Goal: Task Accomplishment & Management: Use online tool/utility

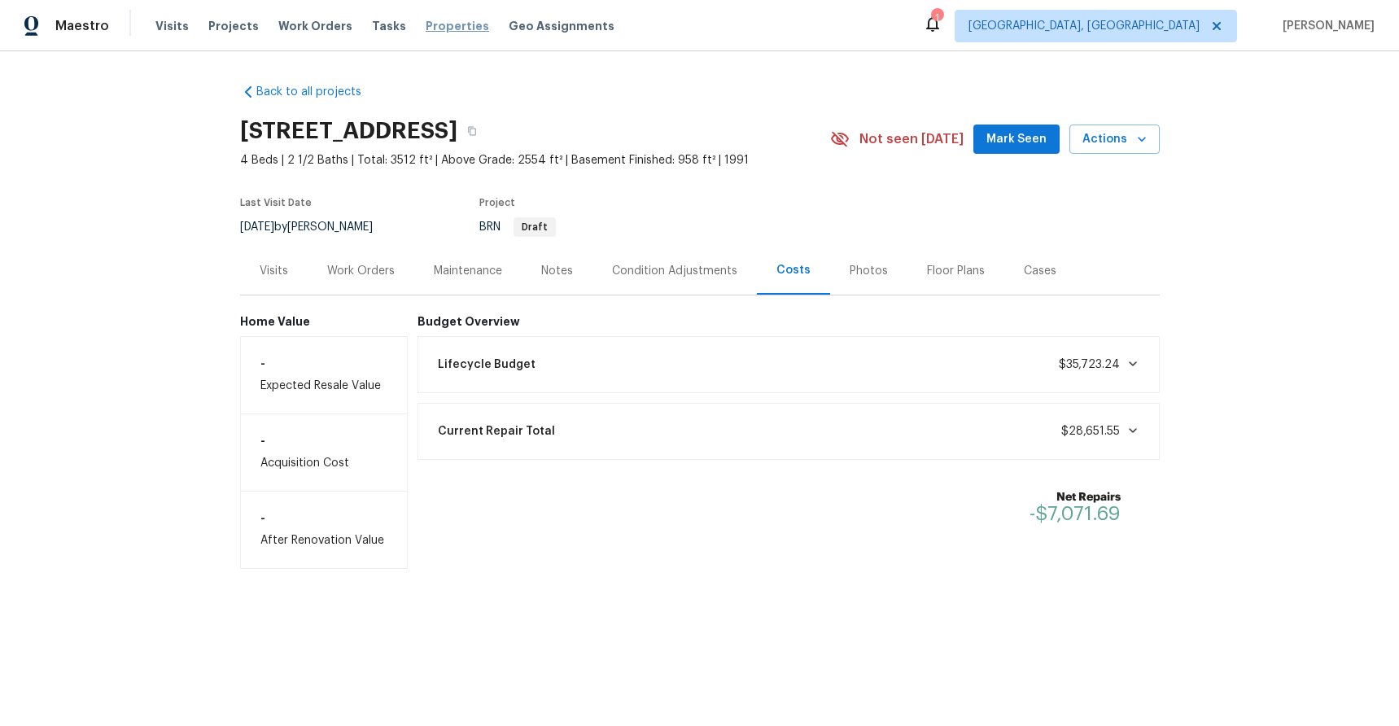
click at [426, 29] on span "Properties" at bounding box center [458, 26] width 64 height 16
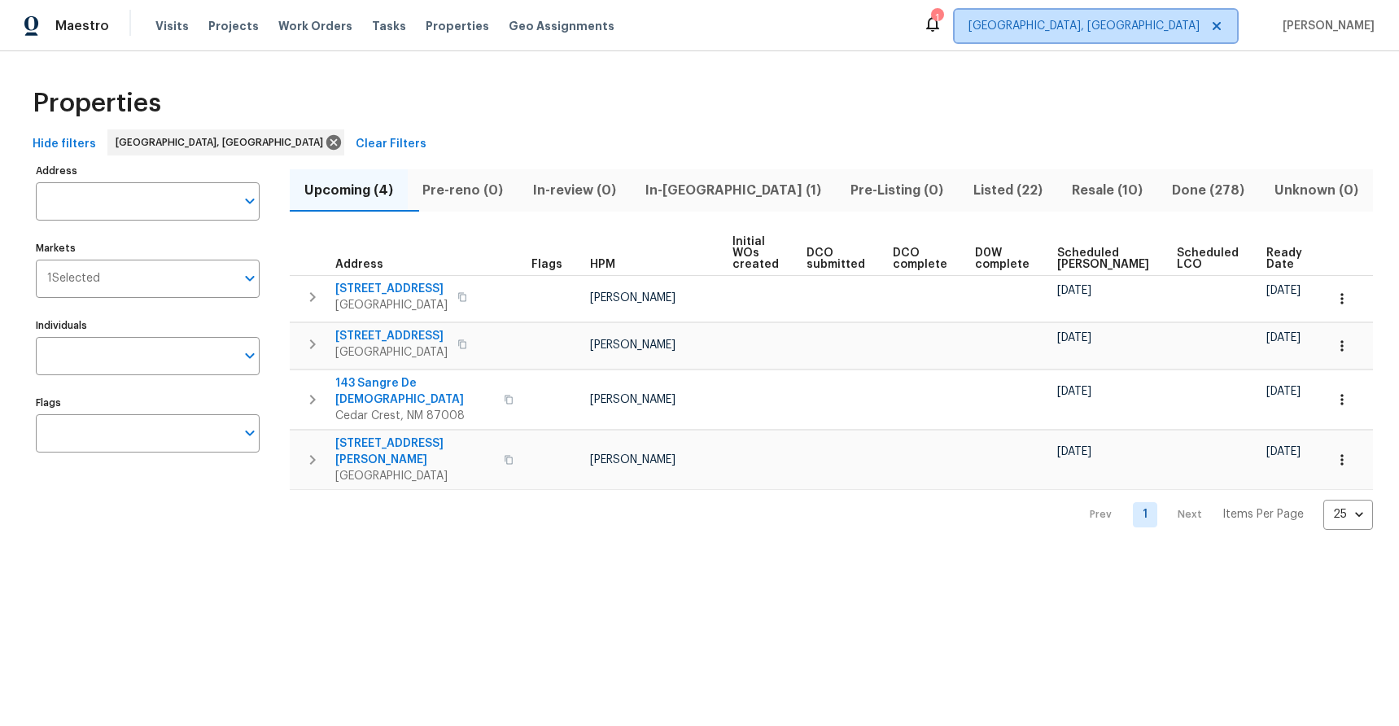
click at [1200, 33] on span "Albuquerque, NM" at bounding box center [1084, 26] width 231 height 16
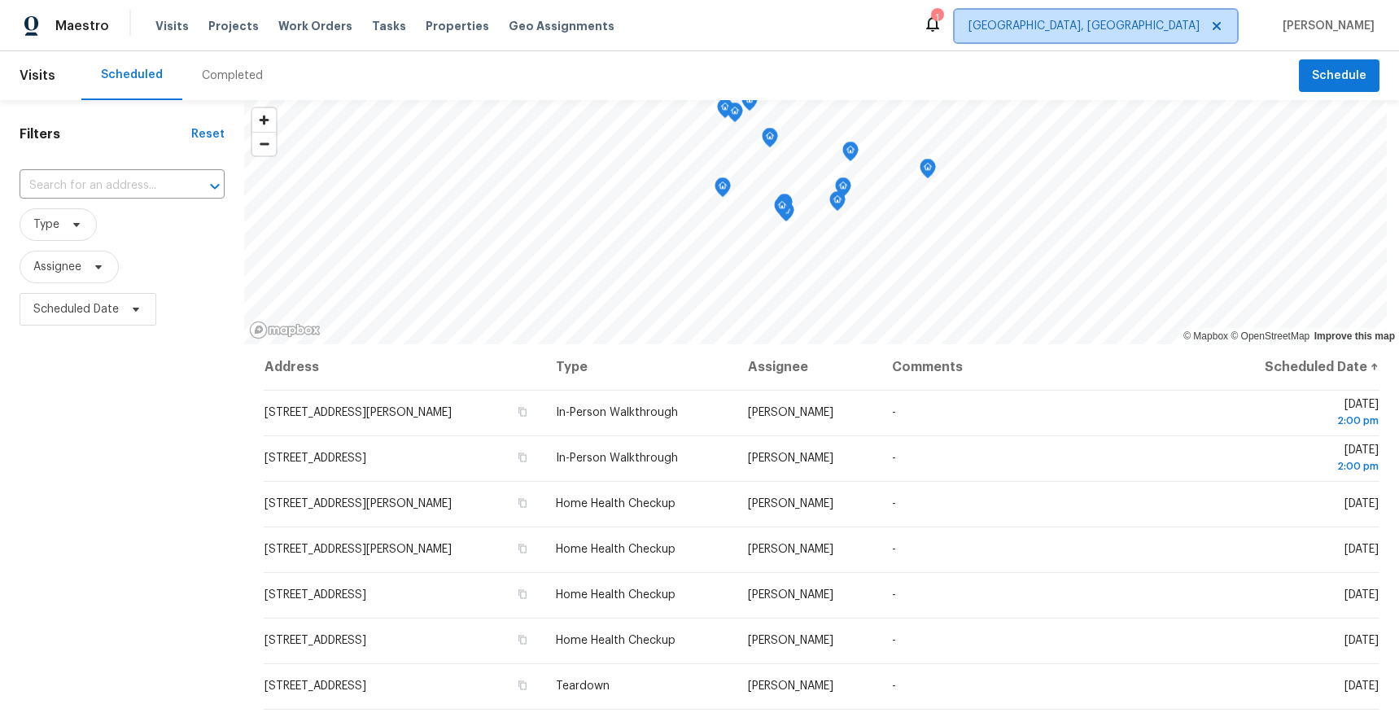
click at [1195, 25] on span "[GEOGRAPHIC_DATA], [GEOGRAPHIC_DATA]" at bounding box center [1084, 26] width 231 height 16
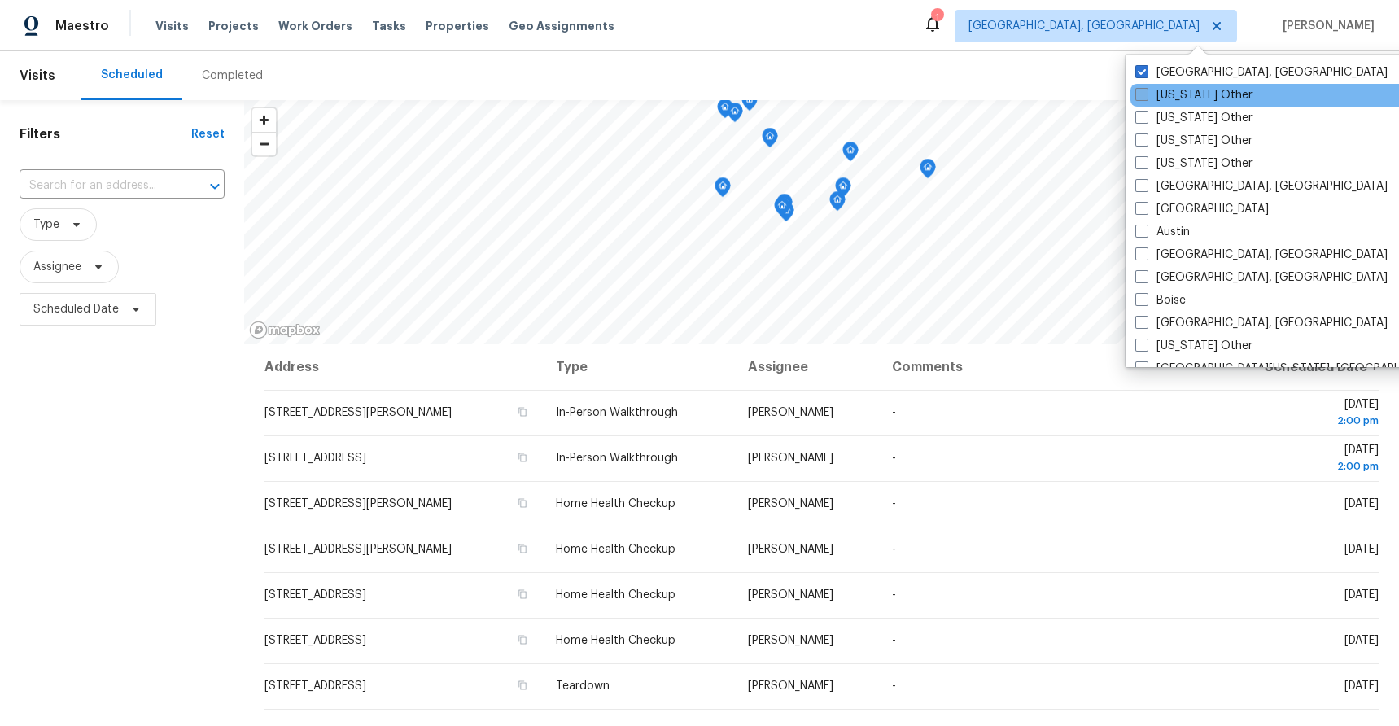
click at [1145, 98] on span at bounding box center [1142, 94] width 13 height 13
click at [1145, 98] on input "Alabama Other" at bounding box center [1141, 92] width 11 height 11
checkbox input "true"
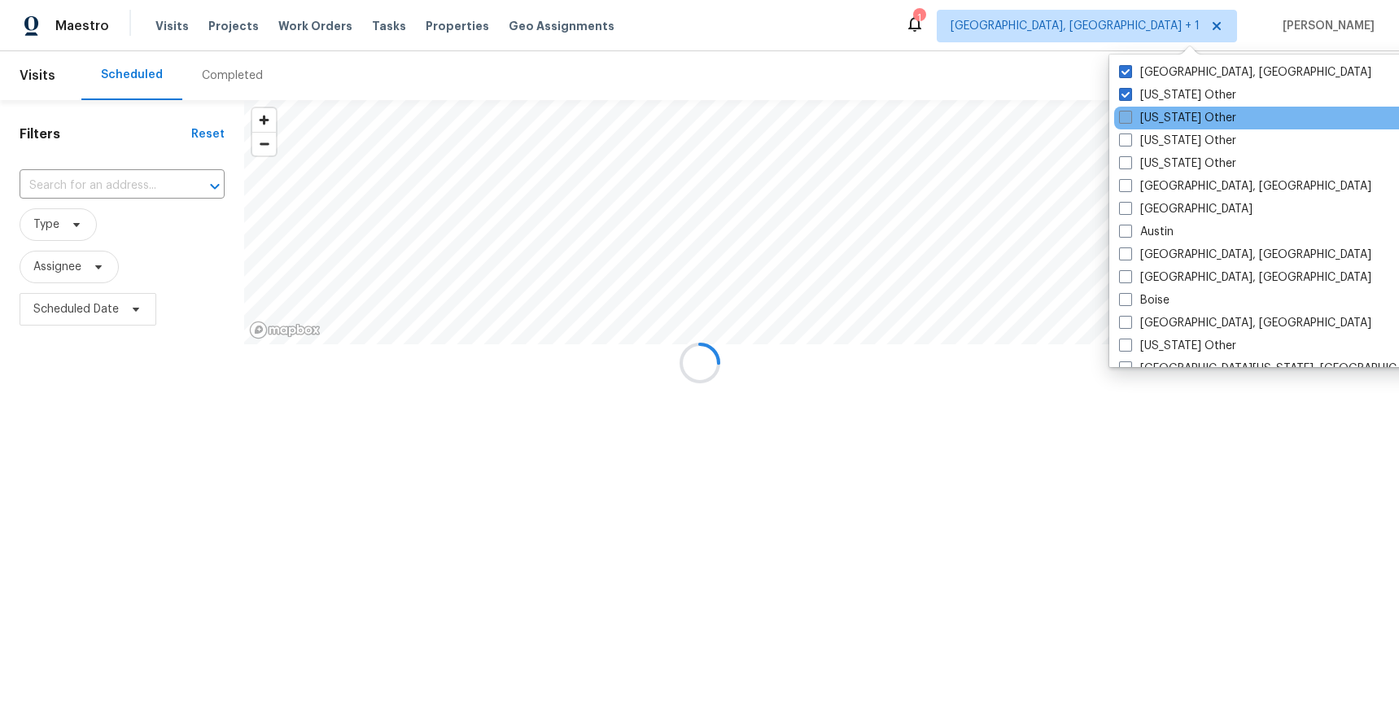
click at [1141, 119] on label "Alaska Other" at bounding box center [1177, 118] width 117 height 16
click at [1130, 119] on input "Alaska Other" at bounding box center [1124, 115] width 11 height 11
checkbox input "true"
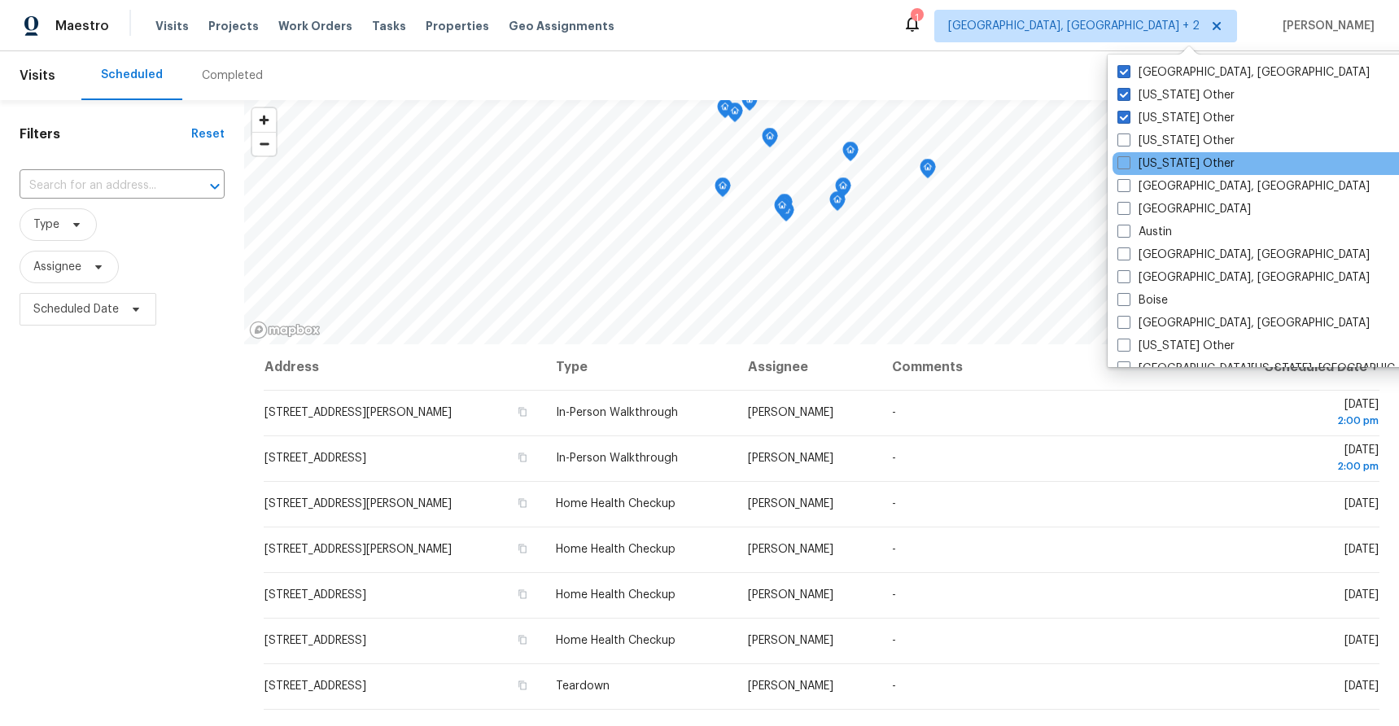
drag, startPoint x: 1135, startPoint y: 134, endPoint x: 1140, endPoint y: 152, distance: 18.6
click at [1135, 135] on label "Arizona Other" at bounding box center [1176, 141] width 117 height 16
click at [1128, 135] on input "Arizona Other" at bounding box center [1123, 138] width 11 height 11
checkbox input "true"
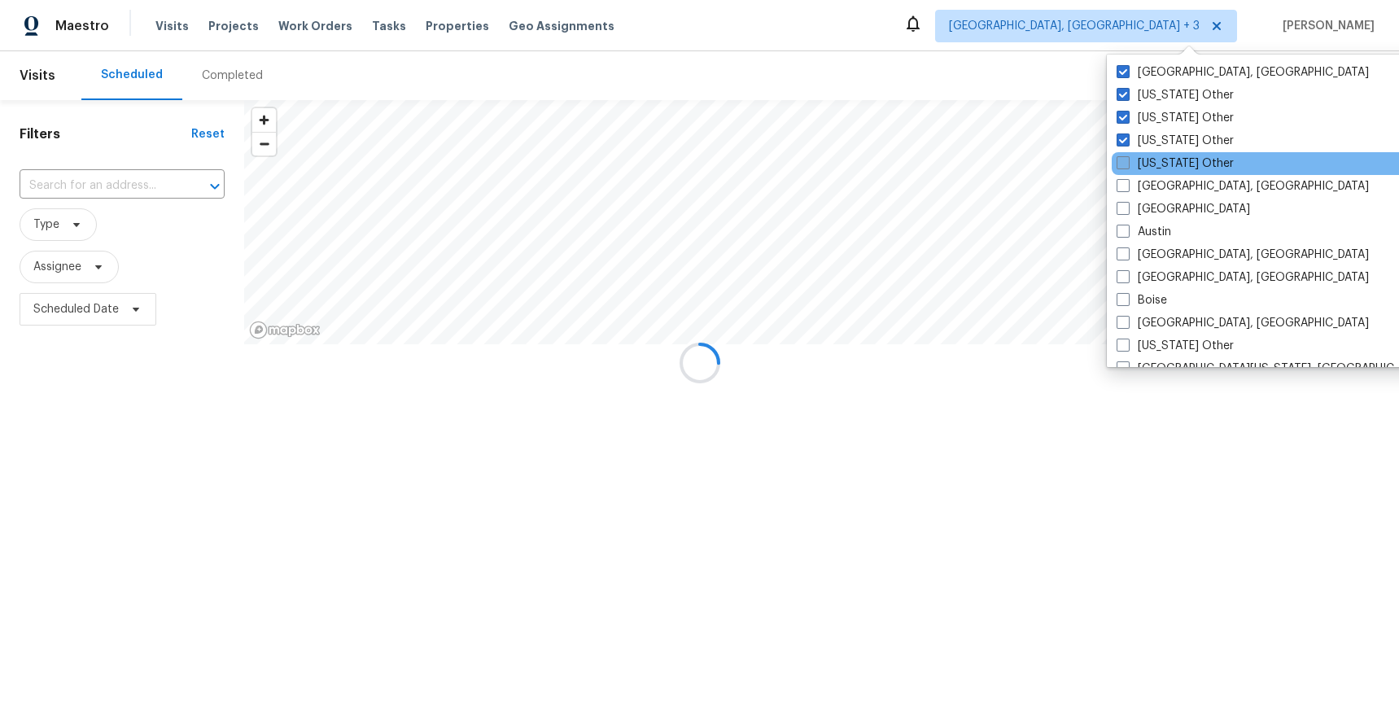
drag, startPoint x: 1142, startPoint y: 160, endPoint x: 1144, endPoint y: 169, distance: 9.1
click at [1142, 161] on label "Arkansas Other" at bounding box center [1175, 163] width 117 height 16
click at [1128, 161] on input "Arkansas Other" at bounding box center [1122, 160] width 11 height 11
checkbox input "true"
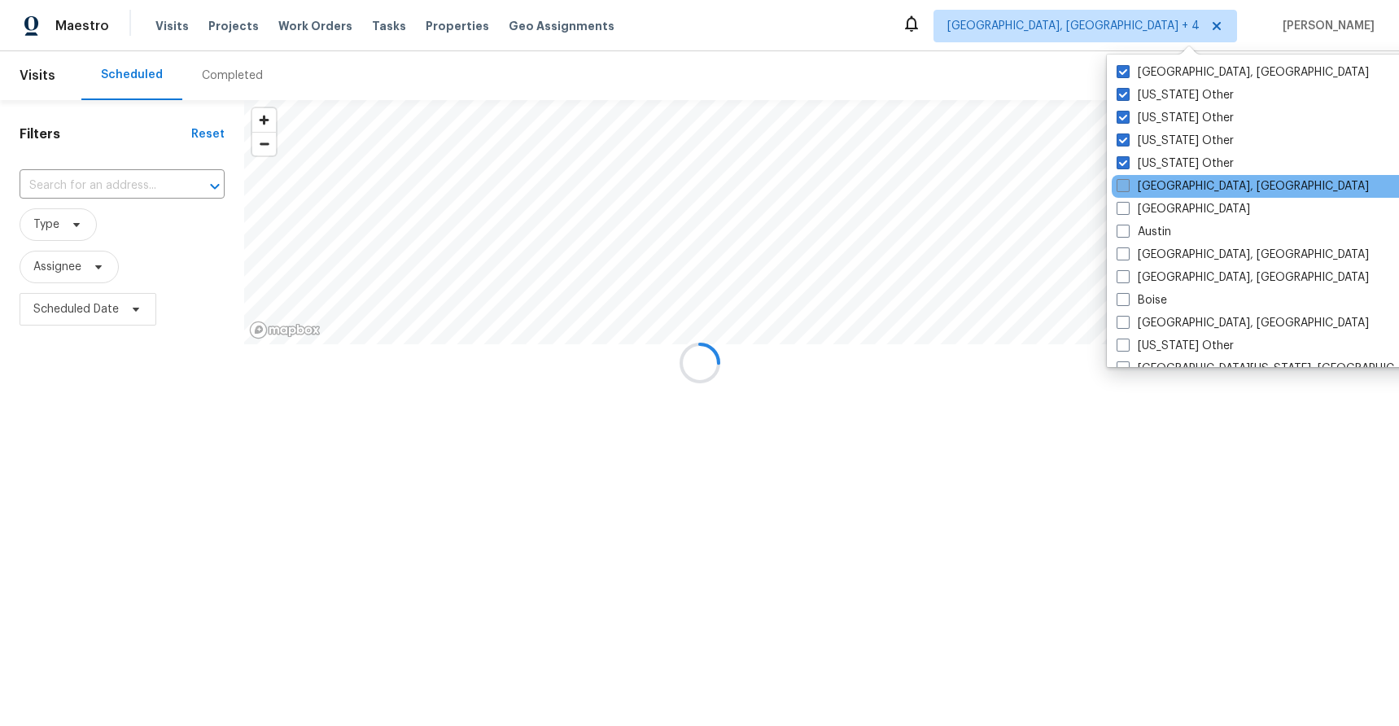
click at [1144, 183] on label "Asheville, NC" at bounding box center [1243, 186] width 252 height 16
click at [1128, 183] on input "Asheville, NC" at bounding box center [1122, 183] width 11 height 11
checkbox input "true"
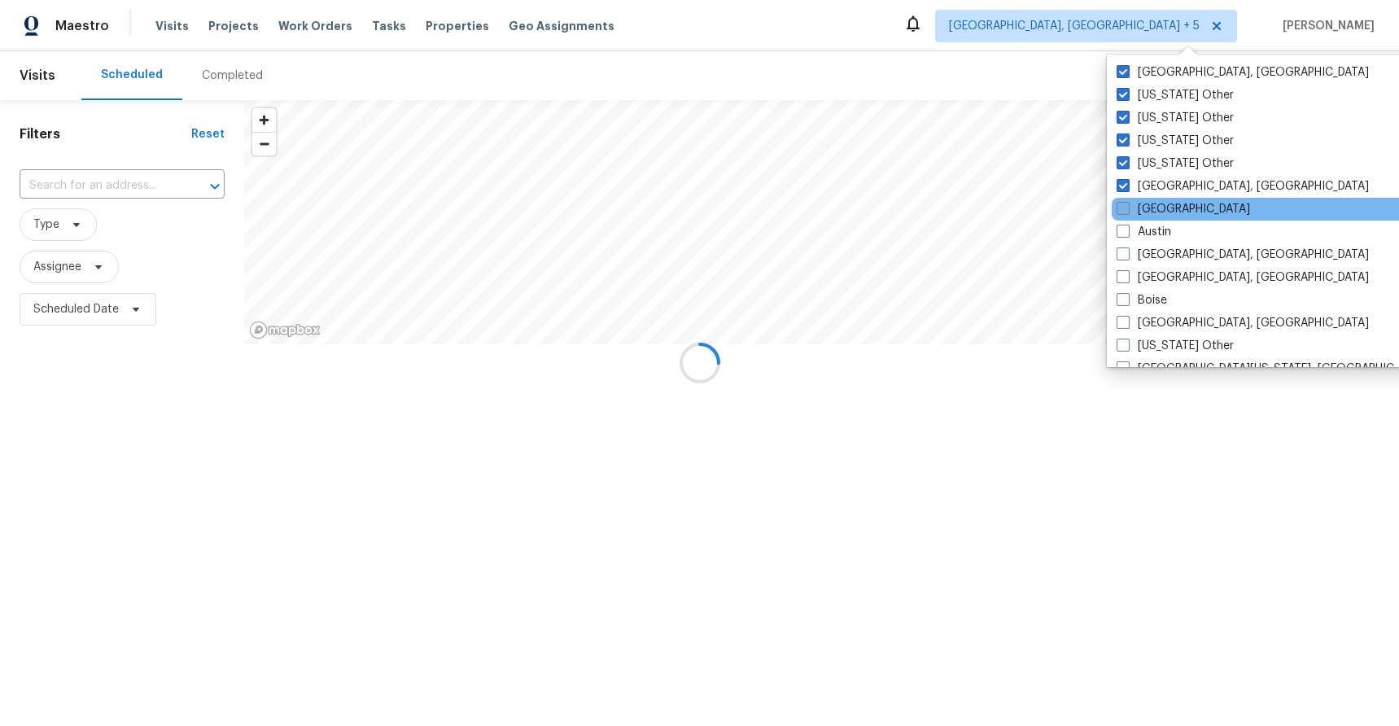
drag, startPoint x: 1147, startPoint y: 199, endPoint x: 1149, endPoint y: 216, distance: 17.2
click at [1147, 200] on div "Atlanta" at bounding box center [1276, 209] width 328 height 23
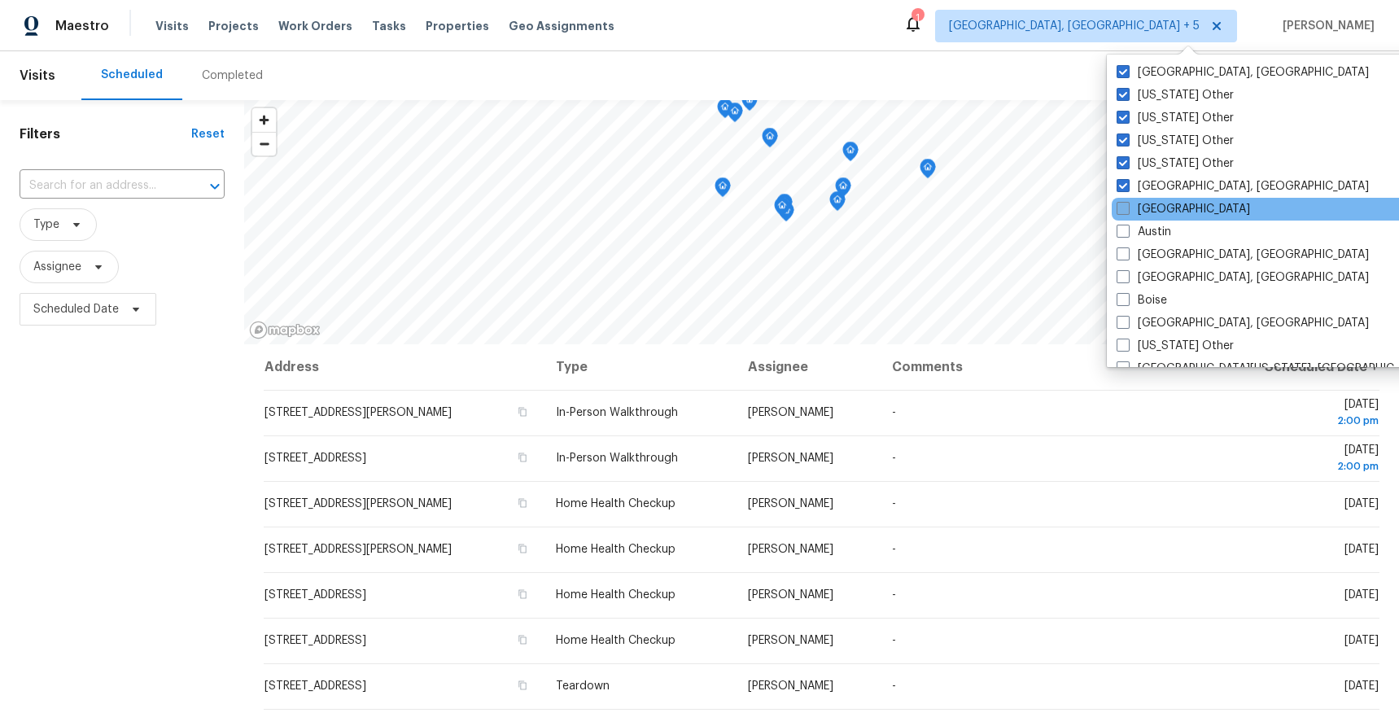
click at [1150, 211] on label "Atlanta" at bounding box center [1184, 209] width 134 height 16
click at [1128, 211] on input "Atlanta" at bounding box center [1122, 206] width 11 height 11
checkbox input "true"
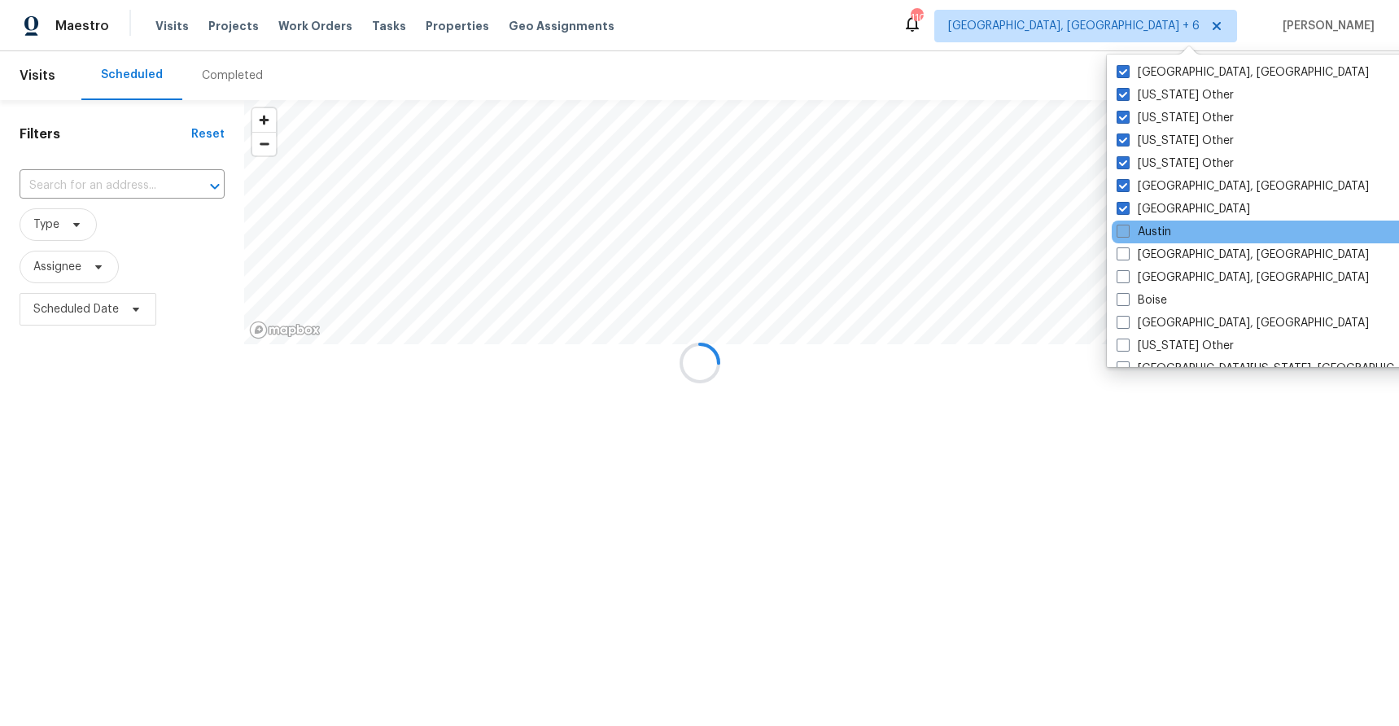
click at [1154, 227] on label "Austin" at bounding box center [1144, 232] width 55 height 16
click at [1128, 227] on input "Austin" at bounding box center [1122, 229] width 11 height 11
checkbox input "true"
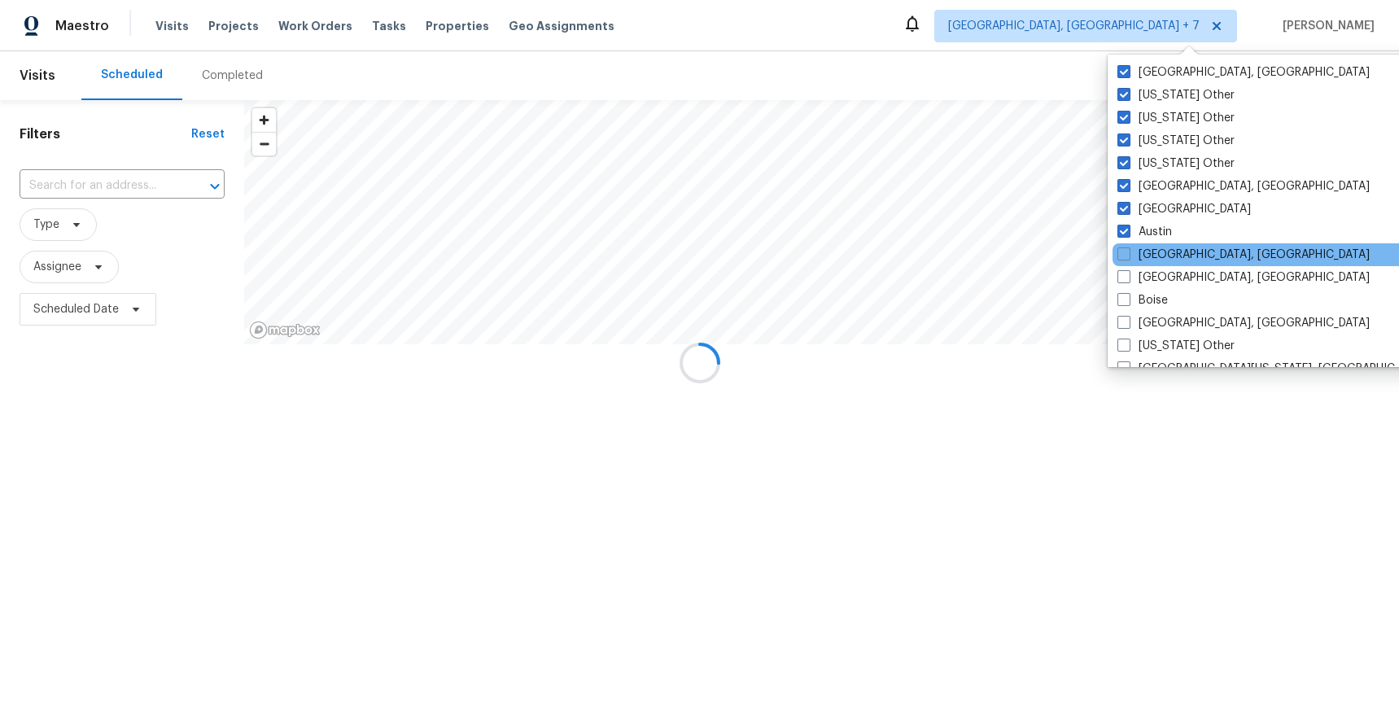
click at [1156, 263] on div "Baltimore, MD" at bounding box center [1277, 254] width 328 height 23
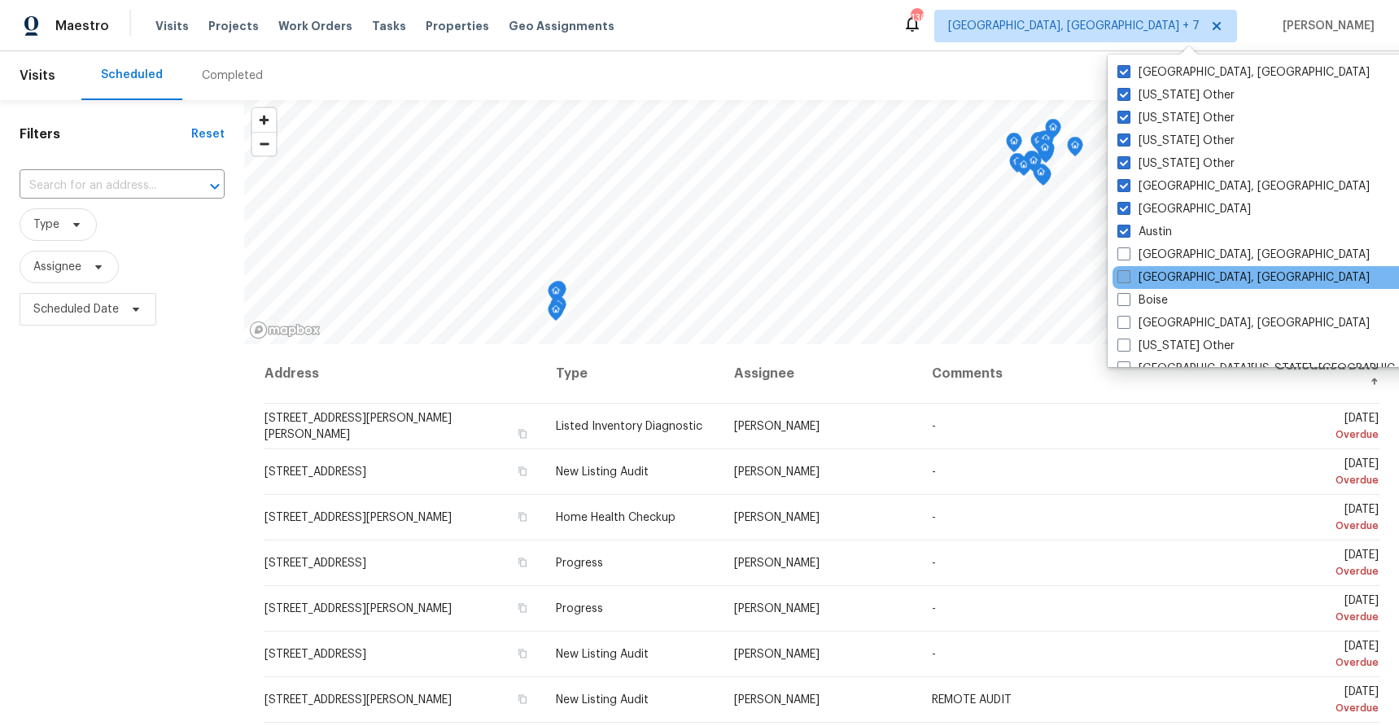
click at [1158, 277] on label "Birmingham, AL" at bounding box center [1244, 277] width 252 height 16
click at [1128, 277] on input "Birmingham, AL" at bounding box center [1123, 274] width 11 height 11
checkbox input "true"
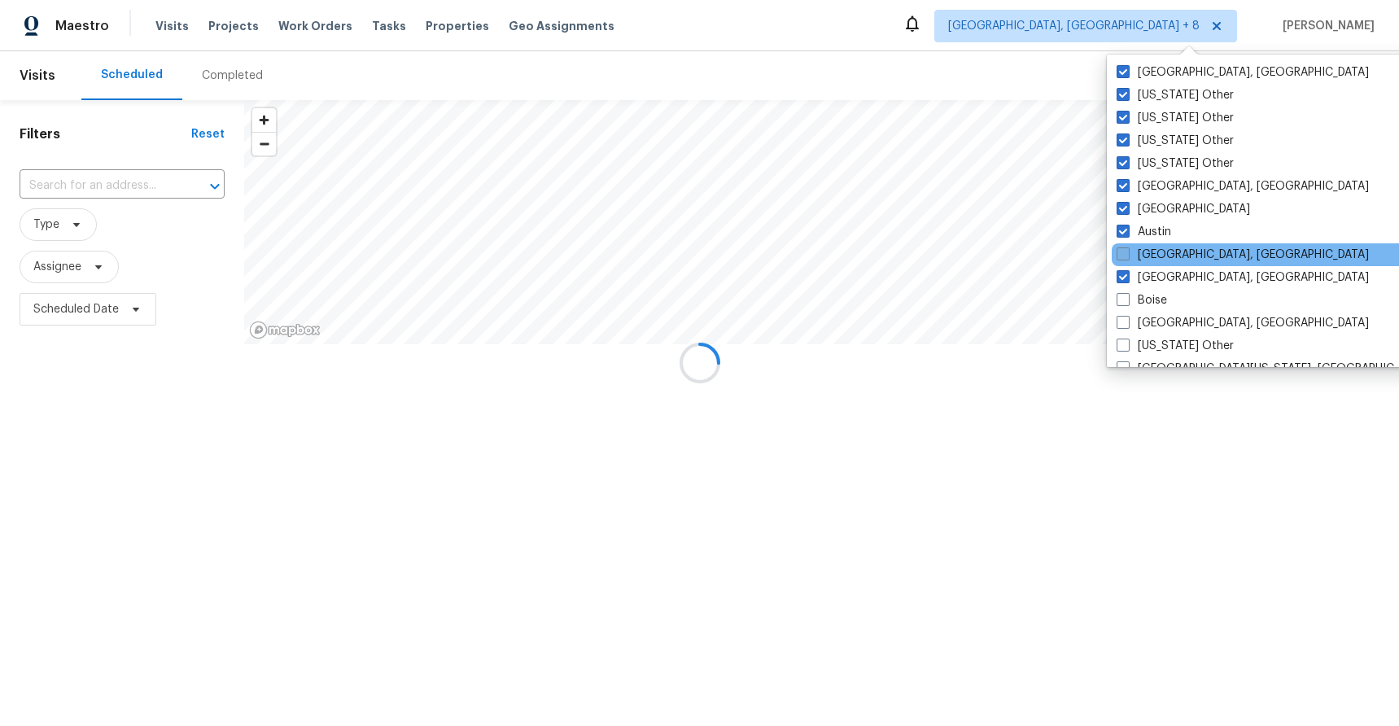
click at [1156, 254] on label "Baltimore, MD" at bounding box center [1243, 255] width 252 height 16
click at [1128, 254] on input "Baltimore, MD" at bounding box center [1122, 252] width 11 height 11
checkbox input "true"
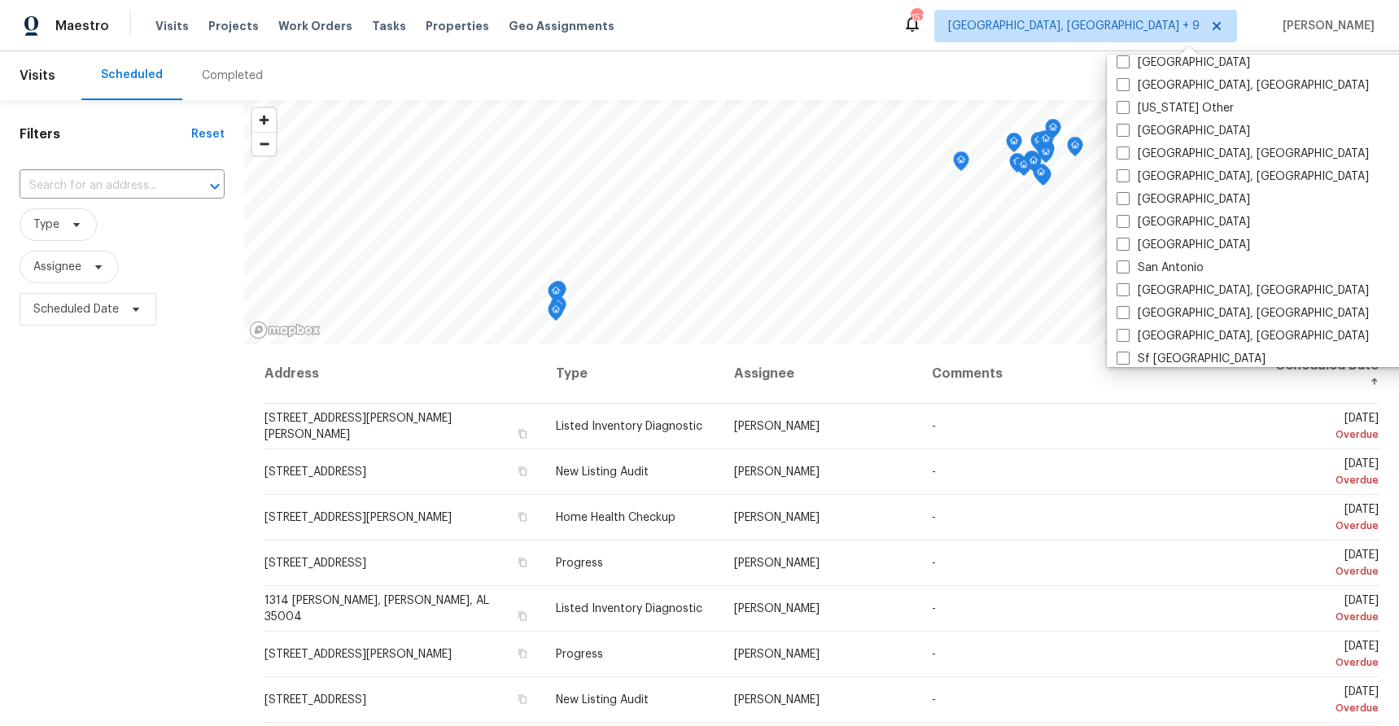
scroll to position [2459, 0]
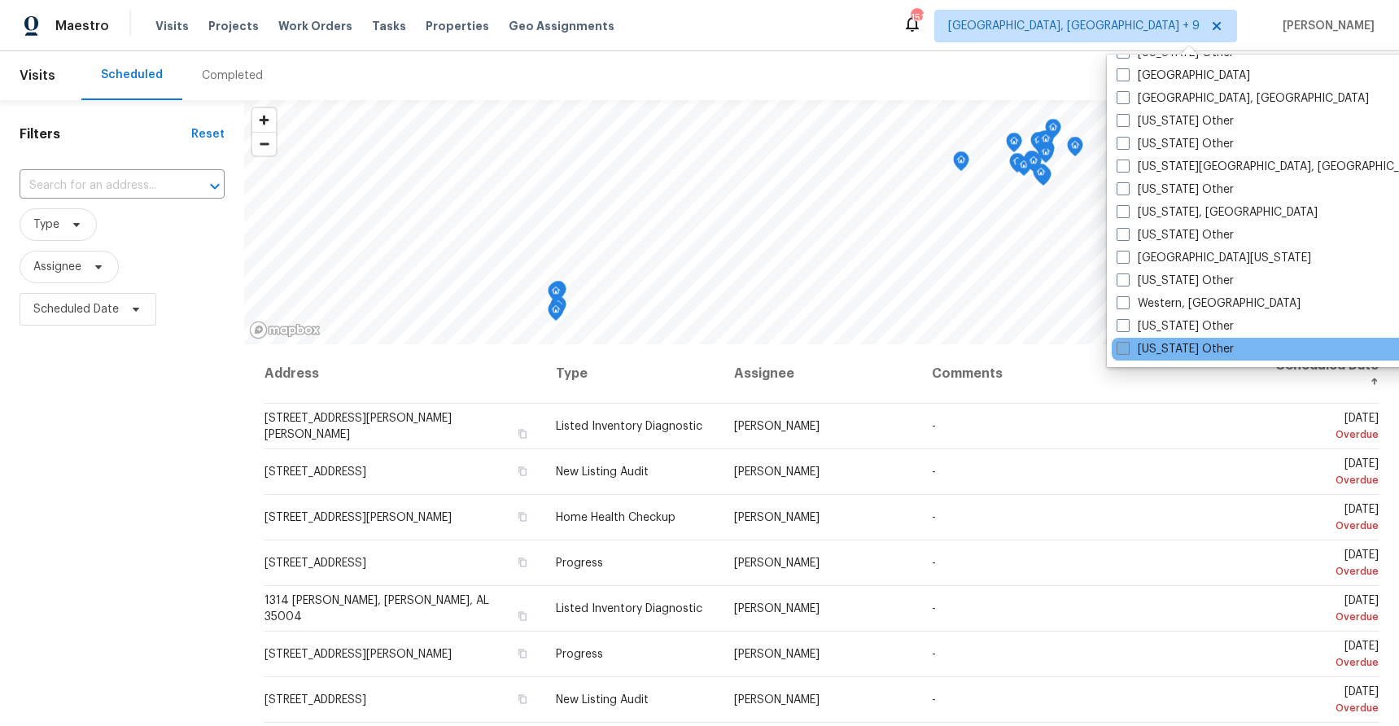
click at [1159, 346] on label "Wyoming Other" at bounding box center [1175, 349] width 117 height 16
click at [1128, 346] on input "Wyoming Other" at bounding box center [1122, 346] width 11 height 11
checkbox input "true"
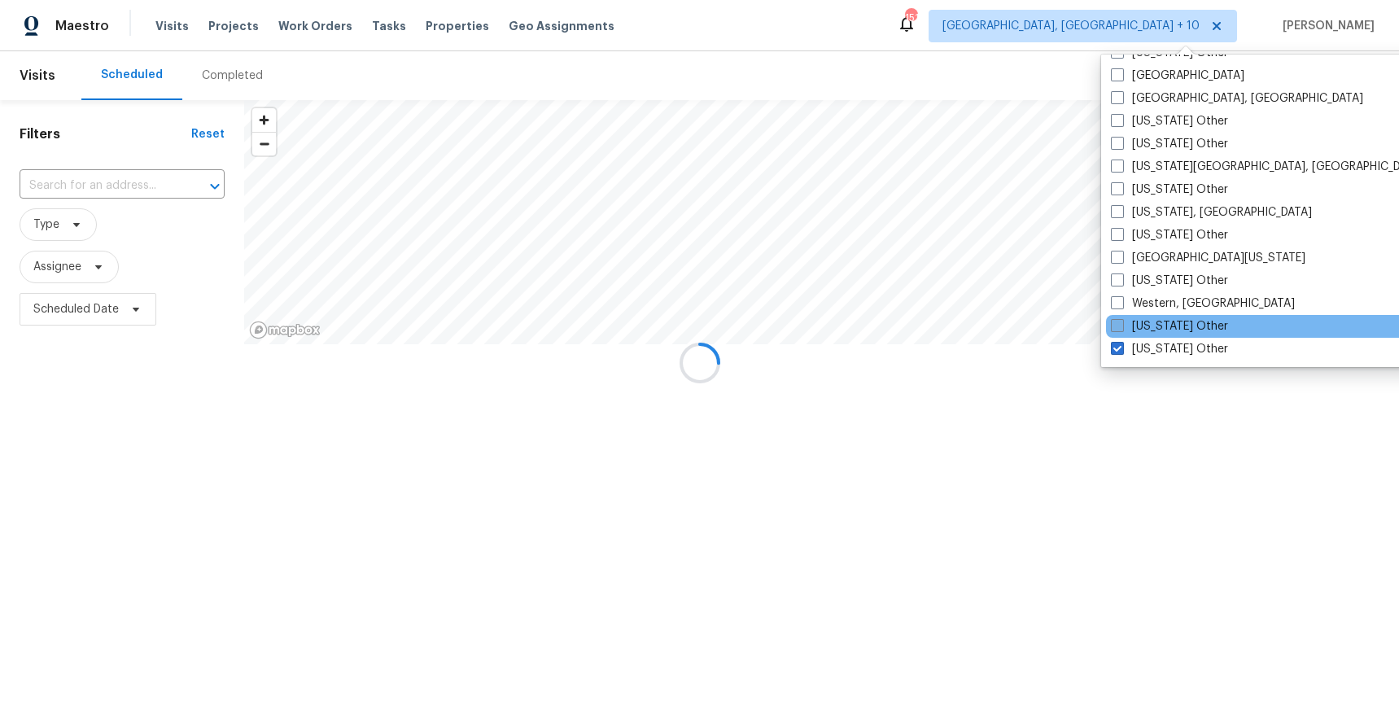
click at [1163, 322] on label "Wisconsin Other" at bounding box center [1169, 326] width 117 height 16
click at [1122, 322] on input "Wisconsin Other" at bounding box center [1116, 323] width 11 height 11
checkbox input "true"
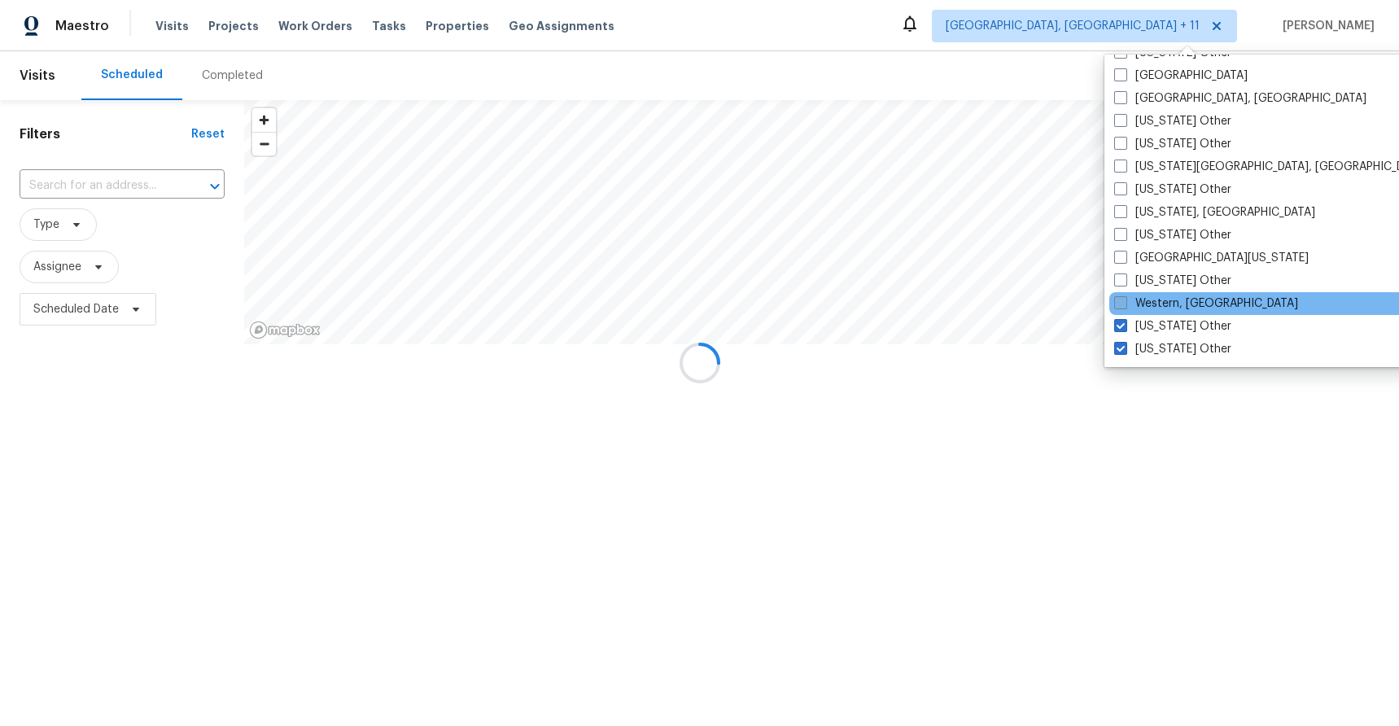
click at [1162, 297] on label "Western, NY" at bounding box center [1207, 304] width 184 height 16
click at [1125, 297] on input "Western, NY" at bounding box center [1120, 301] width 11 height 11
checkbox input "true"
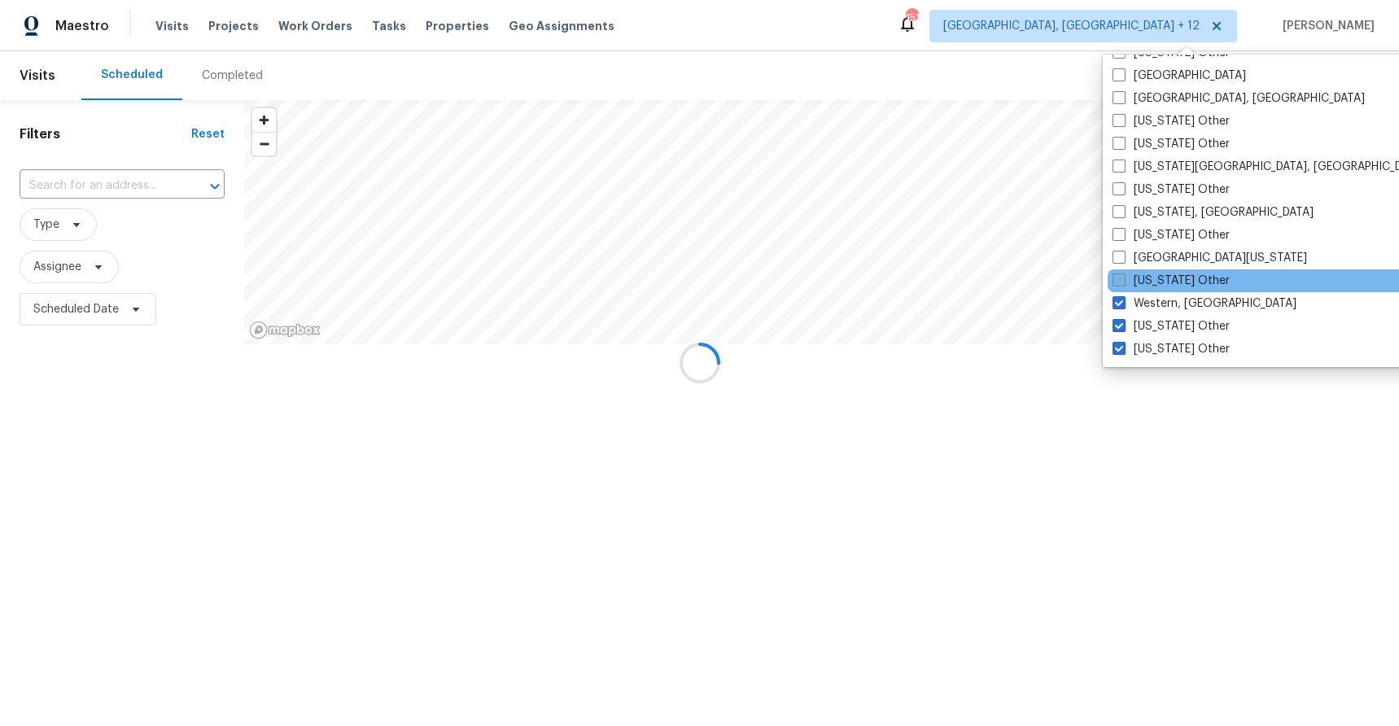
click at [1159, 279] on label "West Virginia Other" at bounding box center [1171, 281] width 117 height 16
click at [1123, 279] on input "West Virginia Other" at bounding box center [1118, 278] width 11 height 11
checkbox input "true"
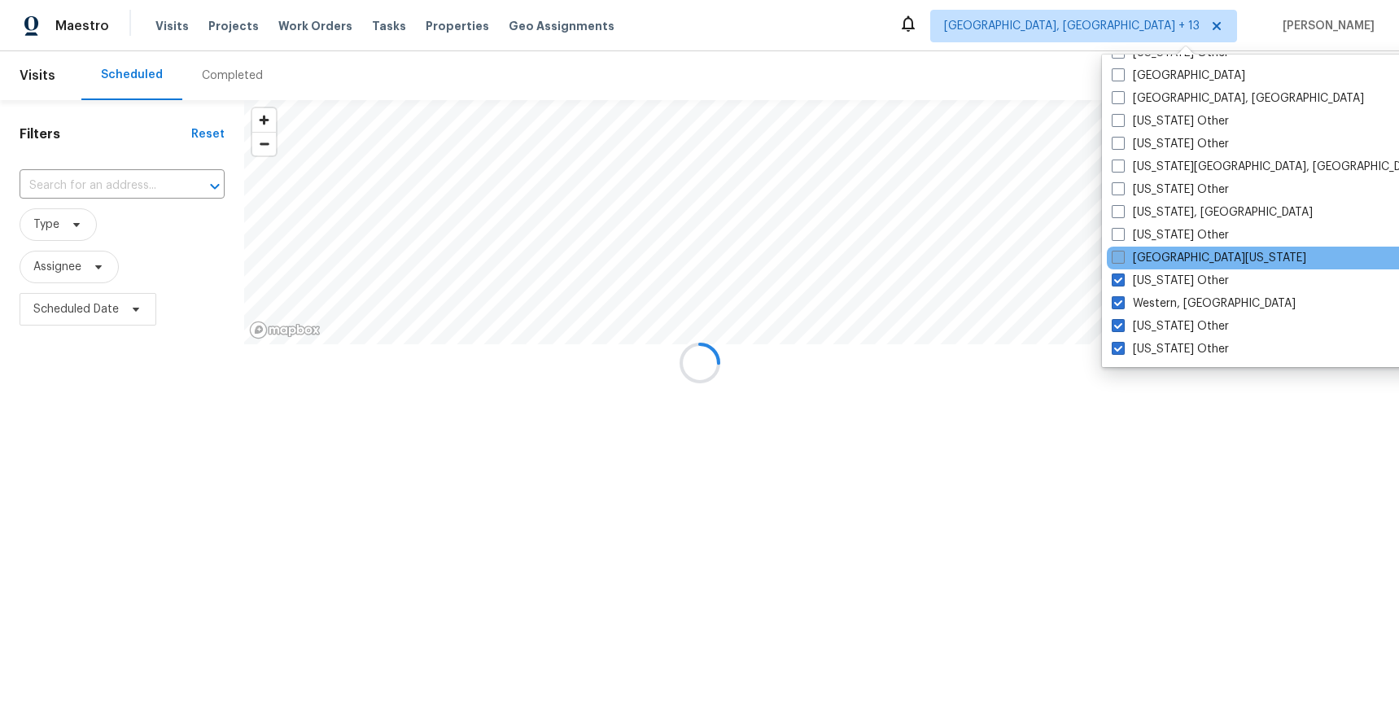
click at [1157, 253] on label "West Texas" at bounding box center [1209, 258] width 195 height 16
click at [1123, 253] on input "West Texas" at bounding box center [1117, 255] width 11 height 11
checkbox input "true"
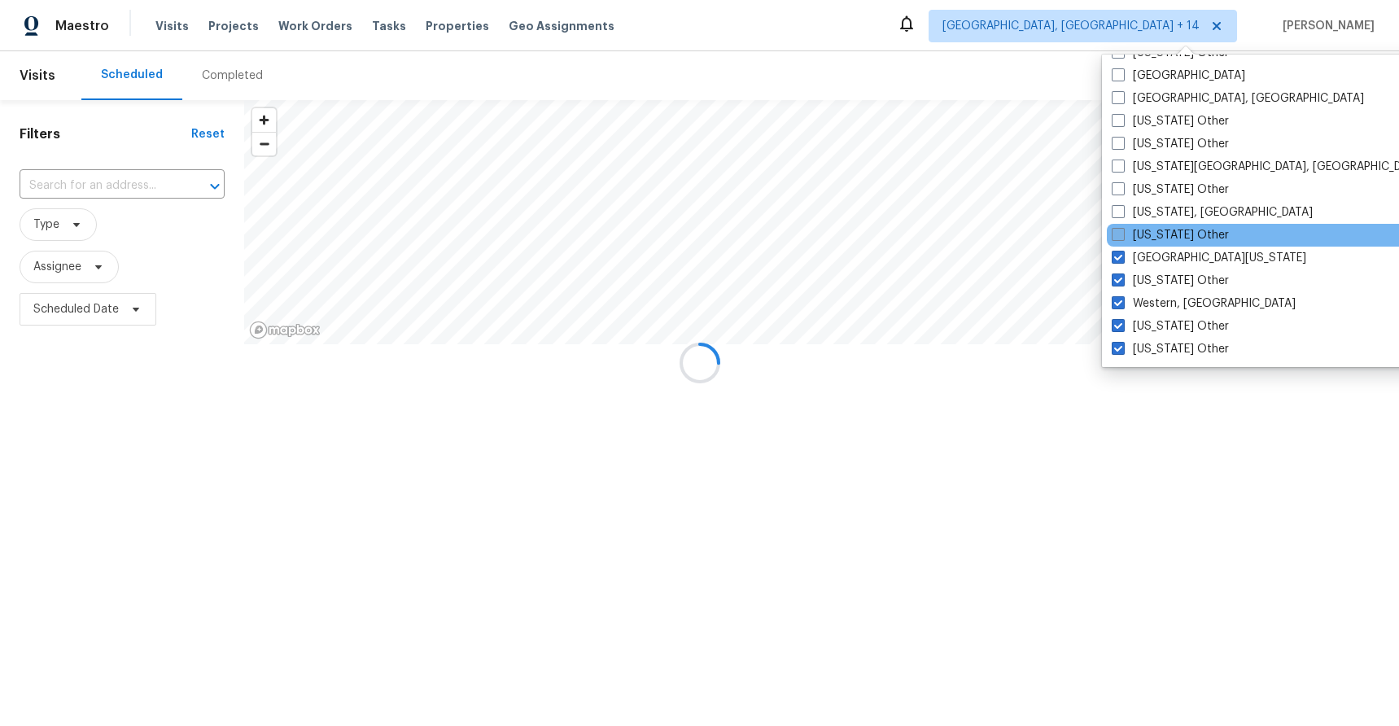
click at [1157, 232] on label "Washington Other" at bounding box center [1170, 235] width 117 height 16
click at [1123, 232] on input "Washington Other" at bounding box center [1117, 232] width 11 height 11
checkbox input "true"
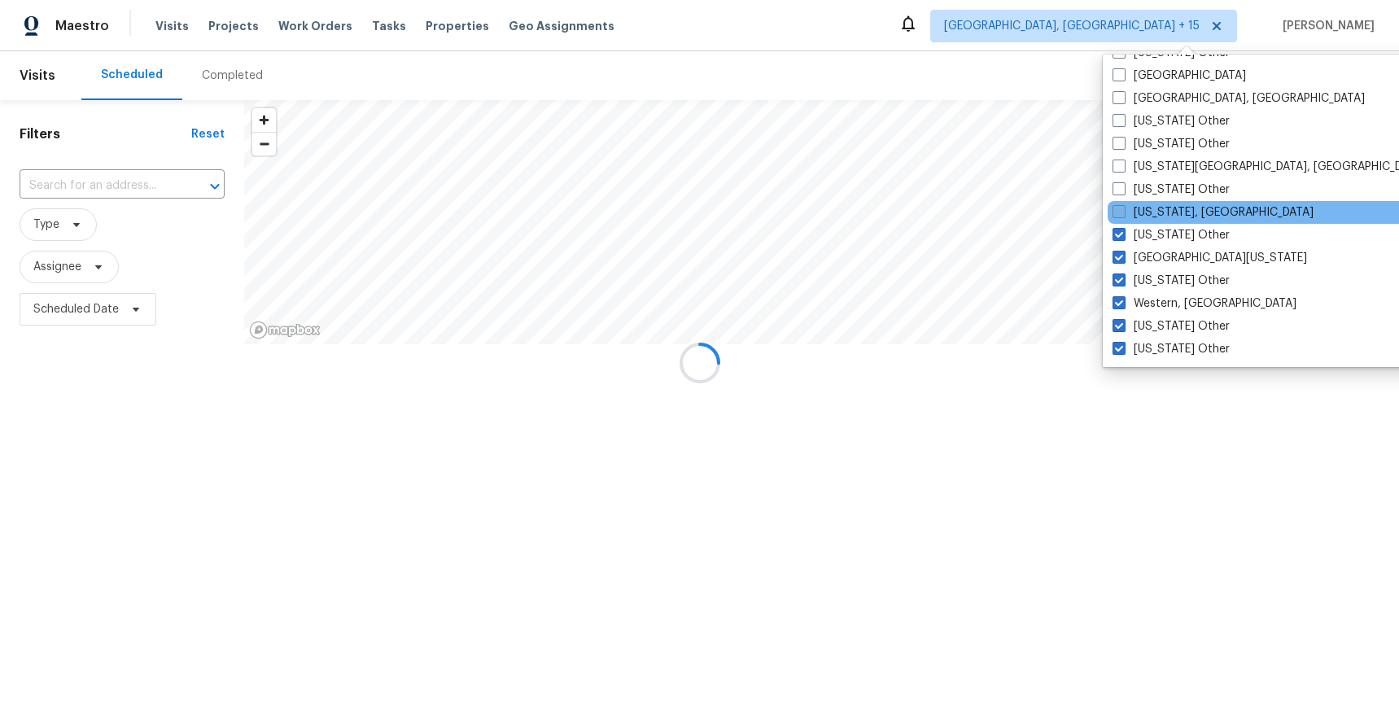
click at [1156, 209] on label "Washington, DC" at bounding box center [1213, 212] width 201 height 16
click at [1123, 209] on input "Washington, DC" at bounding box center [1118, 209] width 11 height 11
checkbox input "true"
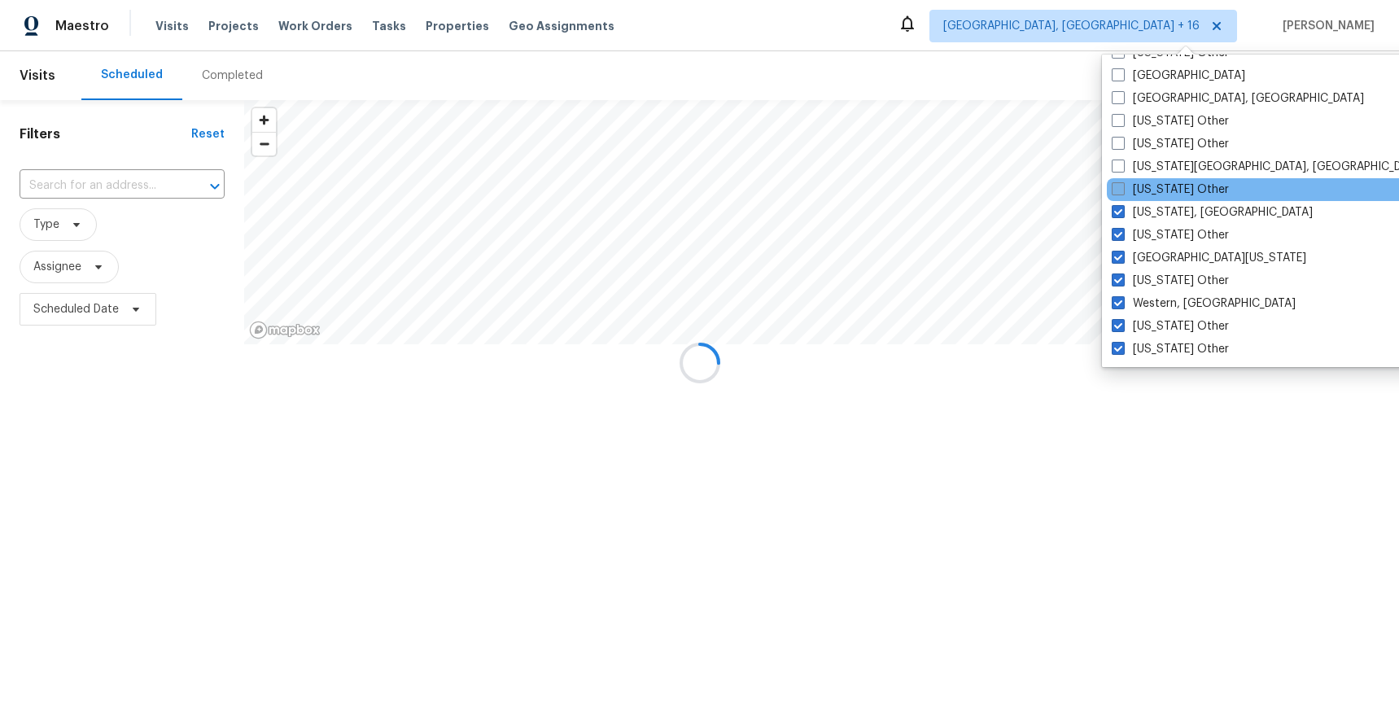
click at [1156, 186] on label "Virginia Other" at bounding box center [1170, 190] width 117 height 16
click at [1123, 186] on input "Virginia Other" at bounding box center [1117, 187] width 11 height 11
checkbox input "true"
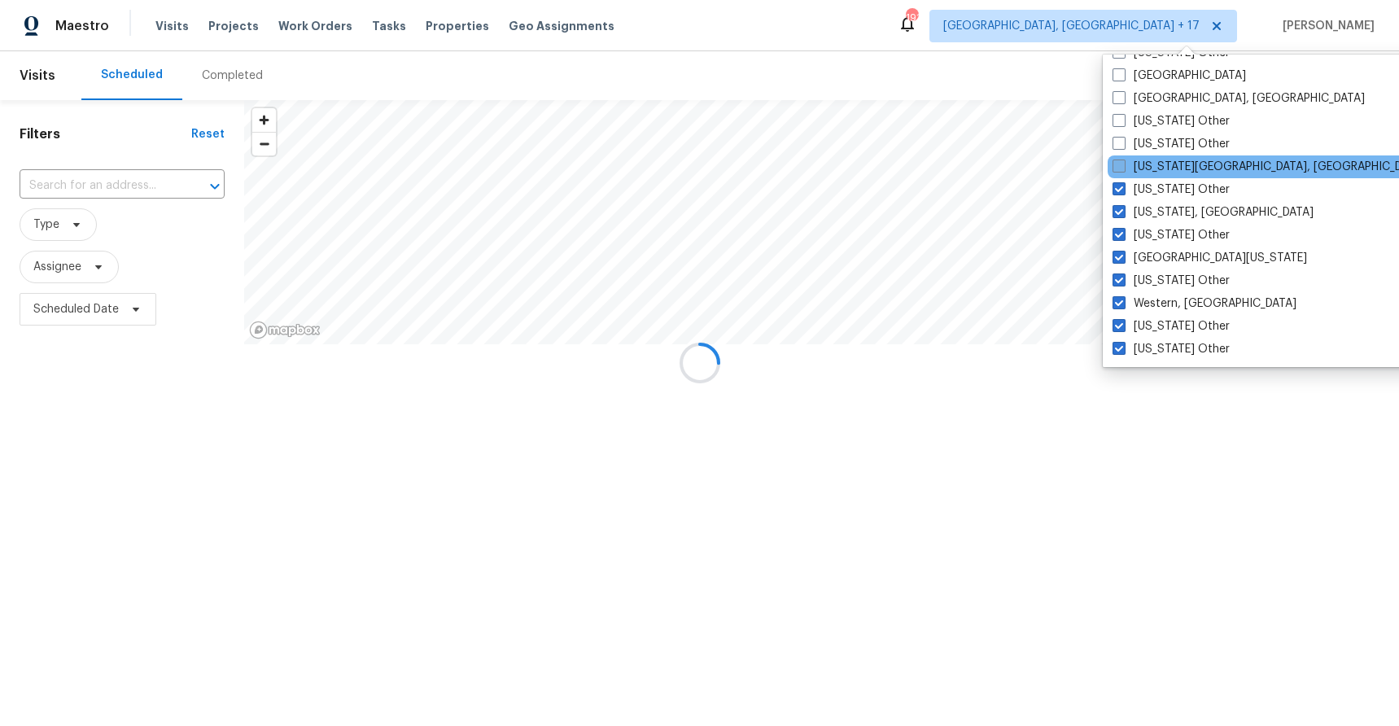
click at [1153, 163] on label "Virginia Beach, VA" at bounding box center [1269, 167] width 313 height 16
click at [1123, 163] on input "Virginia Beach, VA" at bounding box center [1118, 164] width 11 height 11
checkbox input "true"
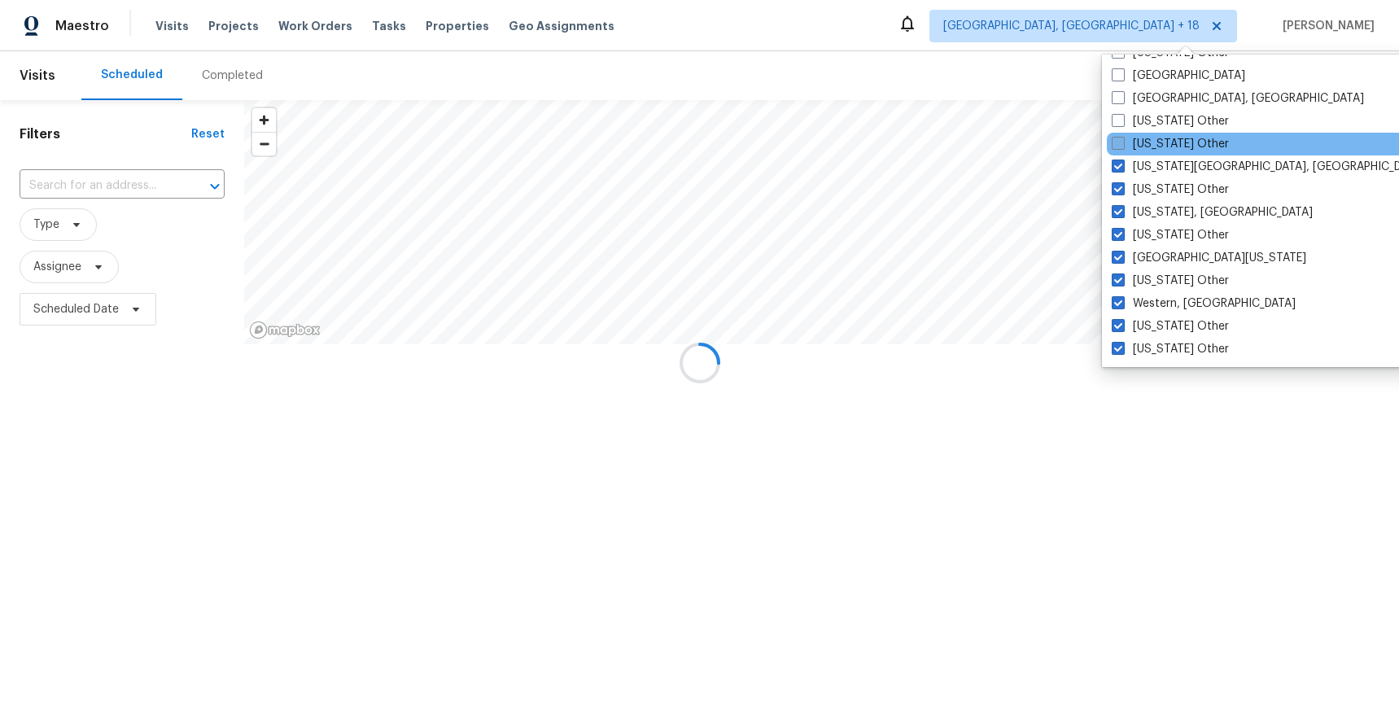
click at [1158, 136] on label "Vermont Other" at bounding box center [1170, 144] width 117 height 16
click at [1123, 136] on input "Vermont Other" at bounding box center [1117, 141] width 11 height 11
checkbox input "true"
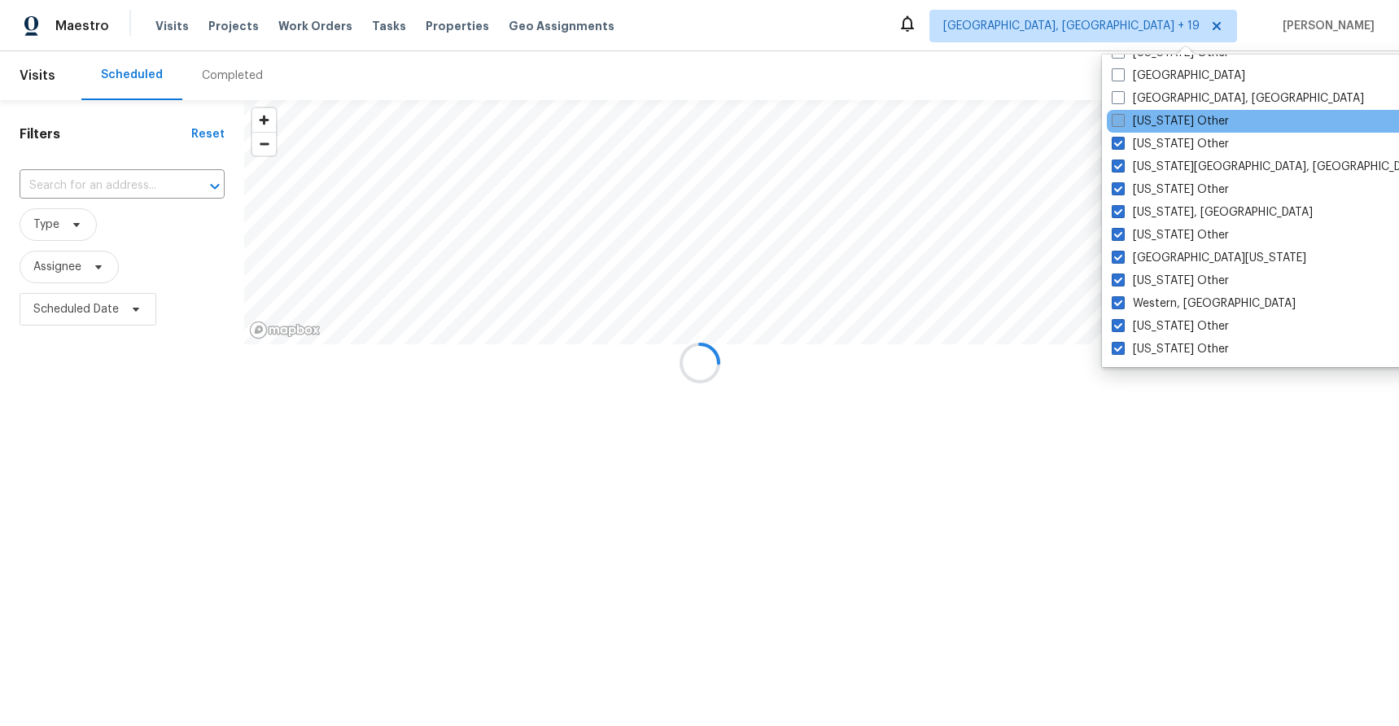
click at [1158, 117] on label "Utah Other" at bounding box center [1170, 121] width 117 height 16
click at [1123, 117] on input "Utah Other" at bounding box center [1117, 118] width 11 height 11
checkbox input "true"
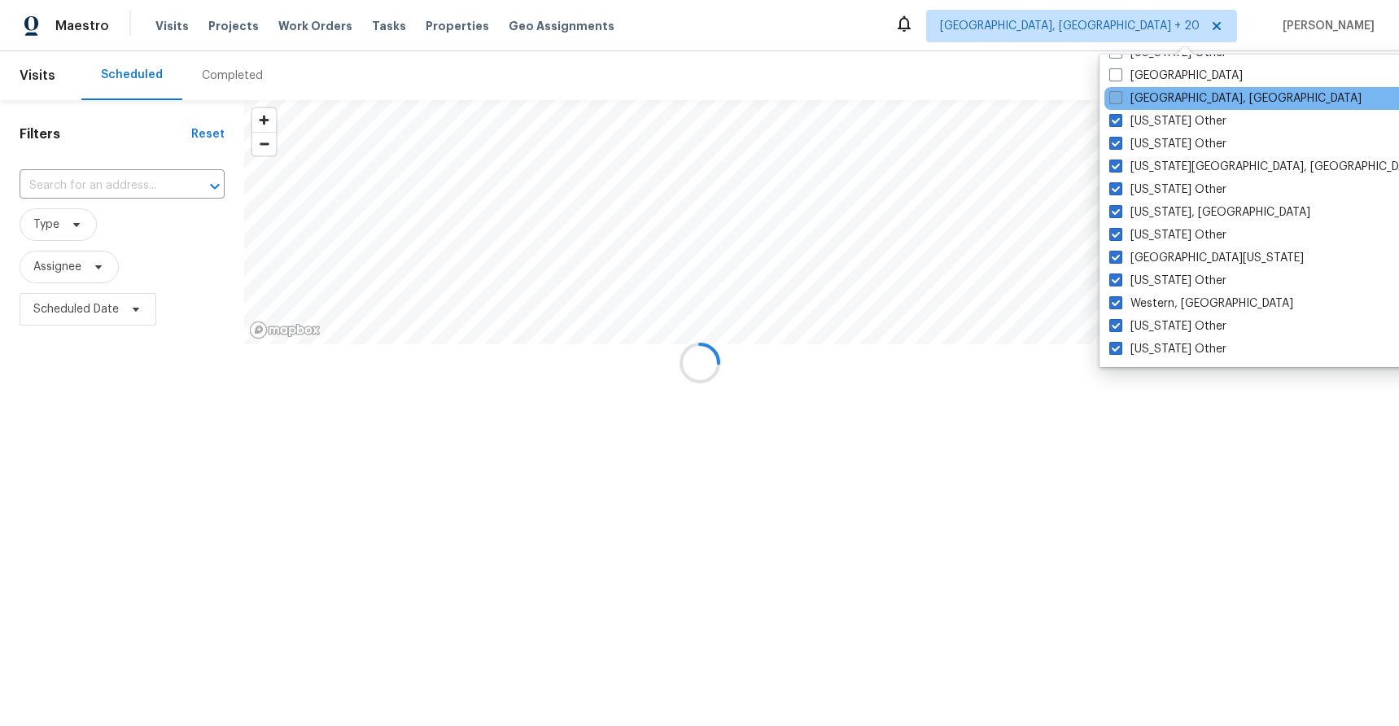
click at [1158, 97] on label "Tulsa, OK" at bounding box center [1236, 98] width 252 height 16
click at [1120, 97] on input "Tulsa, OK" at bounding box center [1115, 95] width 11 height 11
checkbox input "true"
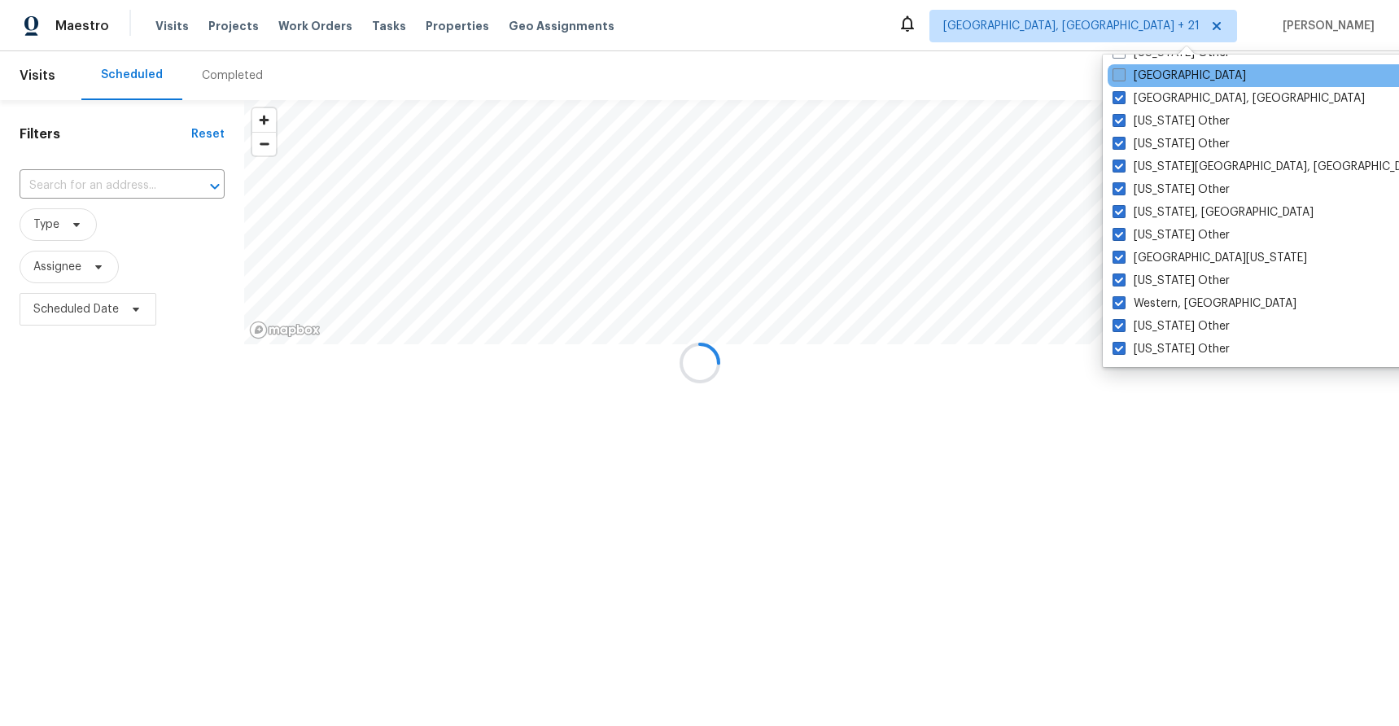
click at [1157, 77] on label "Tucson" at bounding box center [1180, 76] width 134 height 16
click at [1123, 77] on input "Tucson" at bounding box center [1118, 73] width 11 height 11
checkbox input "true"
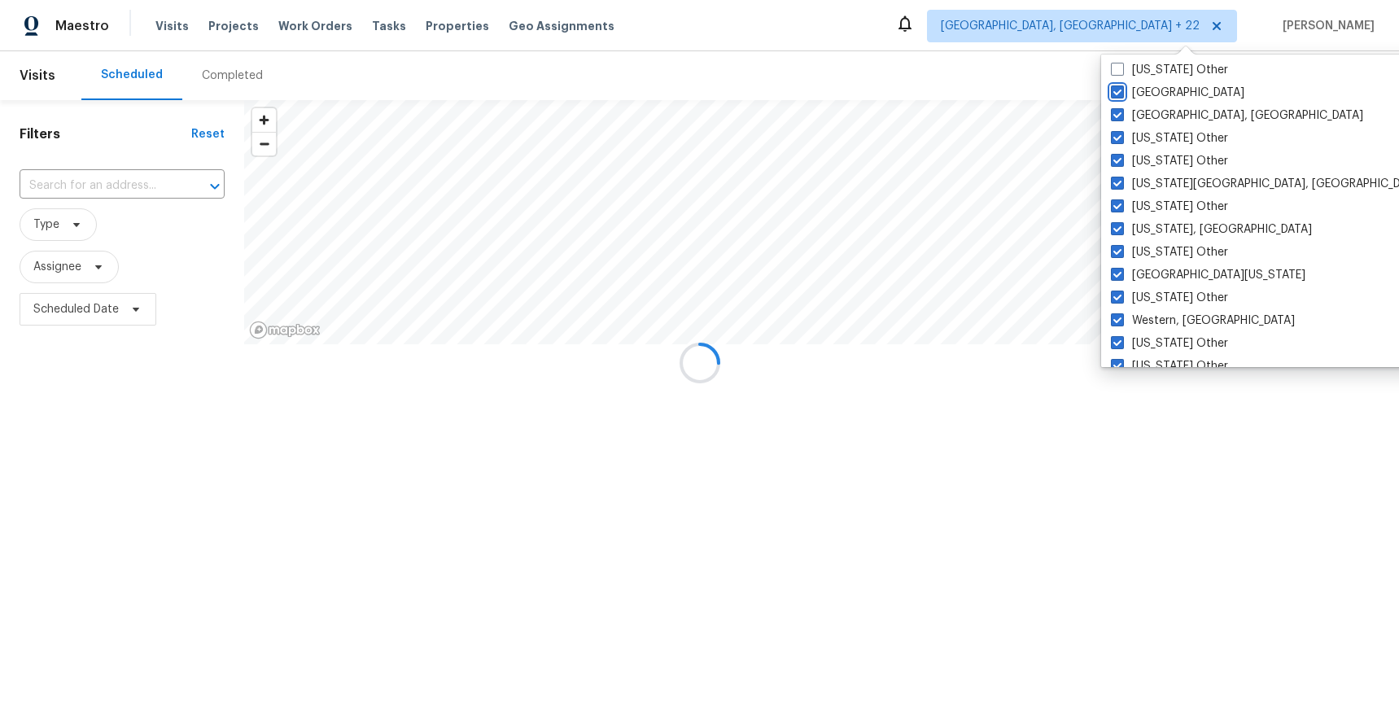
scroll to position [2226, 0]
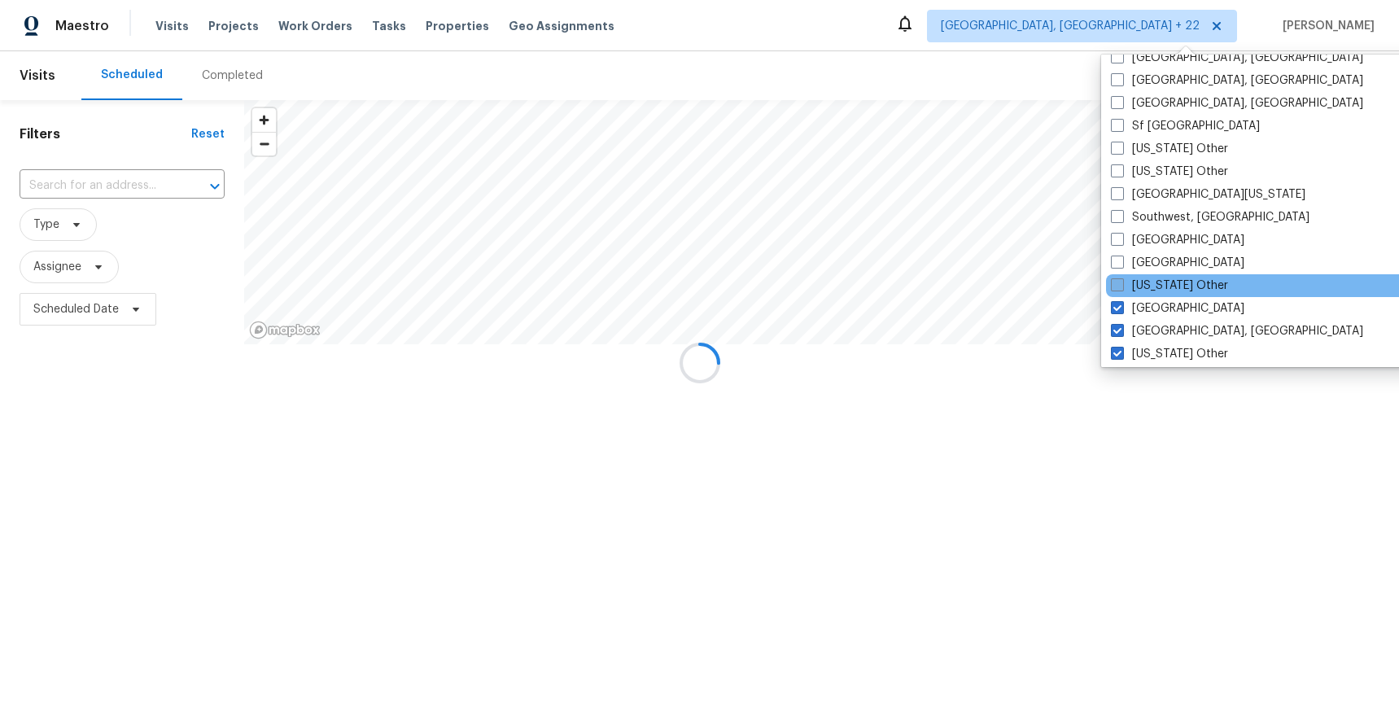
click at [1166, 282] on label "Tennessee Other" at bounding box center [1169, 286] width 117 height 16
click at [1122, 282] on input "Tennessee Other" at bounding box center [1116, 283] width 11 height 11
checkbox input "true"
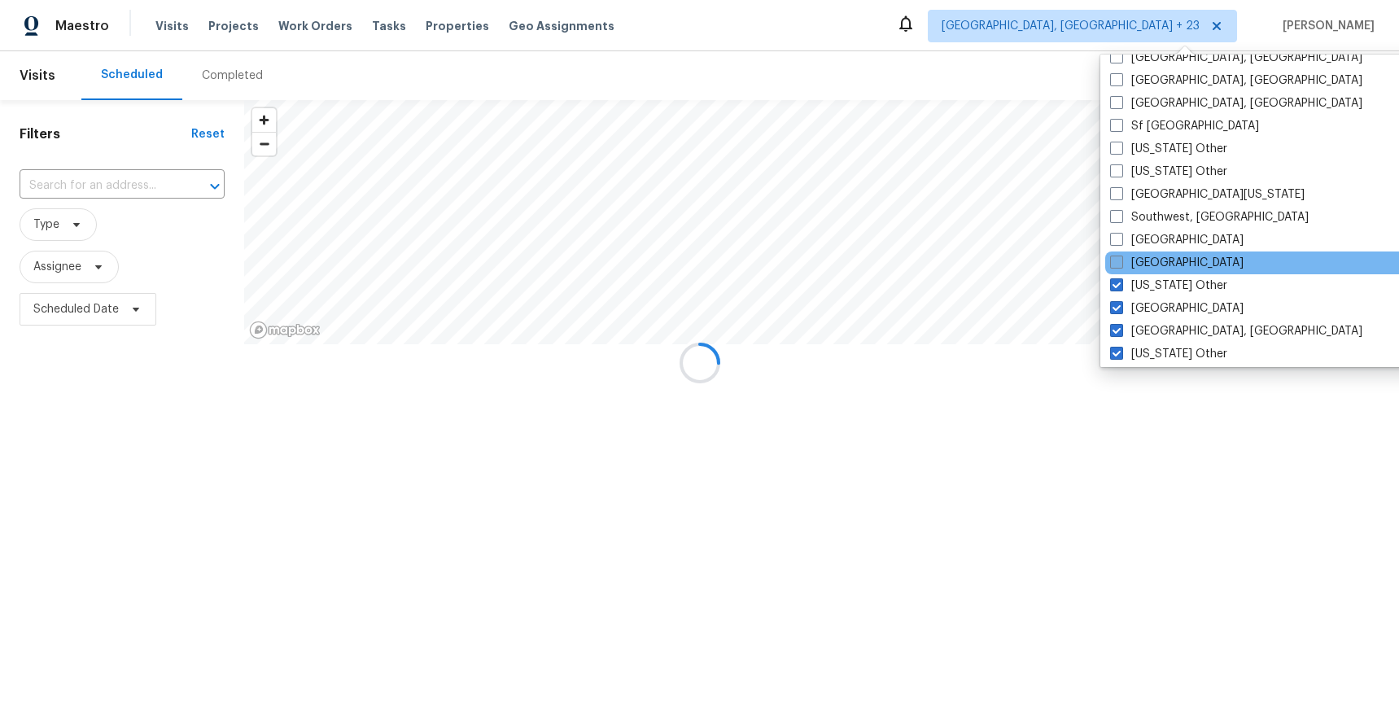
click at [1162, 260] on label "Tampa" at bounding box center [1177, 263] width 134 height 16
click at [1121, 260] on input "Tampa" at bounding box center [1115, 260] width 11 height 11
checkbox input "true"
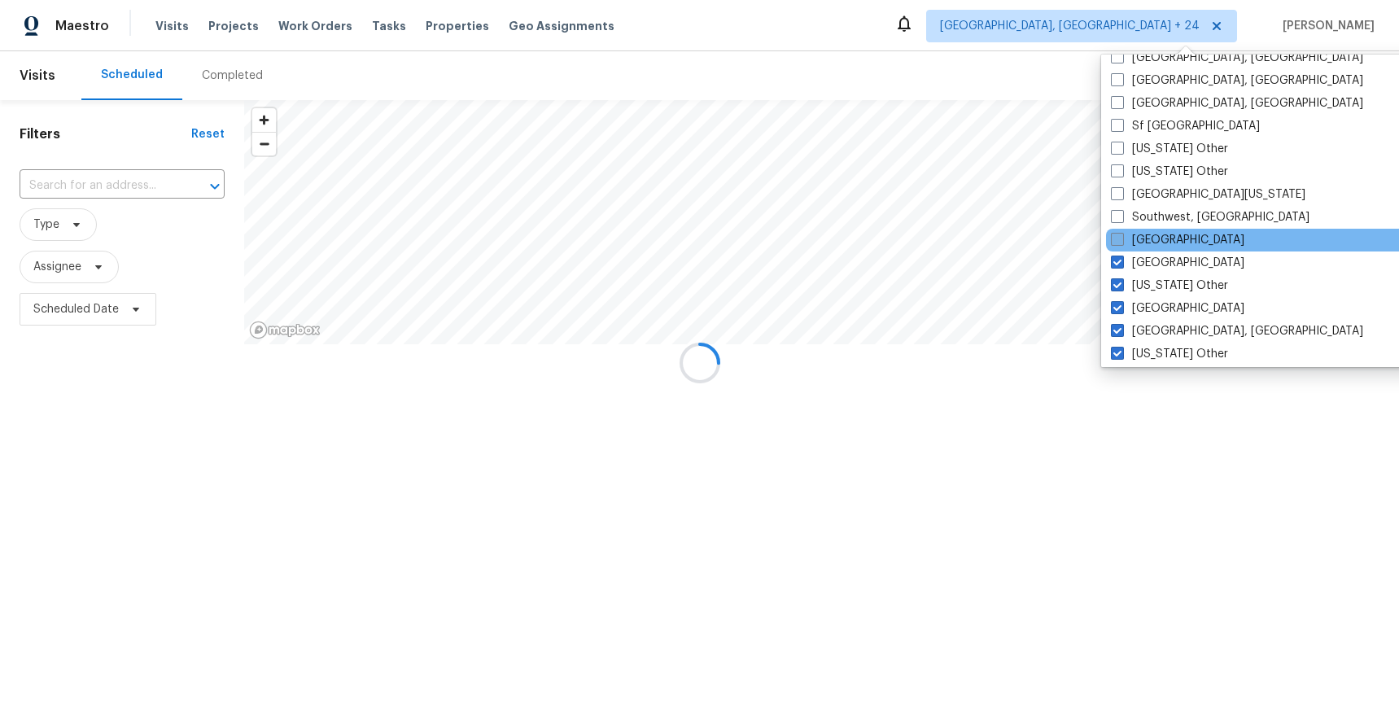
click at [1161, 239] on label "St Louis" at bounding box center [1178, 240] width 134 height 16
click at [1122, 239] on input "St Louis" at bounding box center [1116, 237] width 11 height 11
checkbox input "true"
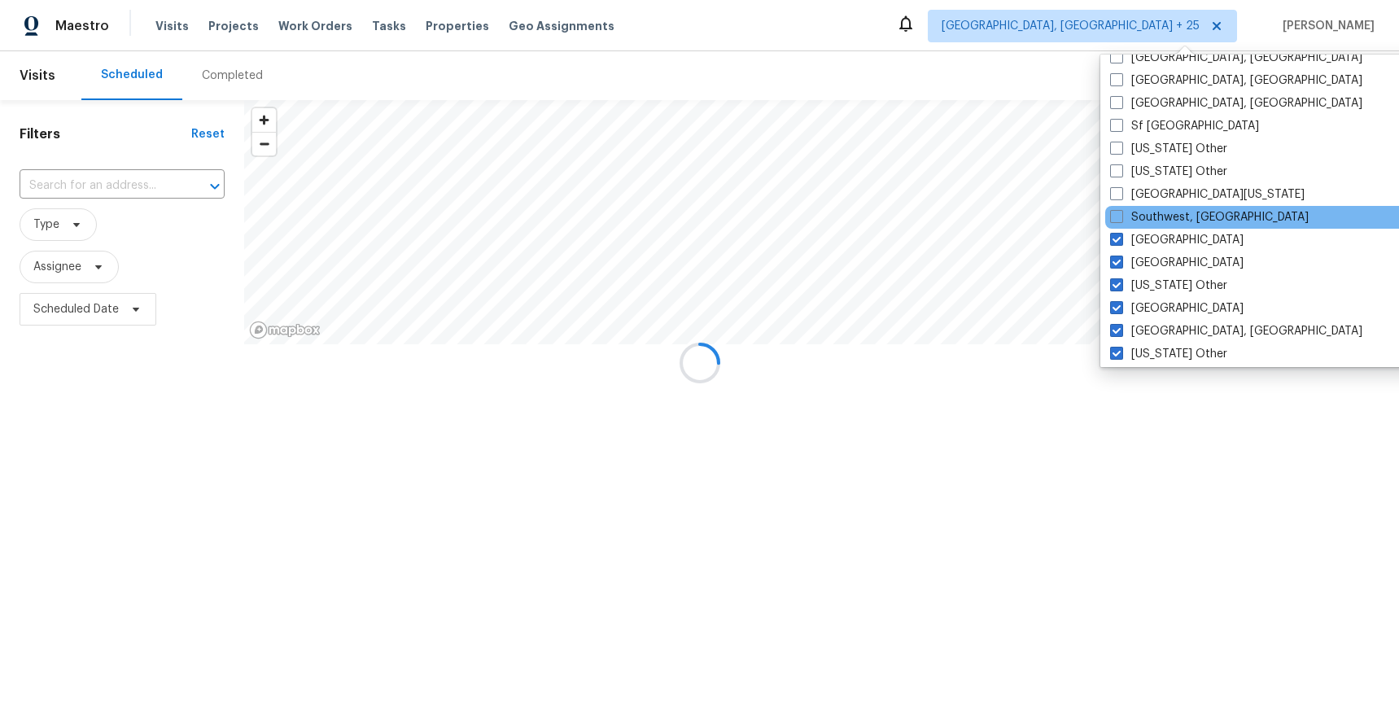
click at [1159, 208] on div "Southwest, FL" at bounding box center [1270, 217] width 328 height 23
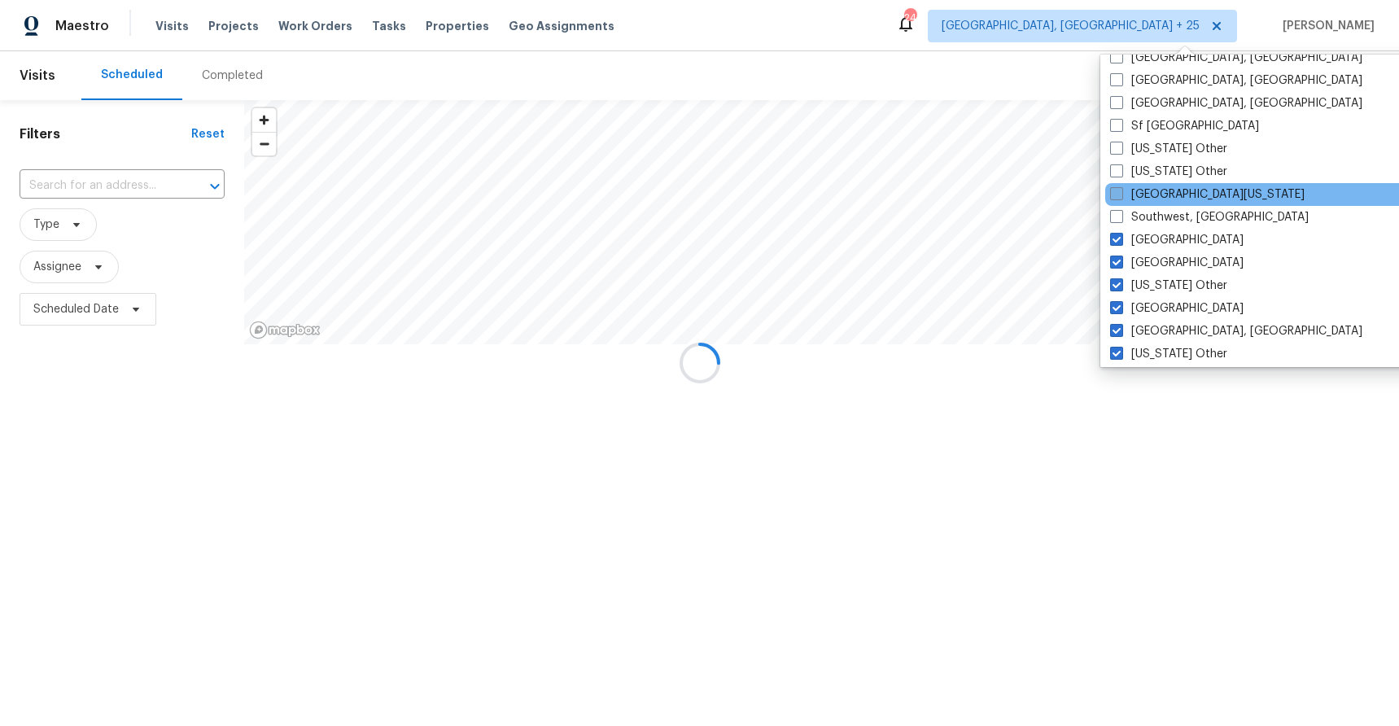
click at [1160, 190] on label "South Texas" at bounding box center [1207, 194] width 195 height 16
click at [1121, 190] on input "South Texas" at bounding box center [1115, 191] width 11 height 11
checkbox input "true"
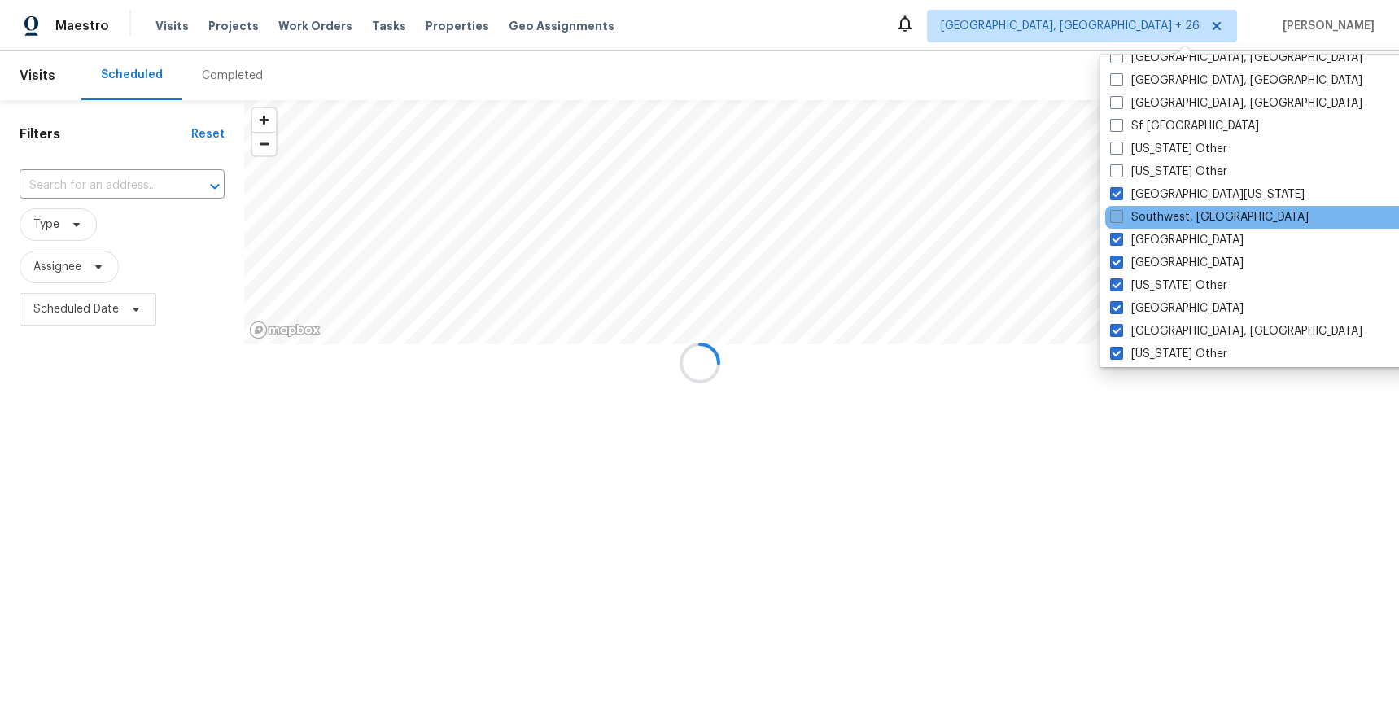
click at [1158, 213] on label "Southwest, FL" at bounding box center [1209, 217] width 199 height 16
click at [1121, 213] on input "Southwest, FL" at bounding box center [1115, 214] width 11 height 11
checkbox input "true"
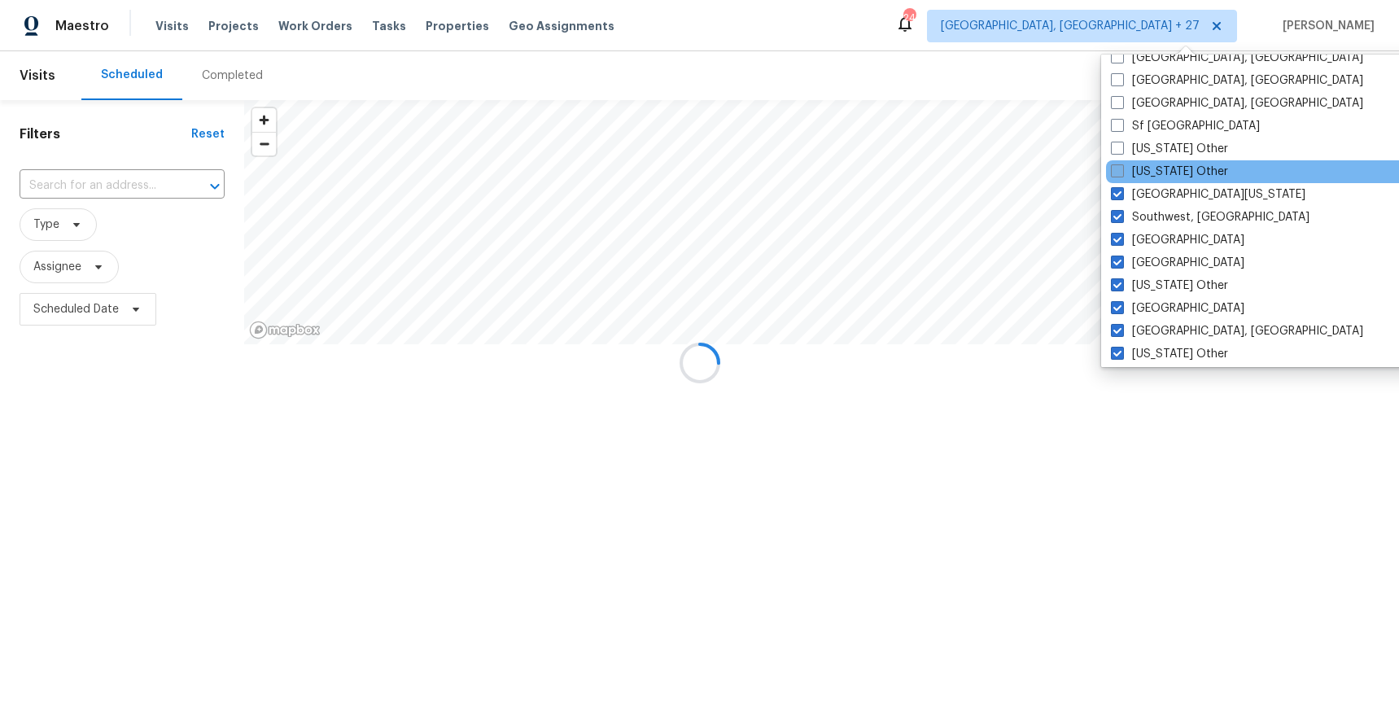
click at [1154, 170] on label "South Dakota Other" at bounding box center [1169, 172] width 117 height 16
click at [1122, 170] on input "South Dakota Other" at bounding box center [1116, 169] width 11 height 11
checkbox input "true"
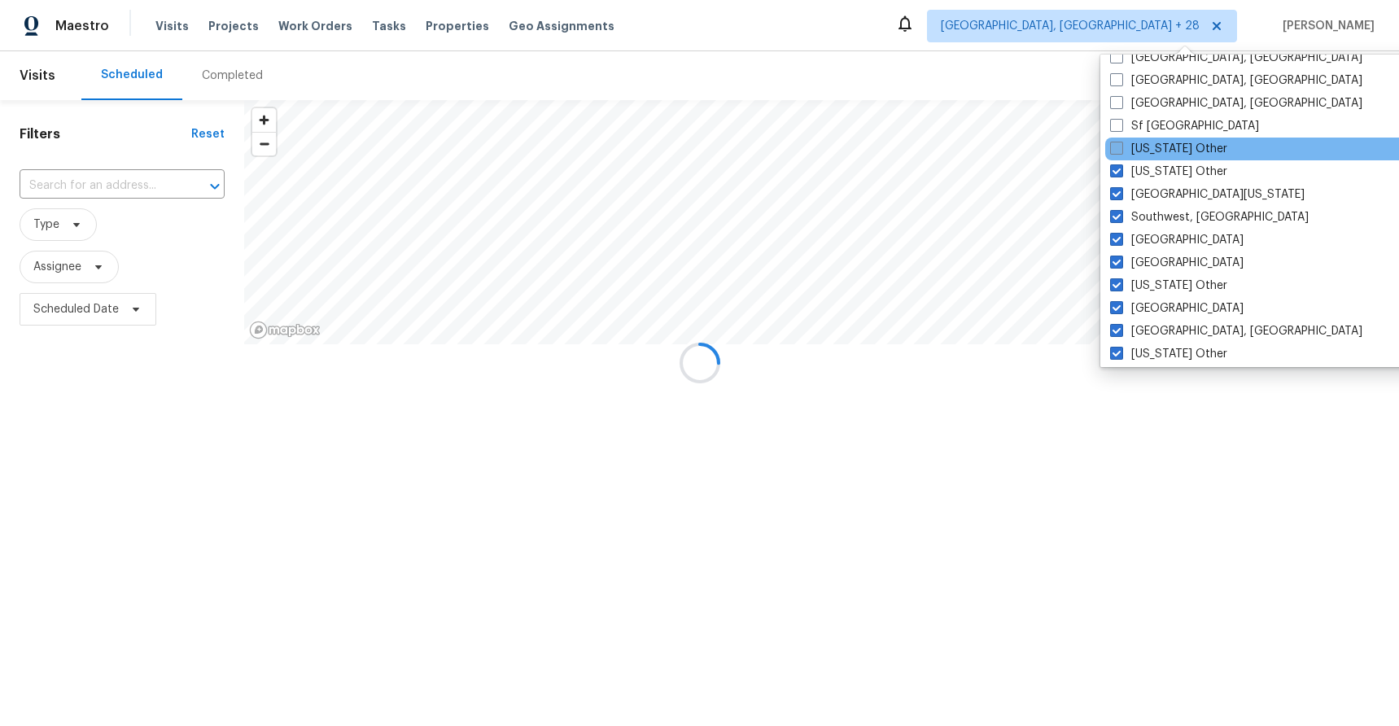
click at [1152, 142] on label "South Carolina Other" at bounding box center [1168, 149] width 117 height 16
click at [1121, 142] on input "South Carolina Other" at bounding box center [1115, 146] width 11 height 11
checkbox input "true"
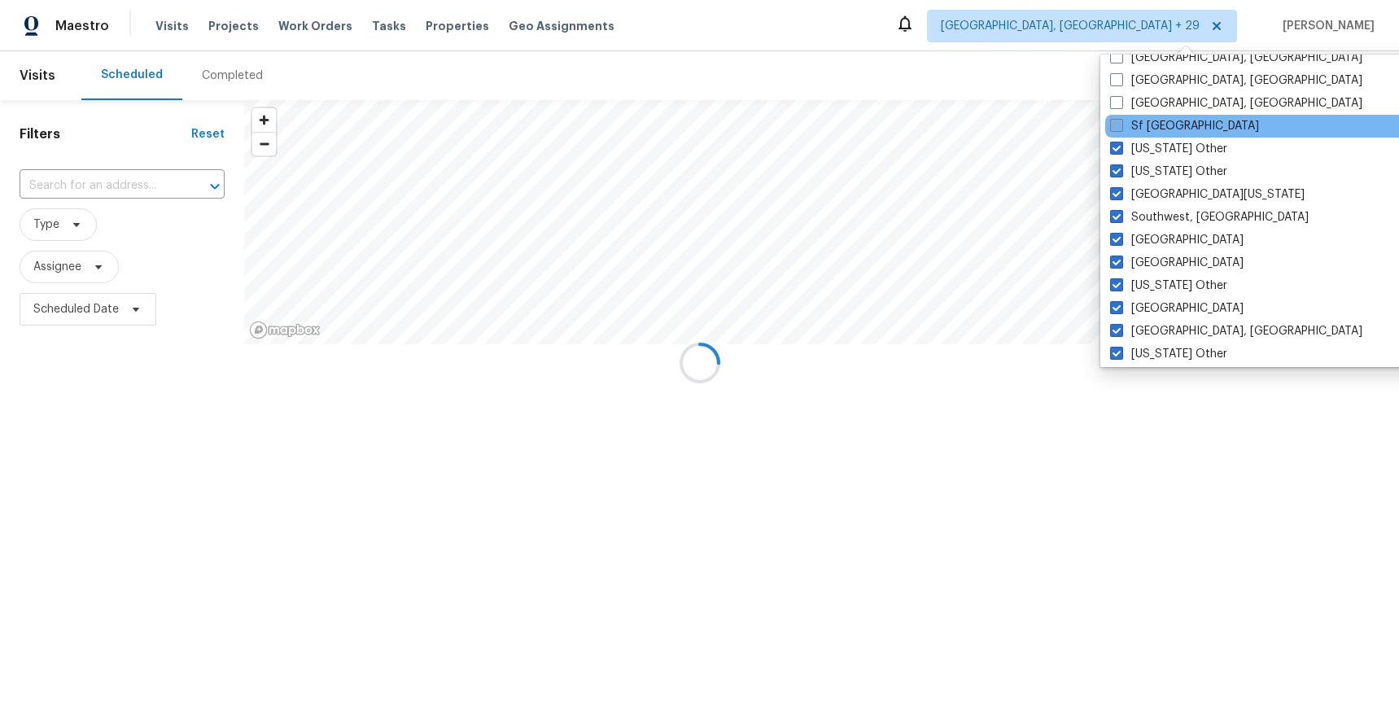
click at [1151, 125] on label "Sf Bay Area" at bounding box center [1184, 126] width 149 height 16
click at [1121, 125] on input "Sf Bay Area" at bounding box center [1115, 123] width 11 height 11
checkbox input "true"
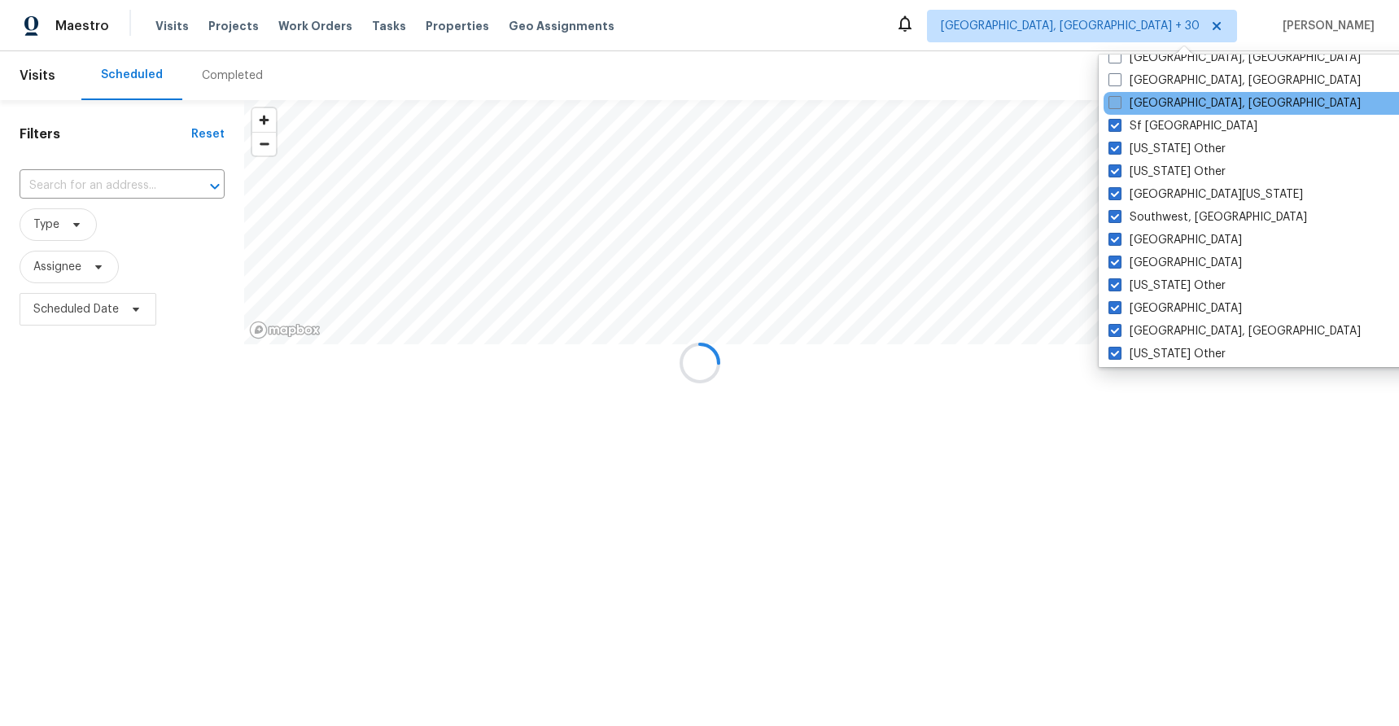
click at [1152, 103] on label "Seattle, WA" at bounding box center [1235, 103] width 252 height 16
click at [1119, 103] on input "Seattle, WA" at bounding box center [1114, 100] width 11 height 11
checkbox input "true"
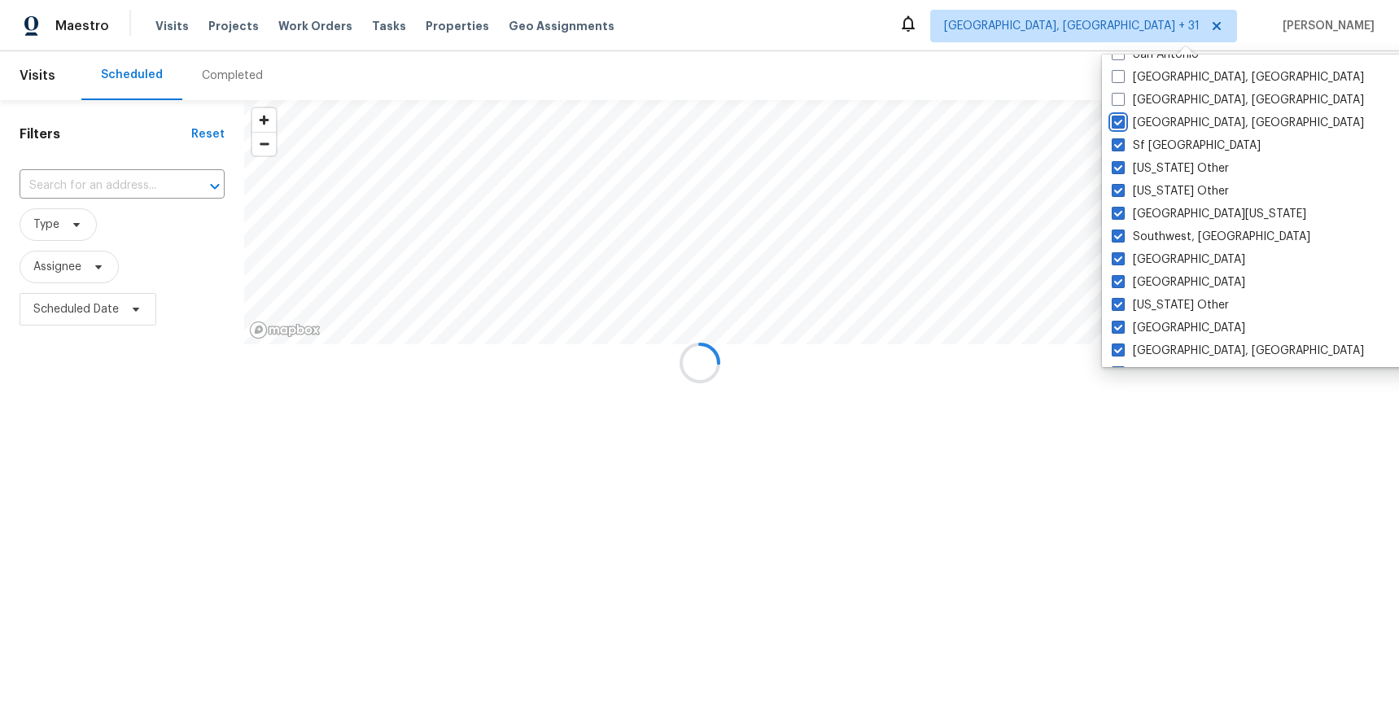
scroll to position [1980, 0]
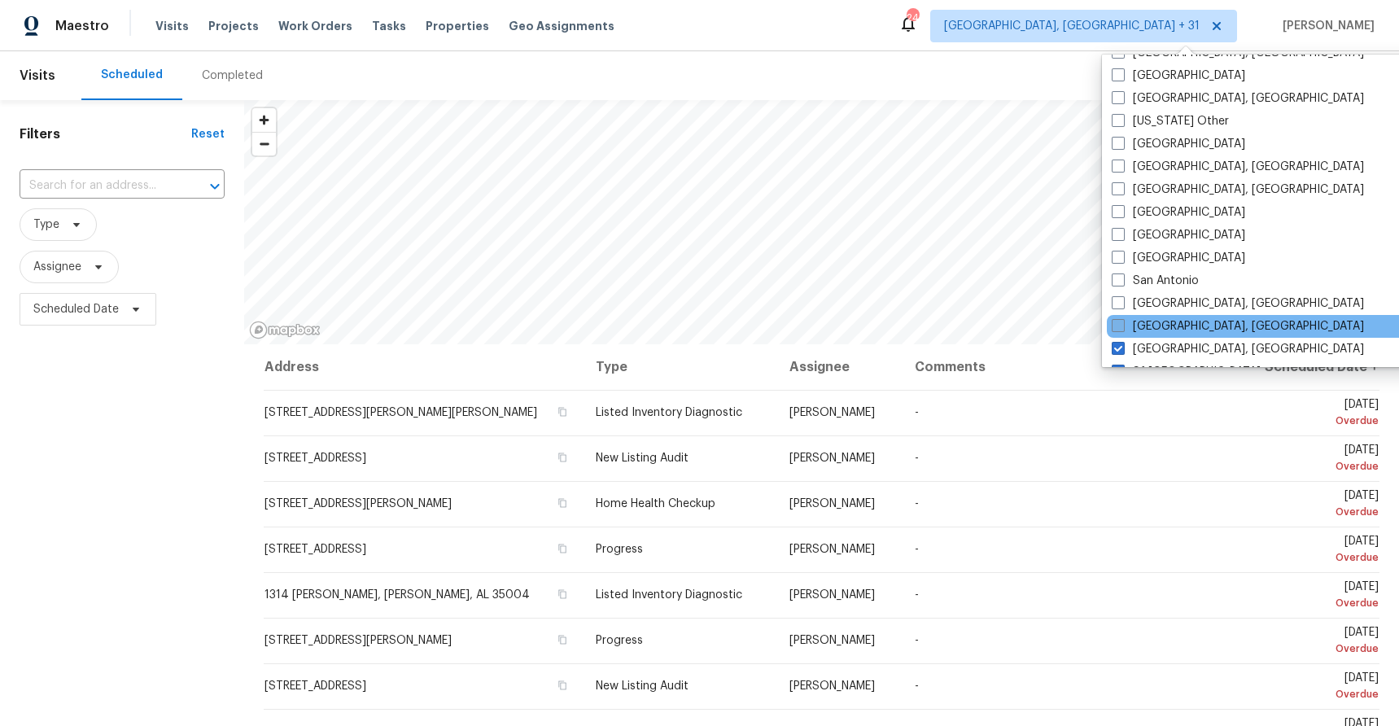
click at [1169, 321] on label "Savannah, GA" at bounding box center [1238, 326] width 252 height 16
click at [1123, 321] on input "Savannah, GA" at bounding box center [1117, 323] width 11 height 11
checkbox input "true"
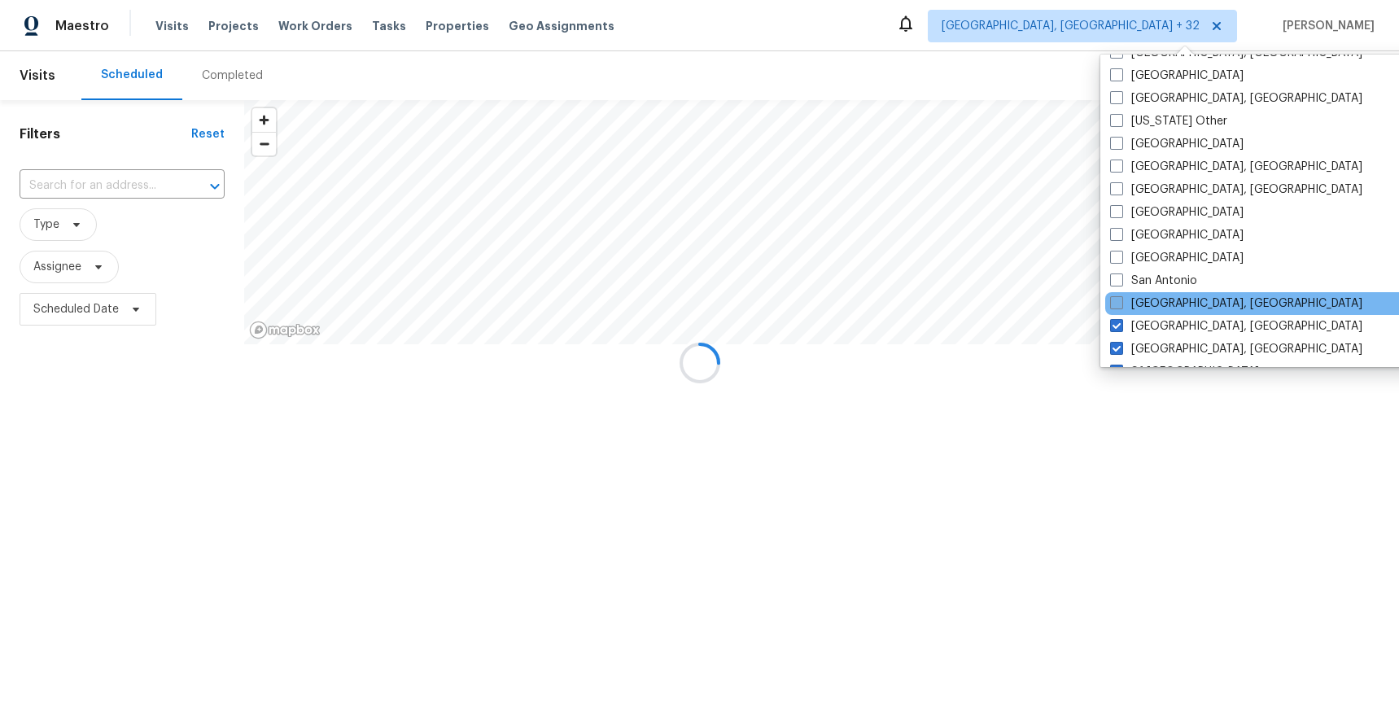
click at [1170, 305] on label "San Diego, CA" at bounding box center [1236, 304] width 252 height 16
click at [1121, 305] on input "San Diego, CA" at bounding box center [1115, 301] width 11 height 11
checkbox input "true"
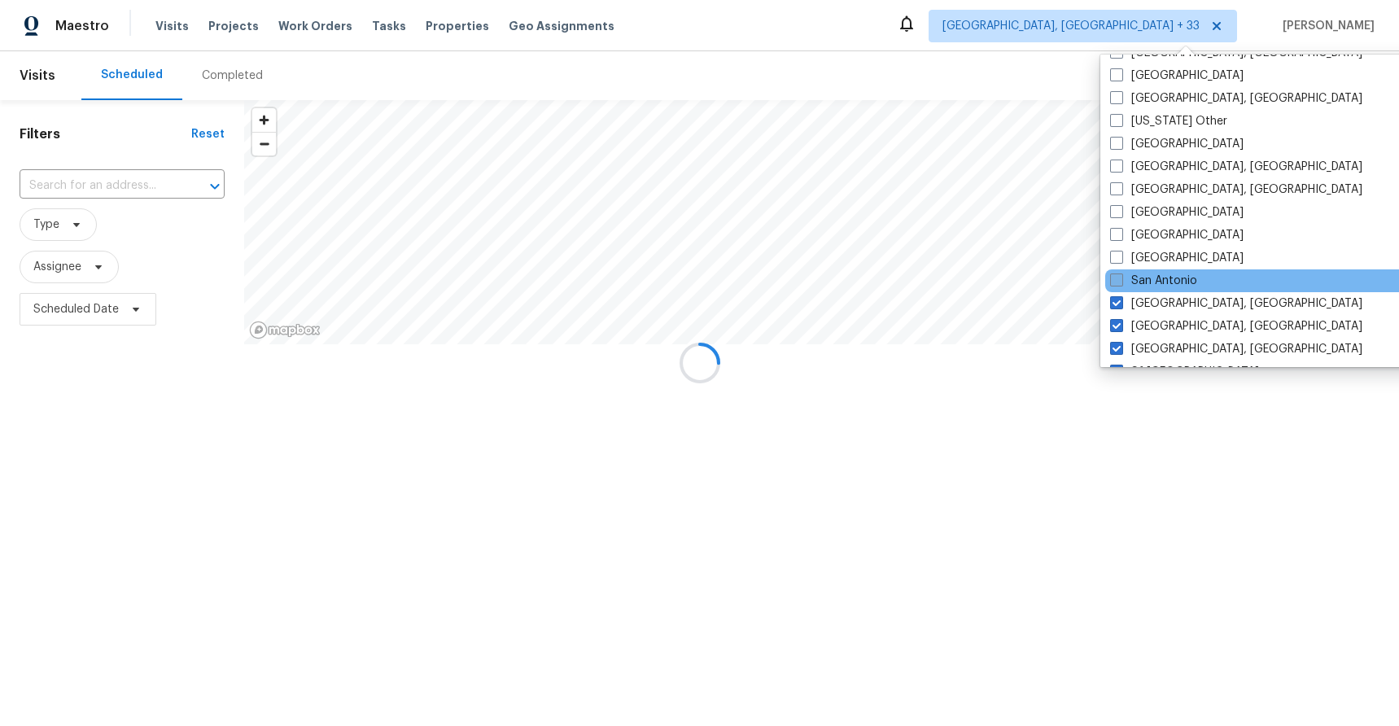
click at [1167, 280] on label "San Antonio" at bounding box center [1153, 281] width 87 height 16
click at [1121, 280] on input "San Antonio" at bounding box center [1115, 278] width 11 height 11
checkbox input "true"
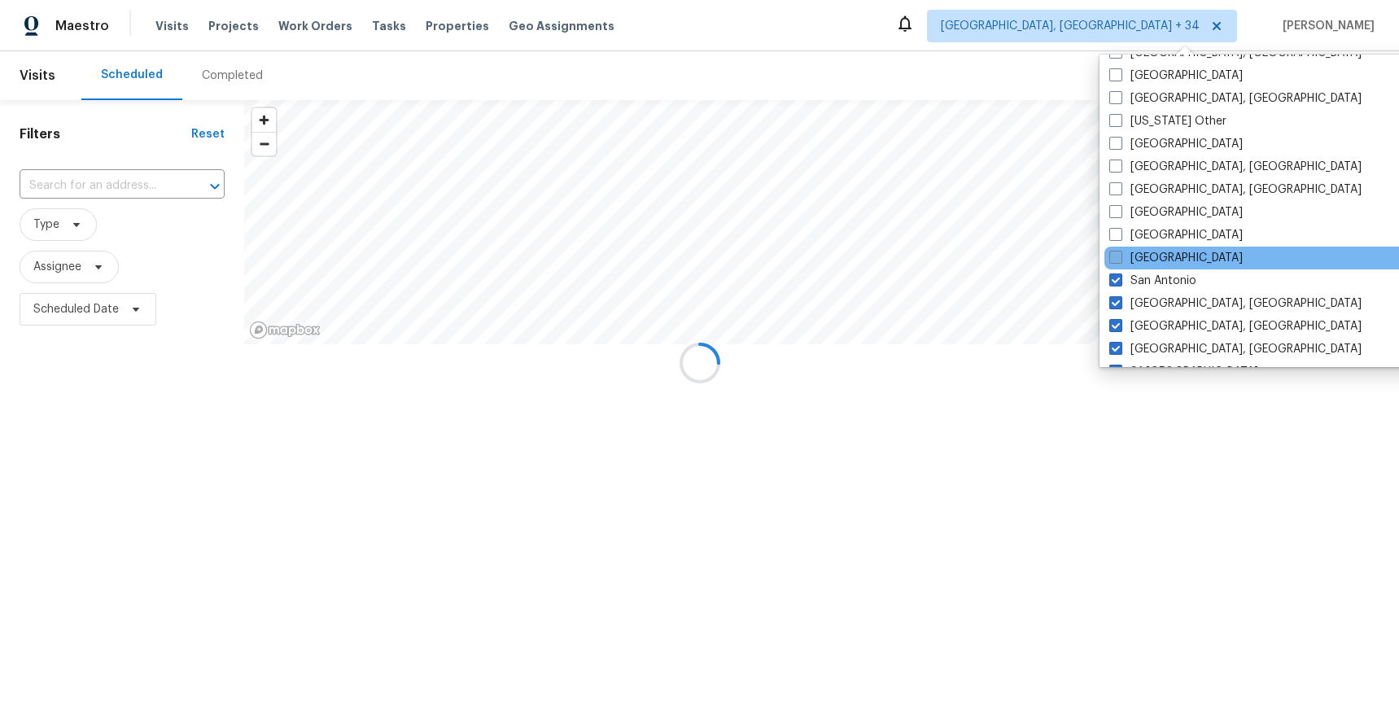
click at [1165, 253] on label "Salt Lake City" at bounding box center [1177, 258] width 134 height 16
click at [1120, 253] on input "Salt Lake City" at bounding box center [1115, 255] width 11 height 11
checkbox input "true"
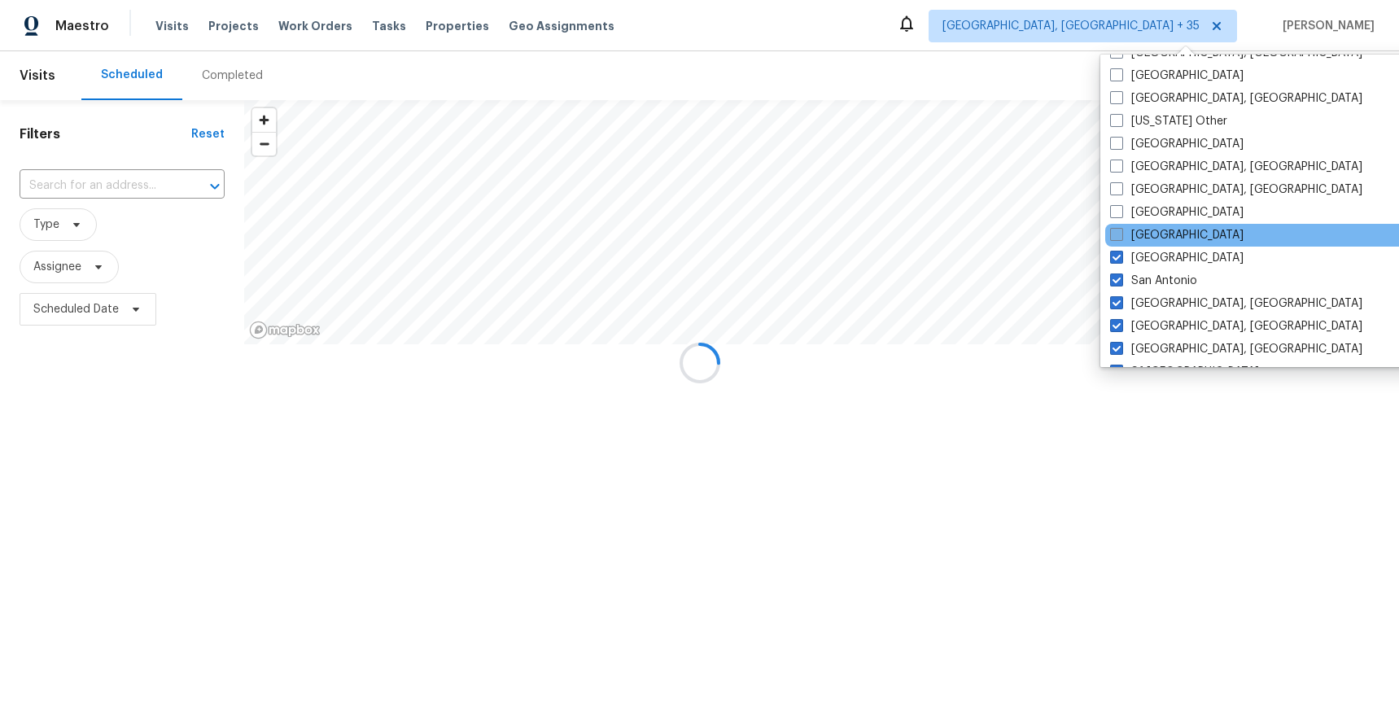
click at [1163, 237] on label "Sacramento" at bounding box center [1177, 235] width 134 height 16
click at [1121, 237] on input "Sacramento" at bounding box center [1115, 232] width 11 height 11
checkbox input "true"
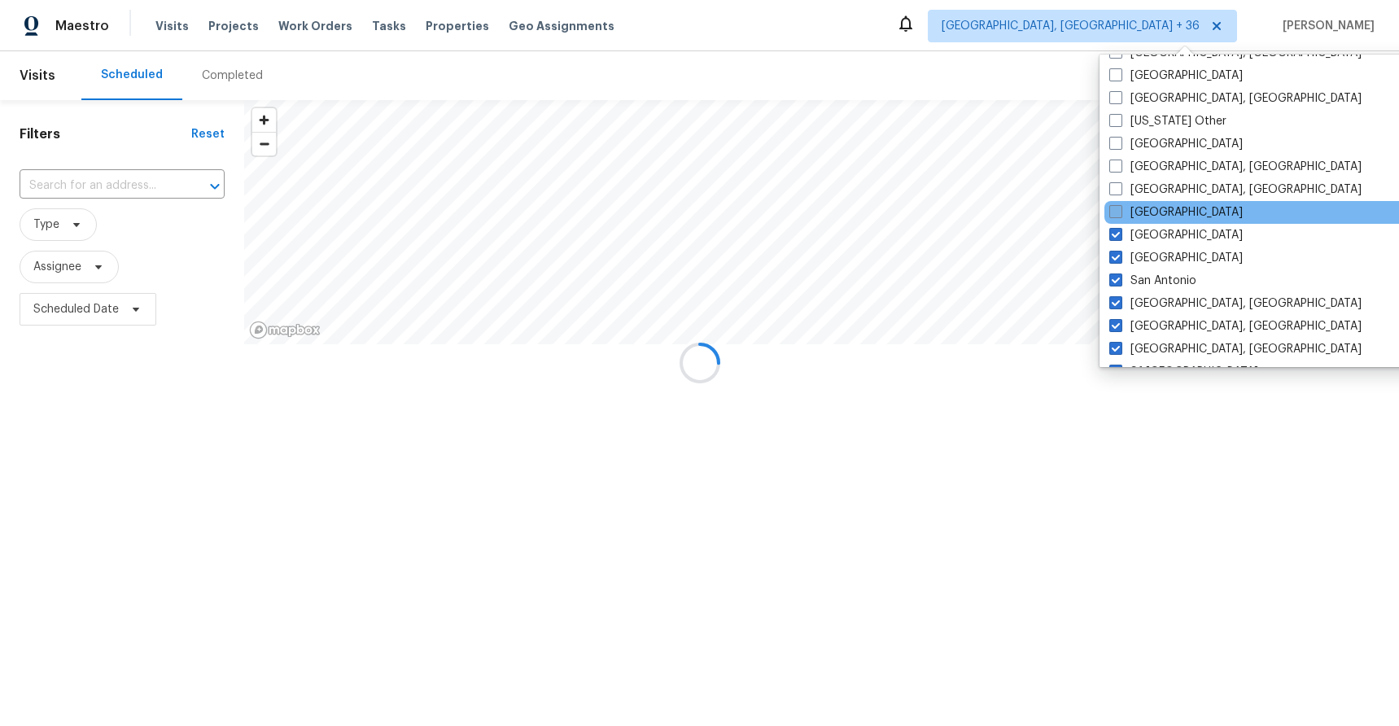
click at [1160, 206] on label "Riverside" at bounding box center [1177, 212] width 134 height 16
click at [1120, 206] on input "Riverside" at bounding box center [1115, 209] width 11 height 11
checkbox input "true"
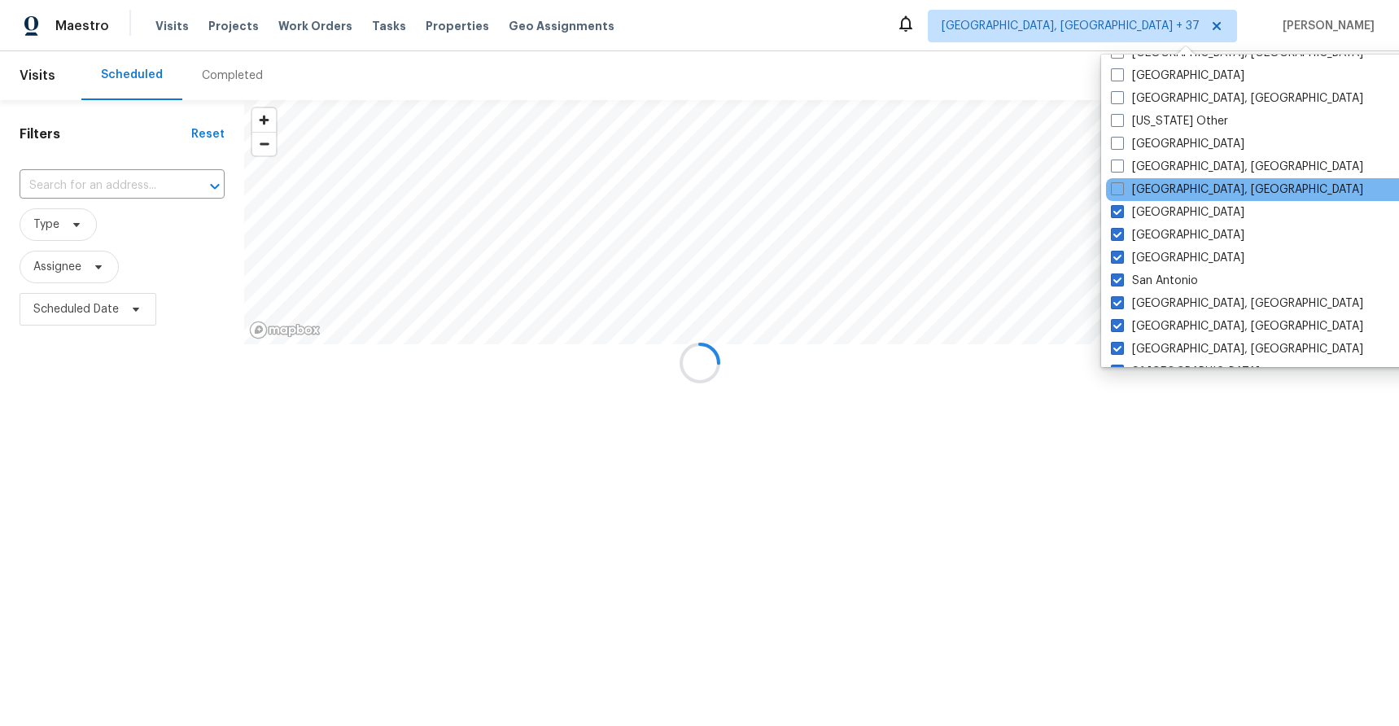
click at [1159, 182] on label "Richmond, VA" at bounding box center [1237, 190] width 252 height 16
click at [1122, 182] on input "Richmond, VA" at bounding box center [1116, 187] width 11 height 11
checkbox input "true"
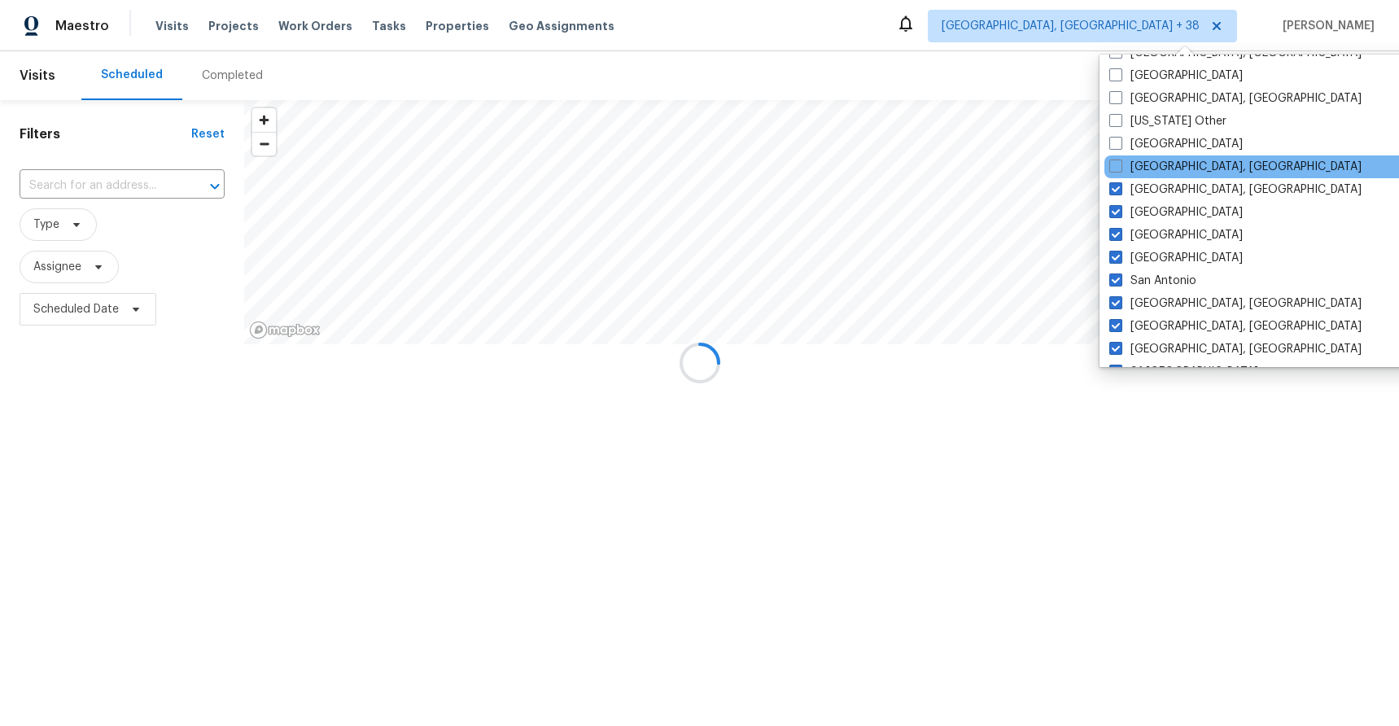
click at [1153, 155] on div "Reno, NV" at bounding box center [1269, 166] width 328 height 23
click at [1150, 162] on label "Reno, NV" at bounding box center [1236, 167] width 252 height 16
click at [1120, 162] on input "Reno, NV" at bounding box center [1115, 164] width 11 height 11
checkbox input "true"
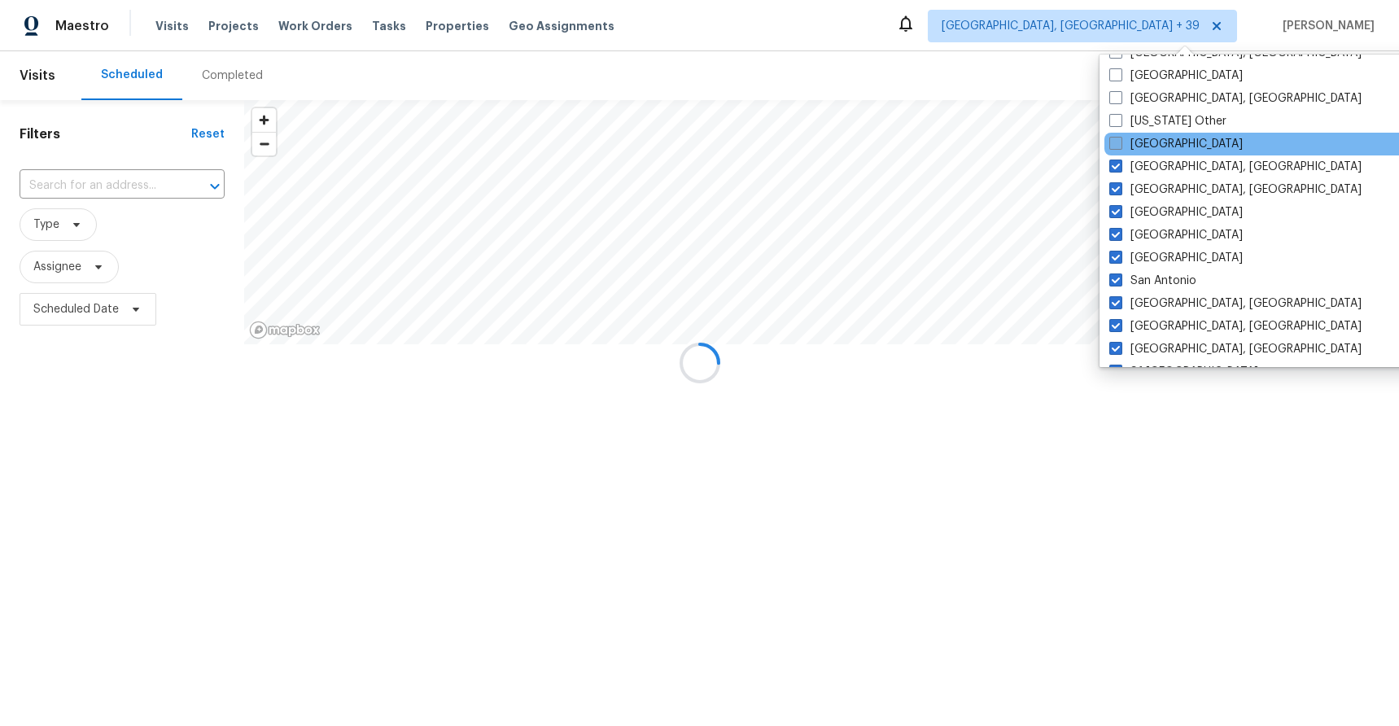
click at [1148, 147] on label "Raleigh" at bounding box center [1177, 144] width 134 height 16
click at [1120, 147] on input "Raleigh" at bounding box center [1115, 141] width 11 height 11
checkbox input "true"
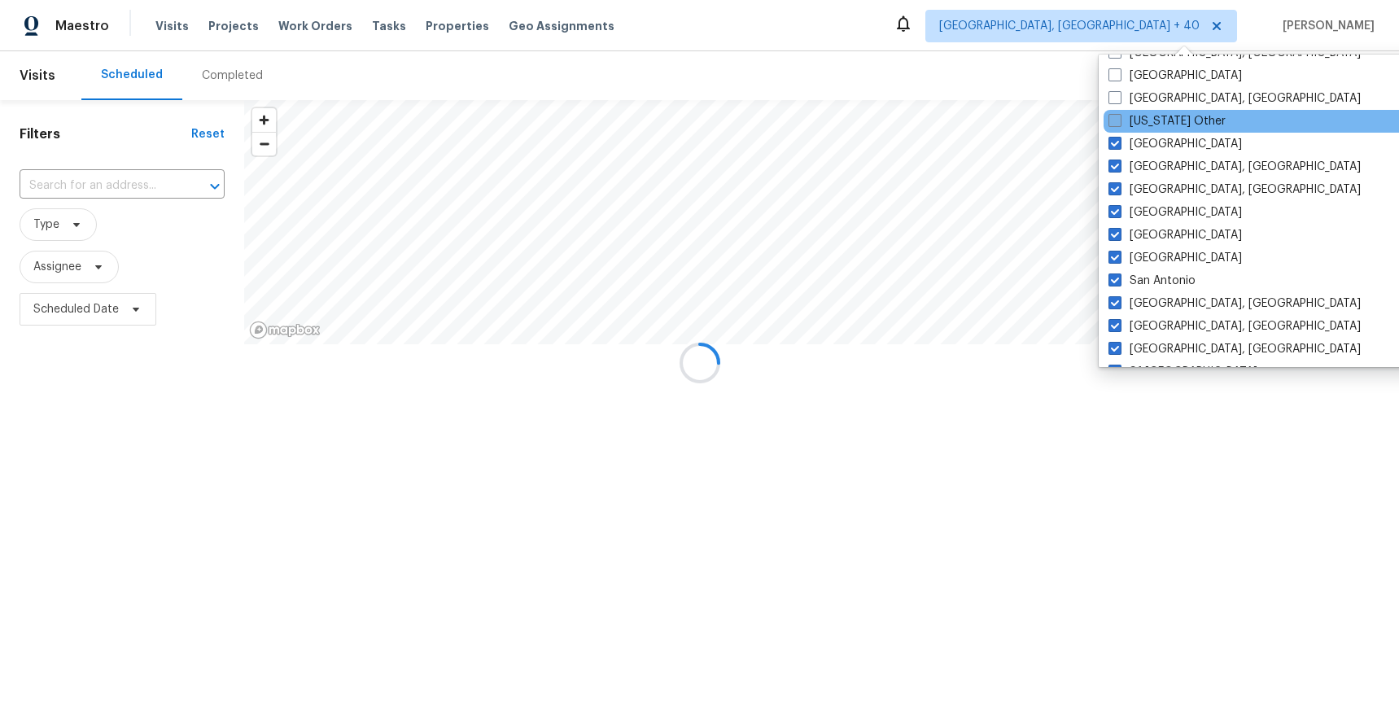
click at [1149, 118] on label "Puerto Rico Other" at bounding box center [1167, 121] width 117 height 16
click at [1119, 118] on input "Puerto Rico Other" at bounding box center [1114, 118] width 11 height 11
checkbox input "true"
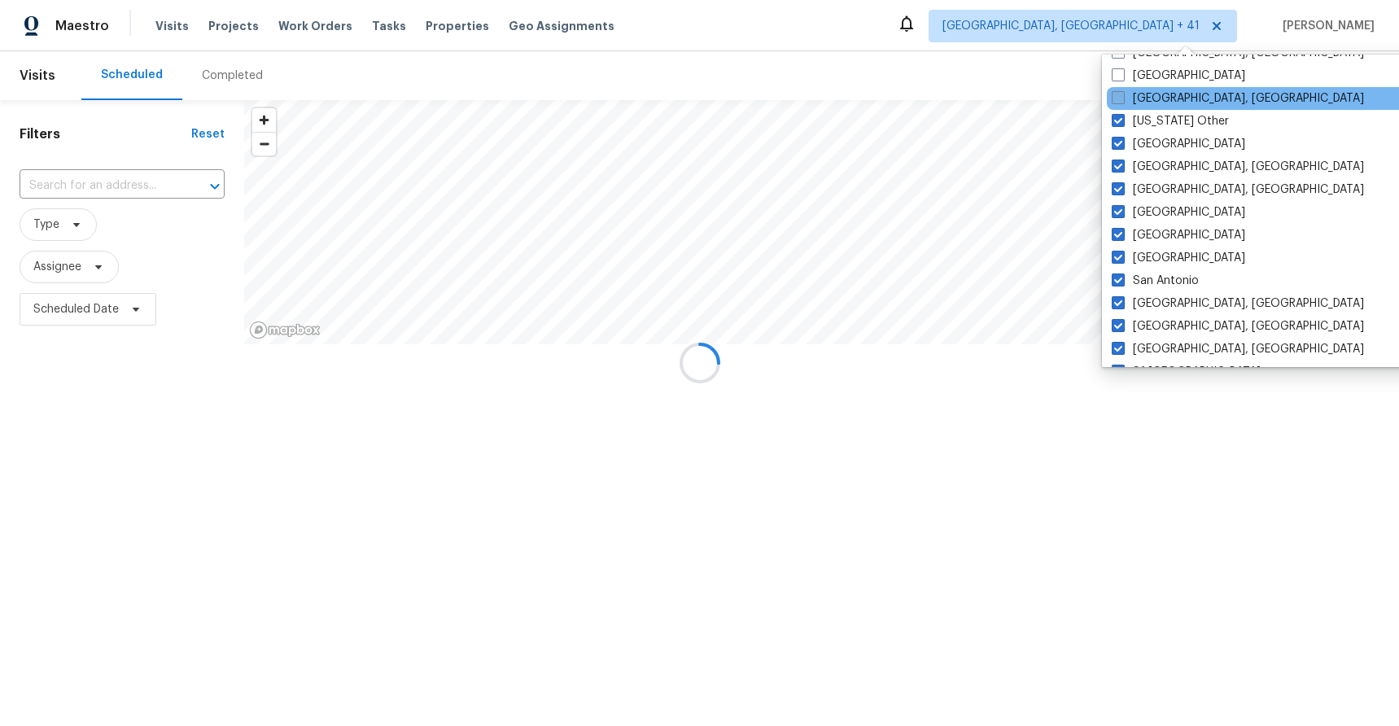
click at [1146, 93] on label "Prescott, AZ" at bounding box center [1238, 98] width 252 height 16
click at [1123, 93] on input "Prescott, AZ" at bounding box center [1117, 95] width 11 height 11
checkbox input "true"
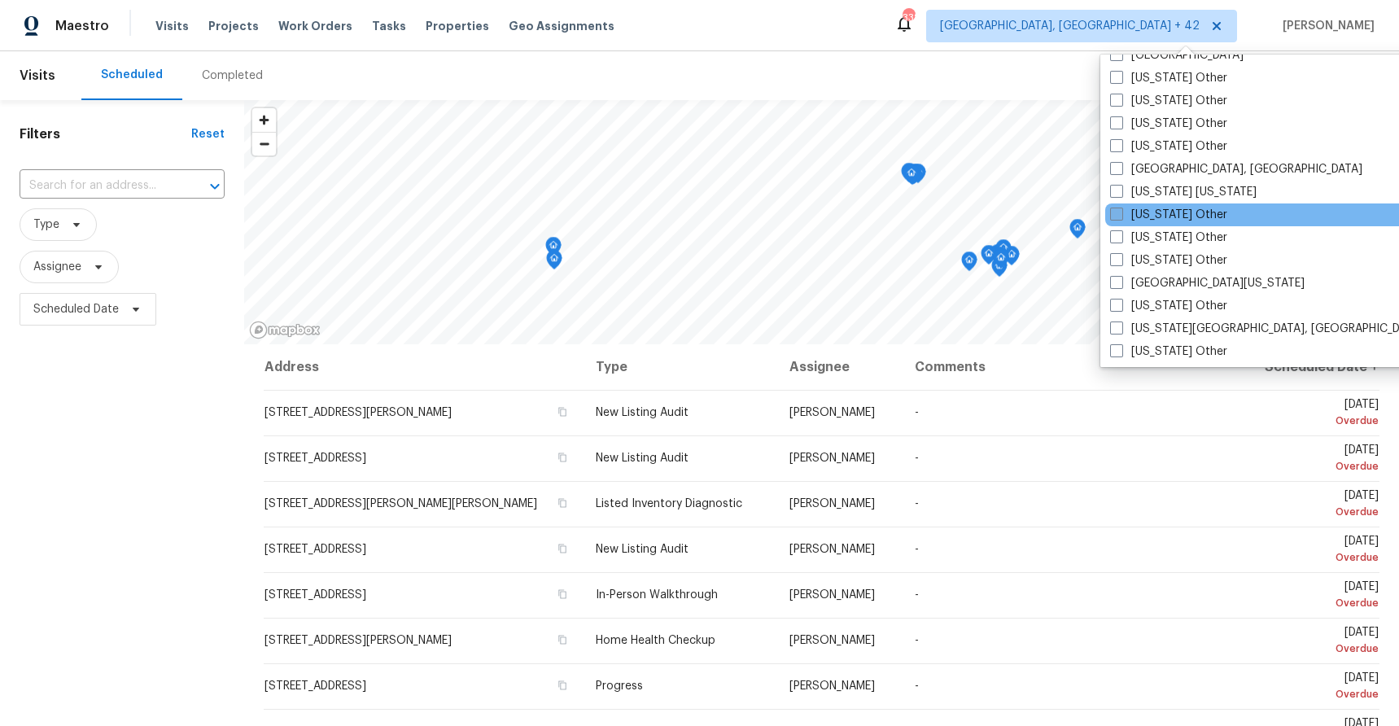
scroll to position [1543, 0]
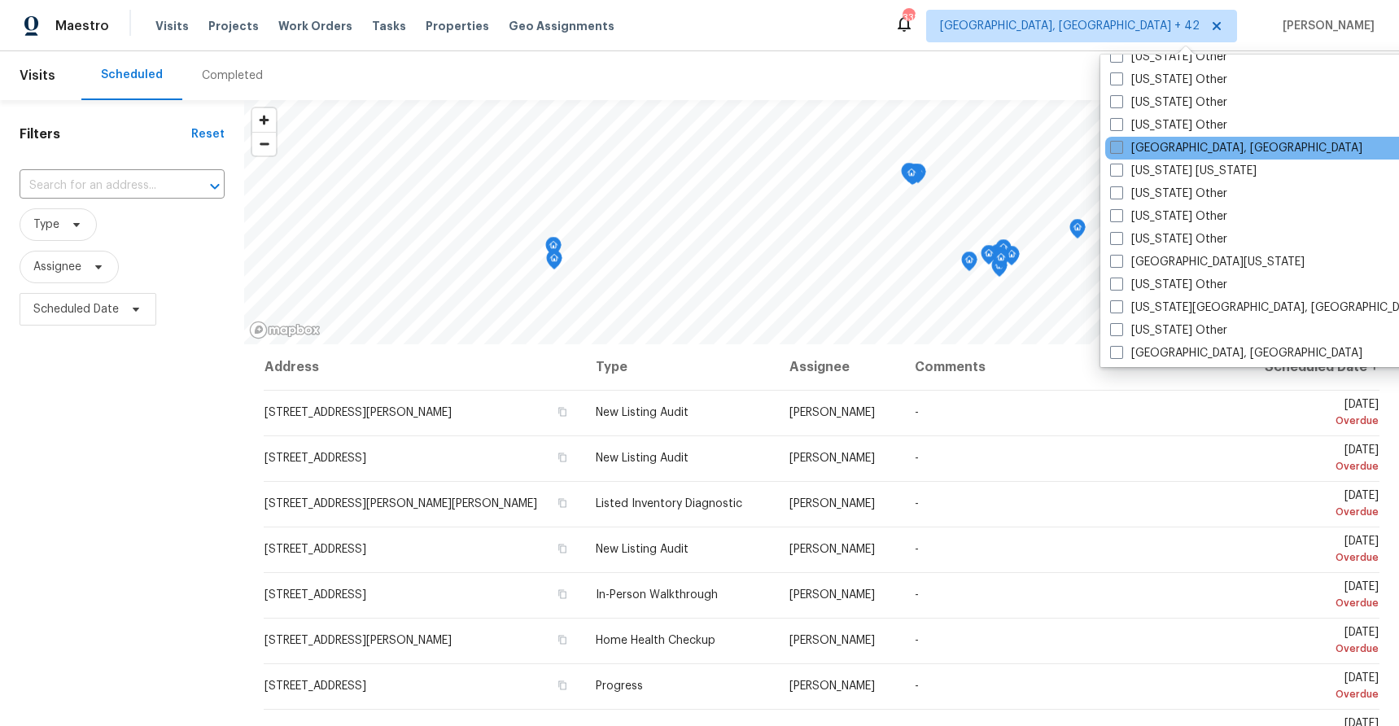
click at [1156, 145] on label "New Orleans, LA" at bounding box center [1236, 148] width 252 height 16
click at [1121, 145] on input "New Orleans, LA" at bounding box center [1115, 145] width 11 height 11
checkbox input "true"
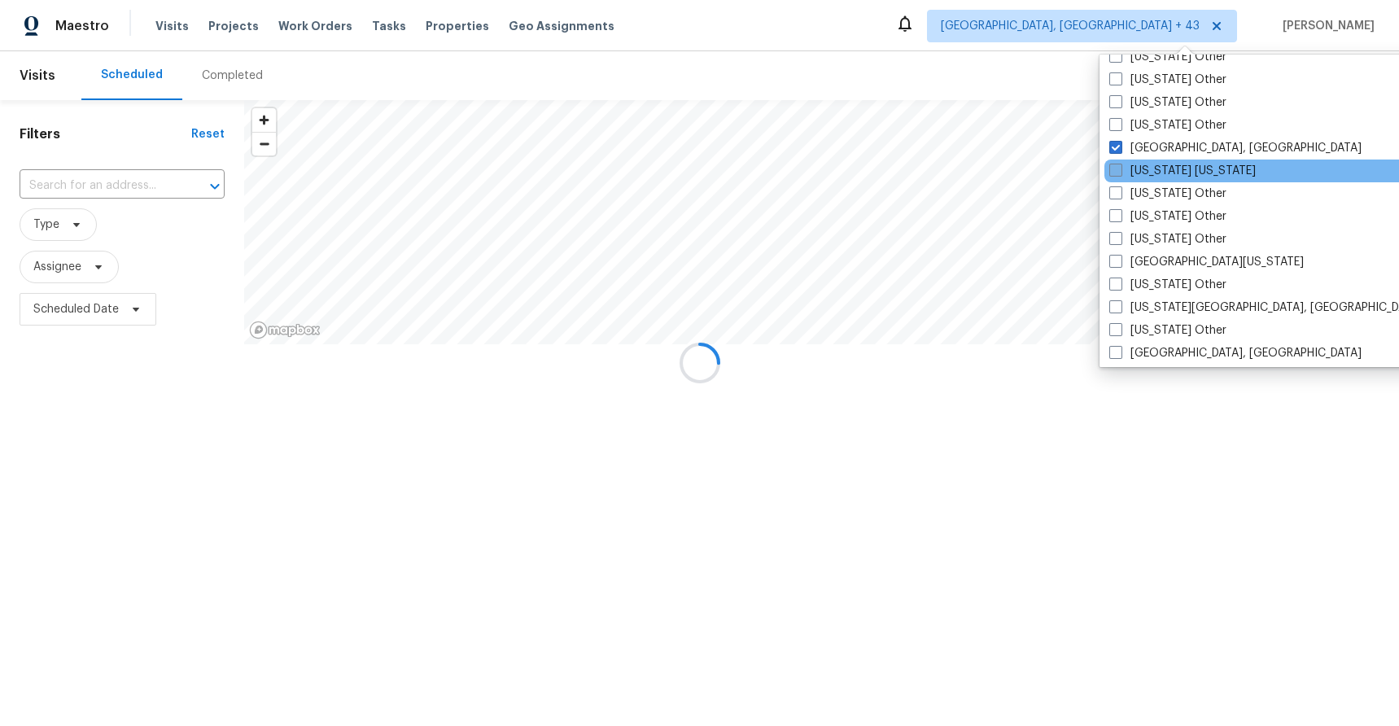
click at [1156, 165] on label "New York New Jersey" at bounding box center [1183, 171] width 147 height 16
click at [1120, 165] on input "New York New Jersey" at bounding box center [1115, 168] width 11 height 11
checkbox input "true"
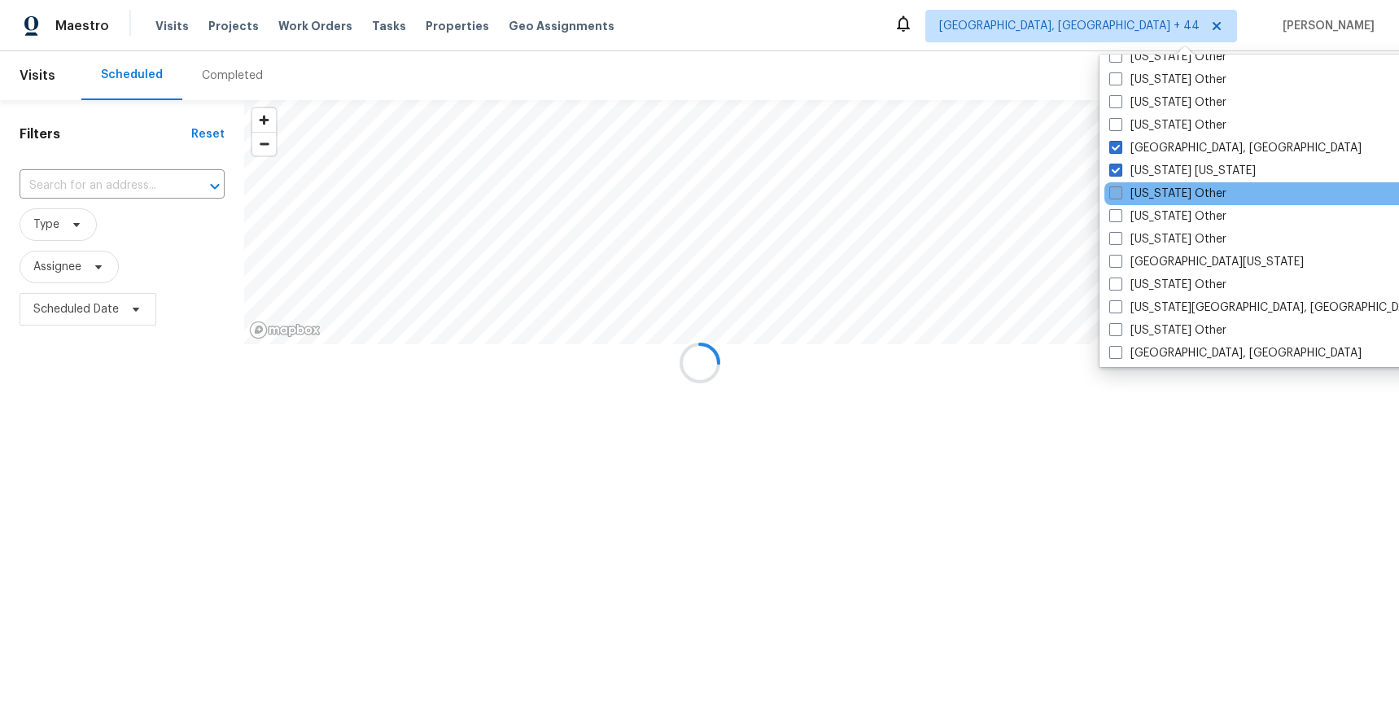
drag, startPoint x: 1156, startPoint y: 187, endPoint x: 1157, endPoint y: 200, distance: 13.1
click at [1157, 188] on label "New York Other" at bounding box center [1168, 194] width 117 height 16
click at [1120, 188] on input "New York Other" at bounding box center [1115, 191] width 11 height 11
checkbox input "true"
click at [1157, 204] on div "New York Other" at bounding box center [1270, 193] width 328 height 23
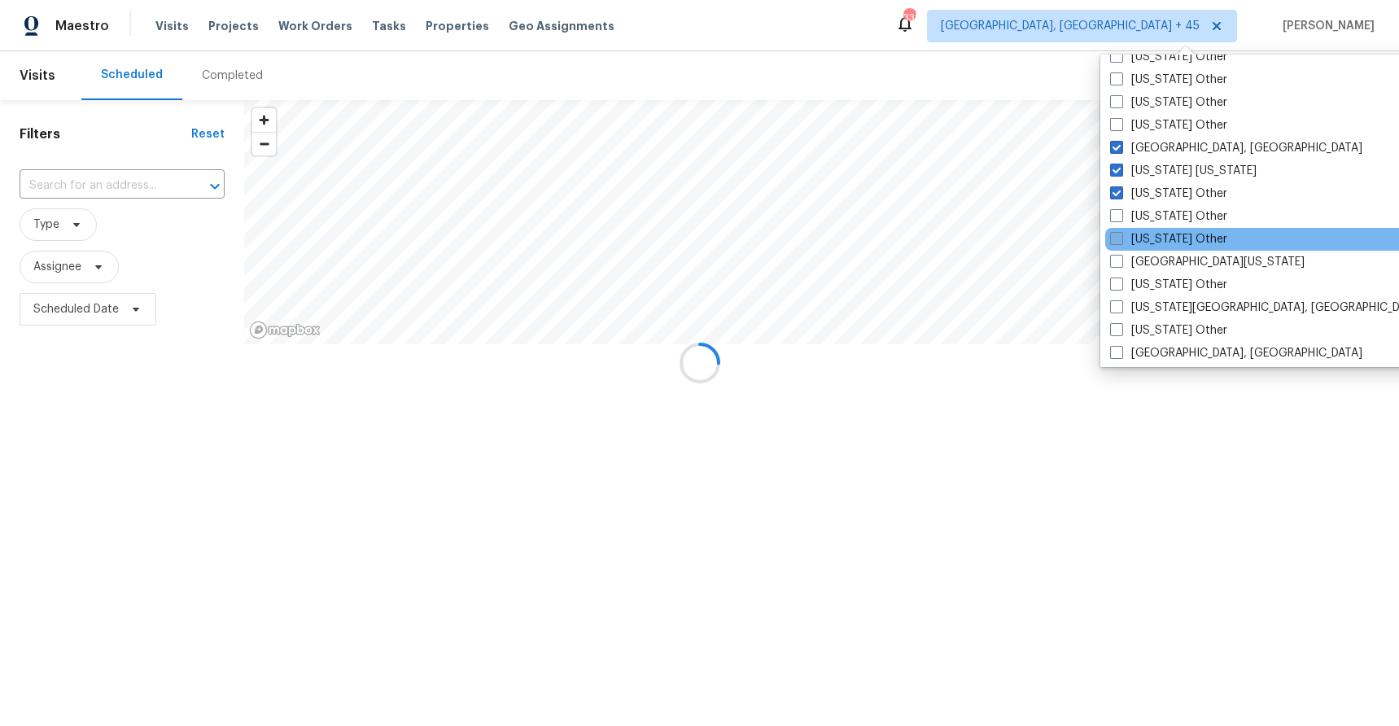
drag, startPoint x: 1157, startPoint y: 216, endPoint x: 1156, endPoint y: 232, distance: 16.3
click at [1157, 217] on label "North Carolina Other" at bounding box center [1168, 216] width 117 height 16
click at [1121, 217] on input "North Carolina Other" at bounding box center [1115, 213] width 11 height 11
checkbox input "true"
click at [1156, 236] on label "North Dakota Other" at bounding box center [1168, 239] width 117 height 16
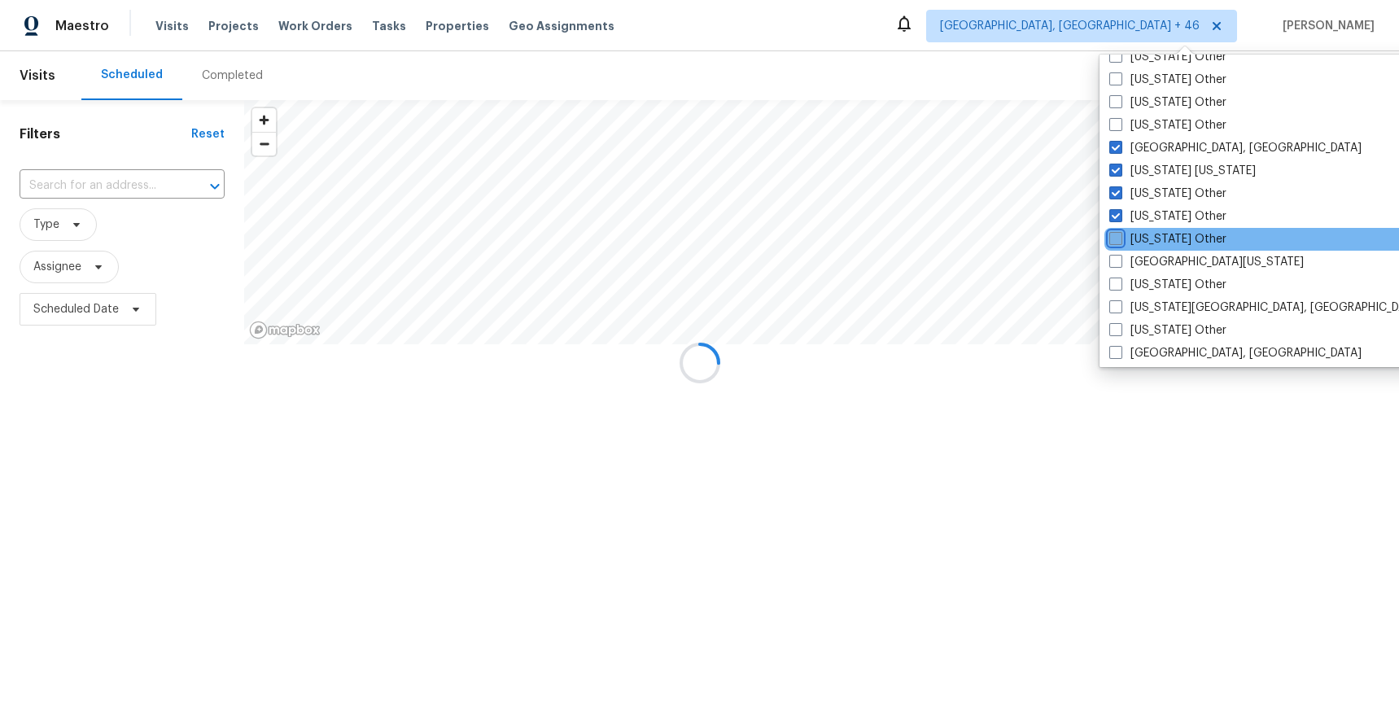
click at [1120, 236] on input "North Dakota Other" at bounding box center [1115, 236] width 11 height 11
checkbox input "true"
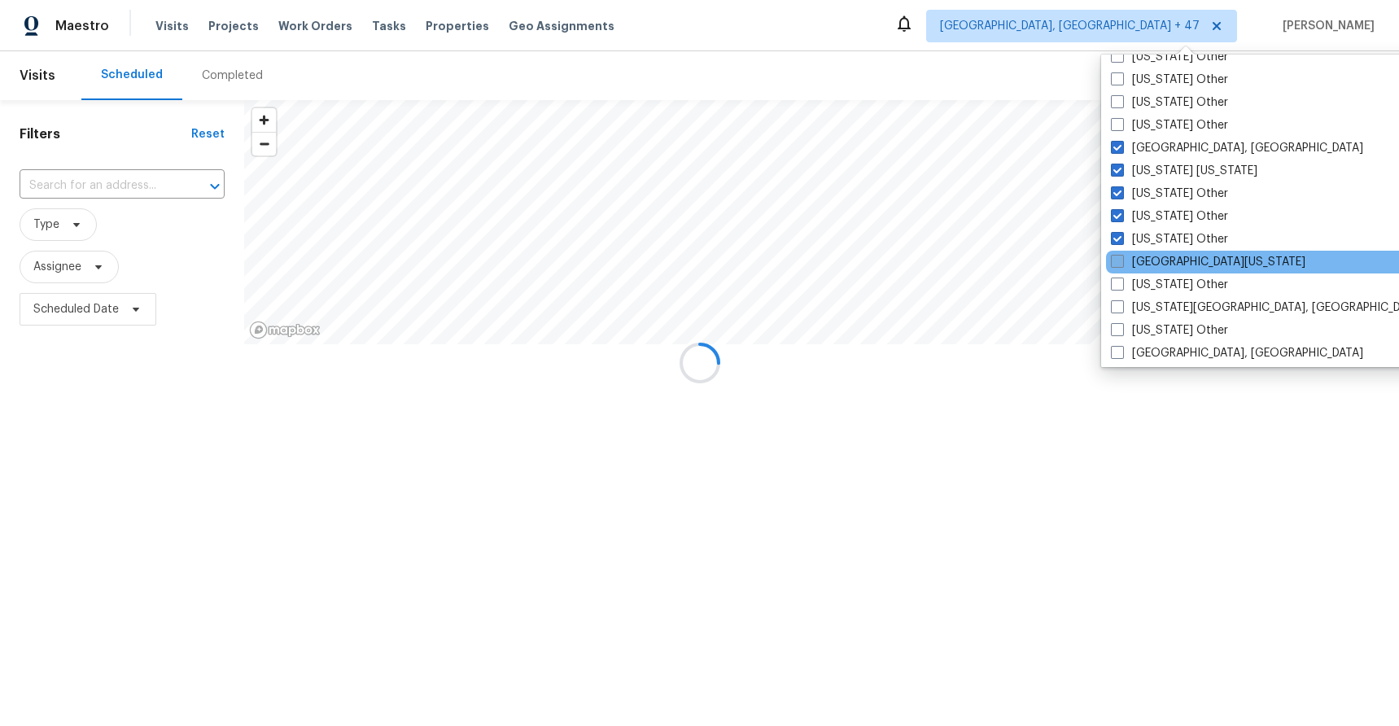
click at [1153, 264] on label "Northern Colorado" at bounding box center [1208, 262] width 195 height 16
click at [1122, 264] on input "Northern Colorado" at bounding box center [1116, 259] width 11 height 11
checkbox input "true"
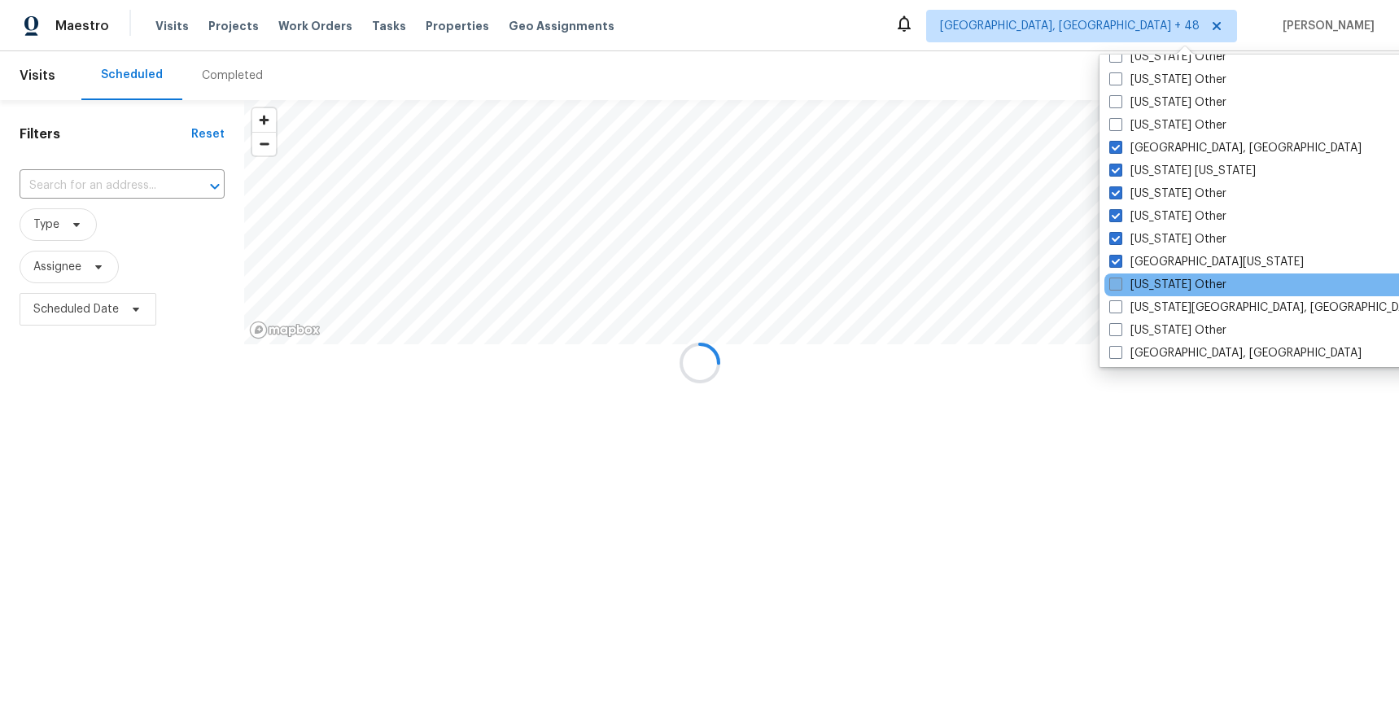
click at [1152, 284] on label "Ohio Other" at bounding box center [1168, 285] width 117 height 16
click at [1120, 284] on input "Ohio Other" at bounding box center [1115, 282] width 11 height 11
checkbox input "true"
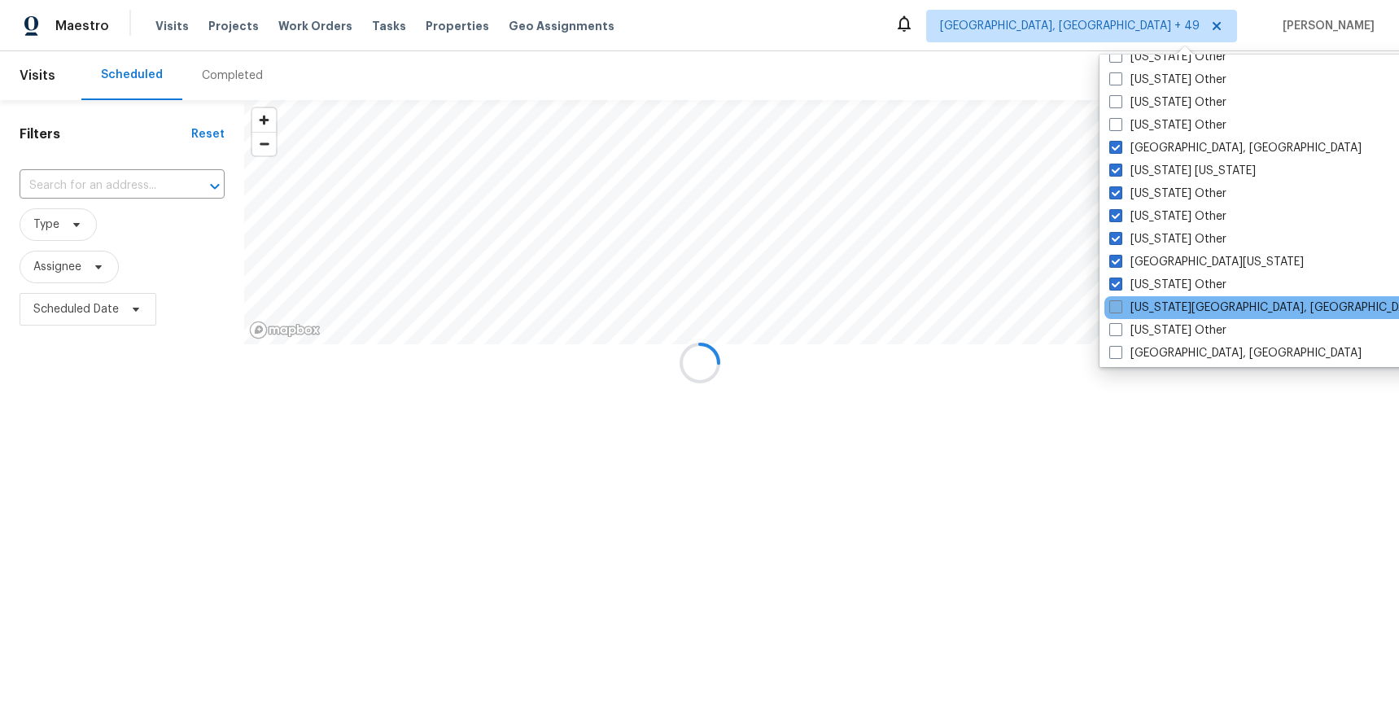
click at [1152, 309] on label "Oklahoma City, OK" at bounding box center [1266, 308] width 313 height 16
click at [1120, 309] on input "Oklahoma City, OK" at bounding box center [1115, 305] width 11 height 11
checkbox input "true"
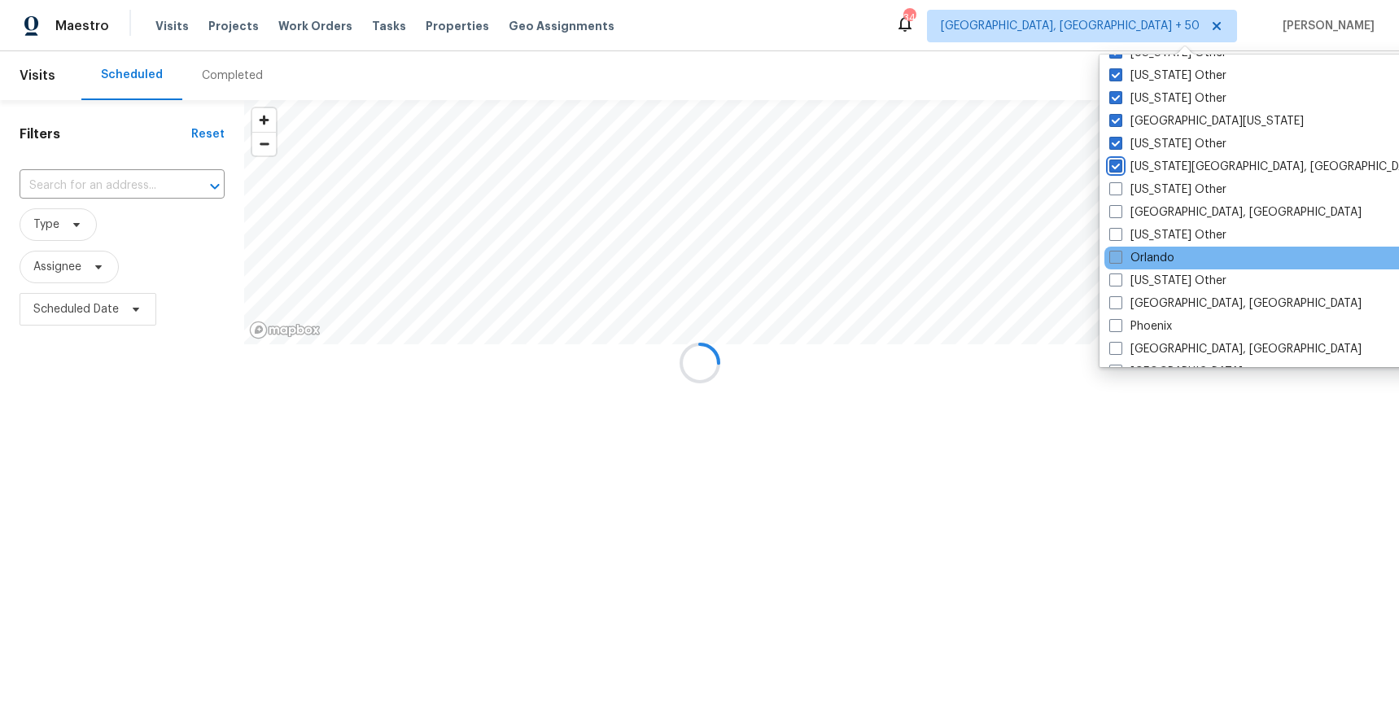
scroll to position [1687, 0]
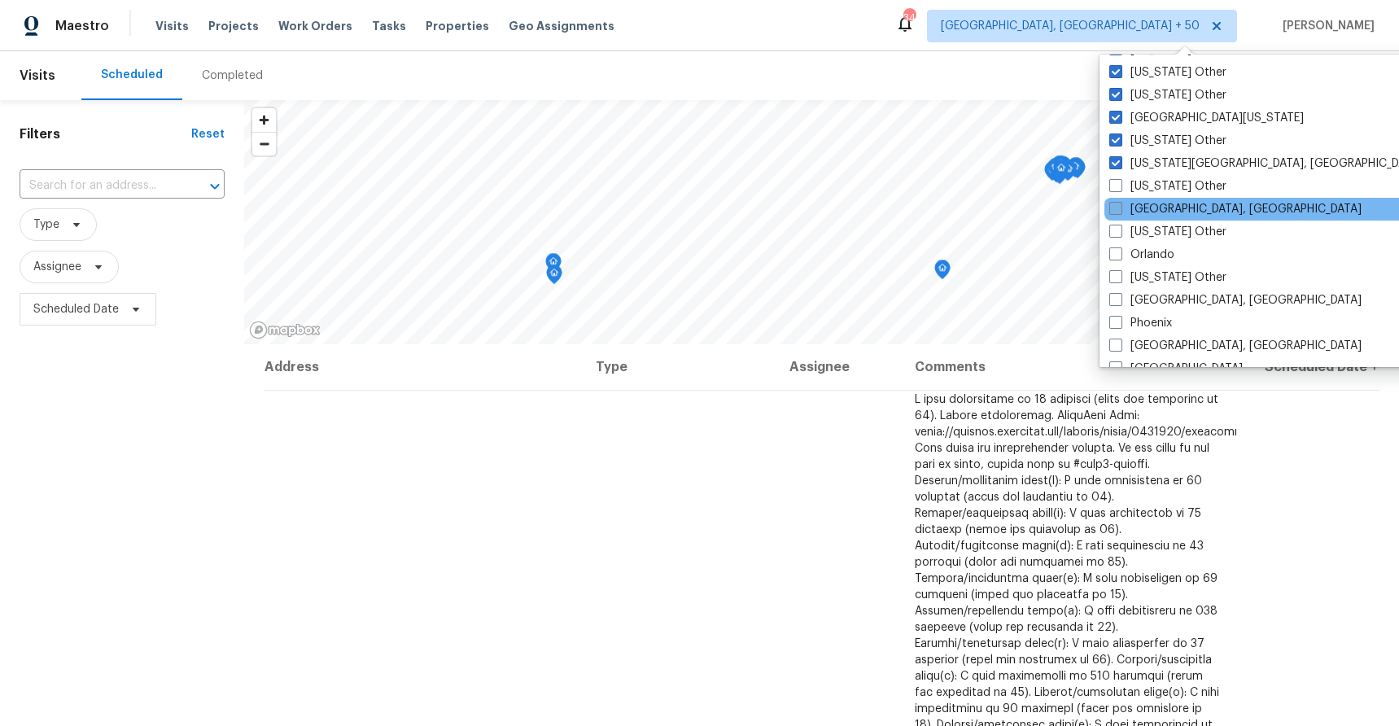
drag, startPoint x: 1158, startPoint y: 191, endPoint x: 1158, endPoint y: 207, distance: 16.3
click at [1158, 191] on label "Oklahoma Other" at bounding box center [1168, 186] width 117 height 16
click at [1120, 189] on input "Oklahoma Other" at bounding box center [1115, 183] width 11 height 11
checkbox input "true"
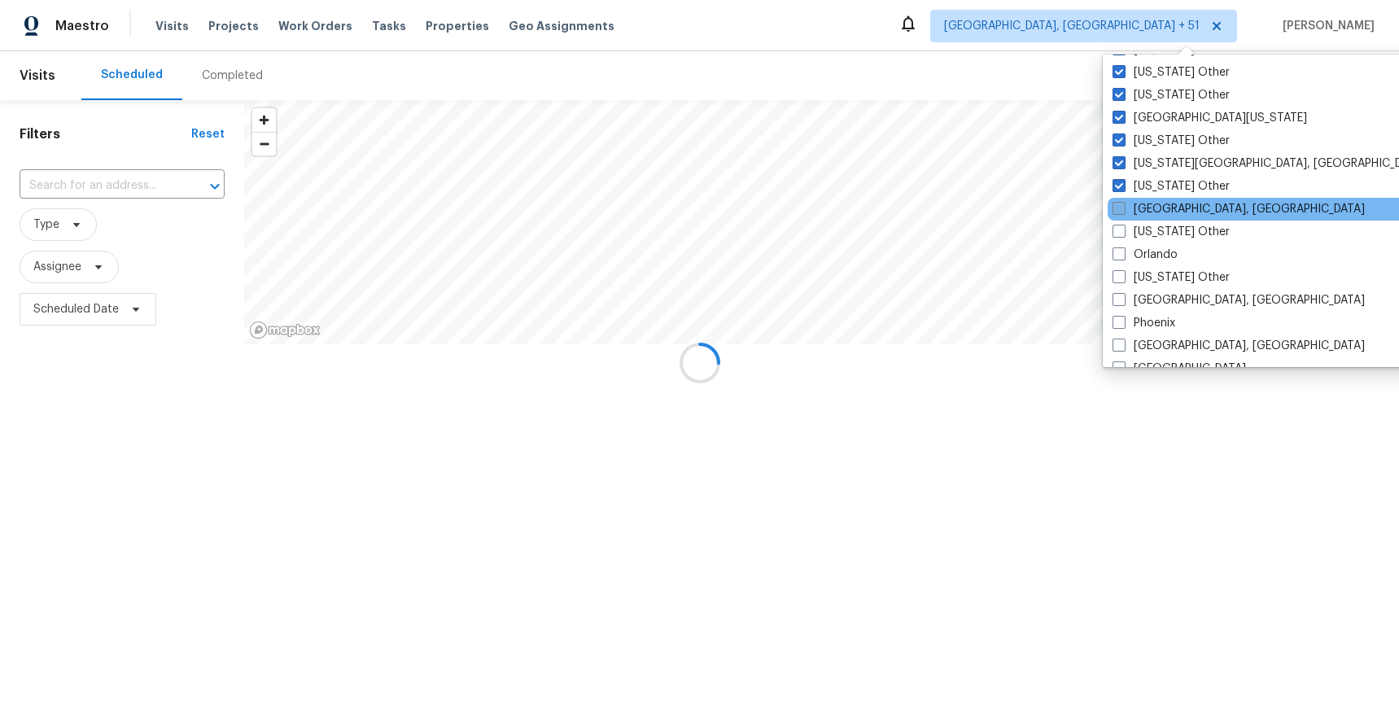
click at [1158, 208] on label "Omaha, NE" at bounding box center [1239, 209] width 252 height 16
click at [1123, 208] on input "Omaha, NE" at bounding box center [1118, 206] width 11 height 11
checkbox input "true"
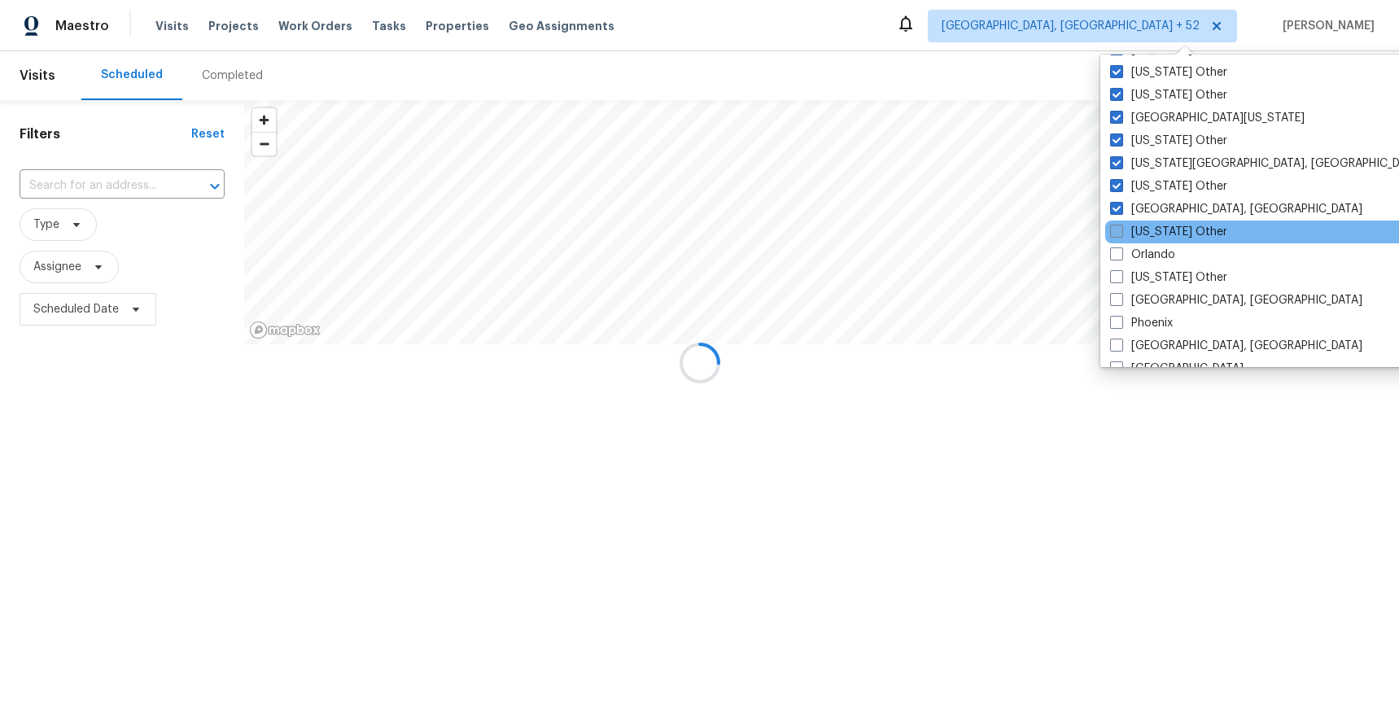
click at [1156, 229] on label "Oregon Other" at bounding box center [1168, 232] width 117 height 16
click at [1121, 229] on input "Oregon Other" at bounding box center [1115, 229] width 11 height 11
checkbox input "true"
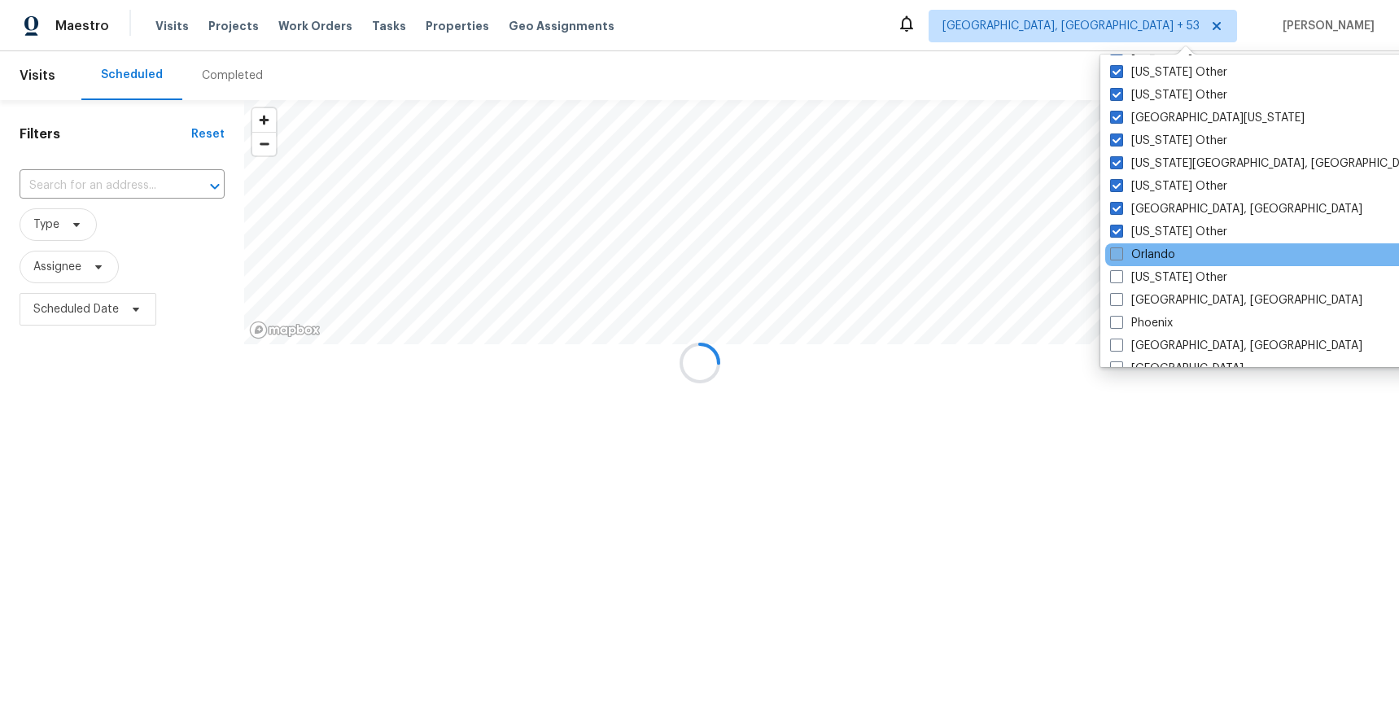
click at [1153, 251] on label "Orlando" at bounding box center [1142, 255] width 65 height 16
click at [1121, 251] on input "Orlando" at bounding box center [1115, 252] width 11 height 11
checkbox input "true"
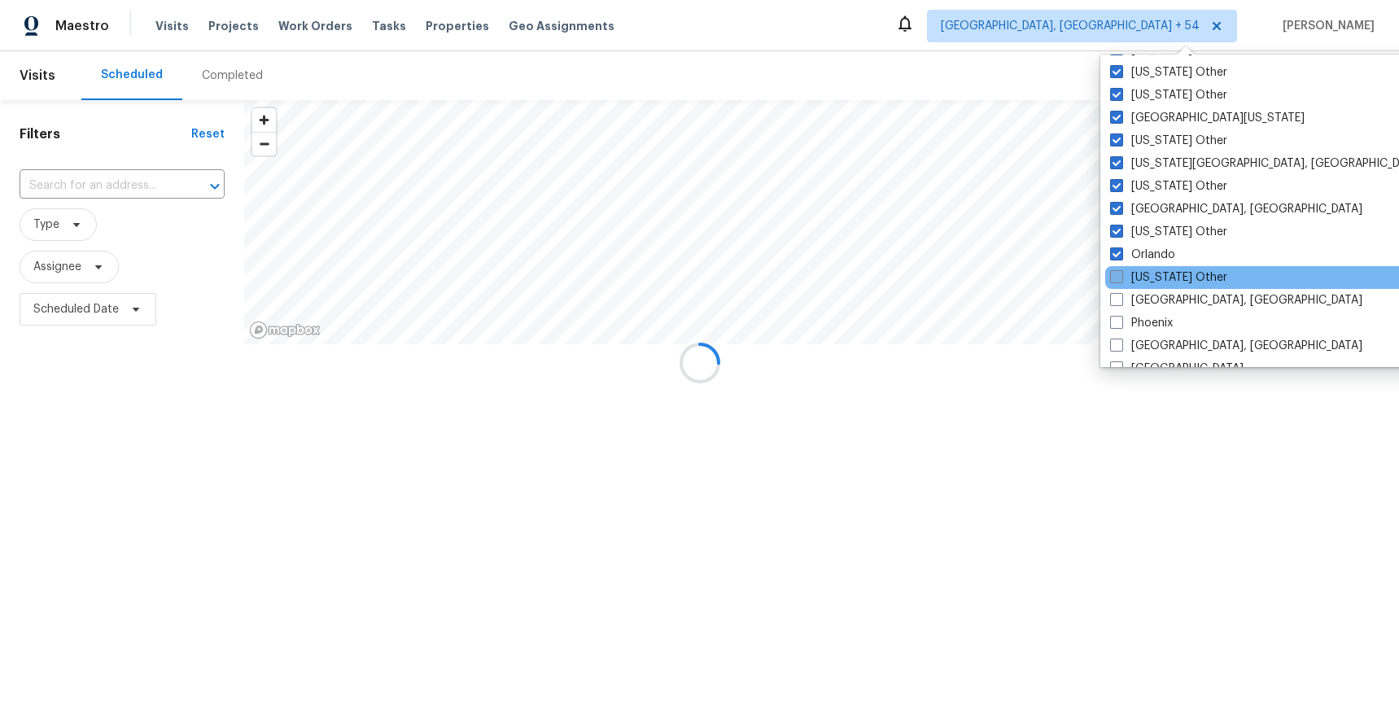
click at [1153, 274] on label "Pennsylvania Other" at bounding box center [1168, 277] width 117 height 16
click at [1121, 274] on input "Pennsylvania Other" at bounding box center [1115, 274] width 11 height 11
checkbox input "true"
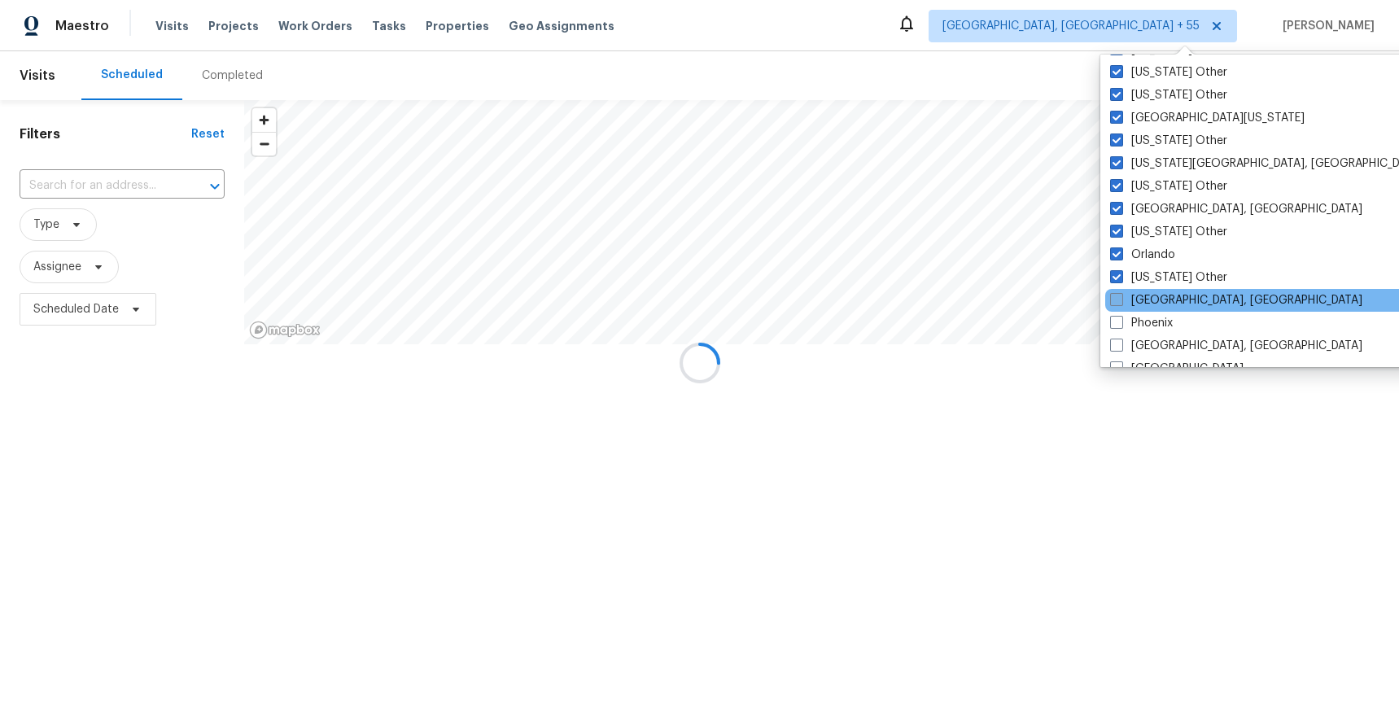
click at [1154, 296] on label "Philadelphia, PA" at bounding box center [1236, 300] width 252 height 16
click at [1121, 296] on input "Philadelphia, PA" at bounding box center [1115, 297] width 11 height 11
checkbox input "true"
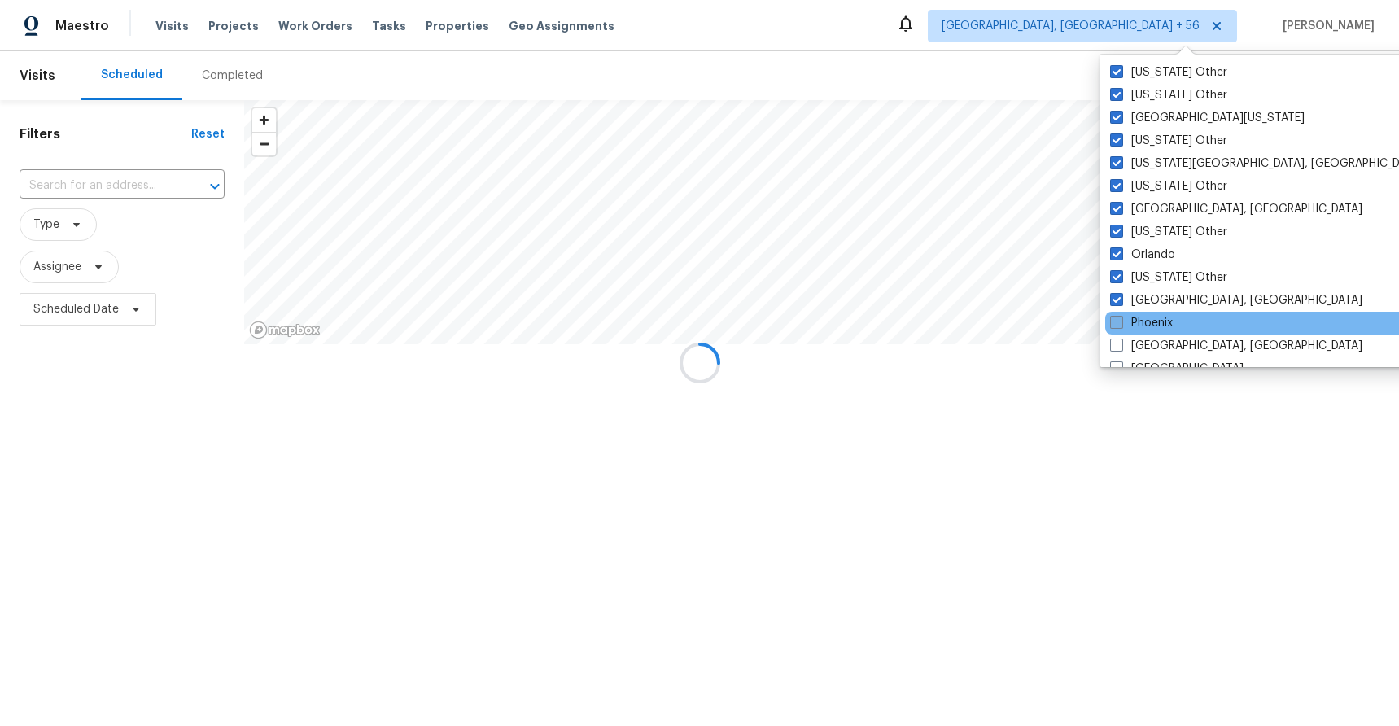
click at [1154, 319] on label "Phoenix" at bounding box center [1141, 323] width 63 height 16
click at [1121, 319] on input "Phoenix" at bounding box center [1115, 320] width 11 height 11
checkbox input "true"
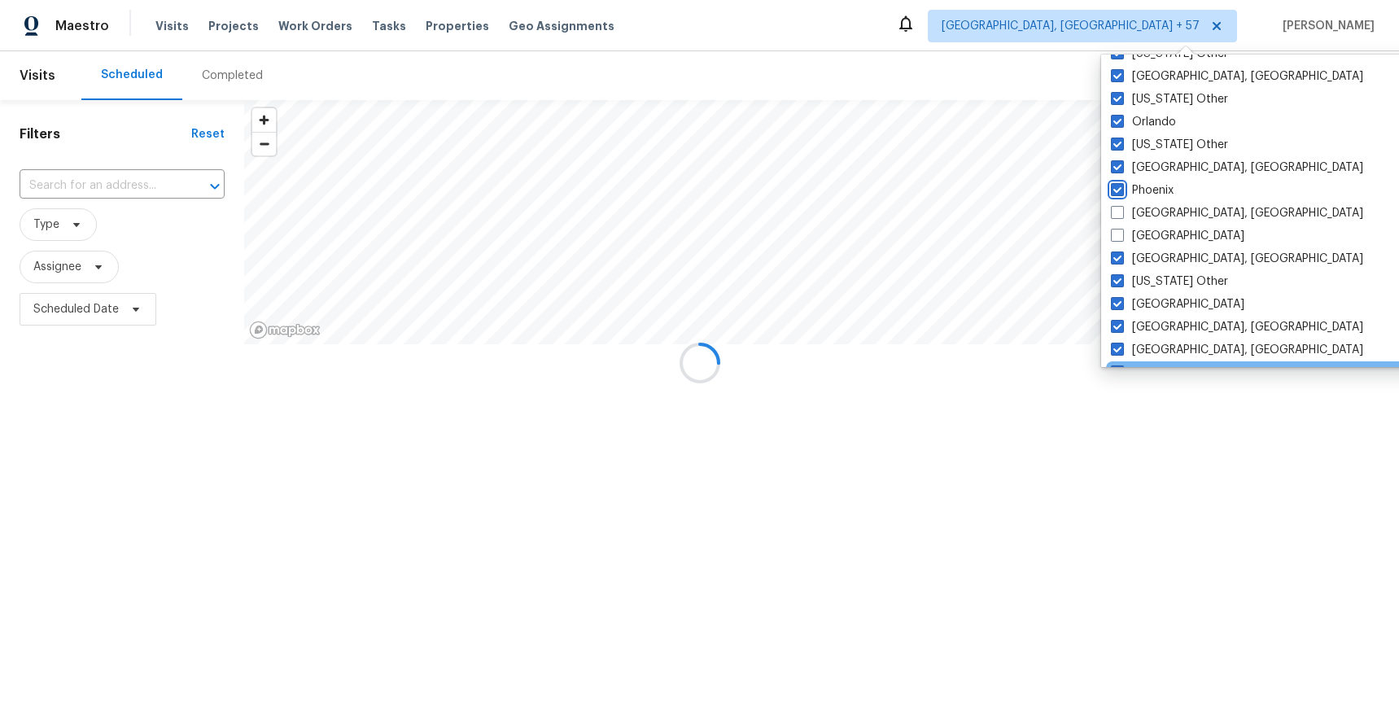
scroll to position [1907, 0]
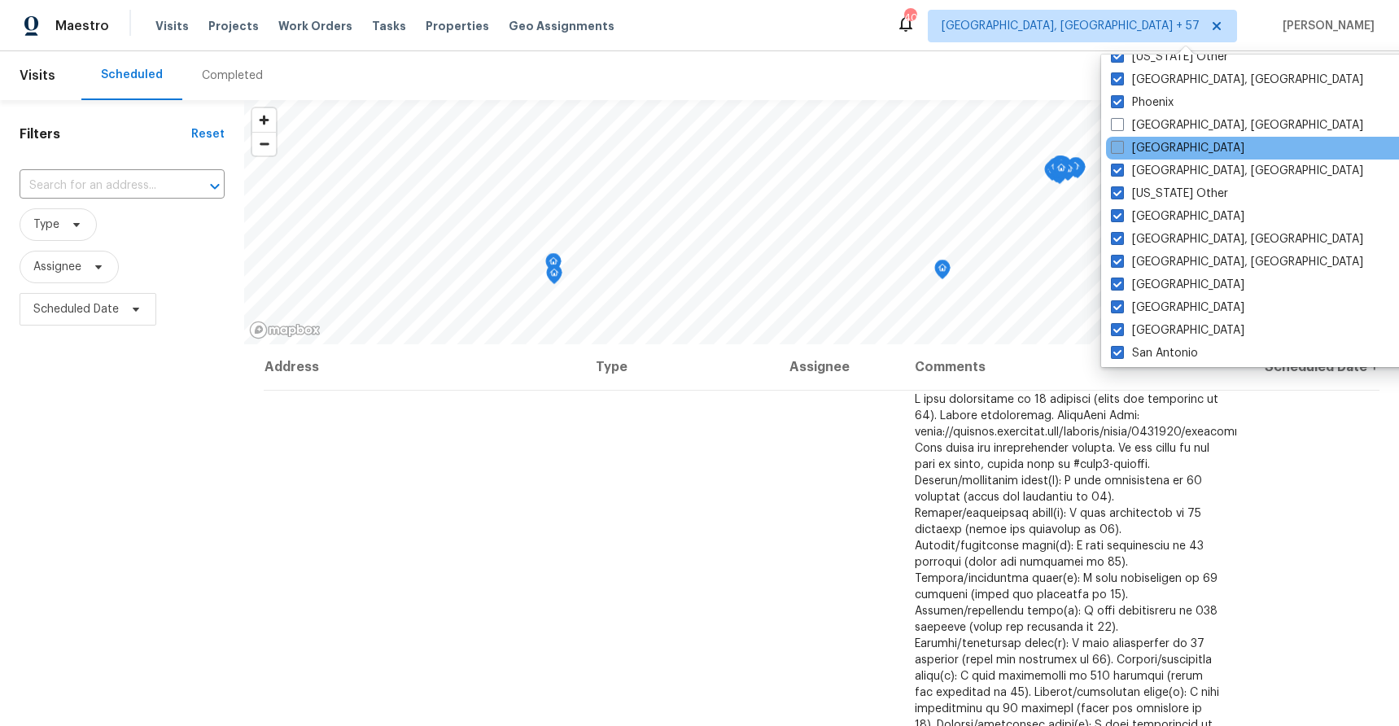
drag, startPoint x: 1156, startPoint y: 125, endPoint x: 1155, endPoint y: 142, distance: 17.1
click at [1156, 125] on label "Pittsburgh, PA" at bounding box center [1237, 125] width 252 height 16
click at [1122, 125] on input "Pittsburgh, PA" at bounding box center [1116, 122] width 11 height 11
checkbox input "true"
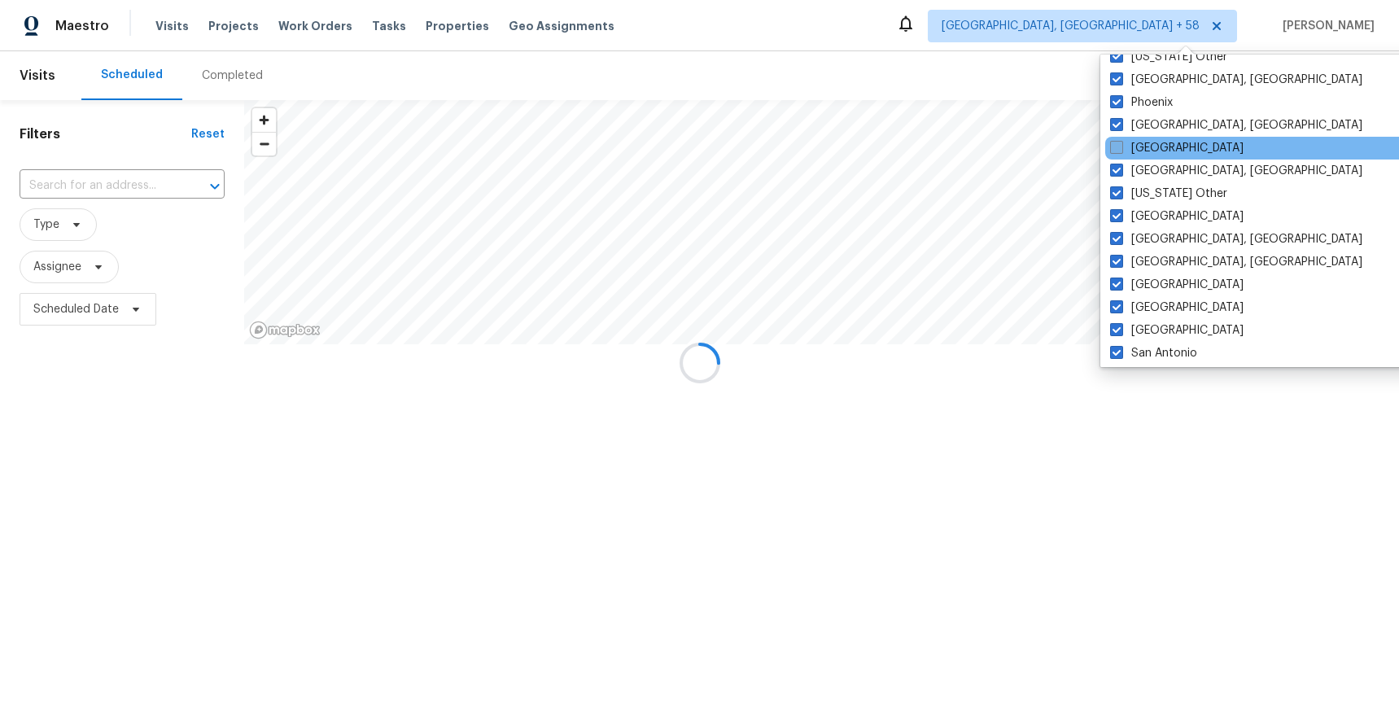
click at [1155, 143] on label "Portland" at bounding box center [1177, 148] width 134 height 16
click at [1121, 143] on input "Portland" at bounding box center [1115, 145] width 11 height 11
checkbox input "true"
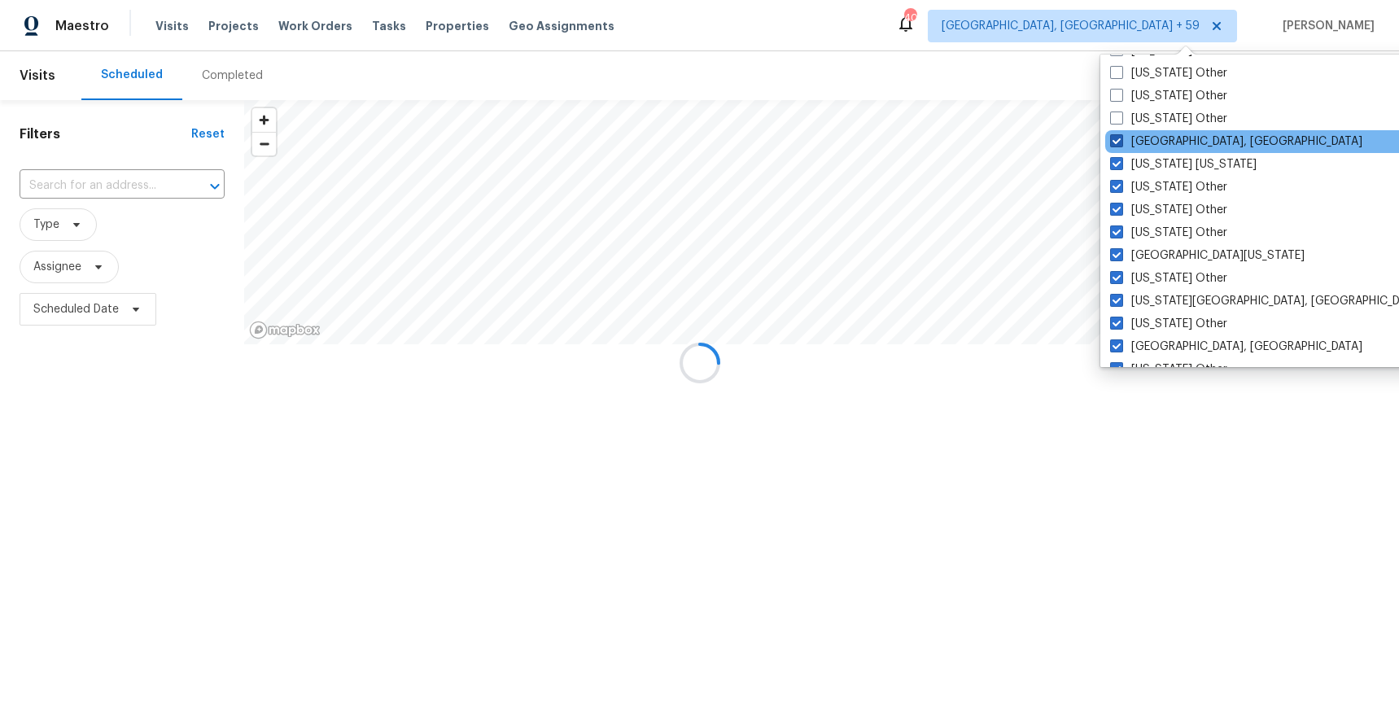
scroll to position [1453, 0]
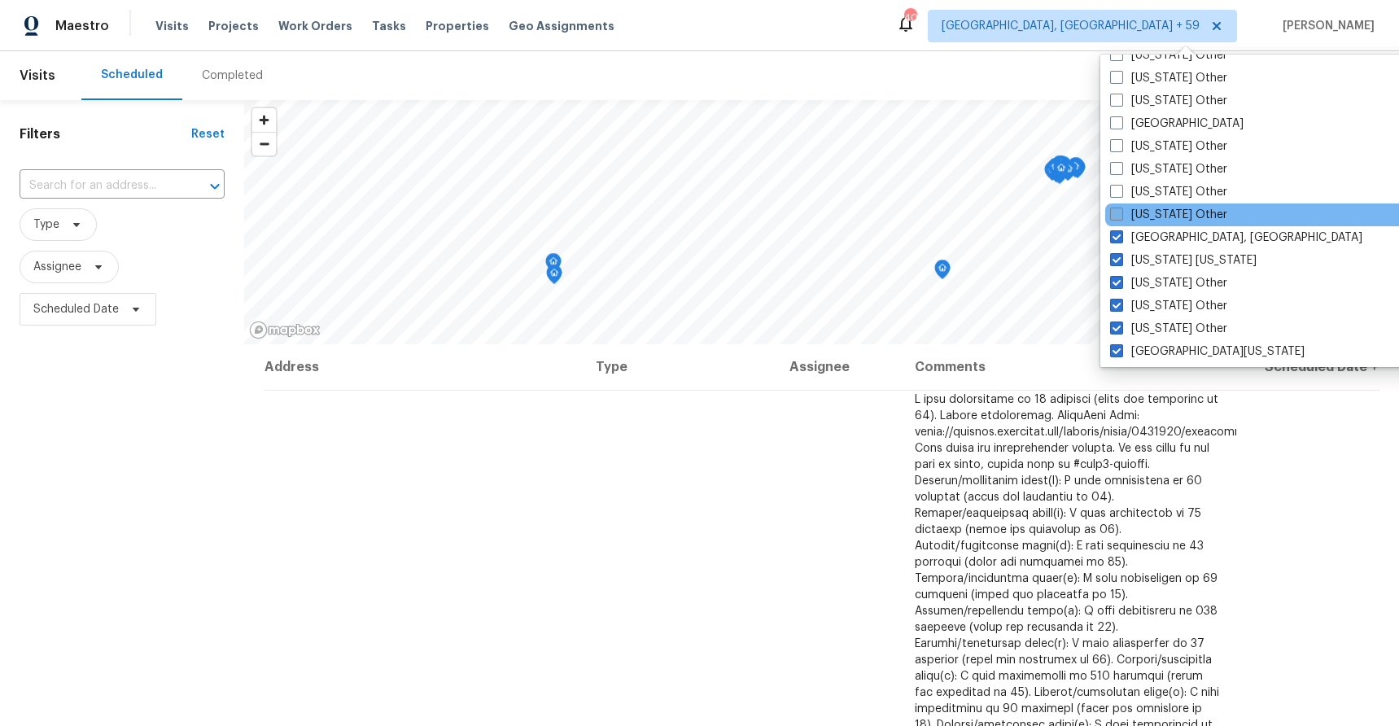
click at [1164, 214] on label "New Mexico Other" at bounding box center [1168, 215] width 117 height 16
click at [1121, 214] on input "New Mexico Other" at bounding box center [1115, 212] width 11 height 11
checkbox input "true"
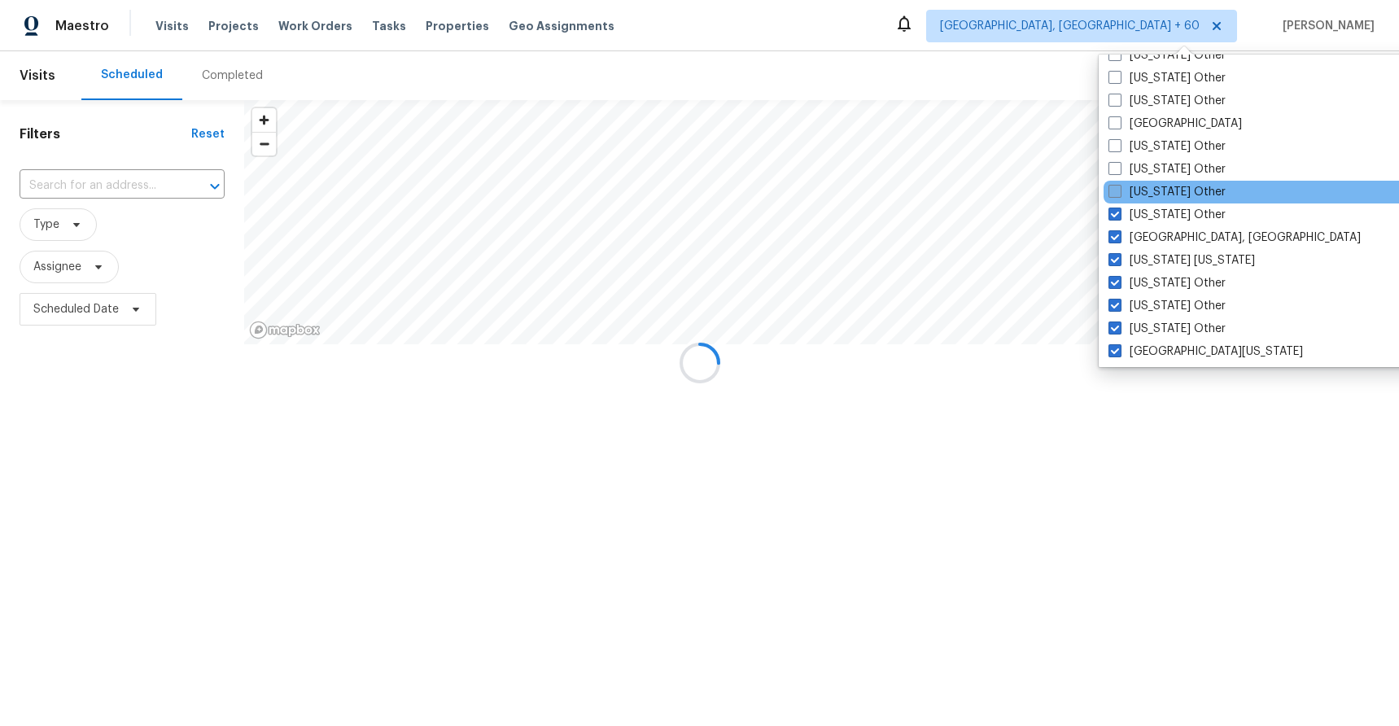
click at [1163, 192] on label "New Hampshire Other" at bounding box center [1167, 192] width 117 height 16
click at [1119, 192] on input "New Hampshire Other" at bounding box center [1114, 189] width 11 height 11
checkbox input "true"
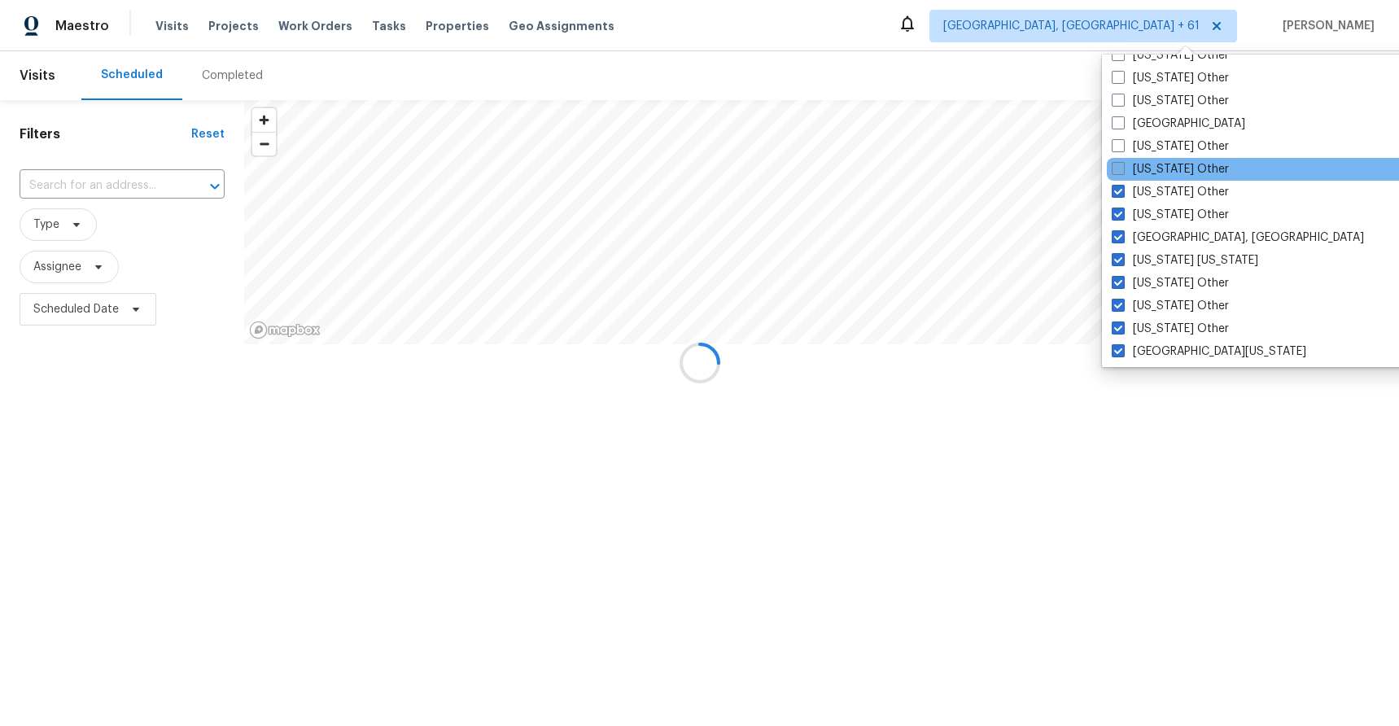
click at [1162, 171] on label "Nevada Other" at bounding box center [1170, 169] width 117 height 16
click at [1123, 171] on input "Nevada Other" at bounding box center [1117, 166] width 11 height 11
checkbox input "true"
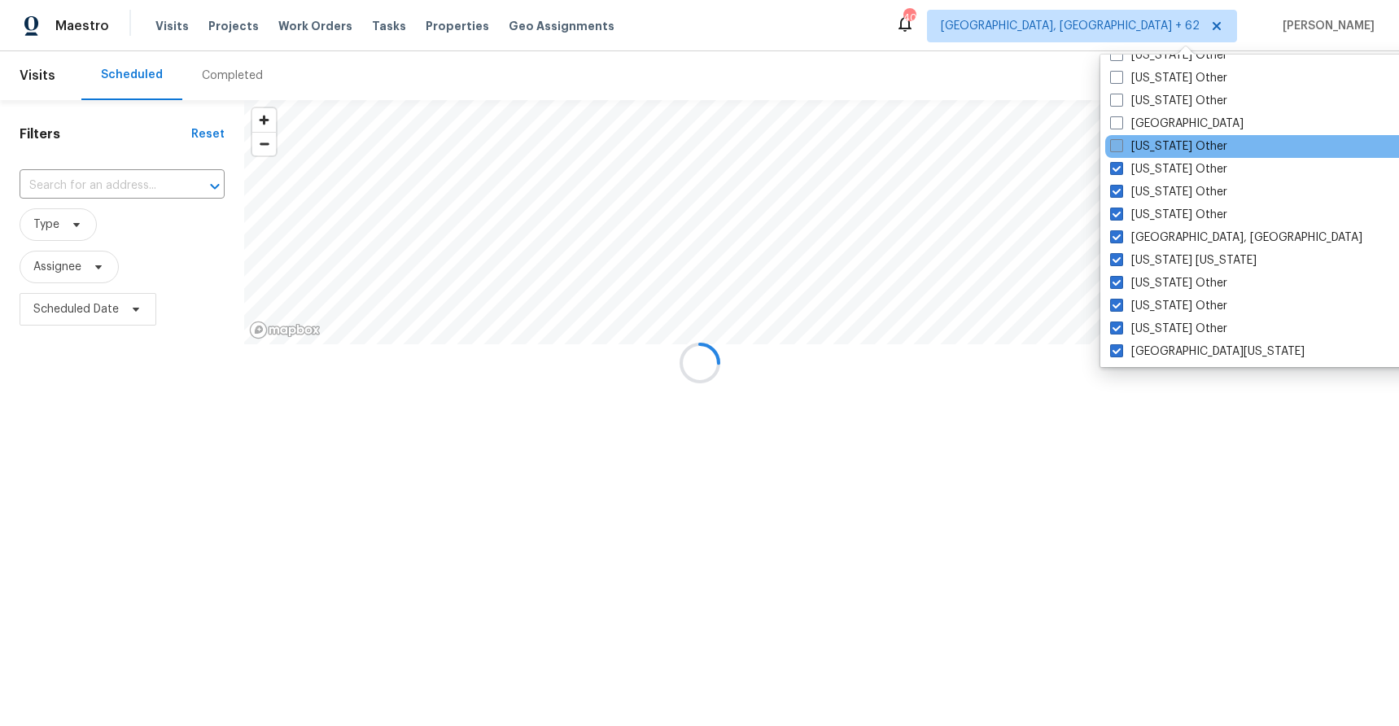
click at [1158, 151] on label "Nebraska Other" at bounding box center [1168, 146] width 117 height 16
click at [1121, 149] on input "Nebraska Other" at bounding box center [1115, 143] width 11 height 11
checkbox input "true"
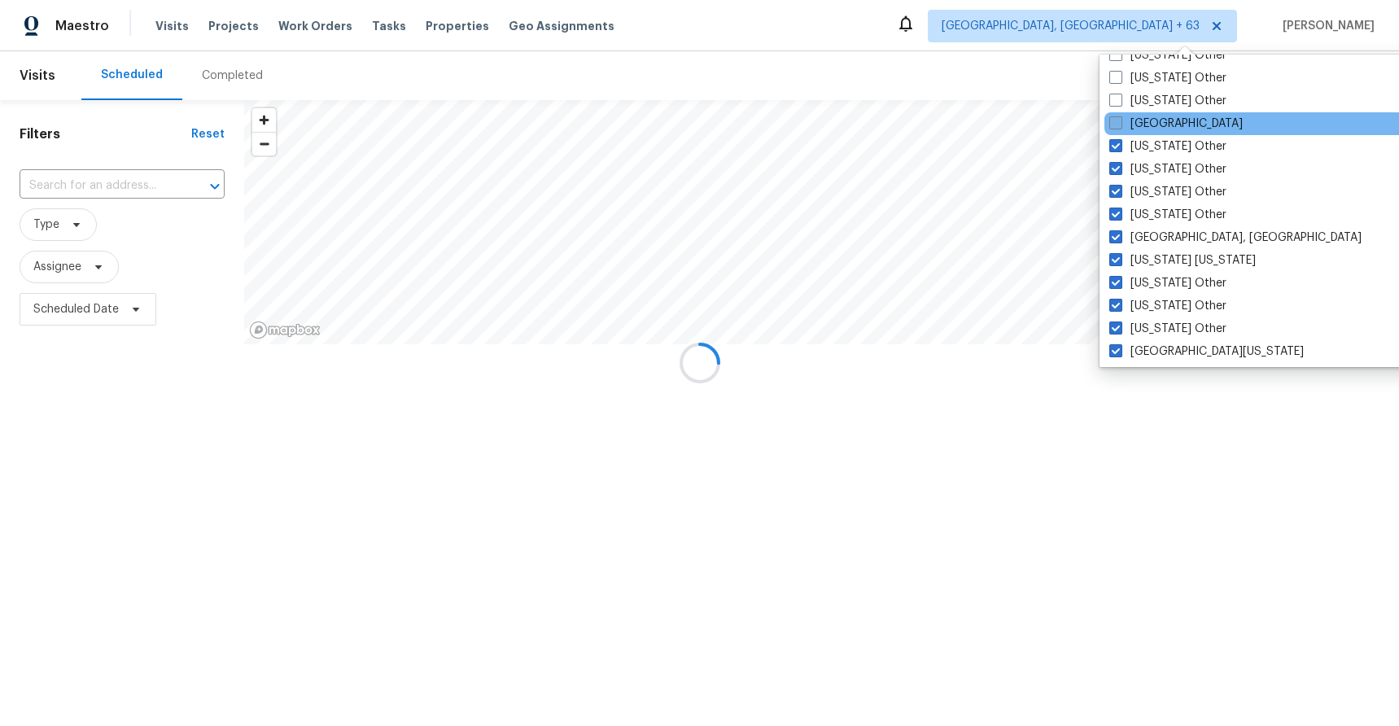
drag, startPoint x: 1158, startPoint y: 126, endPoint x: 1159, endPoint y: 116, distance: 9.9
click at [1158, 126] on label "Nashville" at bounding box center [1177, 124] width 134 height 16
click at [1120, 126] on input "Nashville" at bounding box center [1115, 121] width 11 height 11
checkbox input "true"
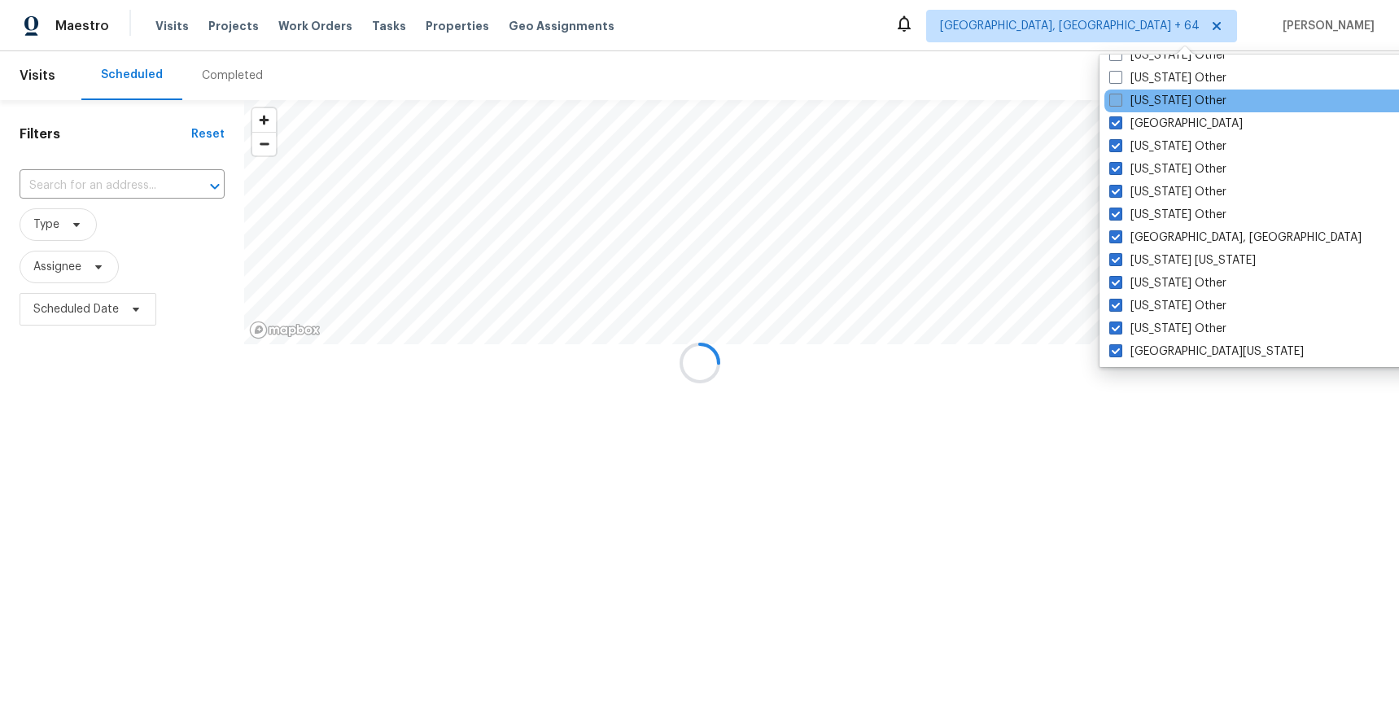
click at [1159, 101] on label "Montana Other" at bounding box center [1168, 101] width 117 height 16
click at [1120, 101] on input "Montana Other" at bounding box center [1115, 98] width 11 height 11
checkbox input "true"
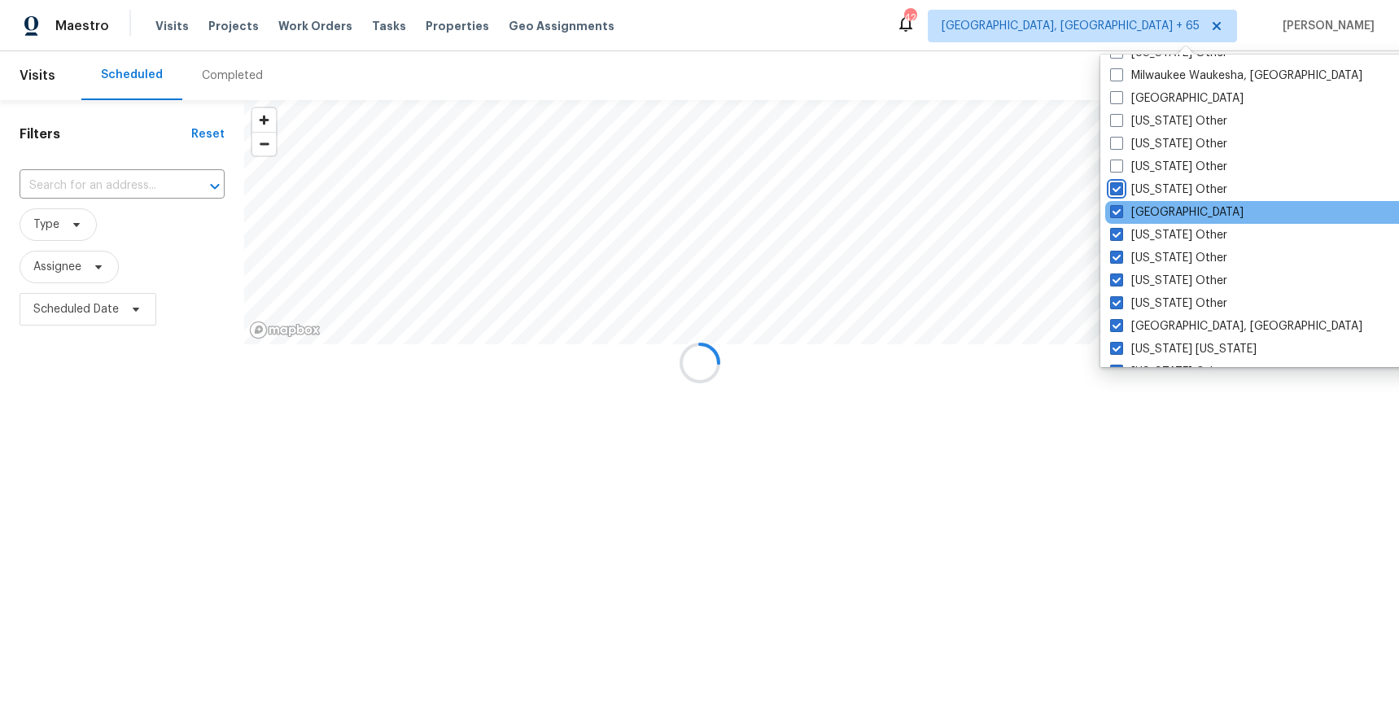
scroll to position [1337, 0]
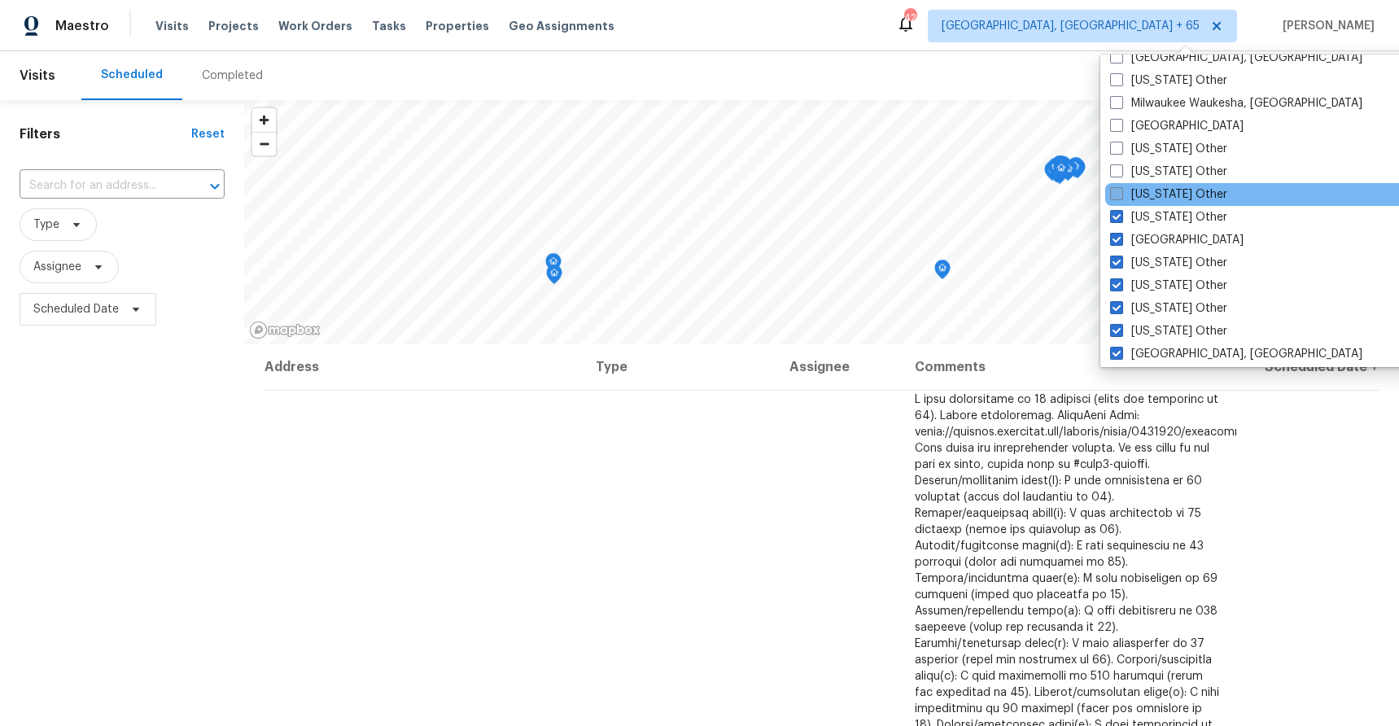
click at [1170, 189] on label "Missouri Other" at bounding box center [1168, 194] width 117 height 16
click at [1121, 189] on input "Missouri Other" at bounding box center [1115, 191] width 11 height 11
checkbox input "true"
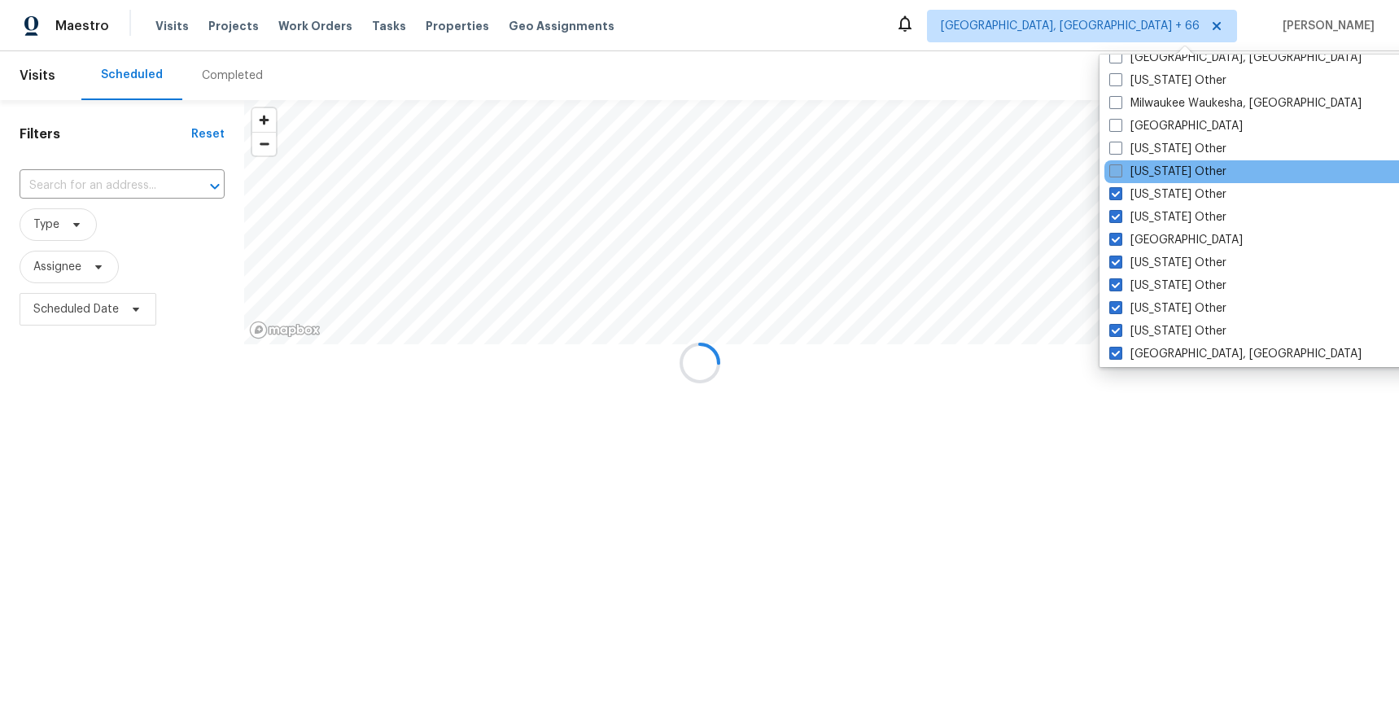
click at [1167, 165] on label "Mississippi Other" at bounding box center [1168, 172] width 117 height 16
click at [1120, 165] on input "Mississippi Other" at bounding box center [1115, 169] width 11 height 11
checkbox input "true"
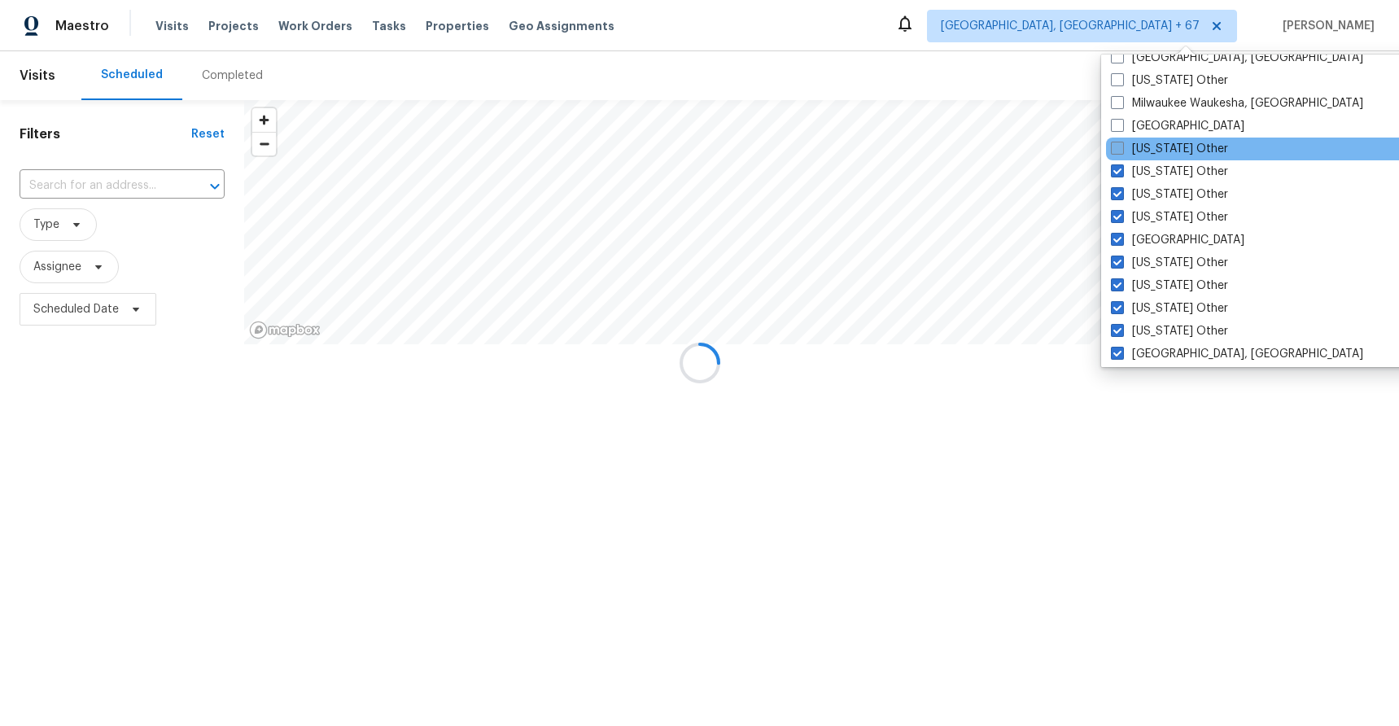
click at [1163, 147] on label "Minnesota Other" at bounding box center [1169, 149] width 117 height 16
click at [1122, 147] on input "Minnesota Other" at bounding box center [1116, 146] width 11 height 11
checkbox input "true"
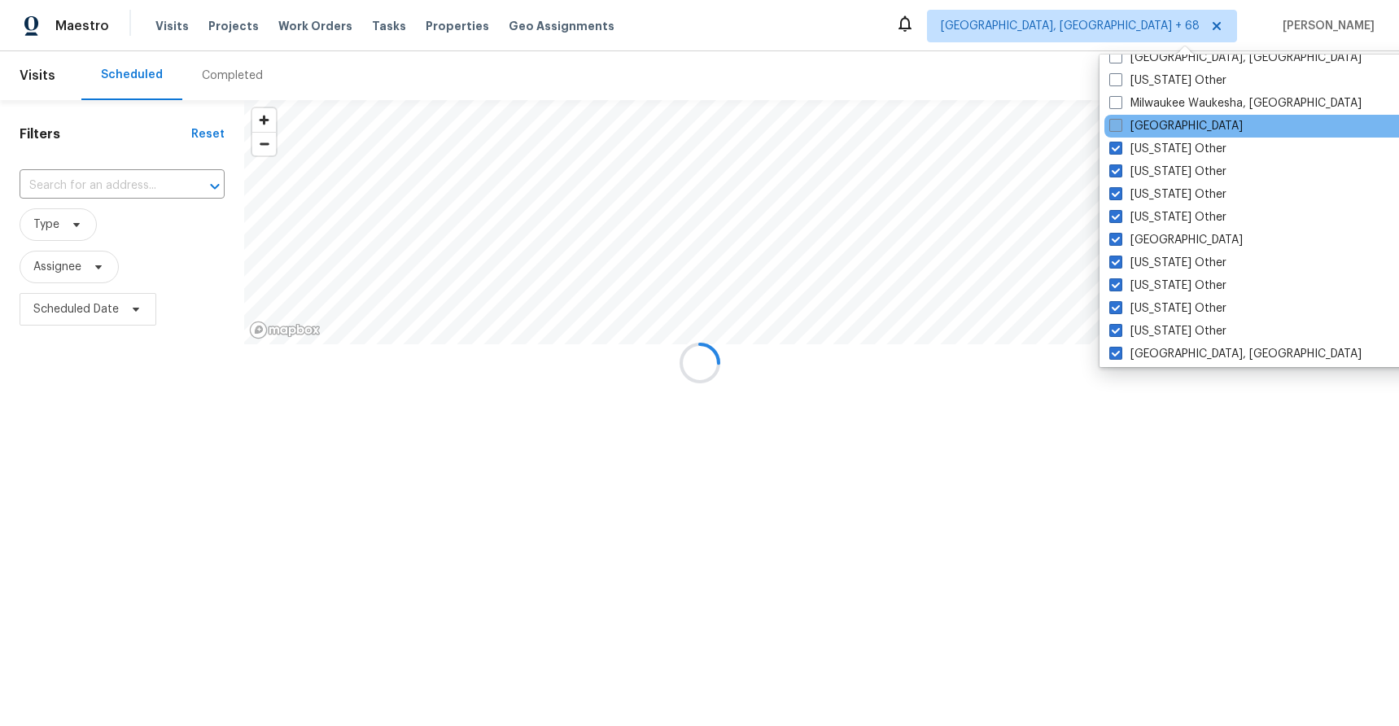
click at [1162, 125] on label "Minneapolis" at bounding box center [1177, 126] width 134 height 16
click at [1120, 125] on input "Minneapolis" at bounding box center [1115, 123] width 11 height 11
checkbox input "true"
drag, startPoint x: 1161, startPoint y: 107, endPoint x: 1161, endPoint y: 120, distance: 13.8
click at [1161, 107] on label "Milwaukee Waukesha, WI" at bounding box center [1236, 103] width 252 height 16
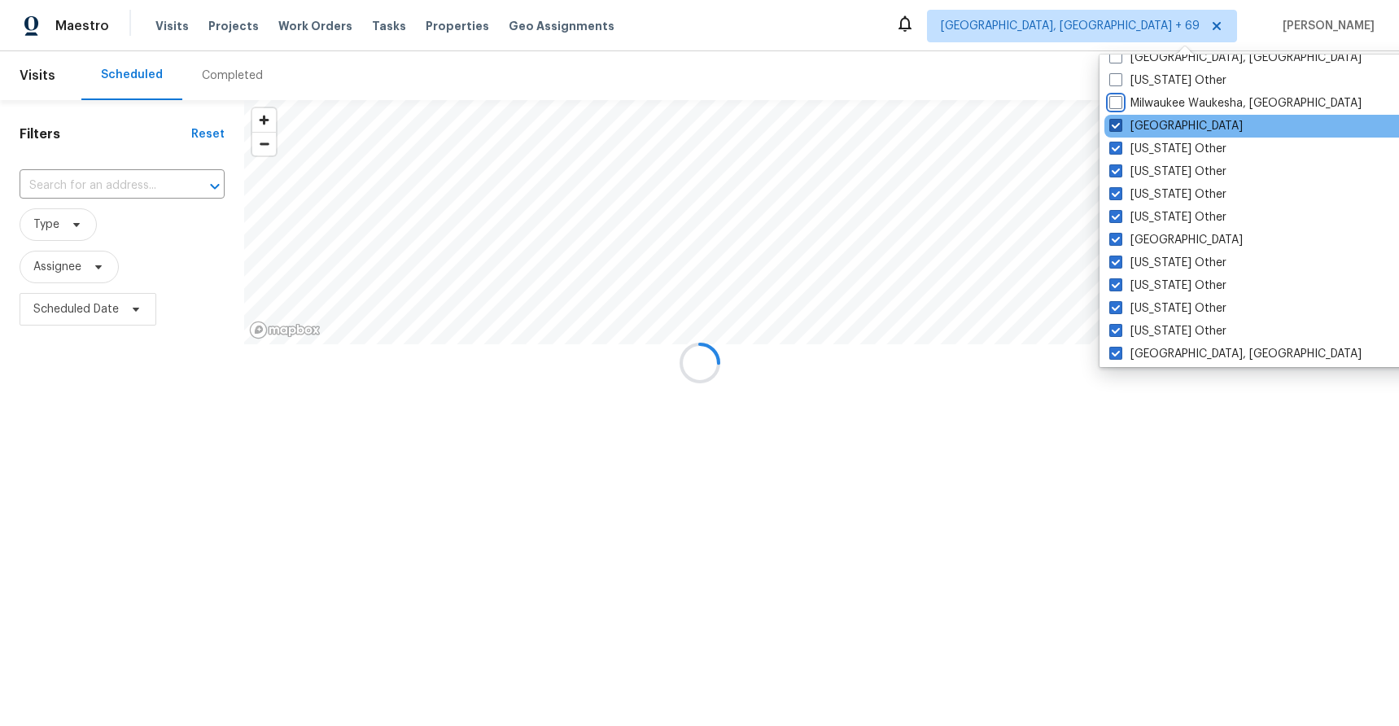
click at [1120, 106] on input "Milwaukee Waukesha, WI" at bounding box center [1115, 100] width 11 height 11
checkbox input "true"
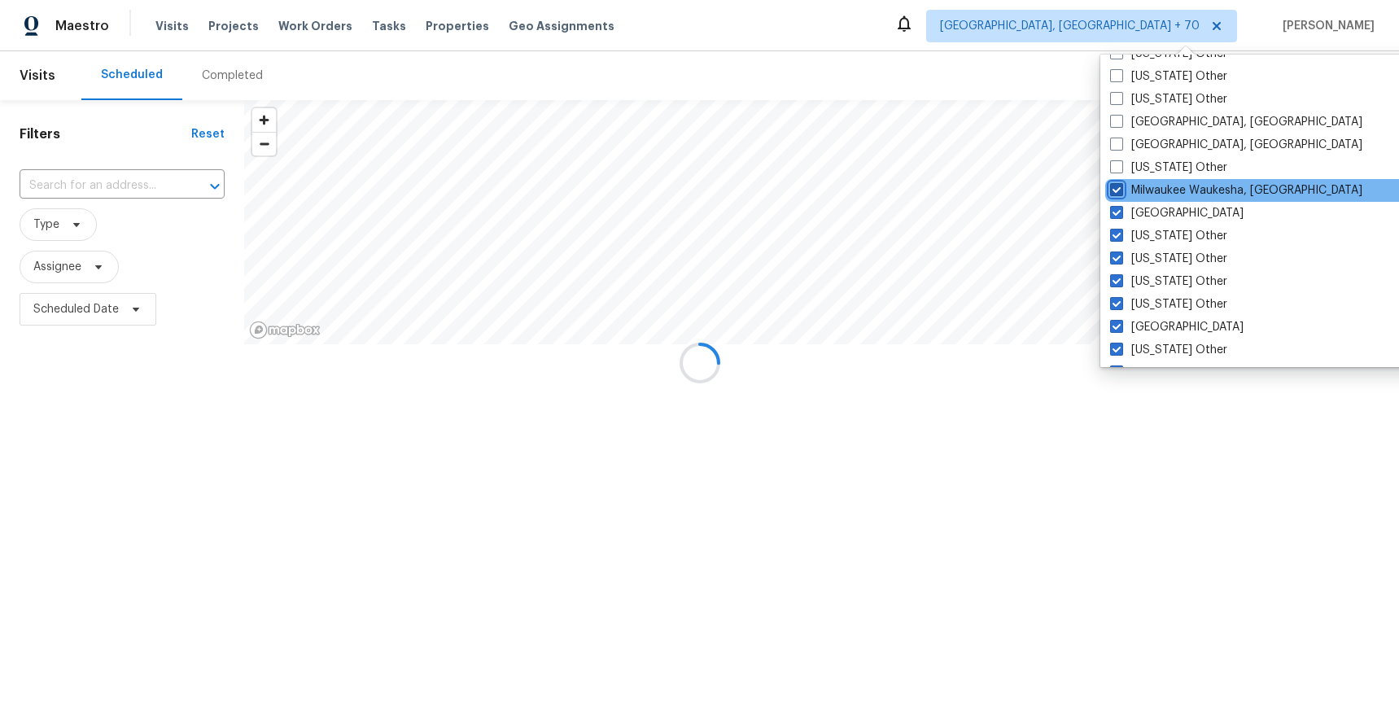
scroll to position [1226, 0]
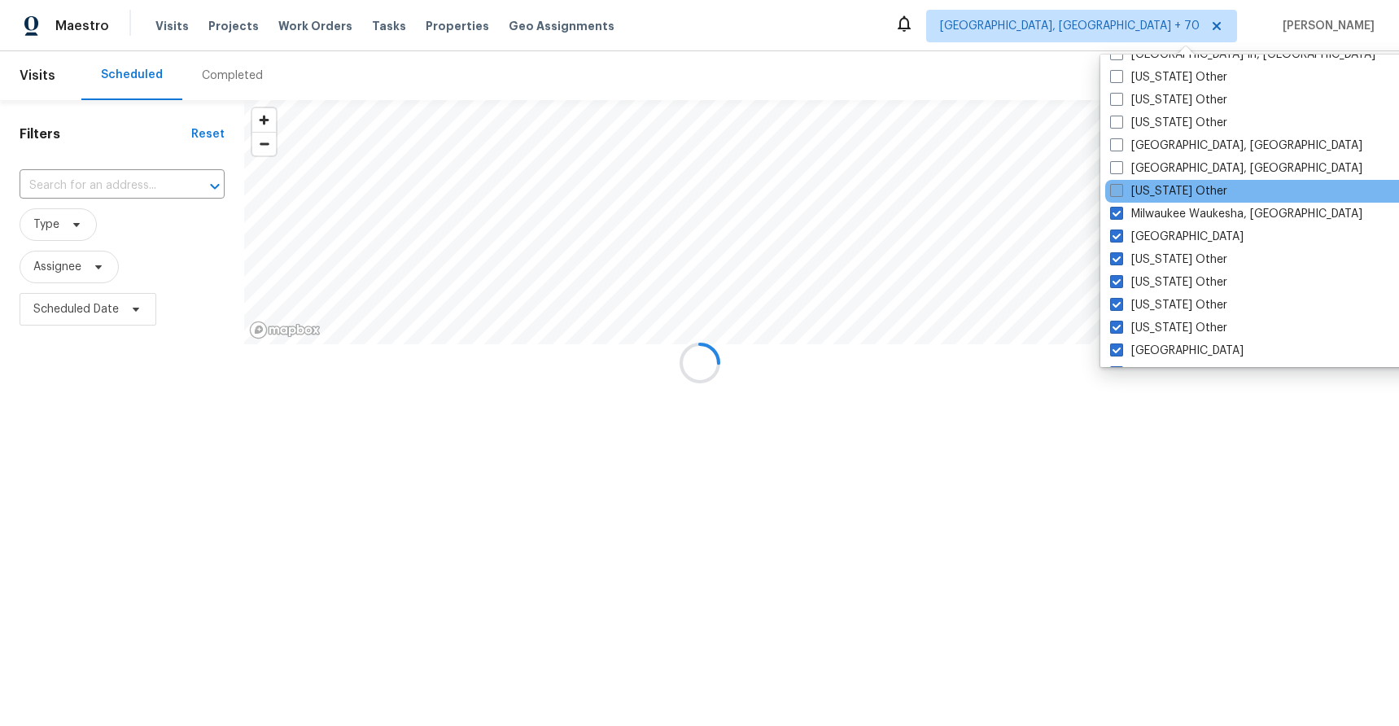
click at [1171, 191] on label "Michigan Other" at bounding box center [1168, 191] width 117 height 16
click at [1121, 191] on input "Michigan Other" at bounding box center [1115, 188] width 11 height 11
checkbox input "true"
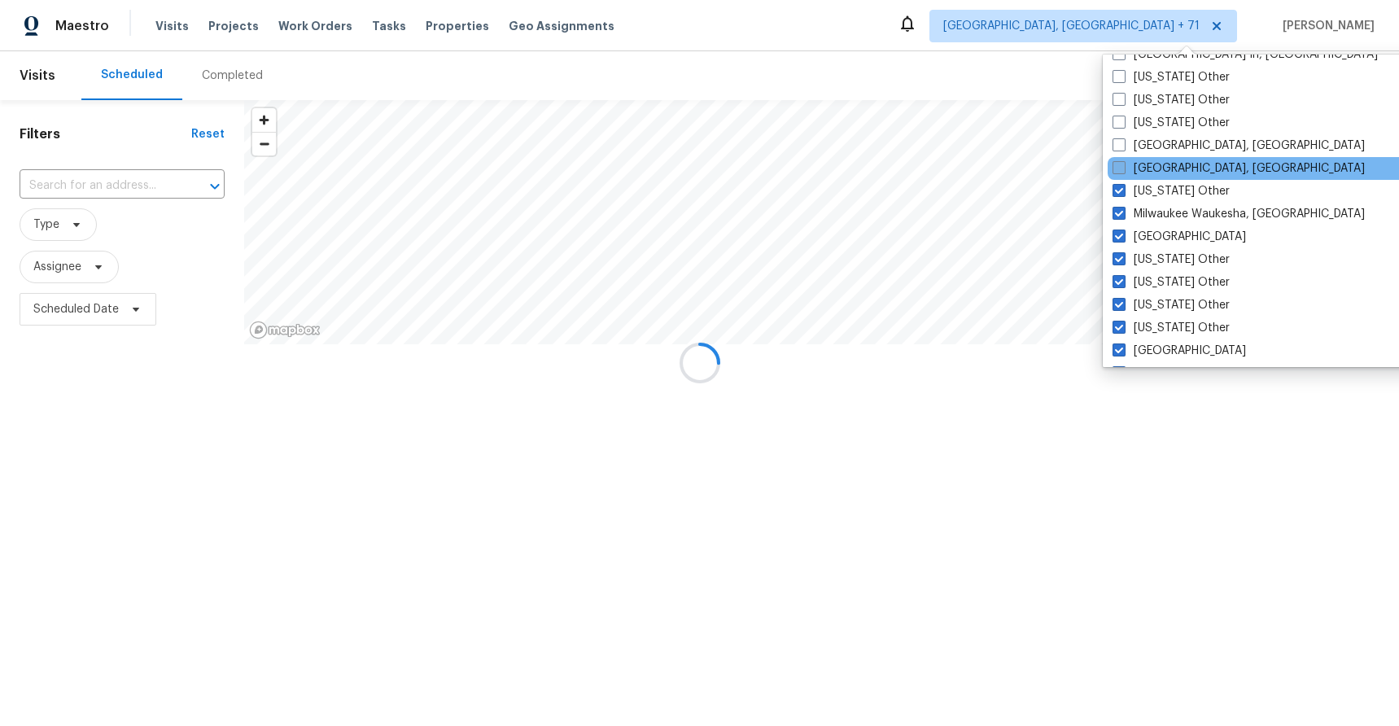
click at [1168, 162] on label "Miami, FL" at bounding box center [1239, 168] width 252 height 16
click at [1123, 162] on input "Miami, FL" at bounding box center [1118, 165] width 11 height 11
checkbox input "true"
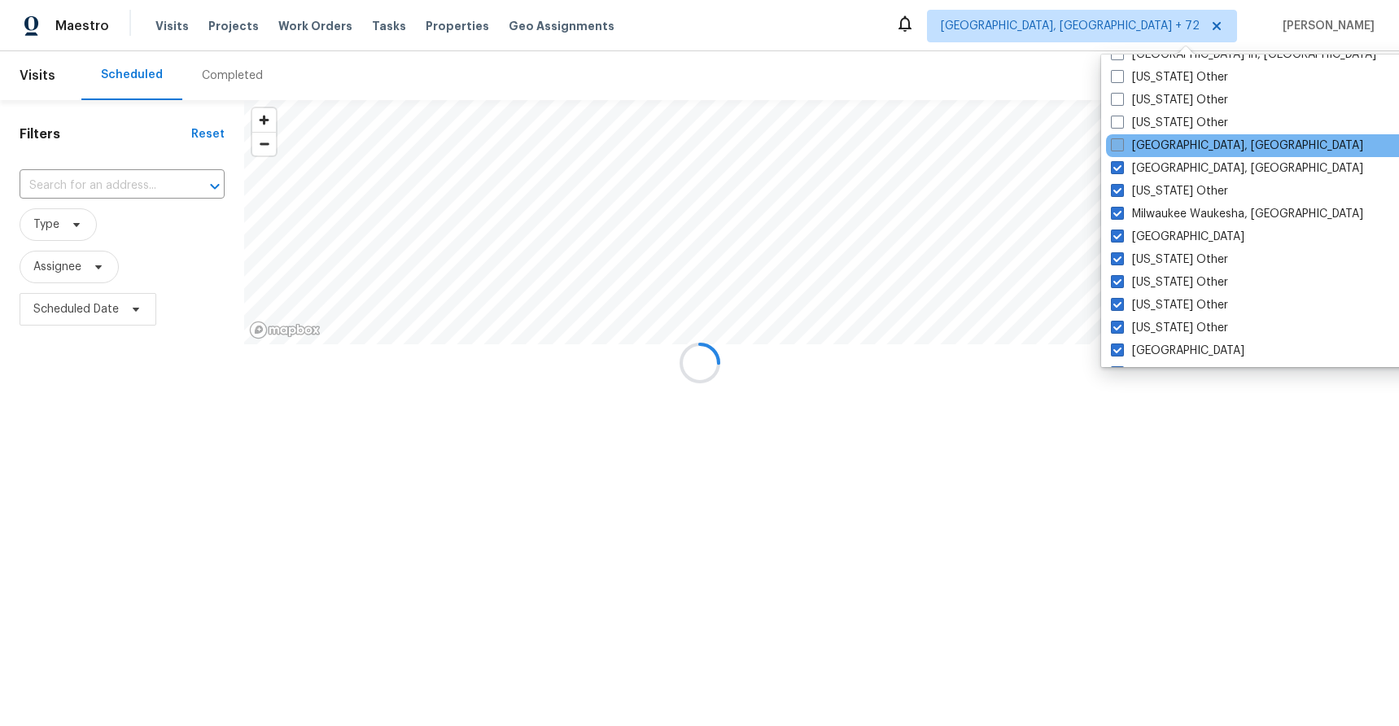
click at [1168, 149] on label "Memphis, TN" at bounding box center [1237, 146] width 252 height 16
click at [1122, 148] on input "Memphis, TN" at bounding box center [1116, 143] width 11 height 11
checkbox input "true"
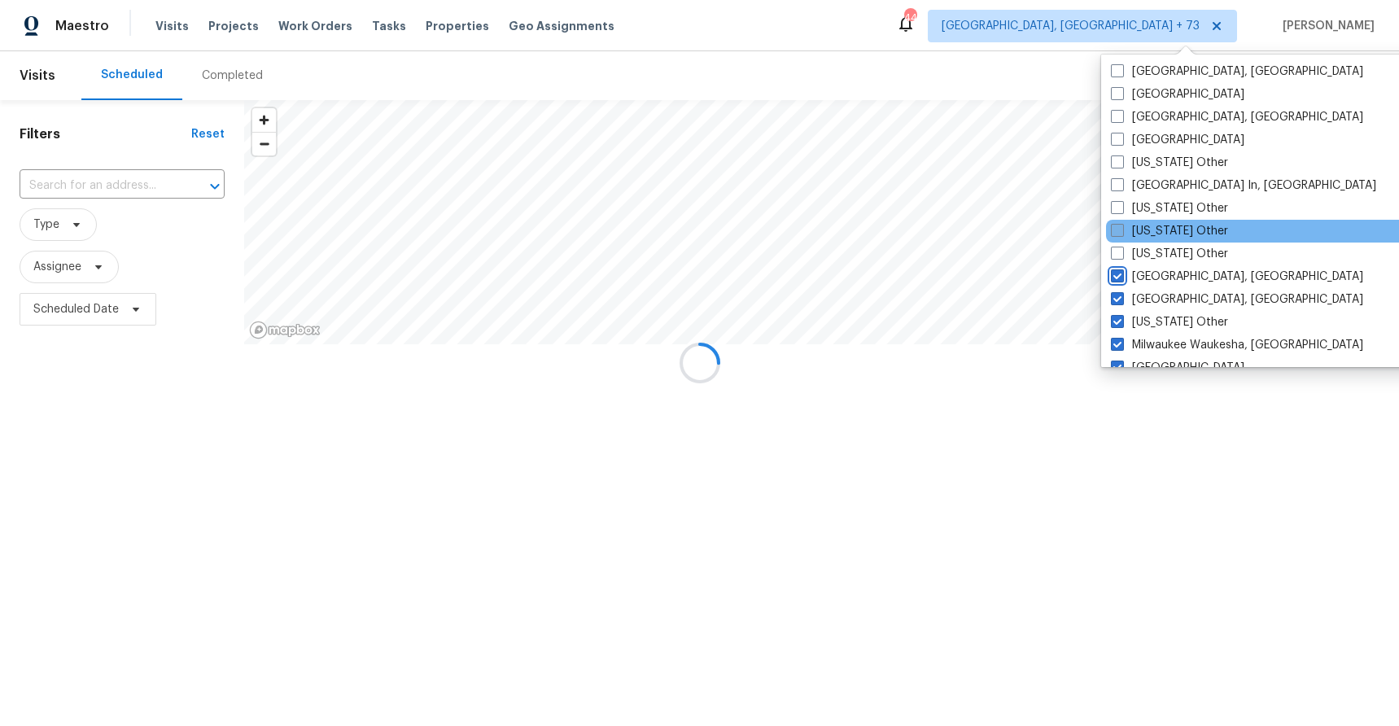
scroll to position [1093, 0]
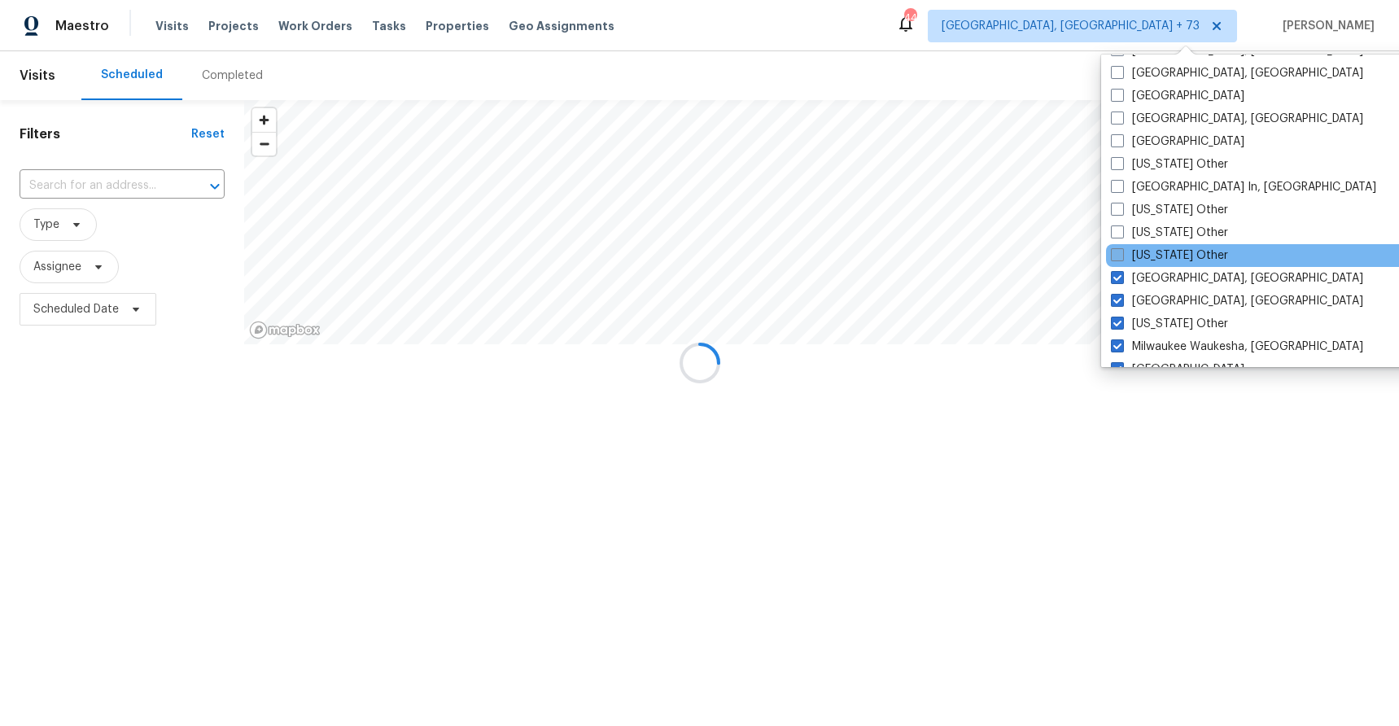
click at [1182, 254] on label "Massachusetts Other" at bounding box center [1169, 255] width 117 height 16
click at [1122, 254] on input "Massachusetts Other" at bounding box center [1116, 252] width 11 height 11
checkbox input "true"
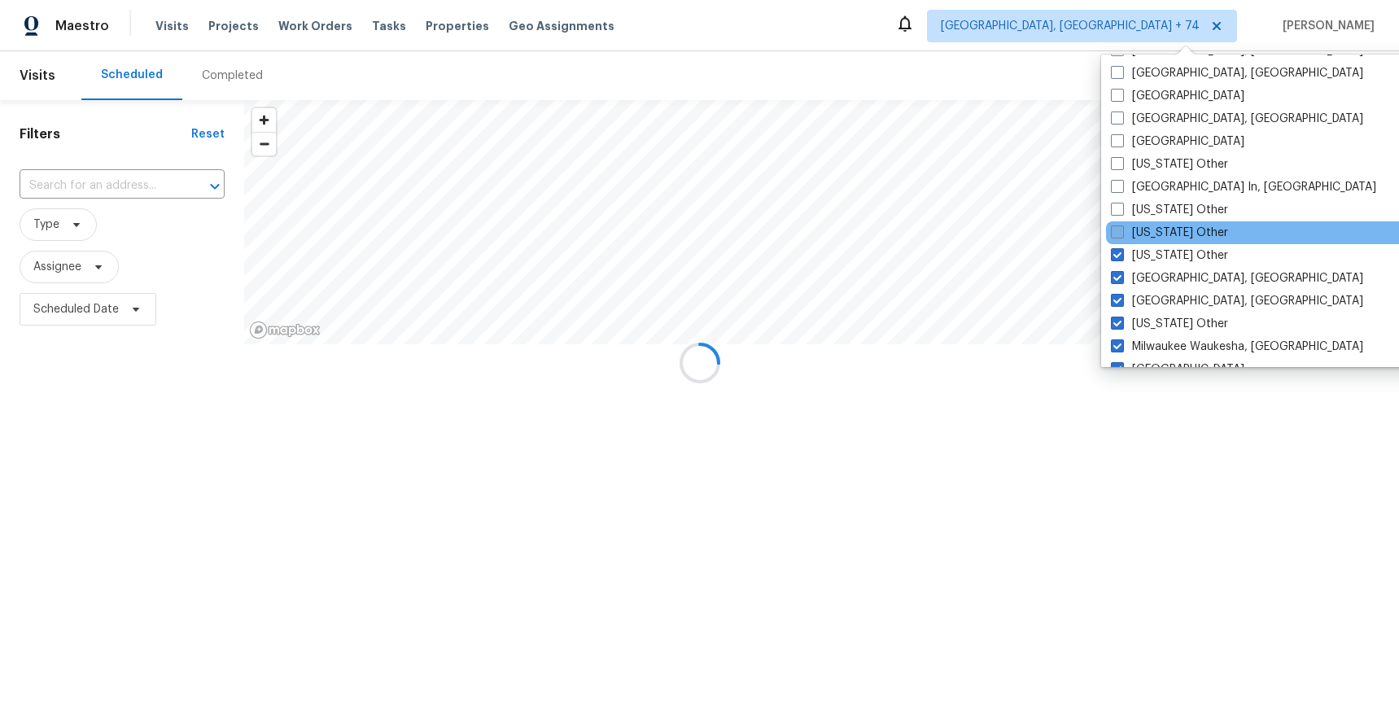
click at [1177, 234] on label "Maryland Other" at bounding box center [1169, 233] width 117 height 16
click at [1122, 234] on input "Maryland Other" at bounding box center [1116, 230] width 11 height 11
checkbox input "true"
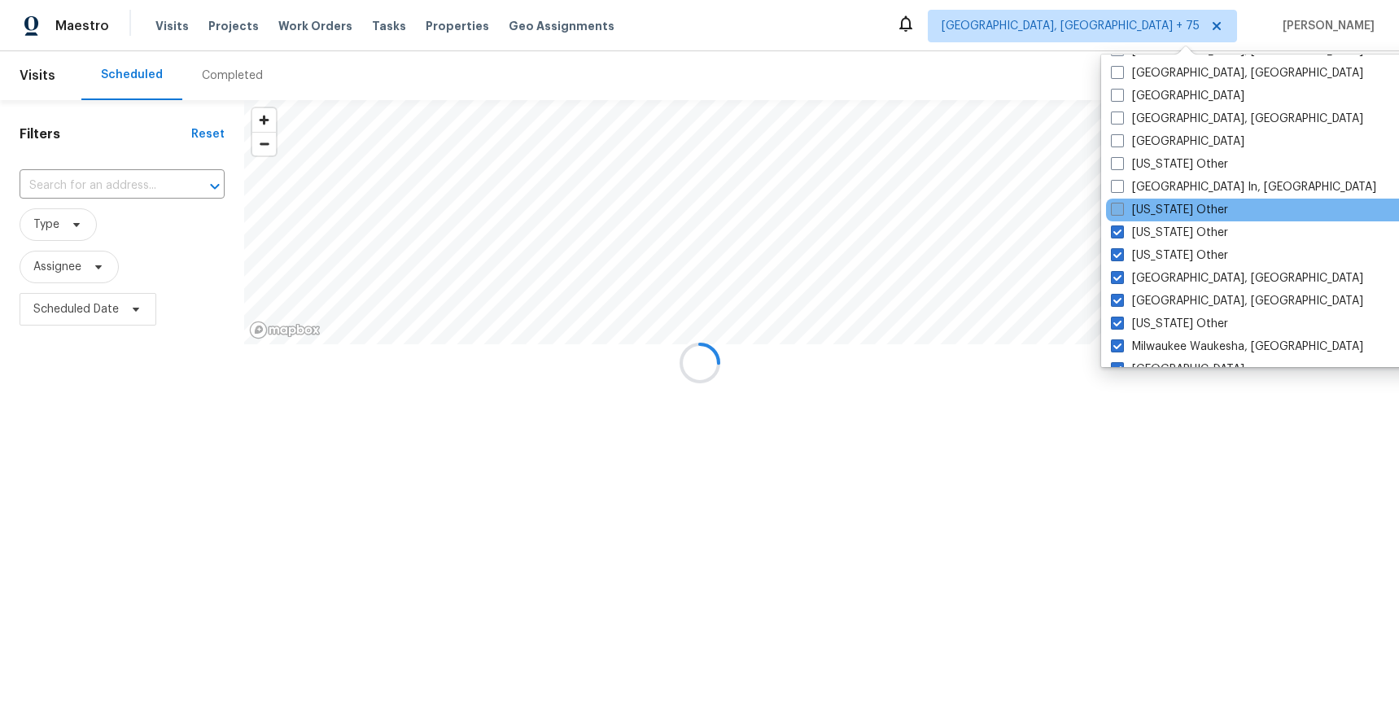
click at [1168, 204] on label "Maine Other" at bounding box center [1169, 210] width 117 height 16
click at [1122, 204] on input "Maine Other" at bounding box center [1116, 207] width 11 height 11
checkbox input "true"
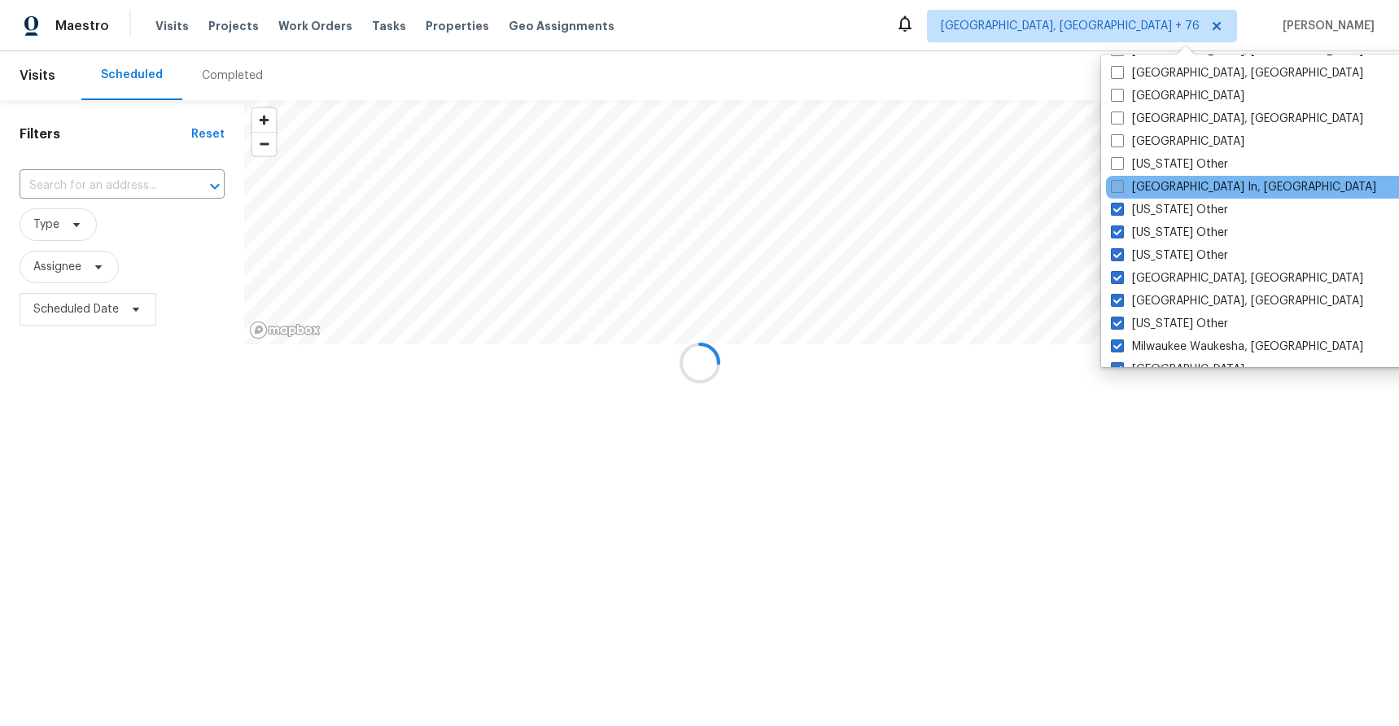
click at [1167, 179] on label "Louisville In, KY" at bounding box center [1243, 187] width 265 height 16
click at [1122, 179] on input "Louisville In, KY" at bounding box center [1116, 184] width 11 height 11
checkbox input "true"
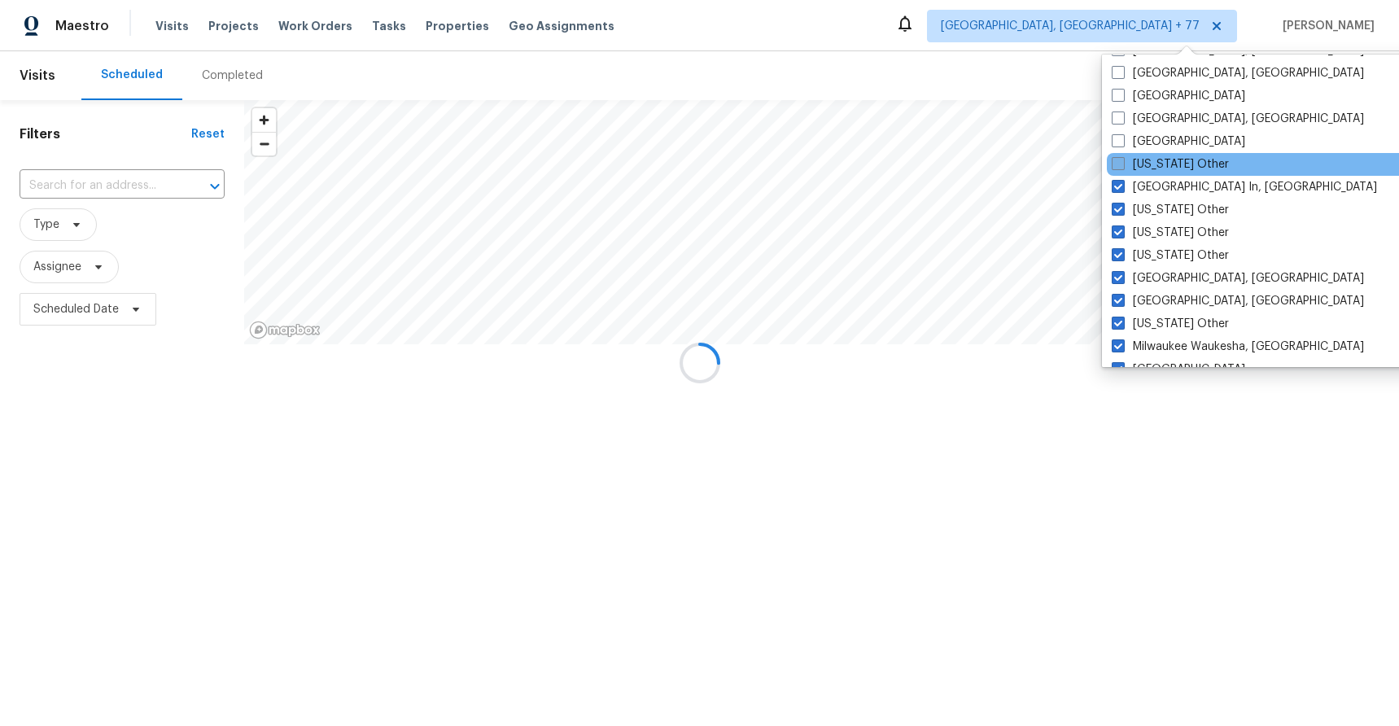
click at [1166, 164] on label "Louisiana Other" at bounding box center [1170, 164] width 117 height 16
click at [1123, 164] on input "Louisiana Other" at bounding box center [1117, 161] width 11 height 11
checkbox input "true"
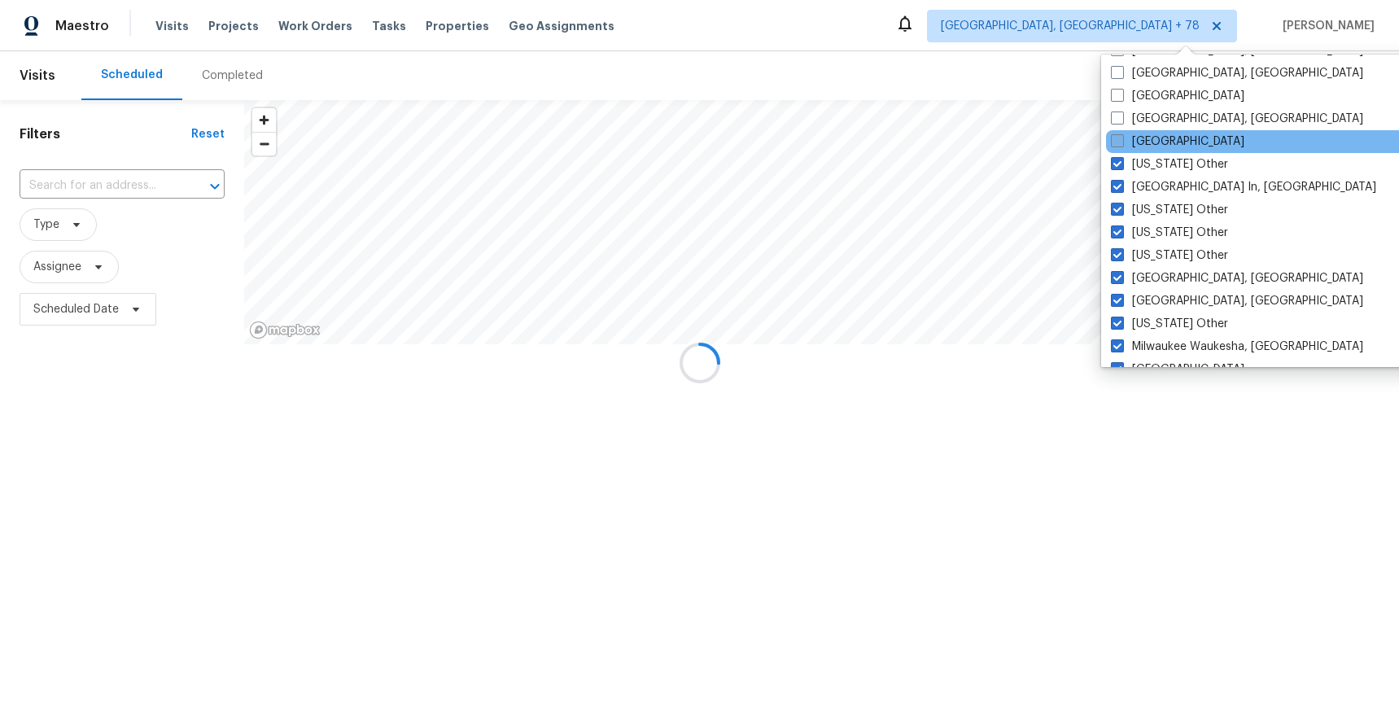
click at [1162, 136] on label "Los Angeles" at bounding box center [1178, 142] width 134 height 16
click at [1122, 136] on input "Los Angeles" at bounding box center [1116, 139] width 11 height 11
checkbox input "true"
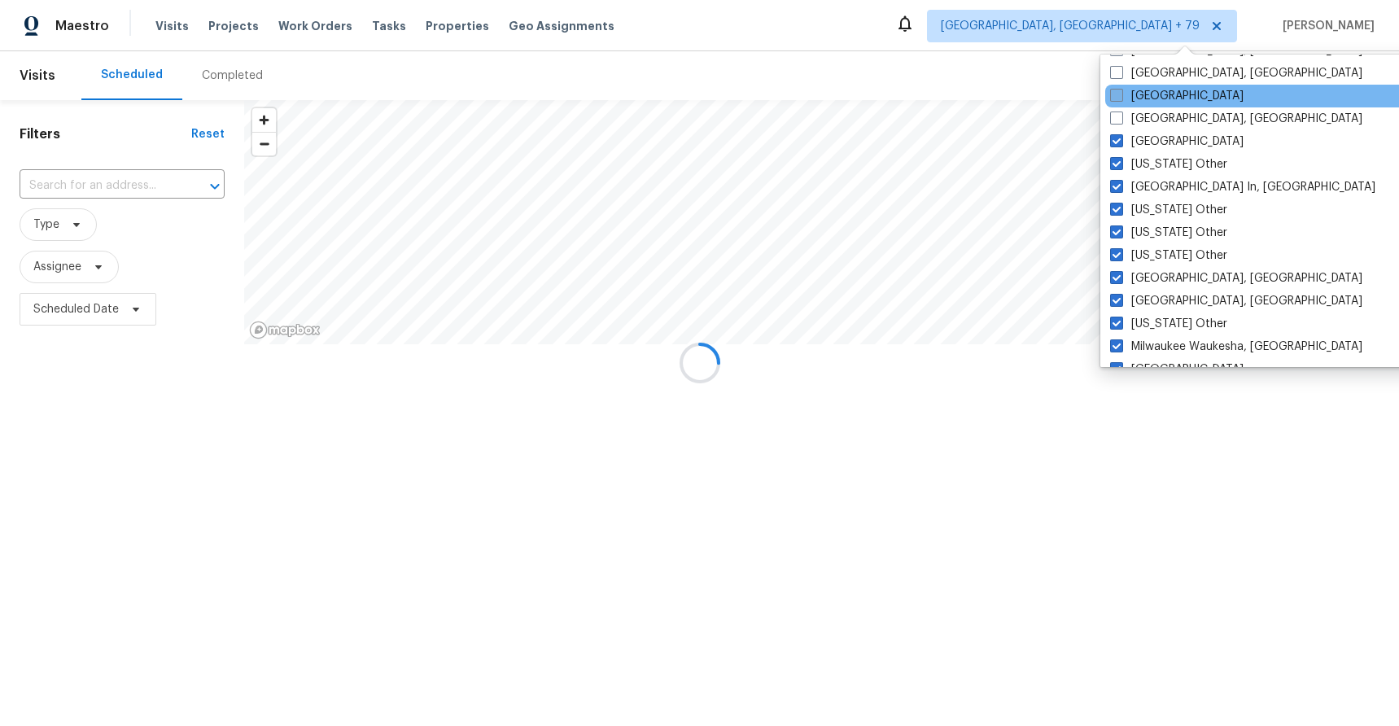
drag, startPoint x: 1159, startPoint y: 116, endPoint x: 1158, endPoint y: 98, distance: 17.9
click at [1159, 115] on label "Little Rock, AR" at bounding box center [1236, 119] width 252 height 16
click at [1121, 115] on input "Little Rock, AR" at bounding box center [1115, 116] width 11 height 11
checkbox input "true"
drag, startPoint x: 1158, startPoint y: 92, endPoint x: 1158, endPoint y: 103, distance: 10.6
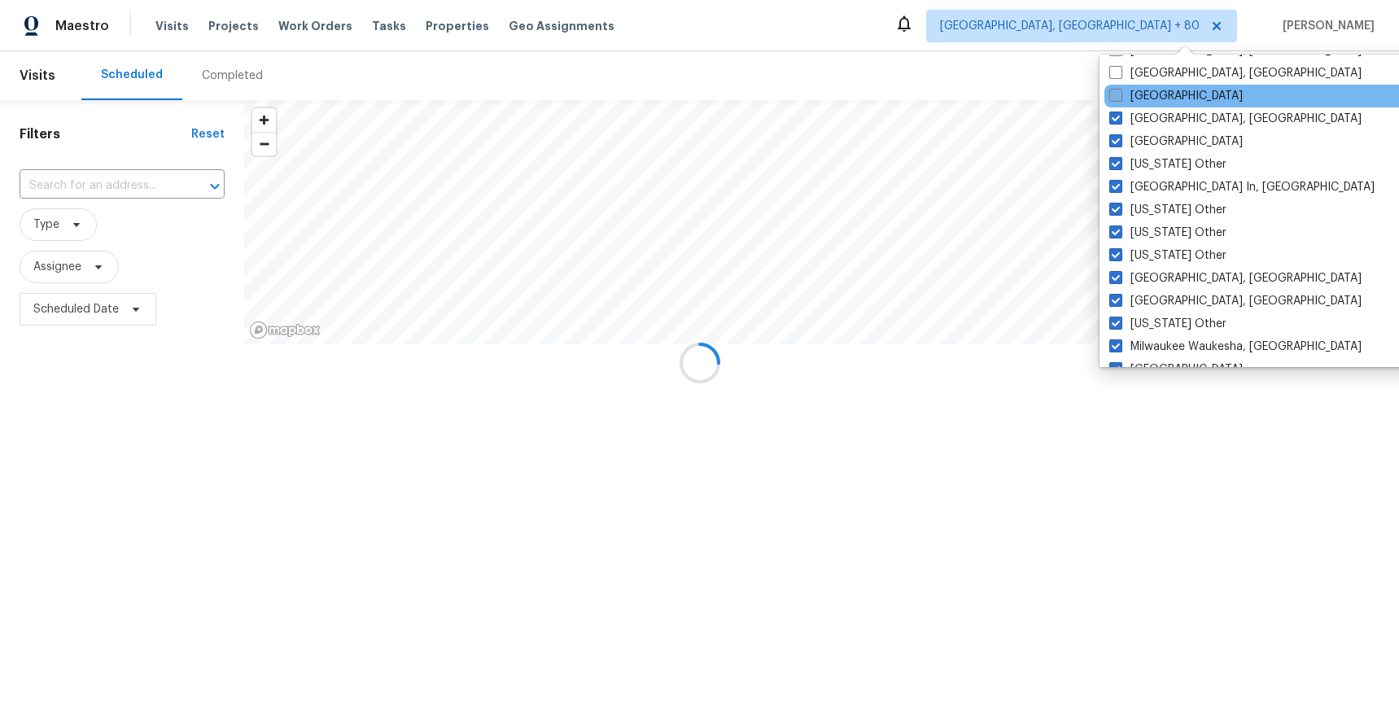
click at [1158, 92] on label "Las Vegas" at bounding box center [1177, 96] width 134 height 16
click at [1120, 92] on input "Las Vegas" at bounding box center [1115, 93] width 11 height 11
checkbox input "true"
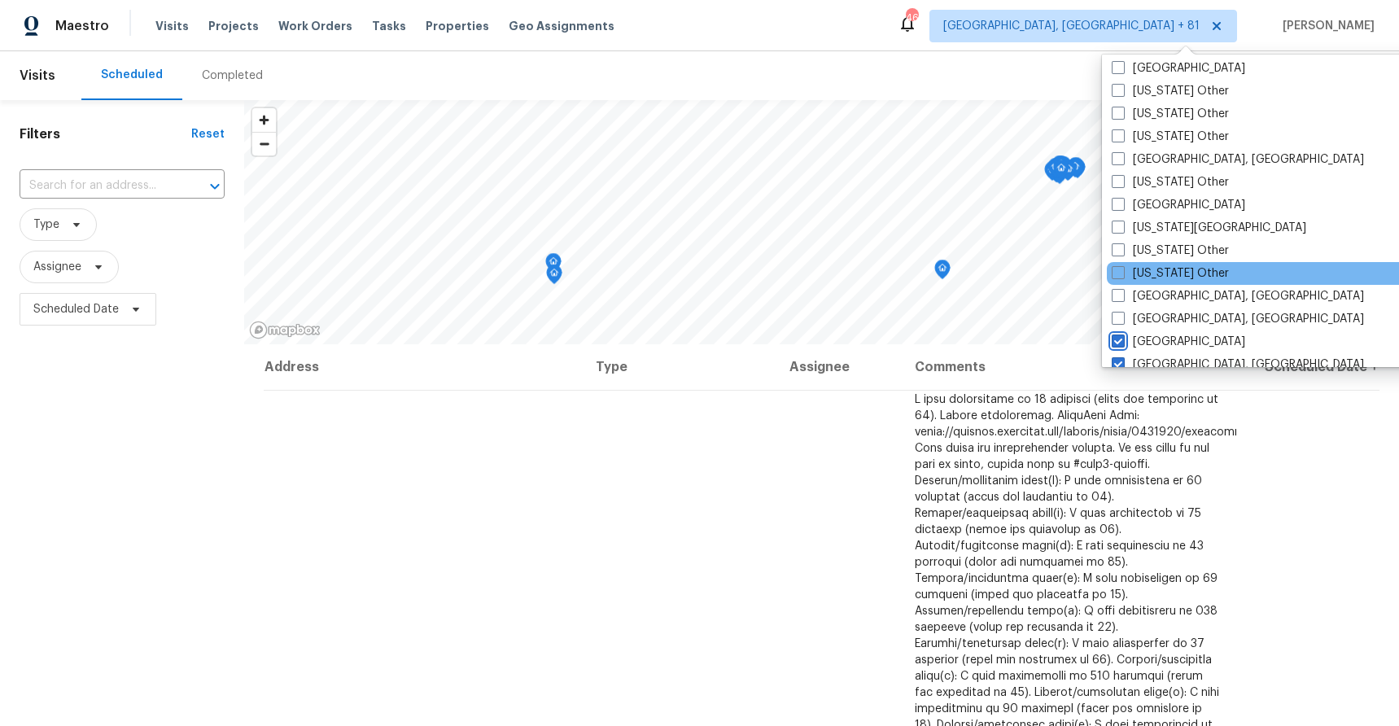
scroll to position [850, 0]
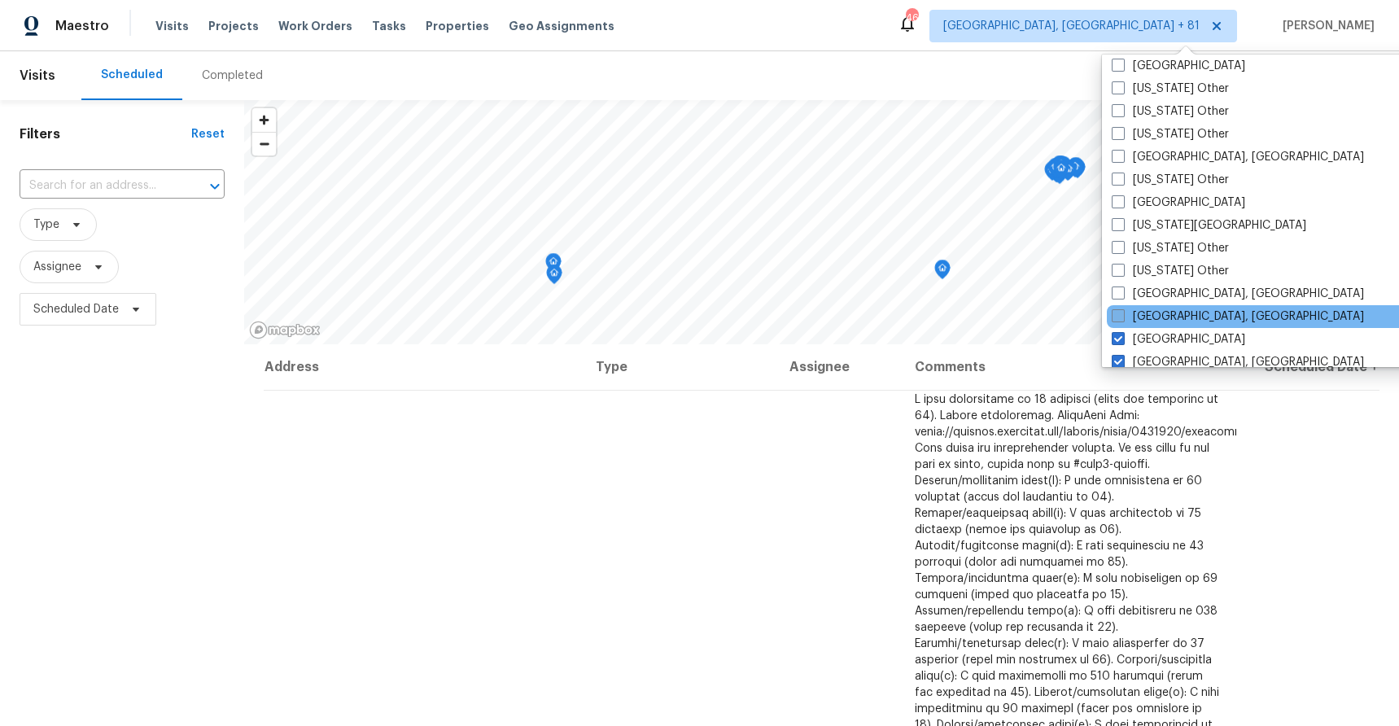
click at [1170, 312] on label "Knoxville, TN" at bounding box center [1238, 317] width 252 height 16
click at [1123, 312] on input "Knoxville, TN" at bounding box center [1117, 314] width 11 height 11
checkbox input "true"
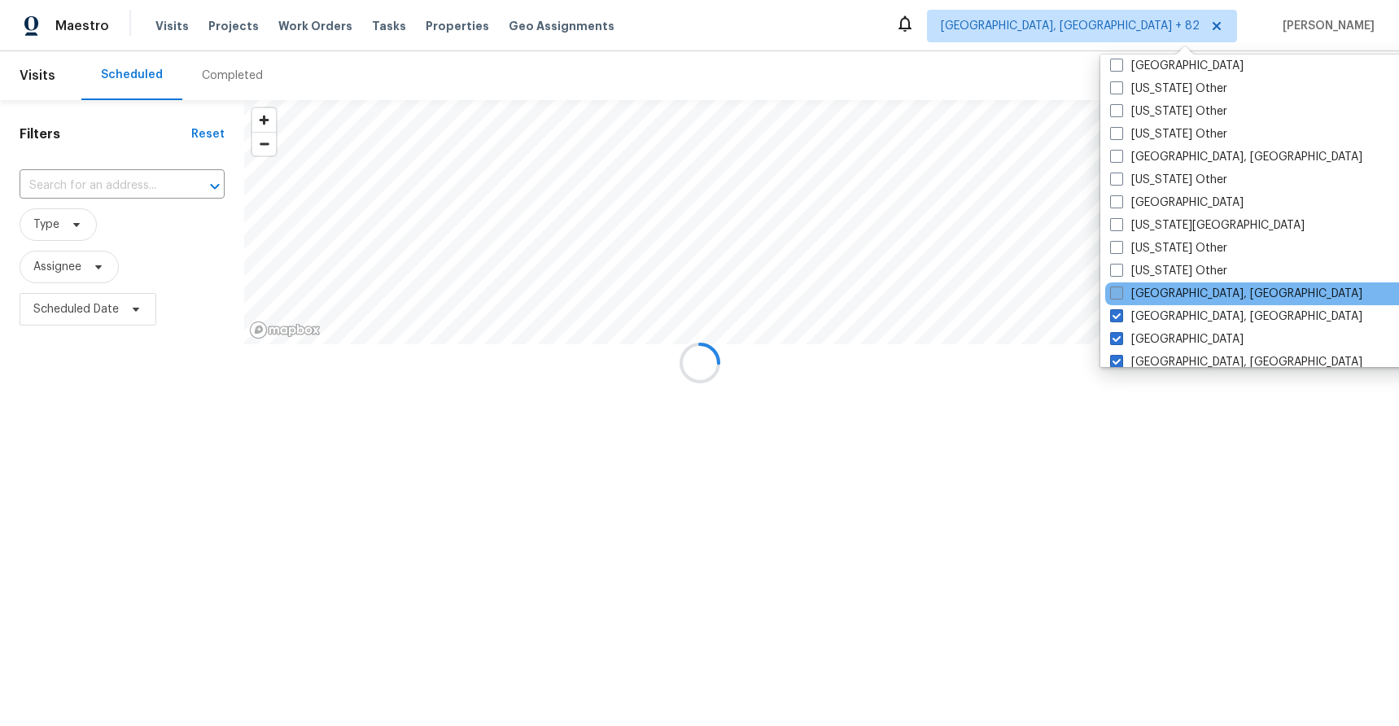
click at [1169, 300] on label "Killeen, TX" at bounding box center [1236, 294] width 252 height 16
click at [1121, 296] on input "Killeen, TX" at bounding box center [1115, 291] width 11 height 11
checkbox input "true"
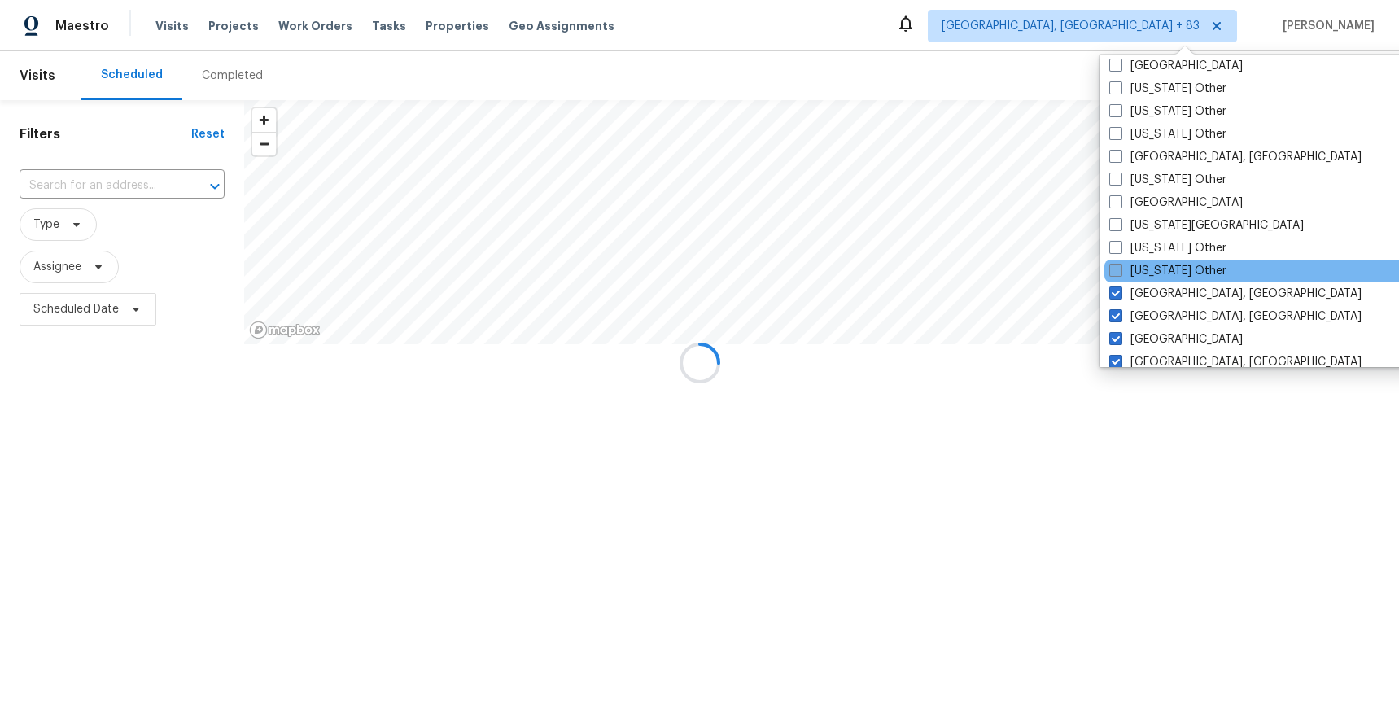
click at [1167, 276] on label "Kentucky Other" at bounding box center [1168, 271] width 117 height 16
click at [1120, 274] on input "Kentucky Other" at bounding box center [1115, 268] width 11 height 11
checkbox input "true"
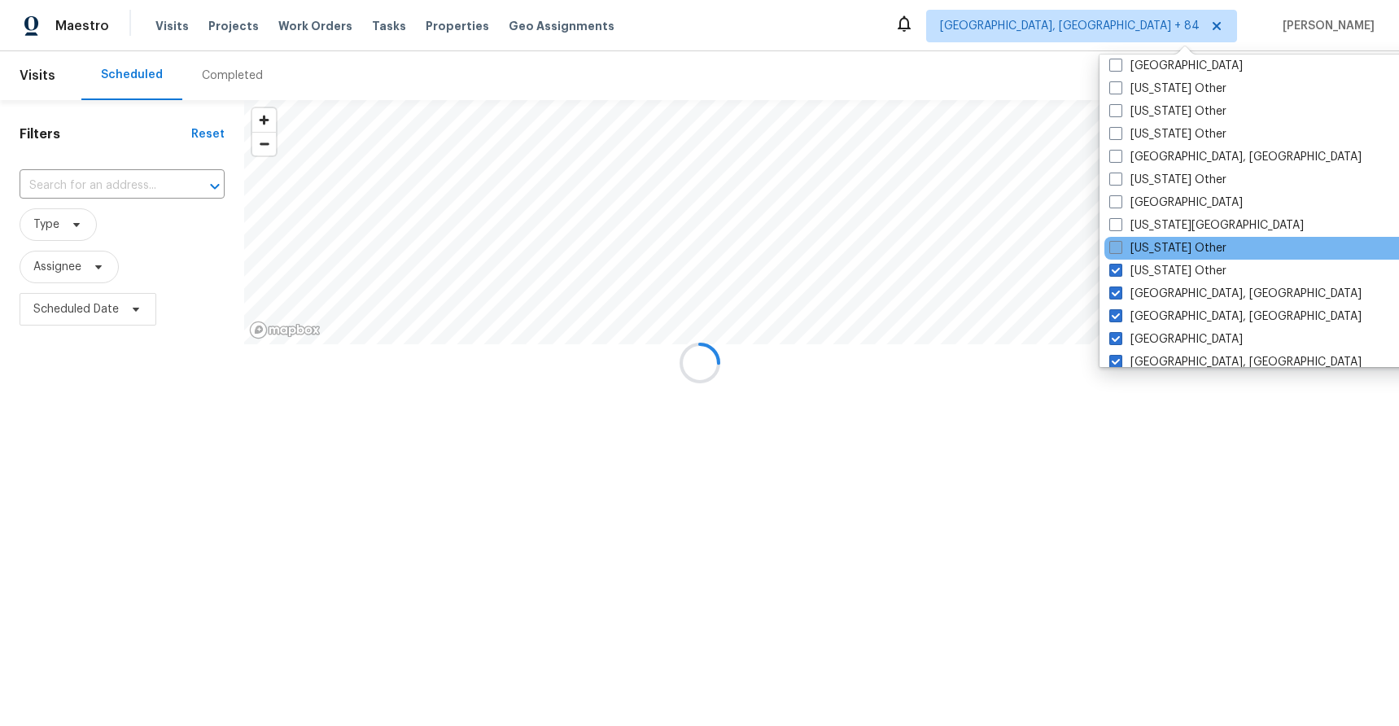
click at [1162, 249] on label "Kansas Other" at bounding box center [1168, 248] width 117 height 16
click at [1120, 249] on input "Kansas Other" at bounding box center [1115, 245] width 11 height 11
checkbox input "true"
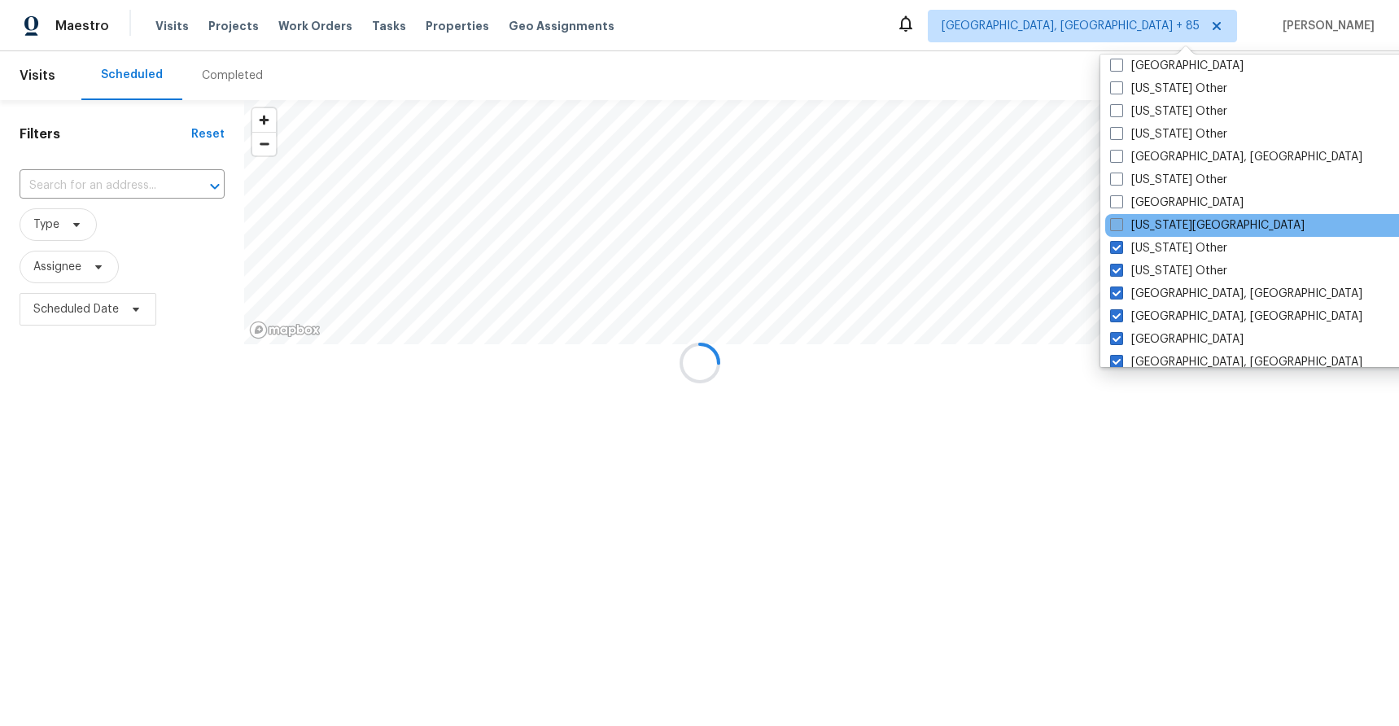
click at [1159, 228] on label "Kansas City" at bounding box center [1207, 225] width 195 height 16
click at [1121, 228] on input "Kansas City" at bounding box center [1115, 222] width 11 height 11
checkbox input "true"
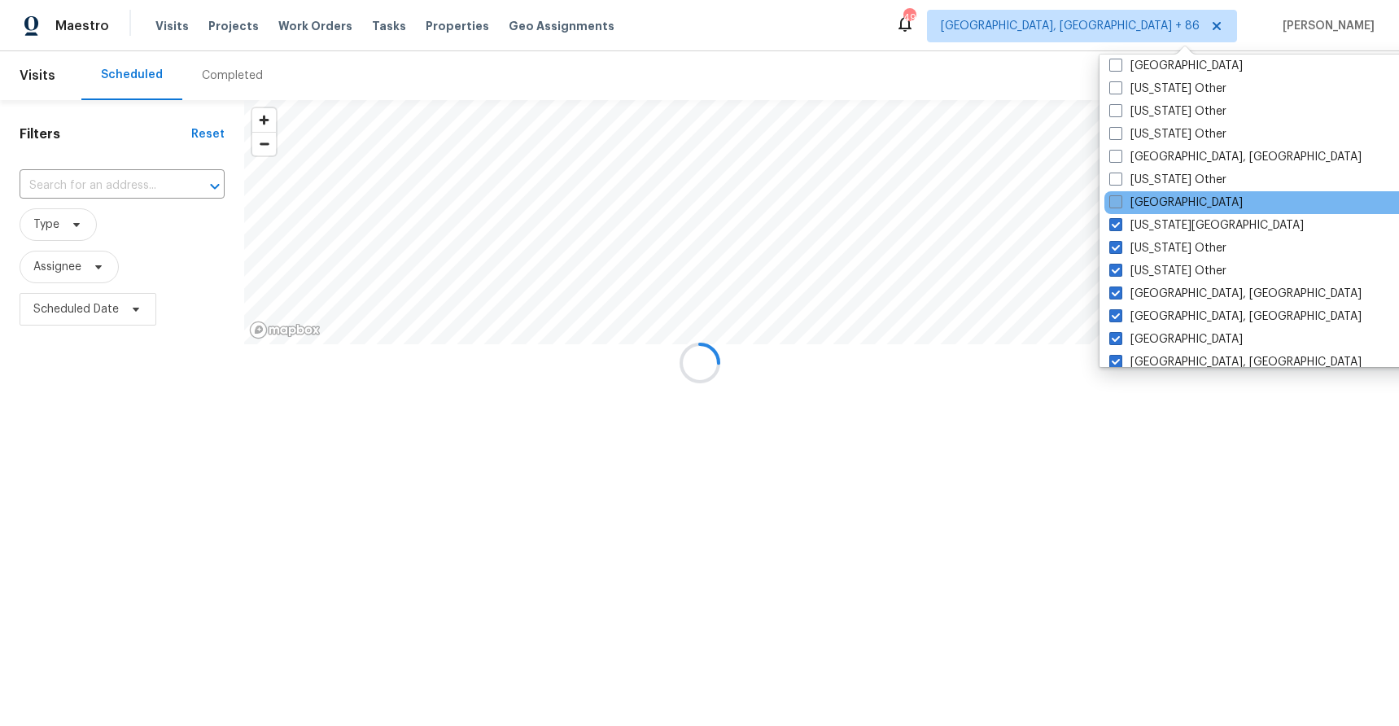
click at [1156, 201] on label "Jacksonville" at bounding box center [1177, 203] width 134 height 16
click at [1120, 201] on input "Jacksonville" at bounding box center [1115, 200] width 11 height 11
checkbox input "true"
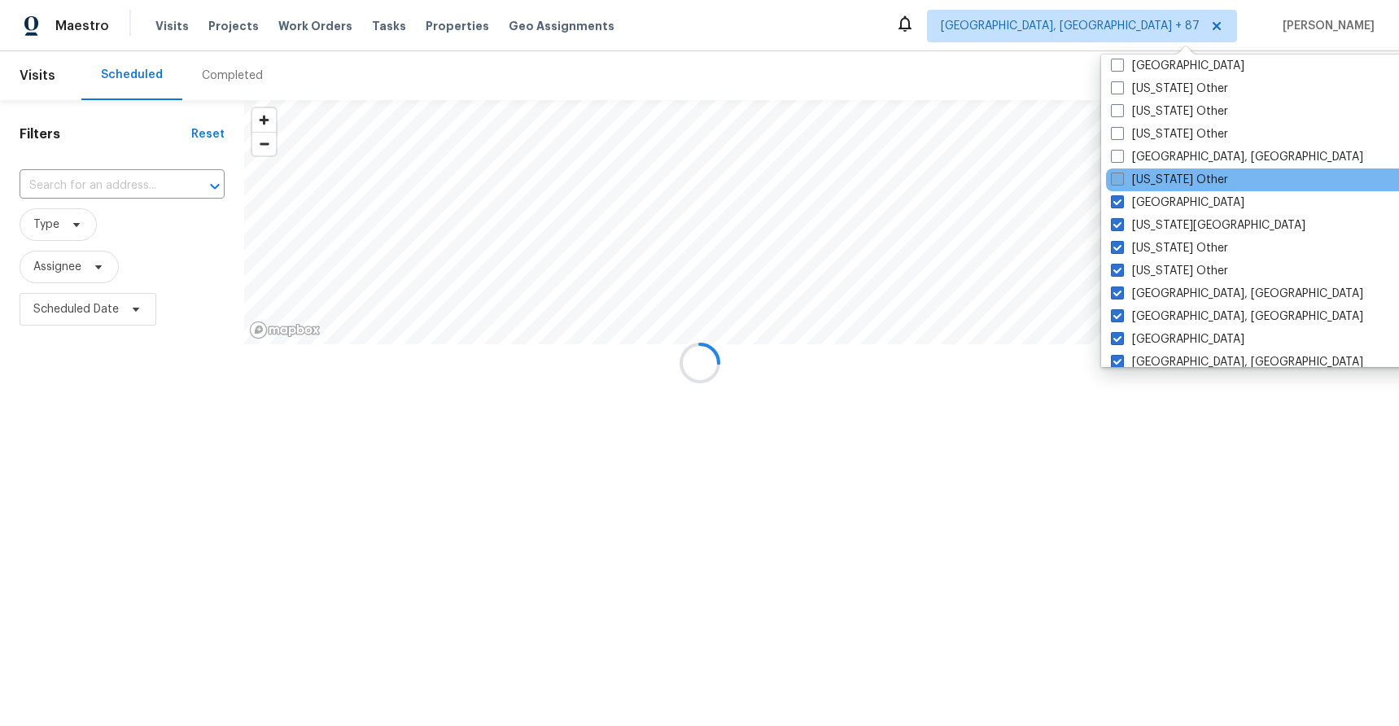
click at [1153, 183] on label "Iowa Other" at bounding box center [1169, 180] width 117 height 16
click at [1122, 182] on input "Iowa Other" at bounding box center [1116, 177] width 11 height 11
checkbox input "true"
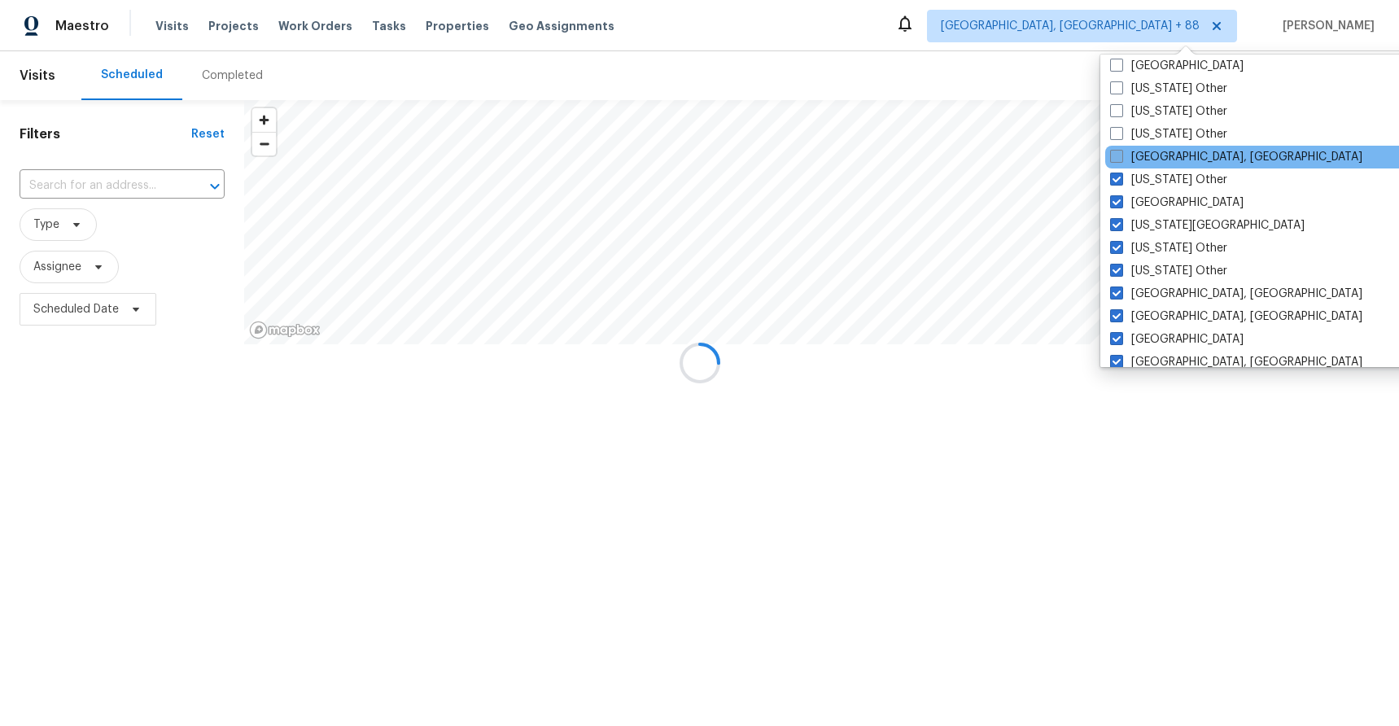
click at [1154, 153] on label "Indianapolis, IN" at bounding box center [1236, 157] width 252 height 16
click at [1121, 153] on input "Indianapolis, IN" at bounding box center [1115, 154] width 11 height 11
checkbox input "true"
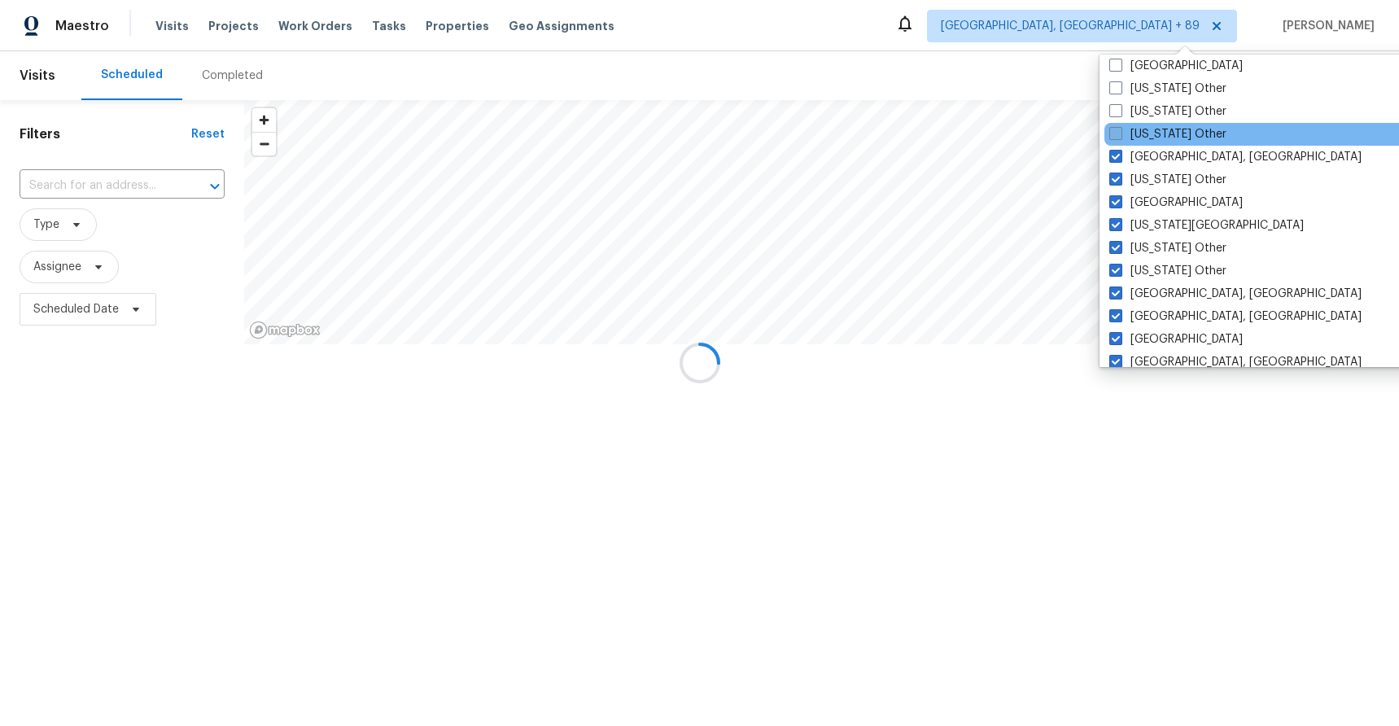
click at [1156, 129] on label "Indiana Other" at bounding box center [1168, 134] width 117 height 16
click at [1120, 129] on input "Indiana Other" at bounding box center [1115, 131] width 11 height 11
checkbox input "true"
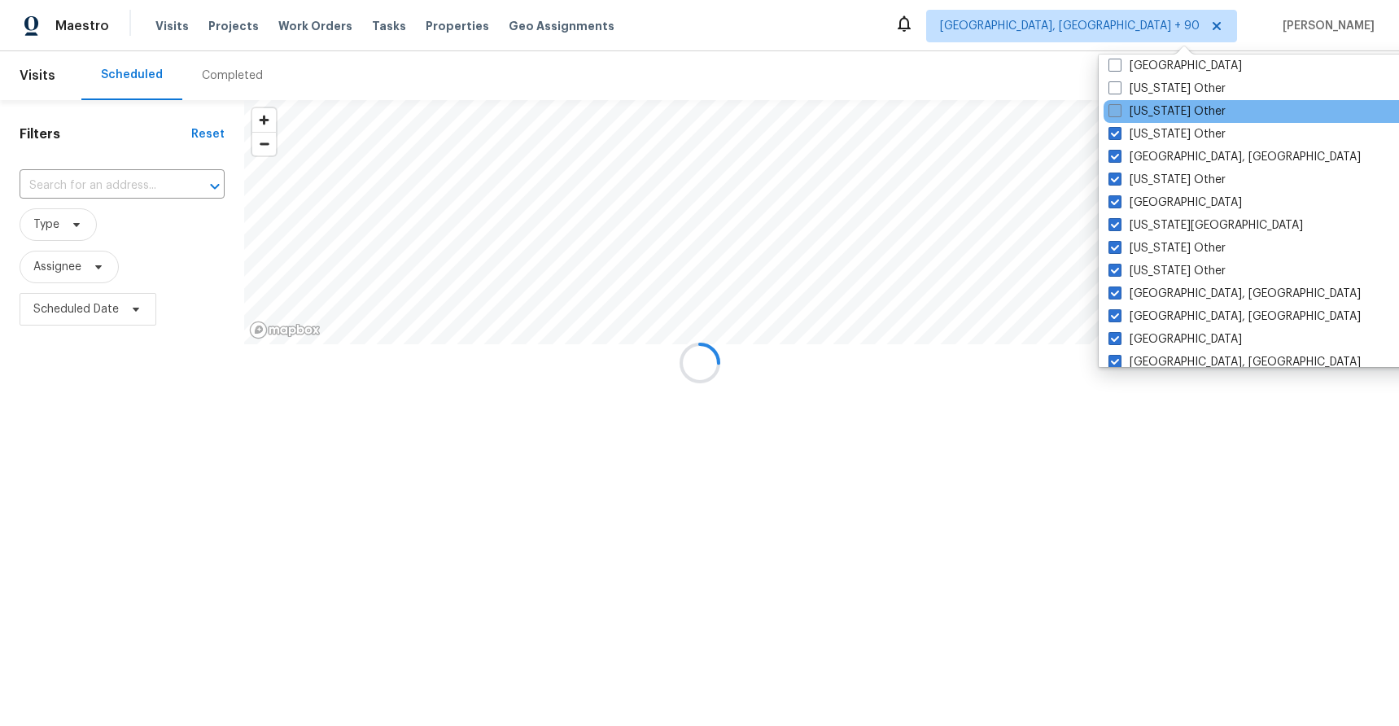
click at [1156, 114] on label "Illinois Other" at bounding box center [1167, 111] width 117 height 16
click at [1119, 114] on input "Illinois Other" at bounding box center [1114, 108] width 11 height 11
checkbox input "true"
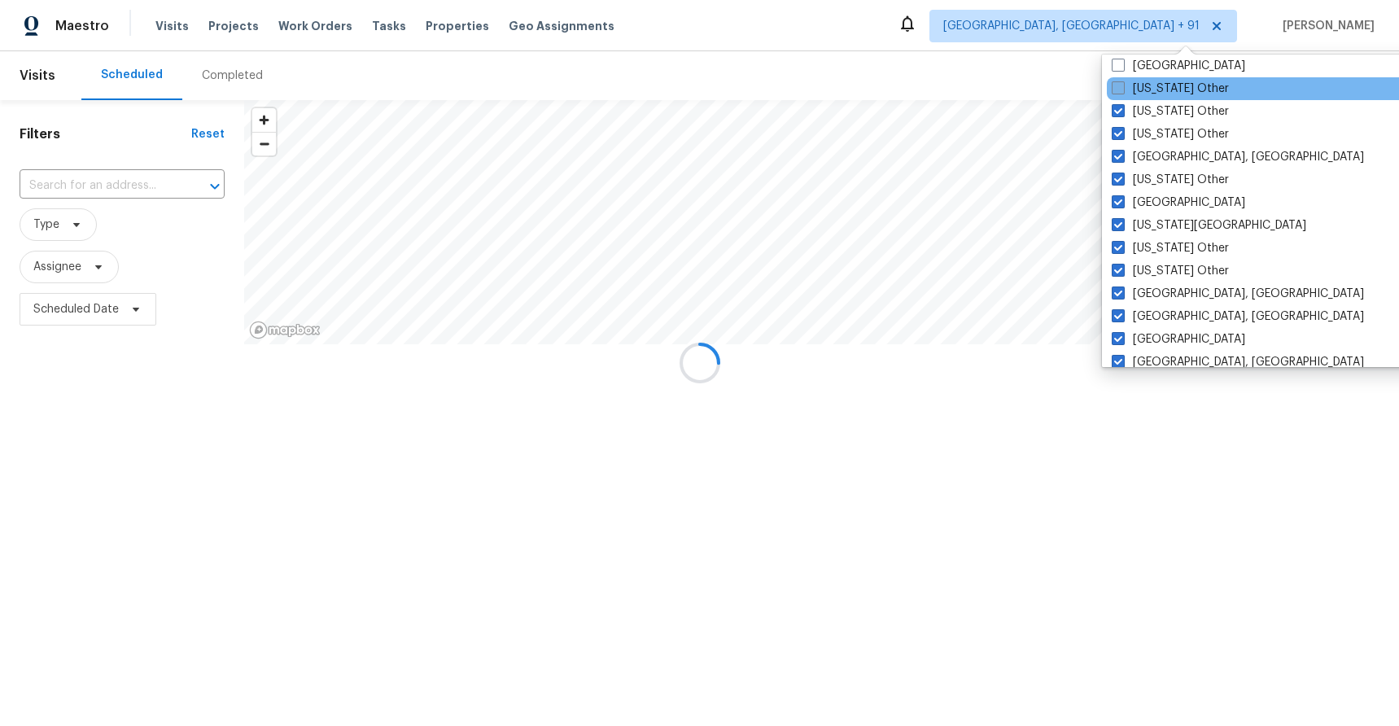
click at [1158, 89] on label "Idaho Other" at bounding box center [1170, 89] width 117 height 16
click at [1123, 89] on input "Idaho Other" at bounding box center [1117, 86] width 11 height 11
checkbox input "true"
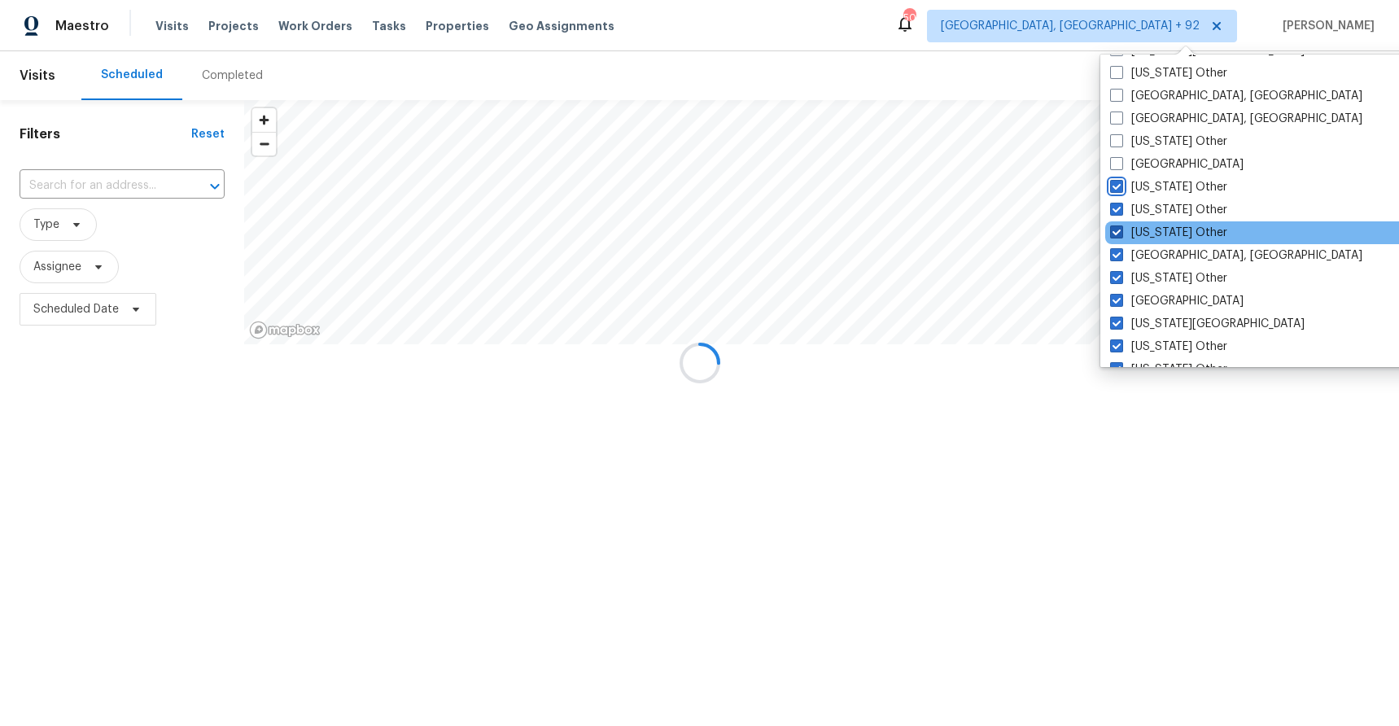
scroll to position [738, 0]
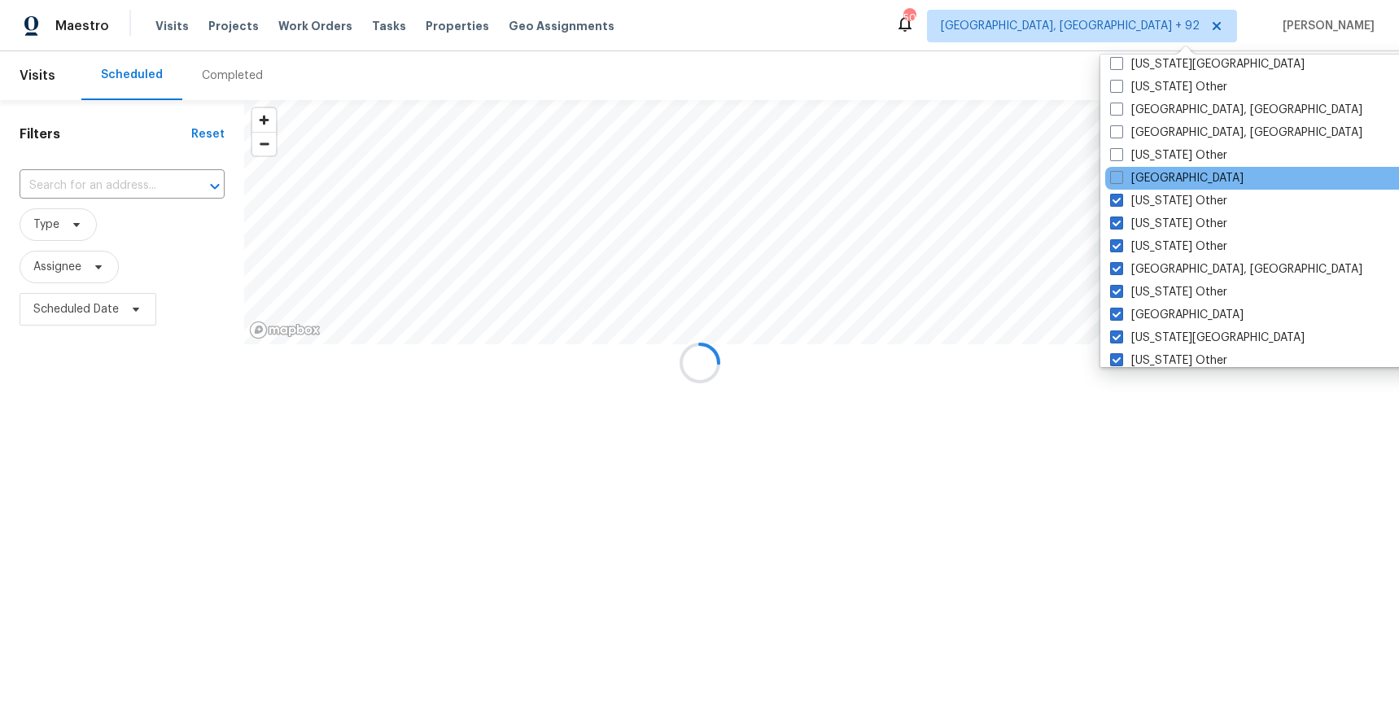
click at [1179, 173] on div "Houston" at bounding box center [1270, 178] width 328 height 23
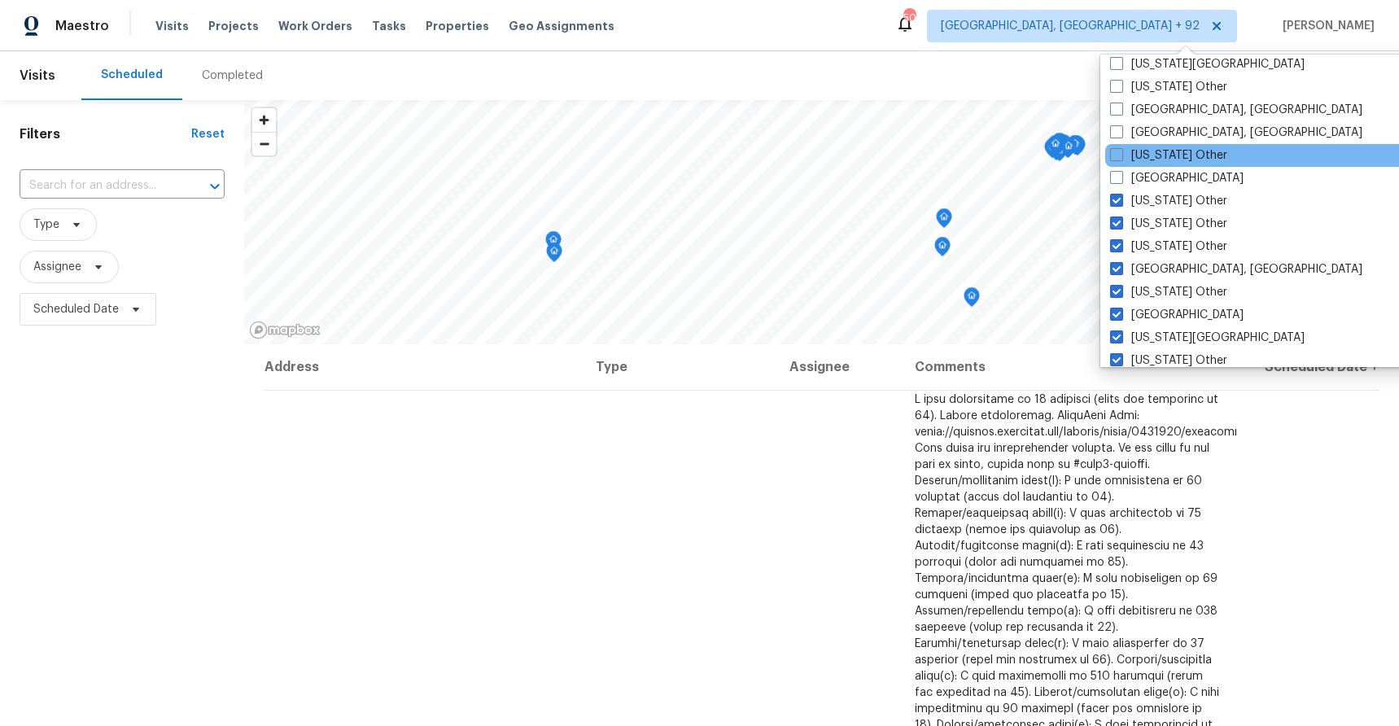
drag, startPoint x: 1149, startPoint y: 177, endPoint x: 1155, endPoint y: 164, distance: 15.3
click at [1149, 177] on label "Houston" at bounding box center [1177, 178] width 134 height 16
click at [1121, 177] on input "Houston" at bounding box center [1115, 175] width 11 height 11
checkbox input "true"
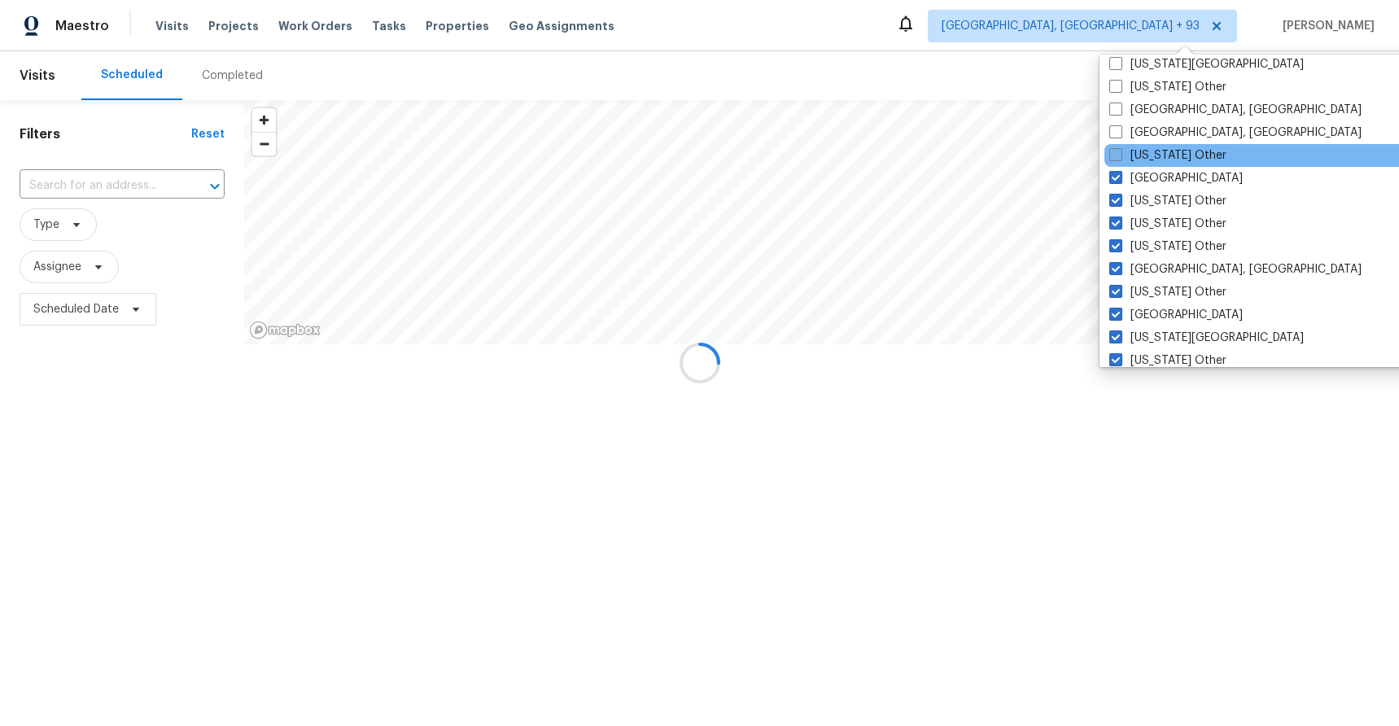
click at [1156, 154] on label "Hawaii Other" at bounding box center [1168, 155] width 117 height 16
click at [1120, 154] on input "Hawaii Other" at bounding box center [1115, 152] width 11 height 11
checkbox input "true"
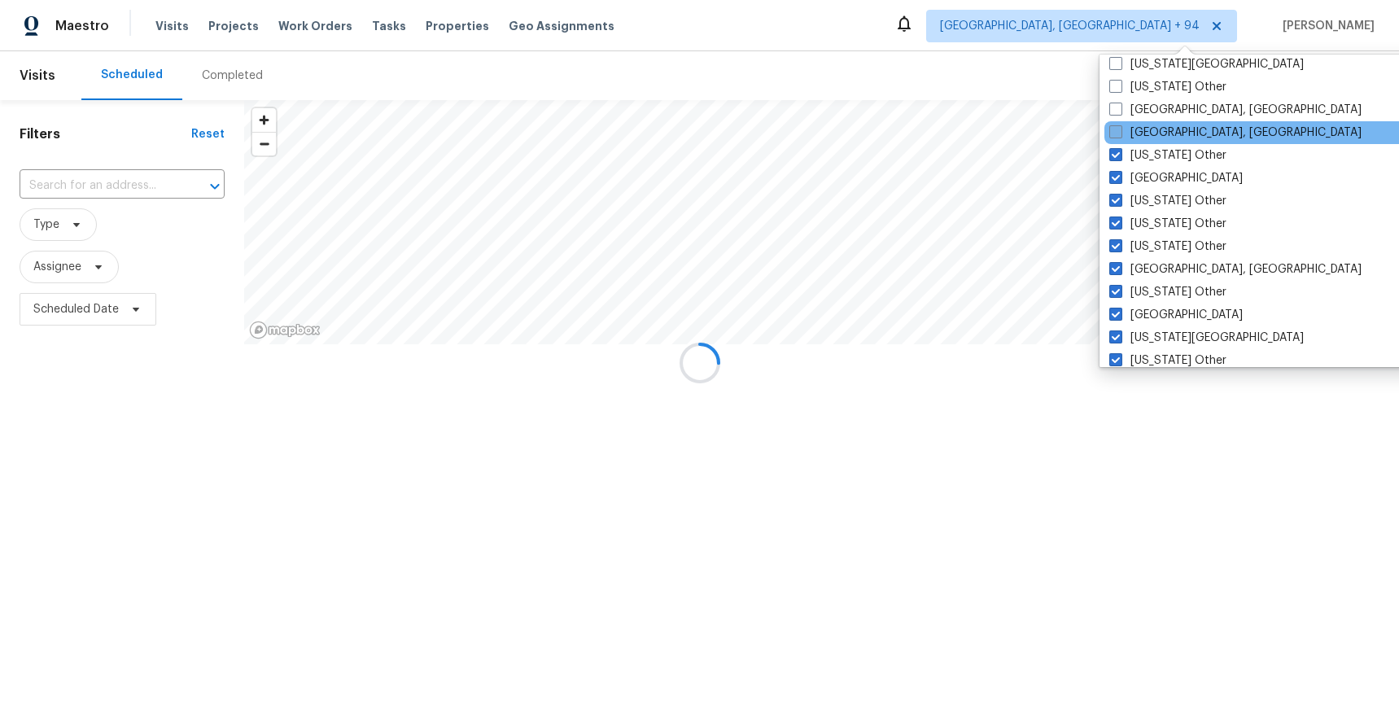
click at [1153, 135] on label "Greenville, SC" at bounding box center [1236, 133] width 252 height 16
click at [1120, 135] on input "Greenville, SC" at bounding box center [1115, 130] width 11 height 11
checkbox input "true"
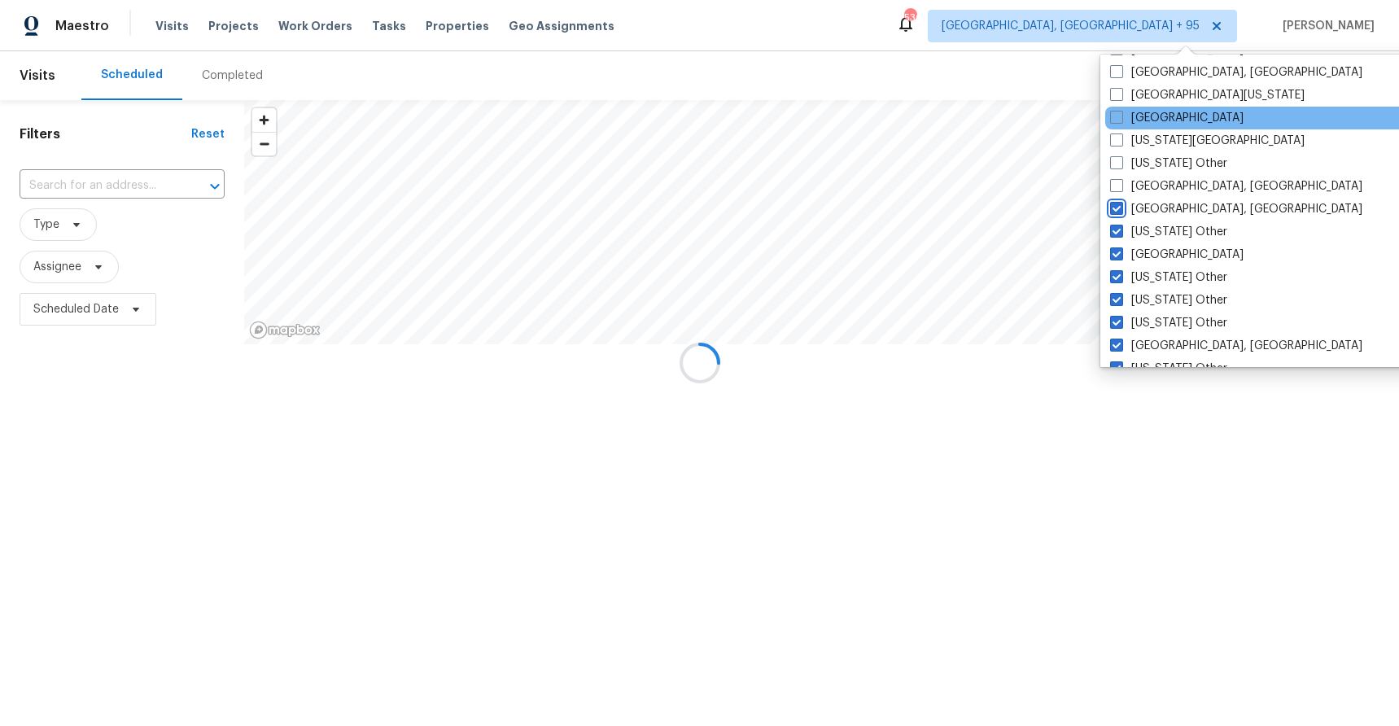
scroll to position [633, 0]
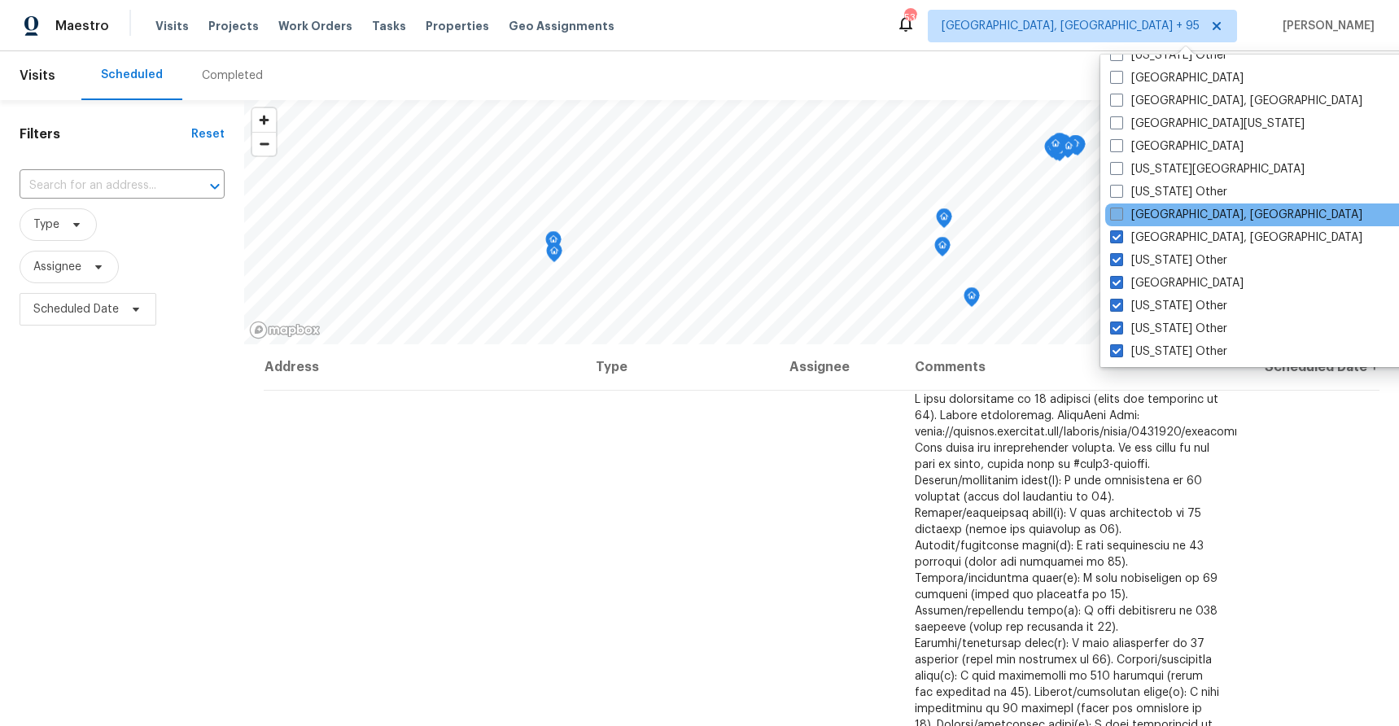
click at [1167, 209] on label "Greensboro, NC" at bounding box center [1236, 215] width 252 height 16
click at [1121, 209] on input "Greensboro, NC" at bounding box center [1115, 212] width 11 height 11
checkbox input "true"
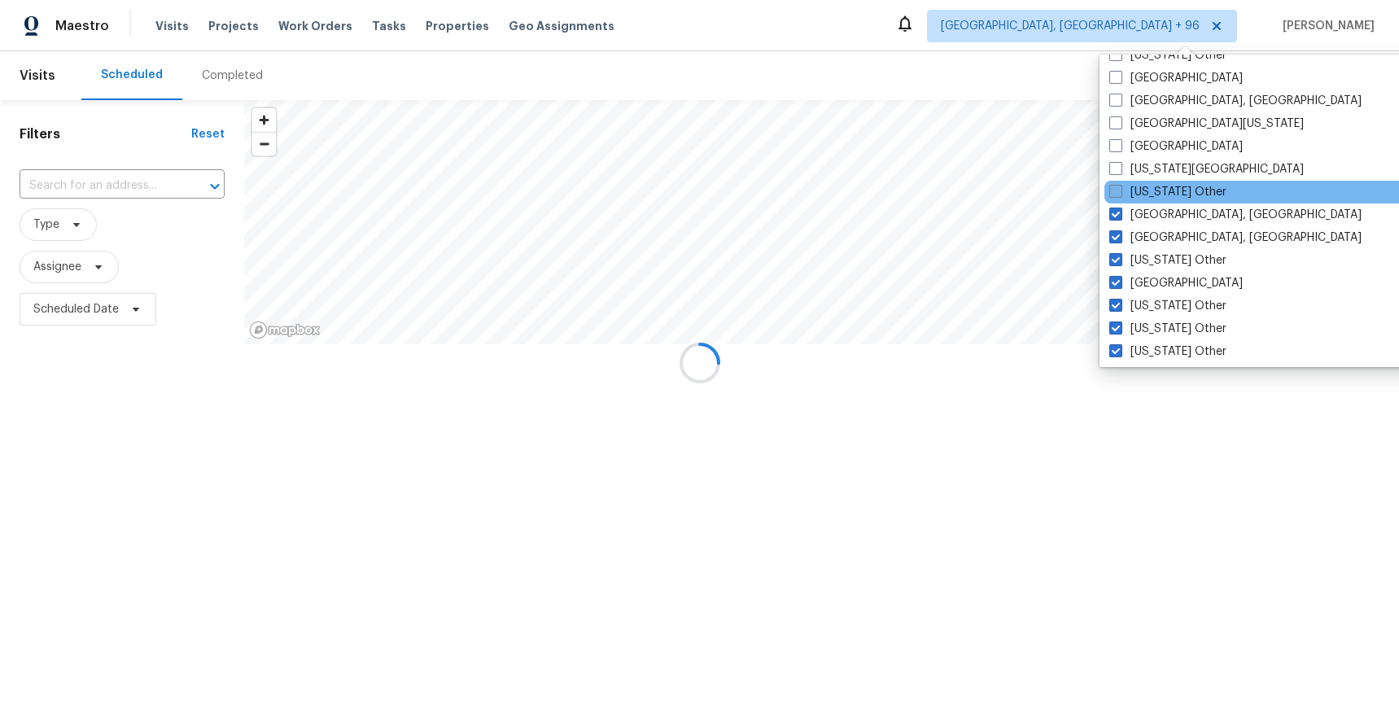
click at [1165, 192] on label "Georgia Other" at bounding box center [1168, 192] width 117 height 16
click at [1120, 192] on input "Georgia Other" at bounding box center [1115, 189] width 11 height 11
checkbox input "true"
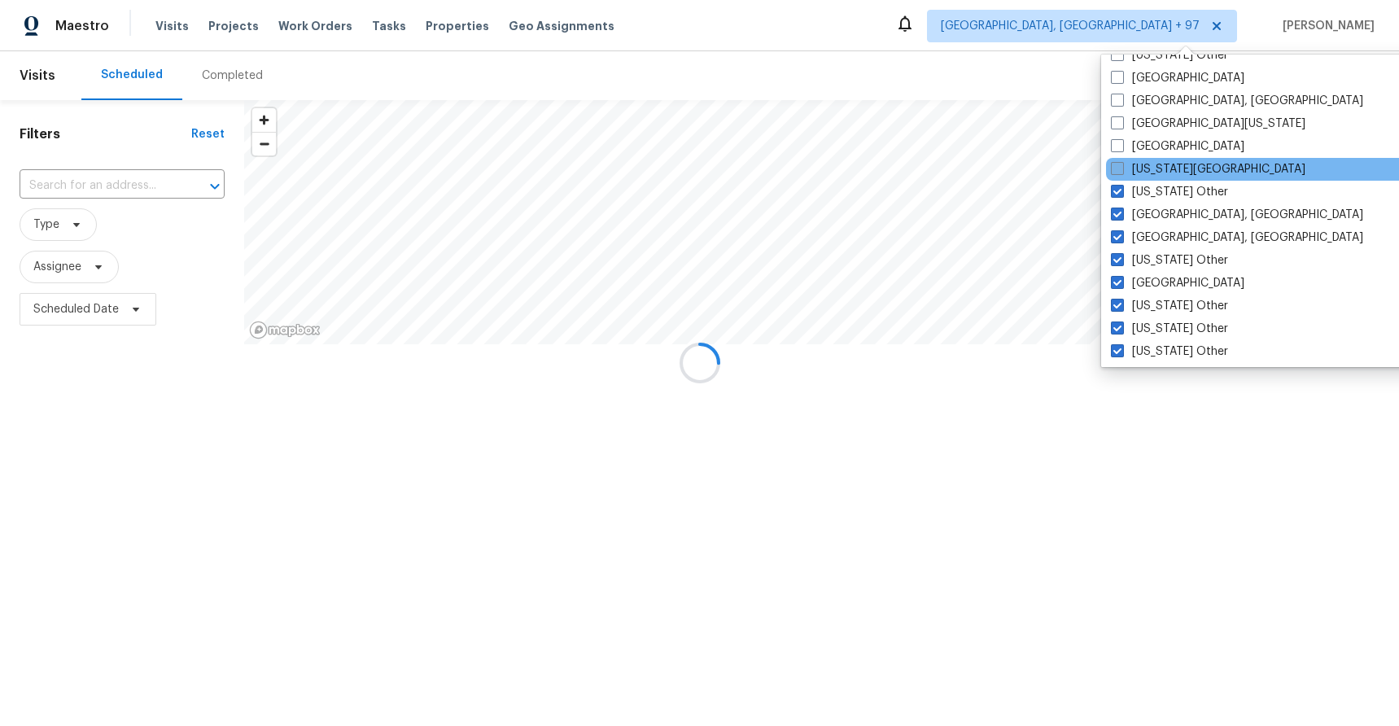
drag, startPoint x: 1159, startPoint y: 170, endPoint x: 1154, endPoint y: 160, distance: 10.9
click at [1159, 170] on label "Florida Panhandle" at bounding box center [1208, 169] width 195 height 16
click at [1122, 170] on input "Florida Panhandle" at bounding box center [1116, 166] width 11 height 11
checkbox input "true"
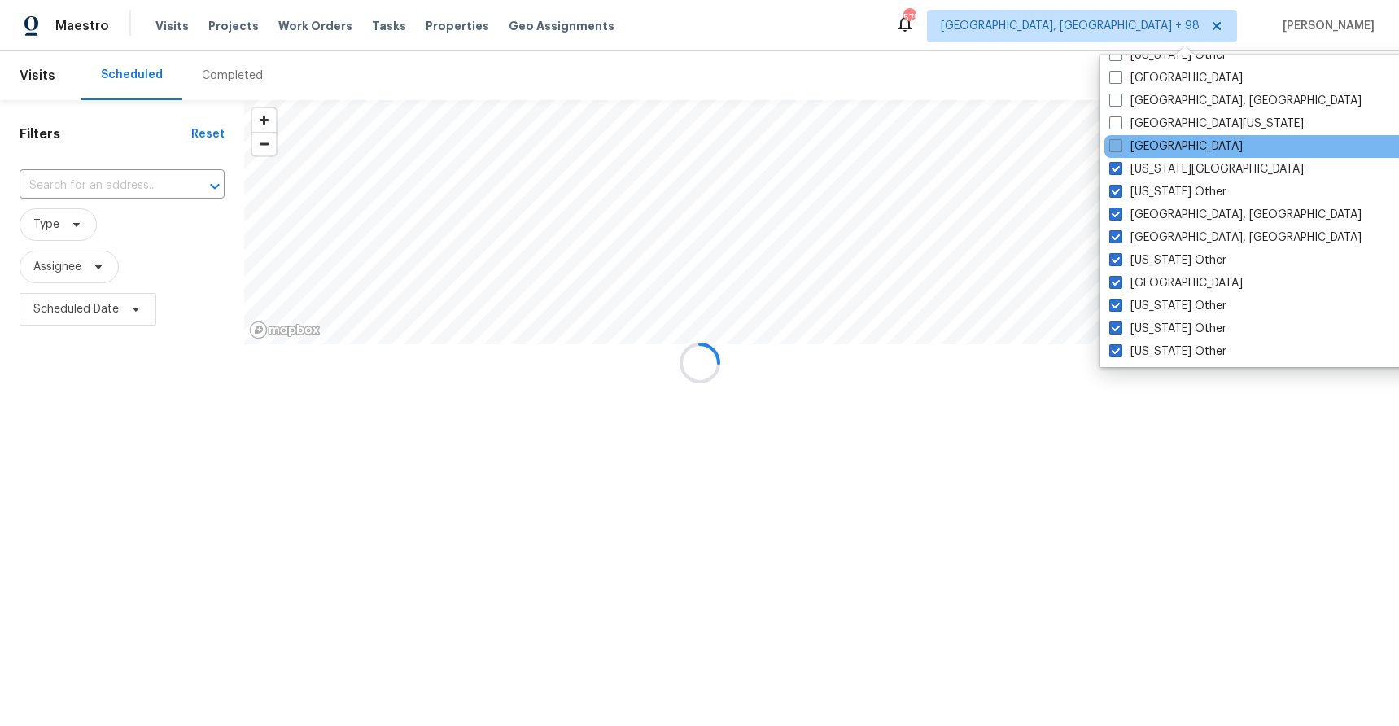
click at [1150, 144] on label "El Paso" at bounding box center [1177, 146] width 134 height 16
click at [1120, 144] on input "El Paso" at bounding box center [1115, 143] width 11 height 11
checkbox input "true"
drag, startPoint x: 1154, startPoint y: 125, endPoint x: 1155, endPoint y: 142, distance: 17.1
click at [1154, 124] on label "East Texas" at bounding box center [1207, 124] width 195 height 16
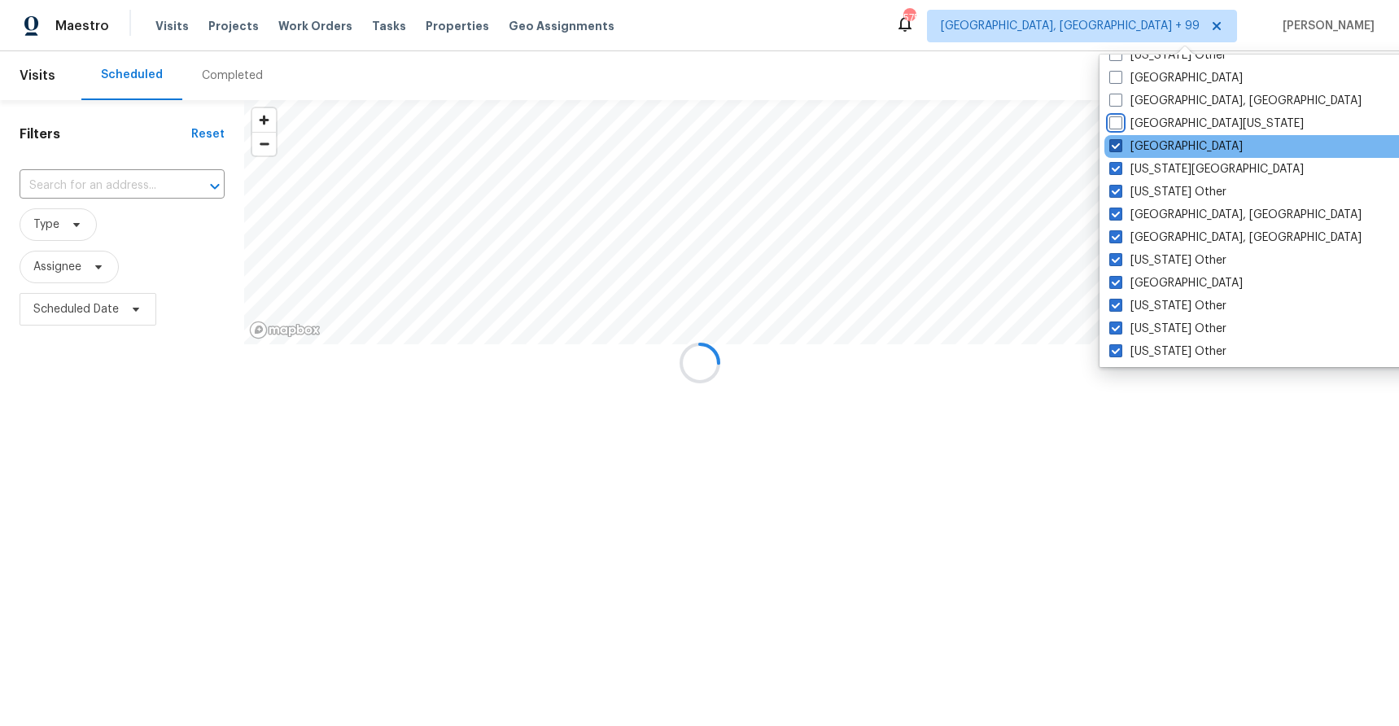
click at [1120, 124] on input "East Texas" at bounding box center [1115, 121] width 11 height 11
checkbox input "true"
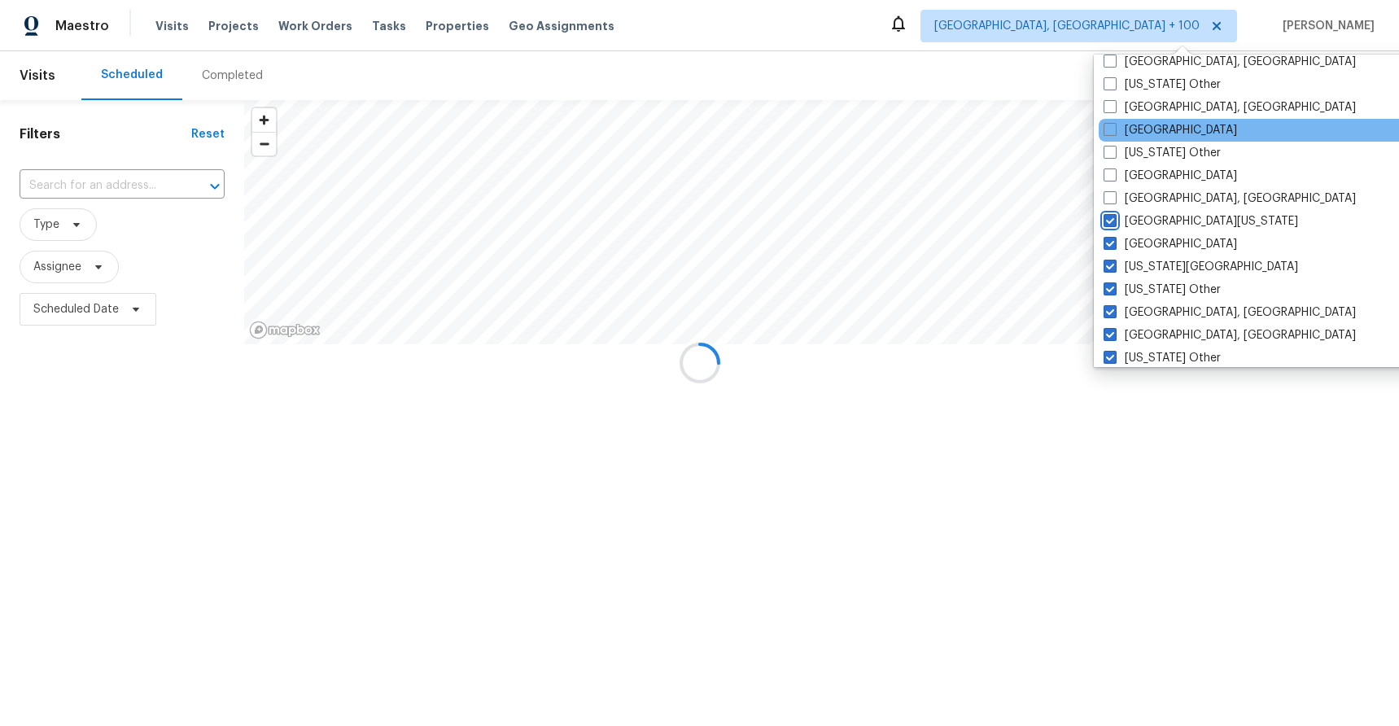
scroll to position [493, 0]
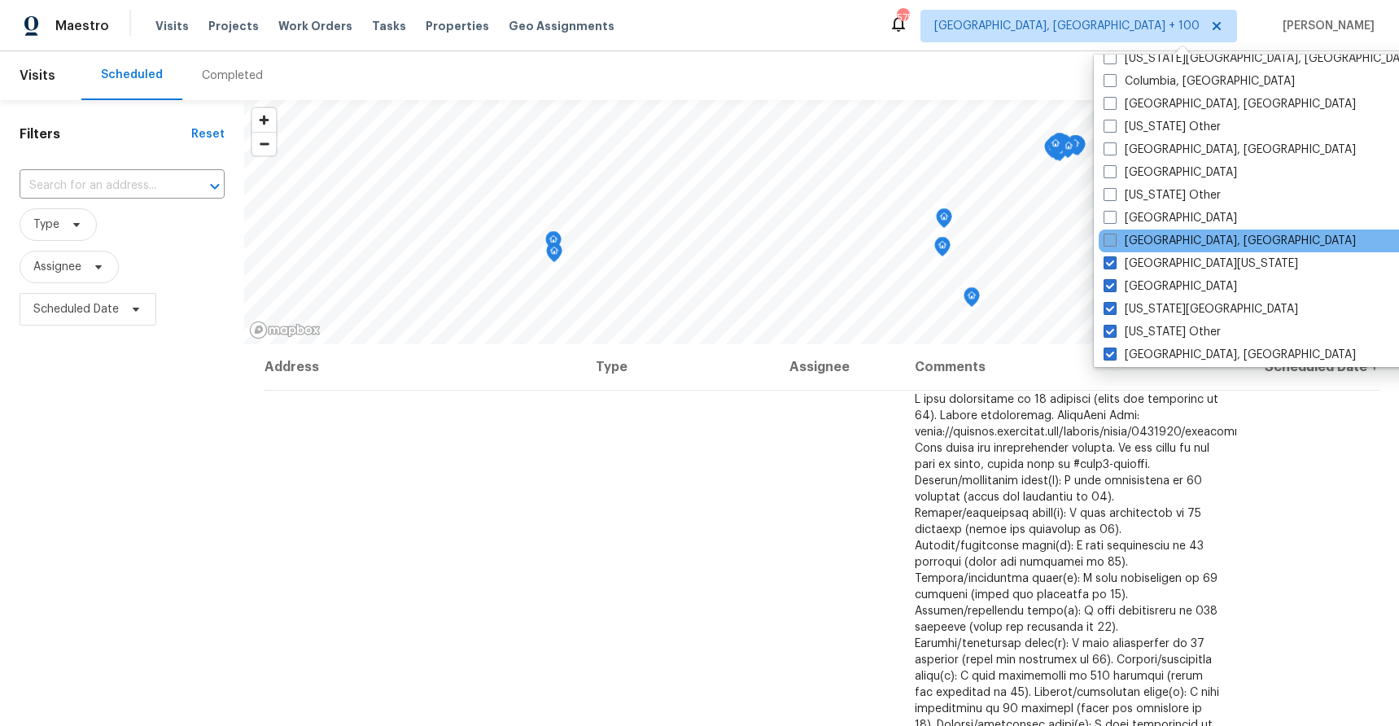
click at [1149, 239] on label "Detroit, MI" at bounding box center [1230, 241] width 252 height 16
click at [1115, 239] on input "Detroit, MI" at bounding box center [1109, 238] width 11 height 11
checkbox input "true"
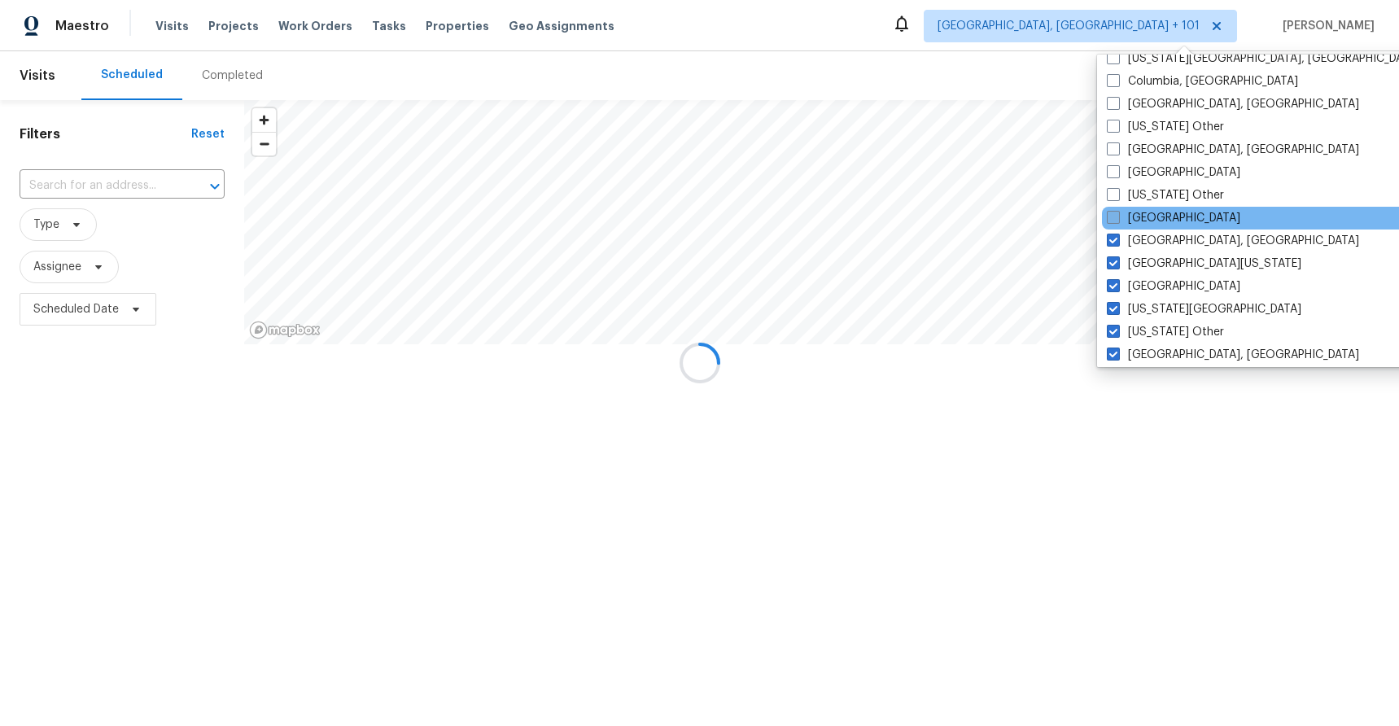
click at [1146, 216] on label "Denver" at bounding box center [1174, 218] width 134 height 16
click at [1118, 216] on input "Denver" at bounding box center [1112, 215] width 11 height 11
checkbox input "true"
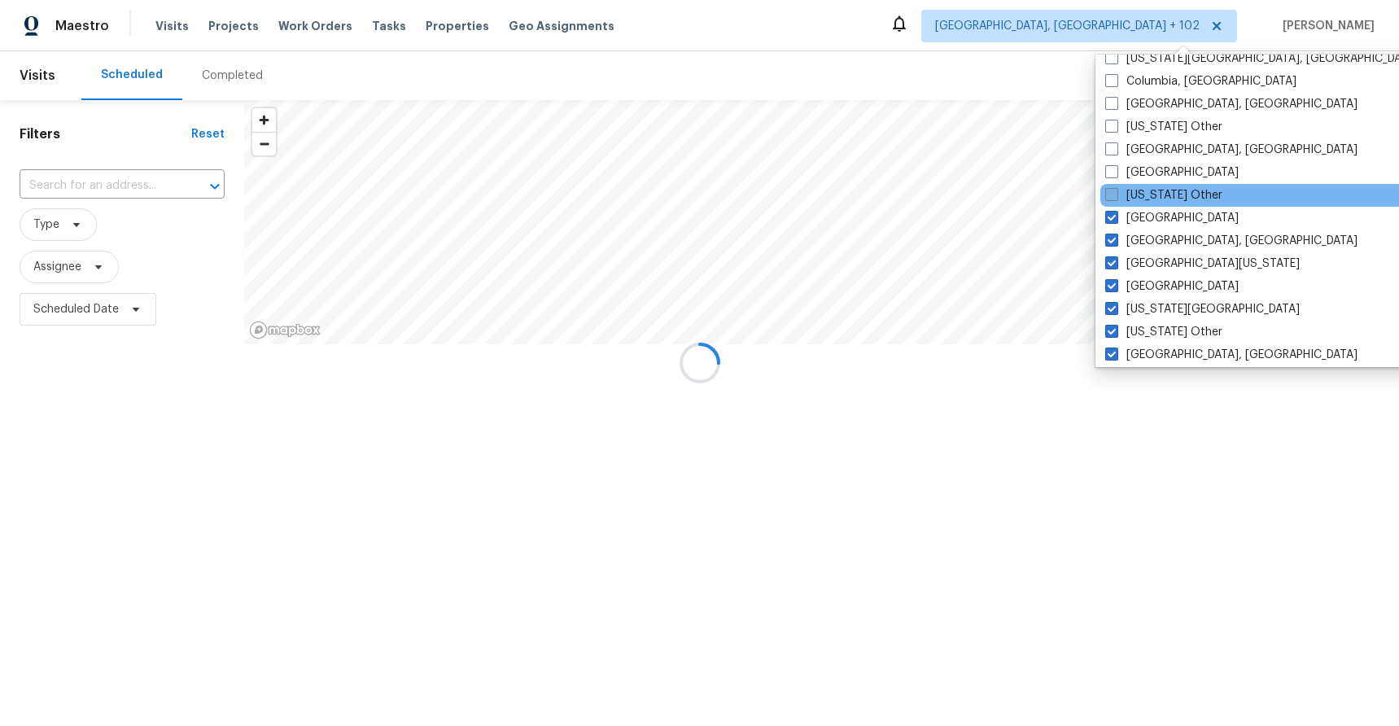
click at [1145, 190] on label "Delaware Other" at bounding box center [1164, 195] width 117 height 16
click at [1116, 190] on input "Delaware Other" at bounding box center [1111, 192] width 11 height 11
checkbox input "true"
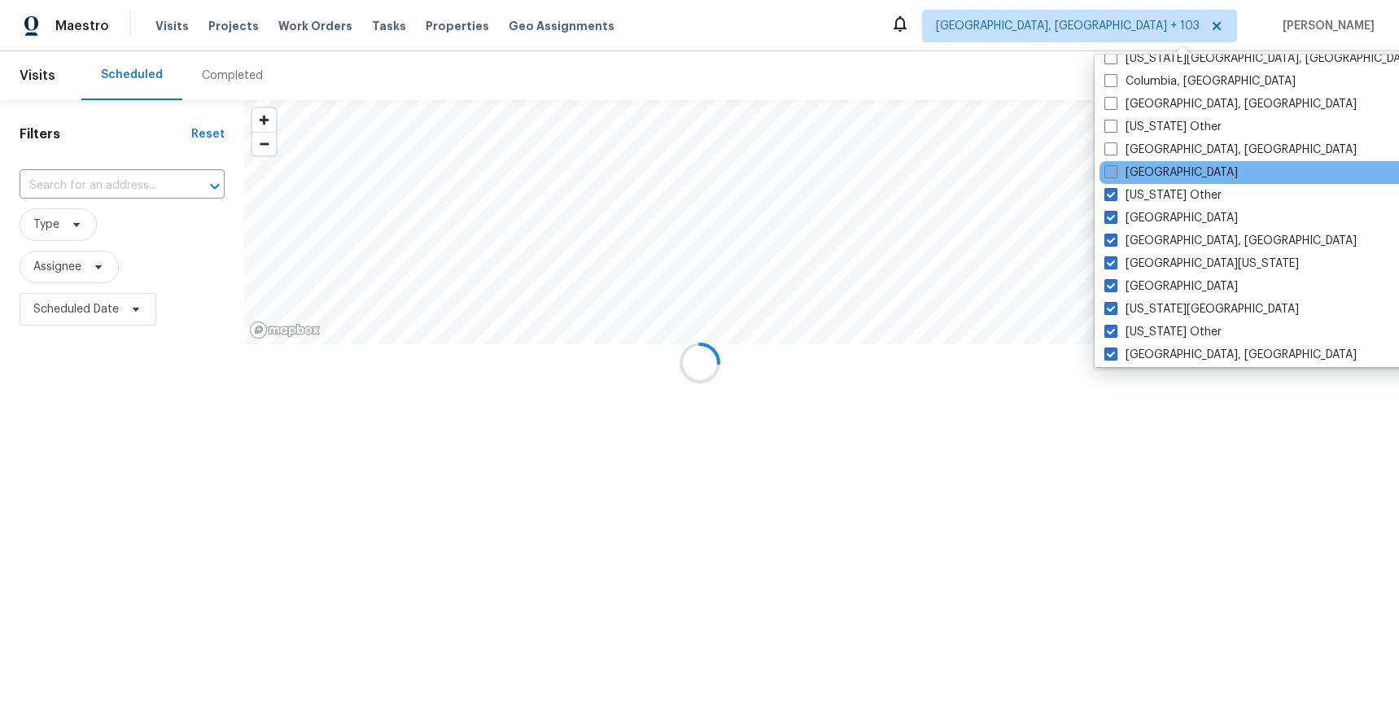
click at [1139, 165] on label "Dallas" at bounding box center [1172, 172] width 134 height 16
click at [1115, 165] on input "Dallas" at bounding box center [1110, 169] width 11 height 11
checkbox input "true"
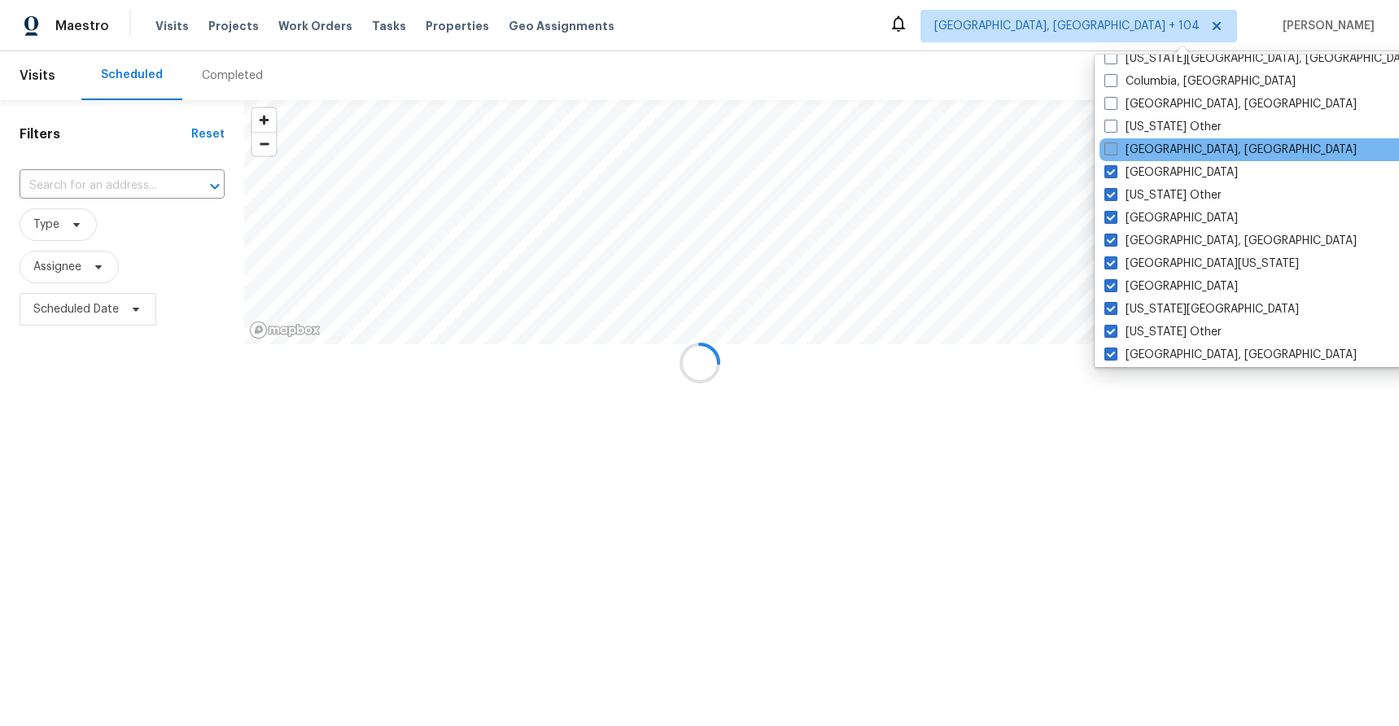
click at [1141, 148] on label "Corpus Christi, TX" at bounding box center [1231, 150] width 252 height 16
click at [1115, 148] on input "Corpus Christi, TX" at bounding box center [1110, 147] width 11 height 11
checkbox input "true"
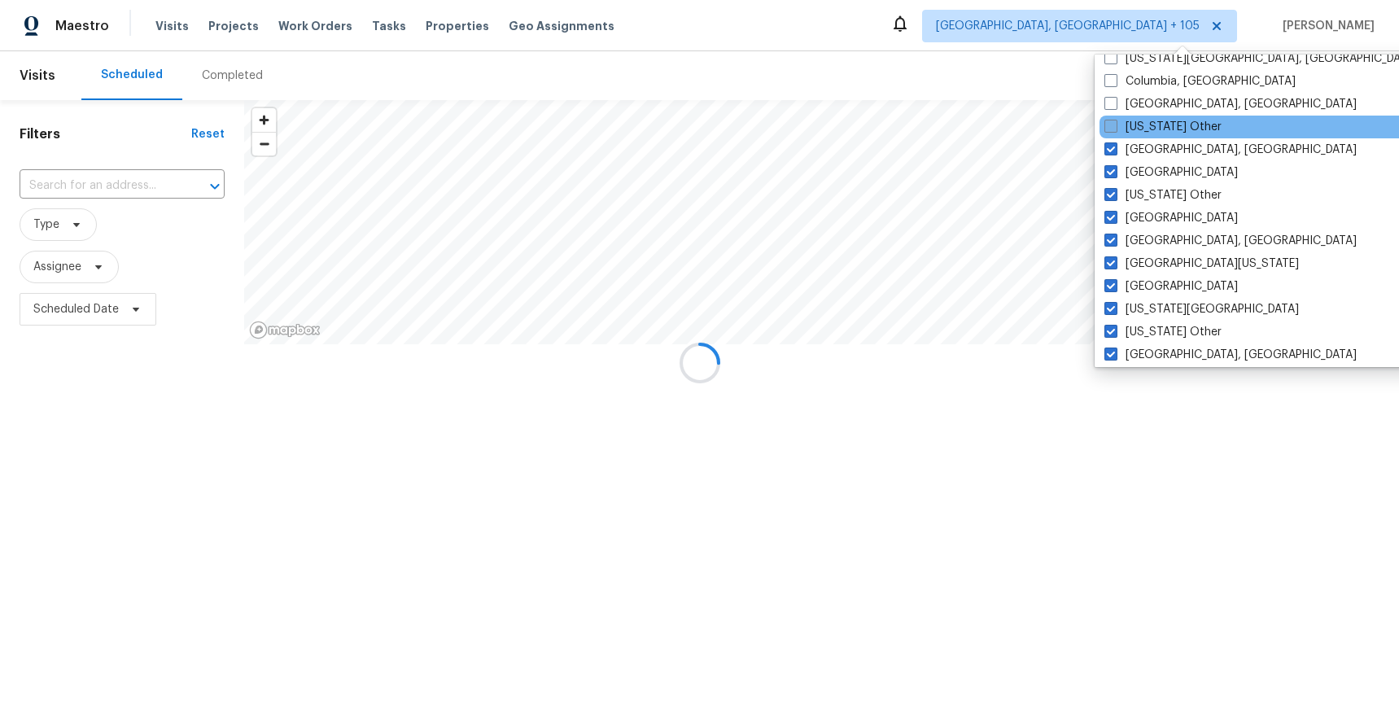
click at [1140, 128] on label "Connecticut Other" at bounding box center [1163, 127] width 117 height 16
click at [1115, 128] on input "Connecticut Other" at bounding box center [1110, 124] width 11 height 11
checkbox input "true"
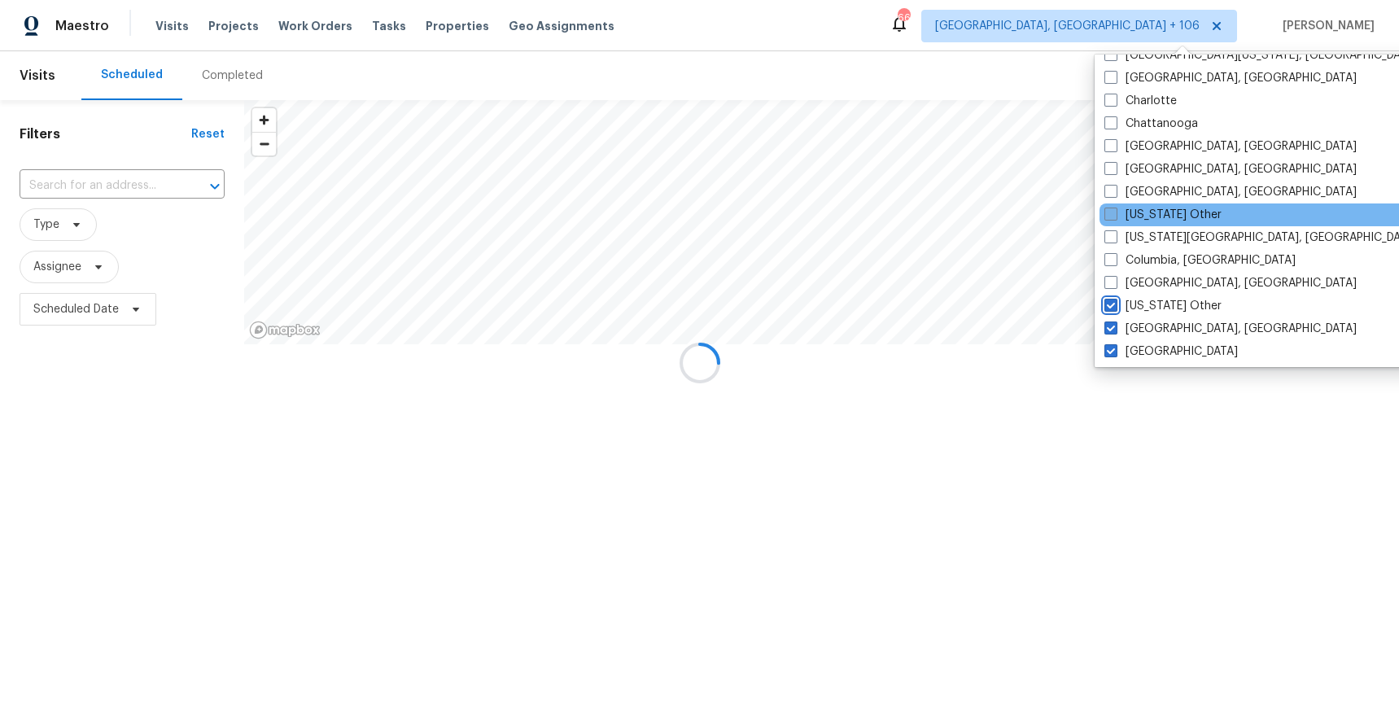
scroll to position [313, 0]
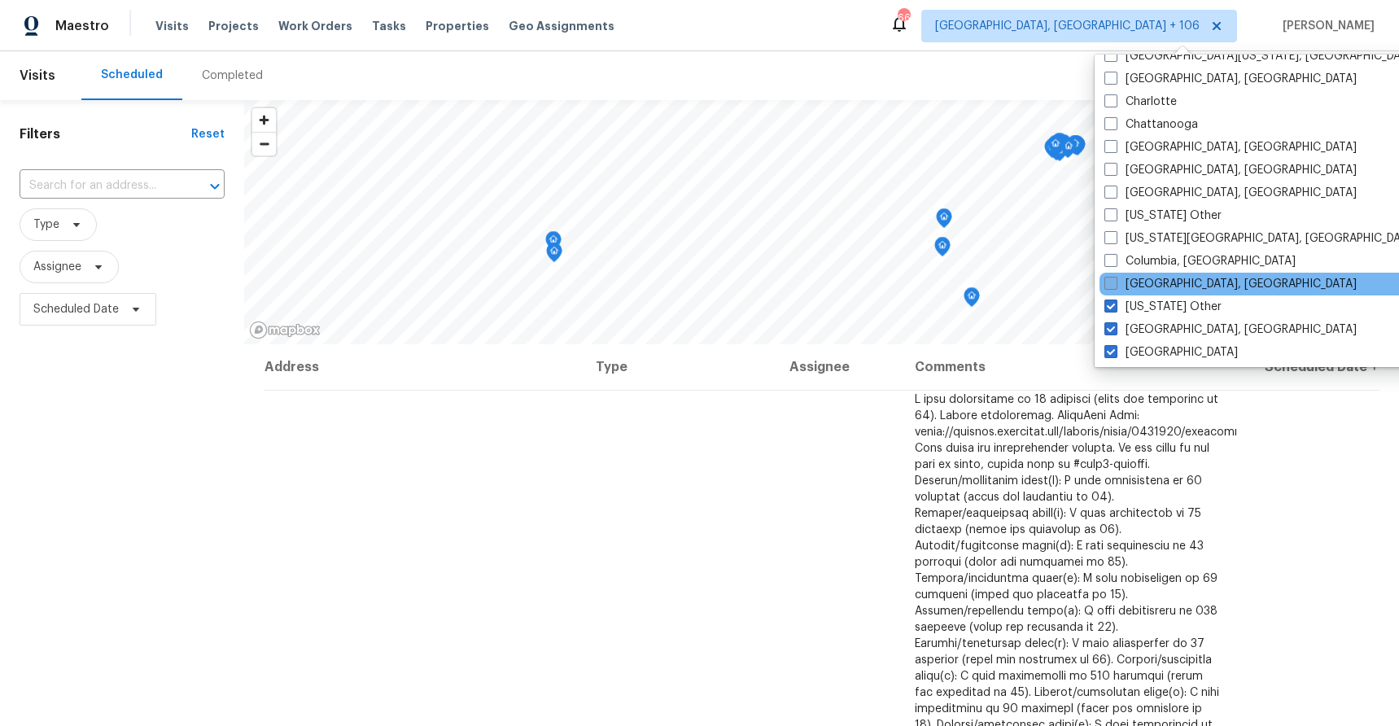
click at [1157, 282] on label "Columbus, OH" at bounding box center [1231, 284] width 252 height 16
click at [1115, 282] on input "Columbus, OH" at bounding box center [1110, 281] width 11 height 11
checkbox input "true"
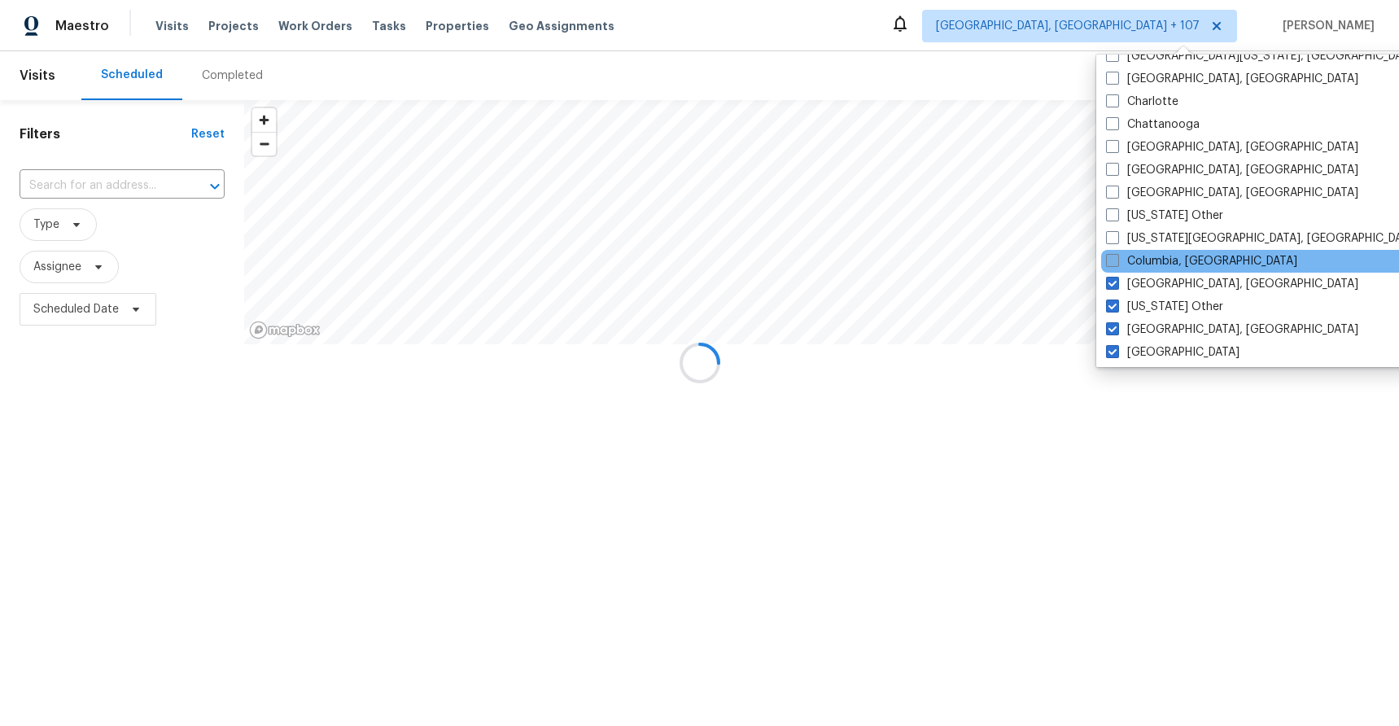
click at [1155, 257] on label "Columbia, SC" at bounding box center [1201, 261] width 191 height 16
click at [1117, 257] on input "Columbia, SC" at bounding box center [1111, 258] width 11 height 11
checkbox input "true"
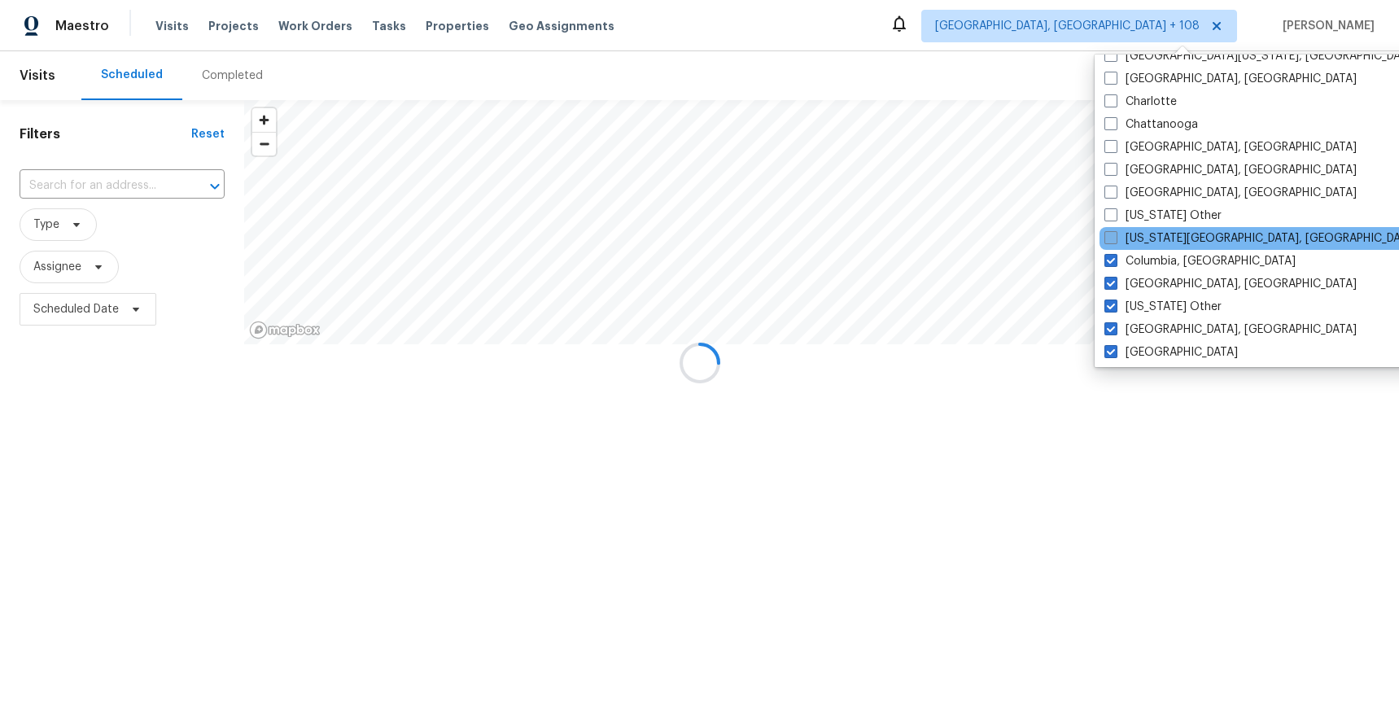
click at [1157, 234] on label "Colorado Springs, CO" at bounding box center [1261, 238] width 313 height 16
click at [1115, 234] on input "Colorado Springs, CO" at bounding box center [1110, 235] width 11 height 11
checkbox input "true"
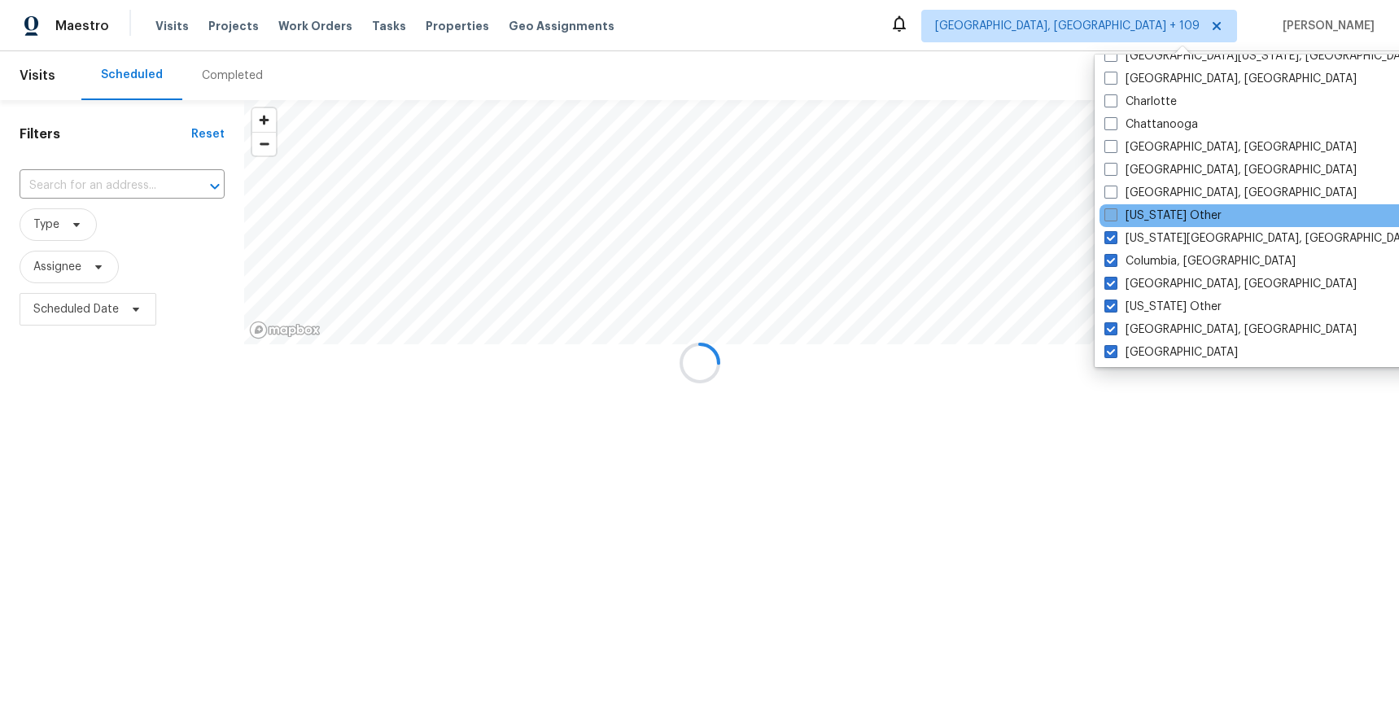
click at [1152, 212] on label "Colorado Other" at bounding box center [1163, 216] width 117 height 16
click at [1115, 212] on input "Colorado Other" at bounding box center [1110, 213] width 11 height 11
checkbox input "true"
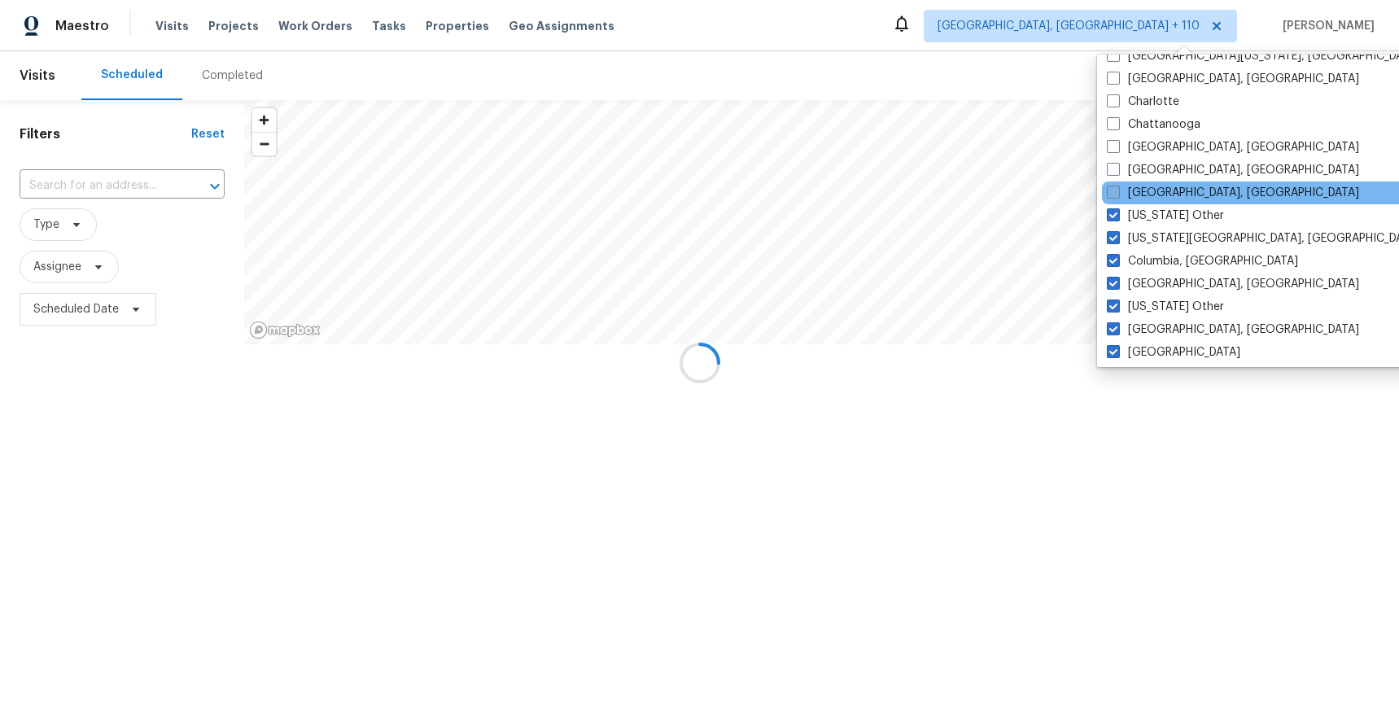
click at [1150, 193] on label "Cleveland, OH" at bounding box center [1233, 193] width 252 height 16
click at [1118, 193] on input "Cleveland, OH" at bounding box center [1112, 190] width 11 height 11
checkbox input "true"
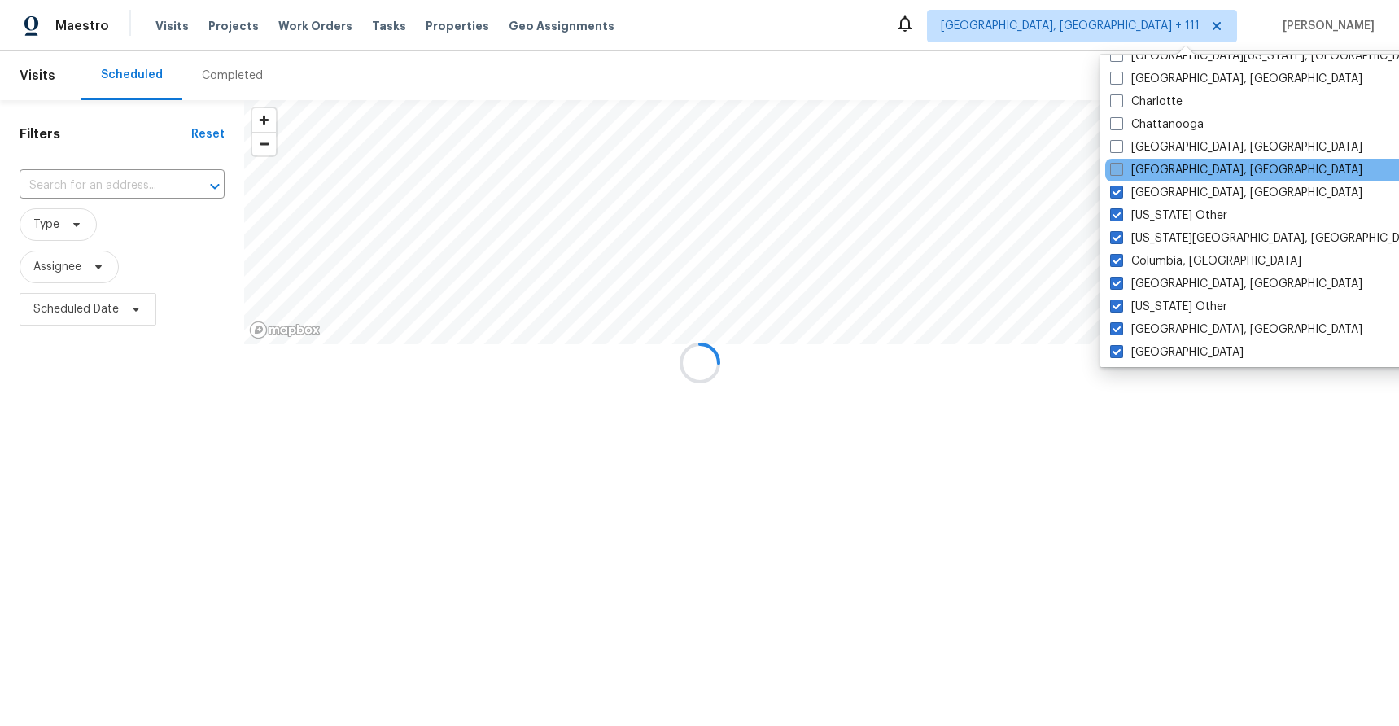
click at [1149, 168] on label "Cincinnati, OH" at bounding box center [1236, 170] width 252 height 16
click at [1121, 168] on input "Cincinnati, OH" at bounding box center [1115, 167] width 11 height 11
checkbox input "true"
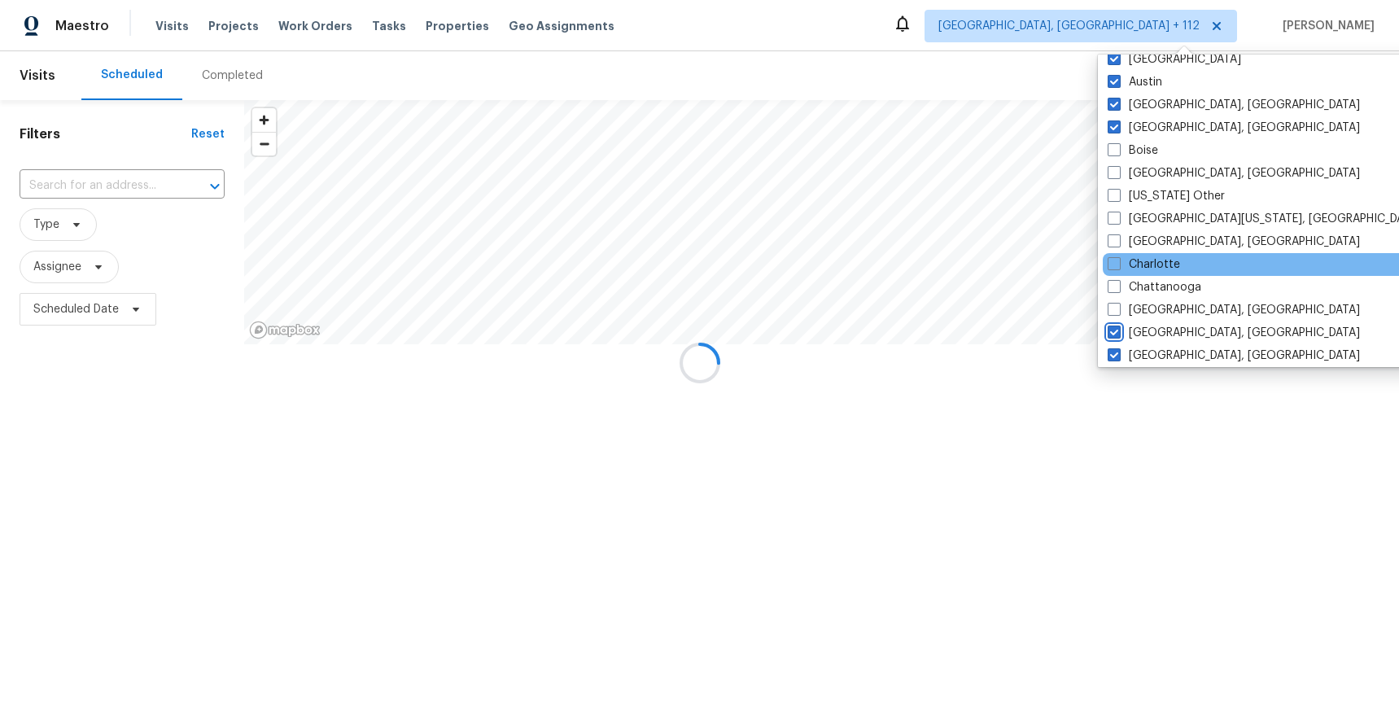
scroll to position [145, 0]
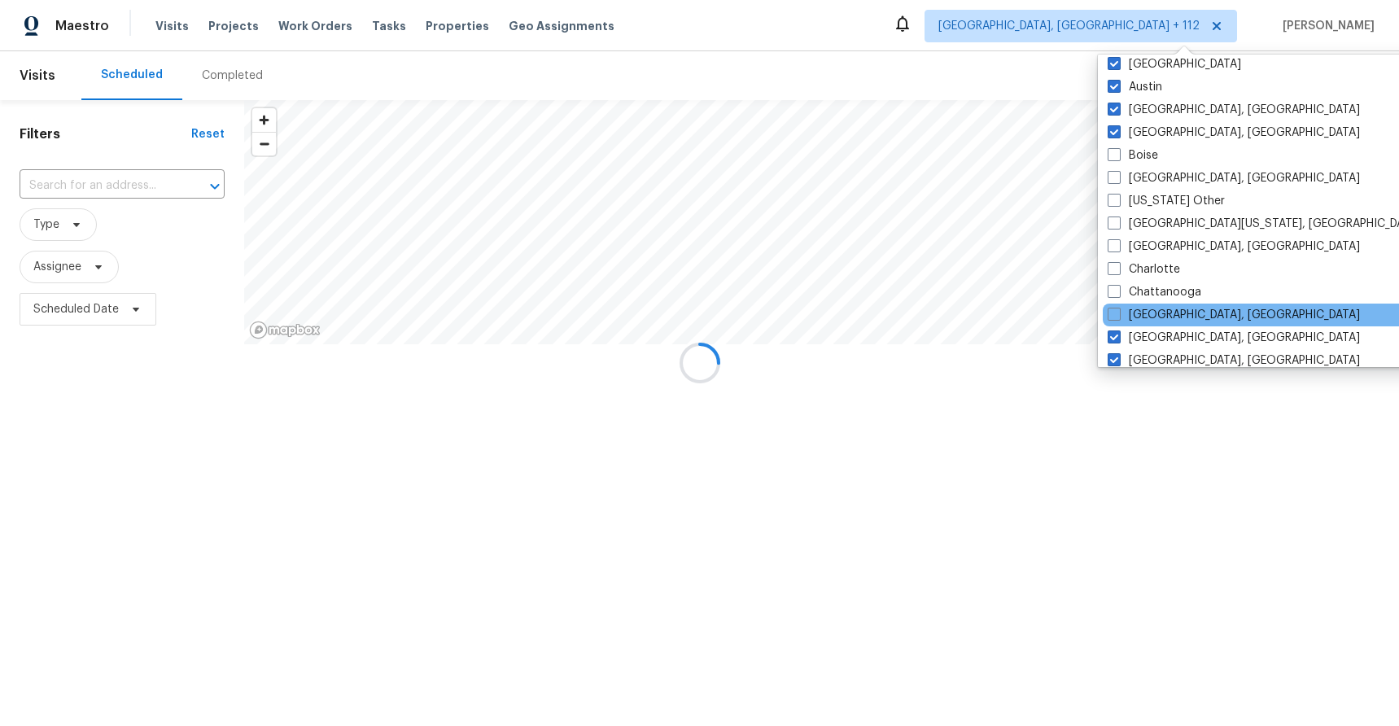
drag, startPoint x: 1145, startPoint y: 314, endPoint x: 1147, endPoint y: 304, distance: 10.9
click at [1145, 314] on label "Chicago, IL" at bounding box center [1234, 315] width 252 height 16
click at [1119, 314] on input "Chicago, IL" at bounding box center [1113, 312] width 11 height 11
checkbox input "true"
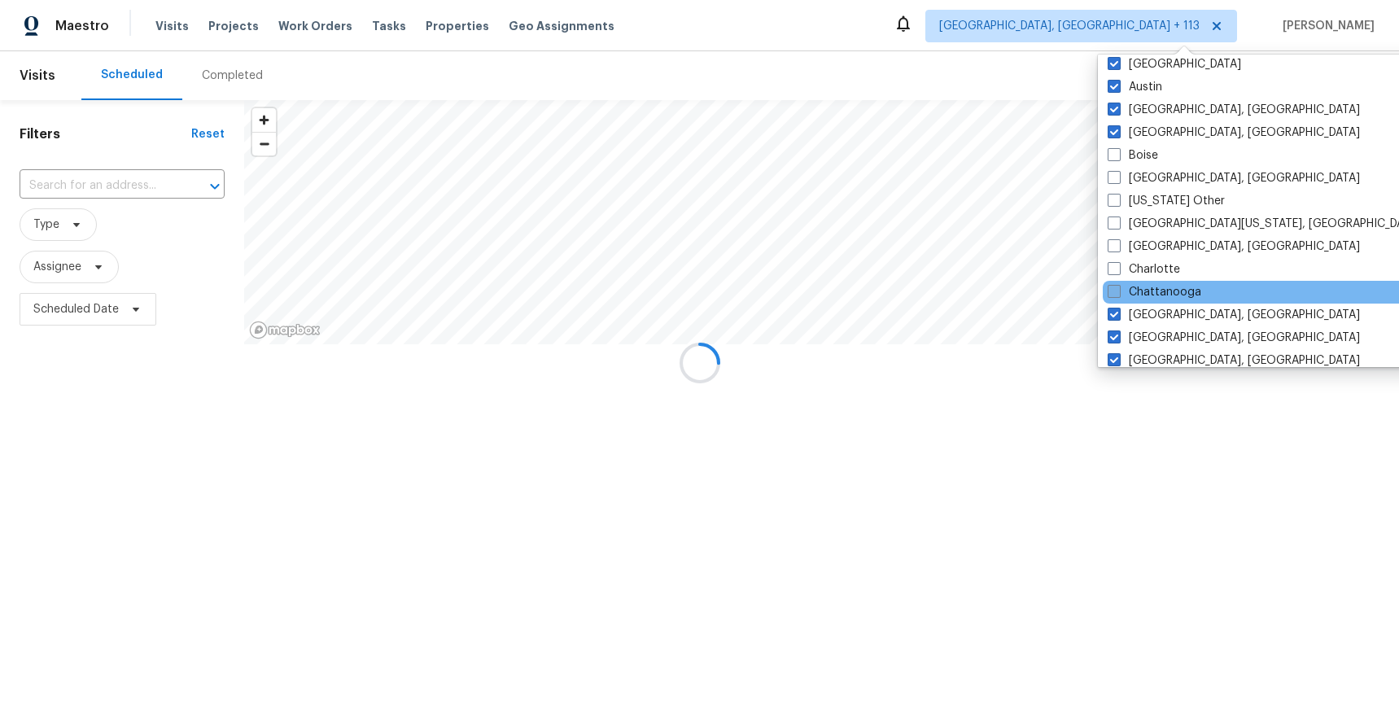
click at [1148, 291] on label "Chattanooga" at bounding box center [1155, 292] width 94 height 16
click at [1119, 291] on input "Chattanooga" at bounding box center [1113, 289] width 11 height 11
checkbox input "true"
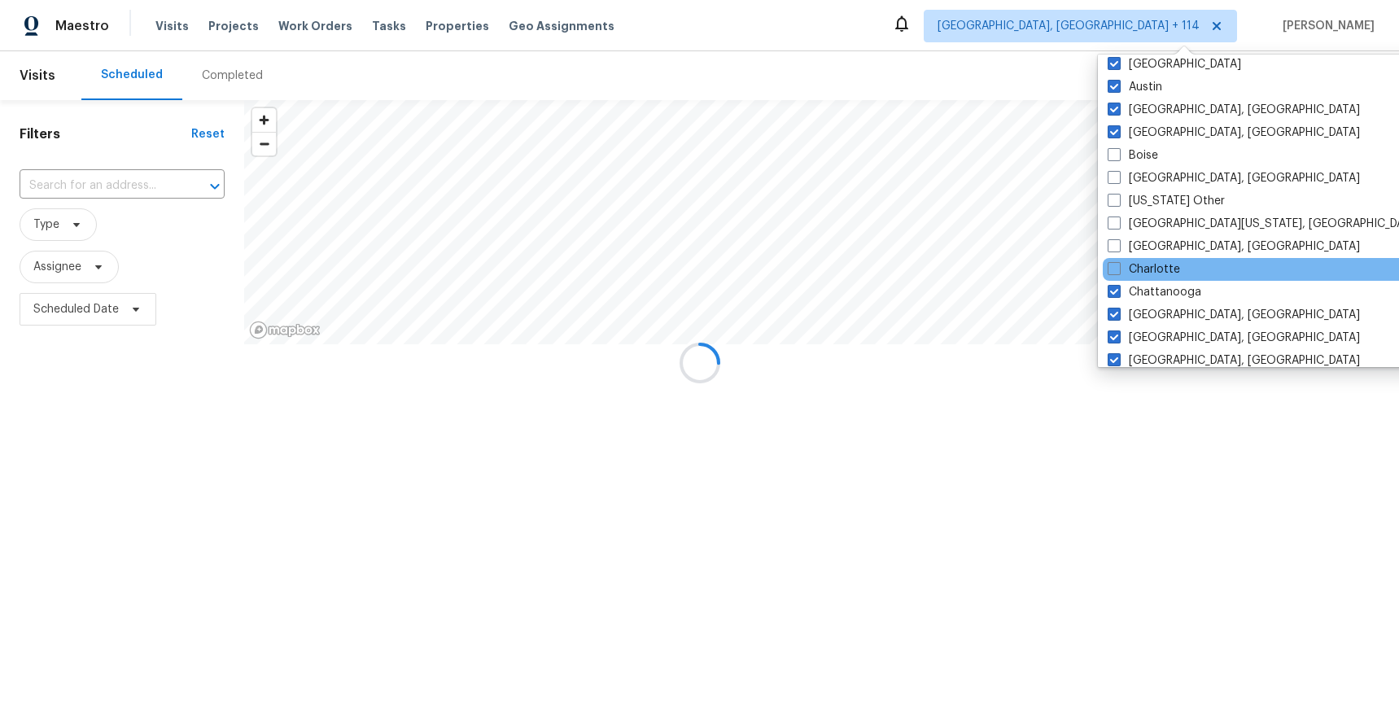
click at [1146, 260] on div "Charlotte" at bounding box center [1267, 269] width 328 height 23
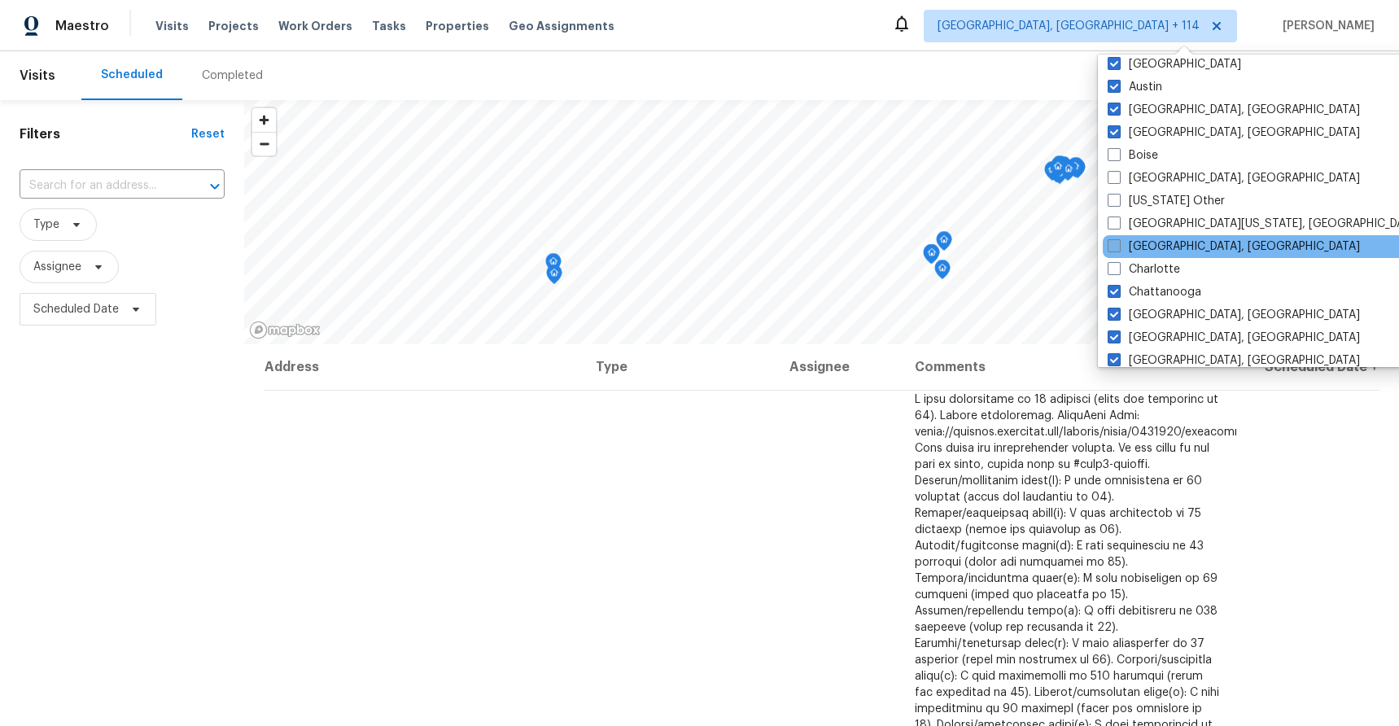
click at [1147, 245] on label "Charleston, SC" at bounding box center [1234, 247] width 252 height 16
click at [1119, 245] on input "Charleston, SC" at bounding box center [1113, 244] width 11 height 11
checkbox input "true"
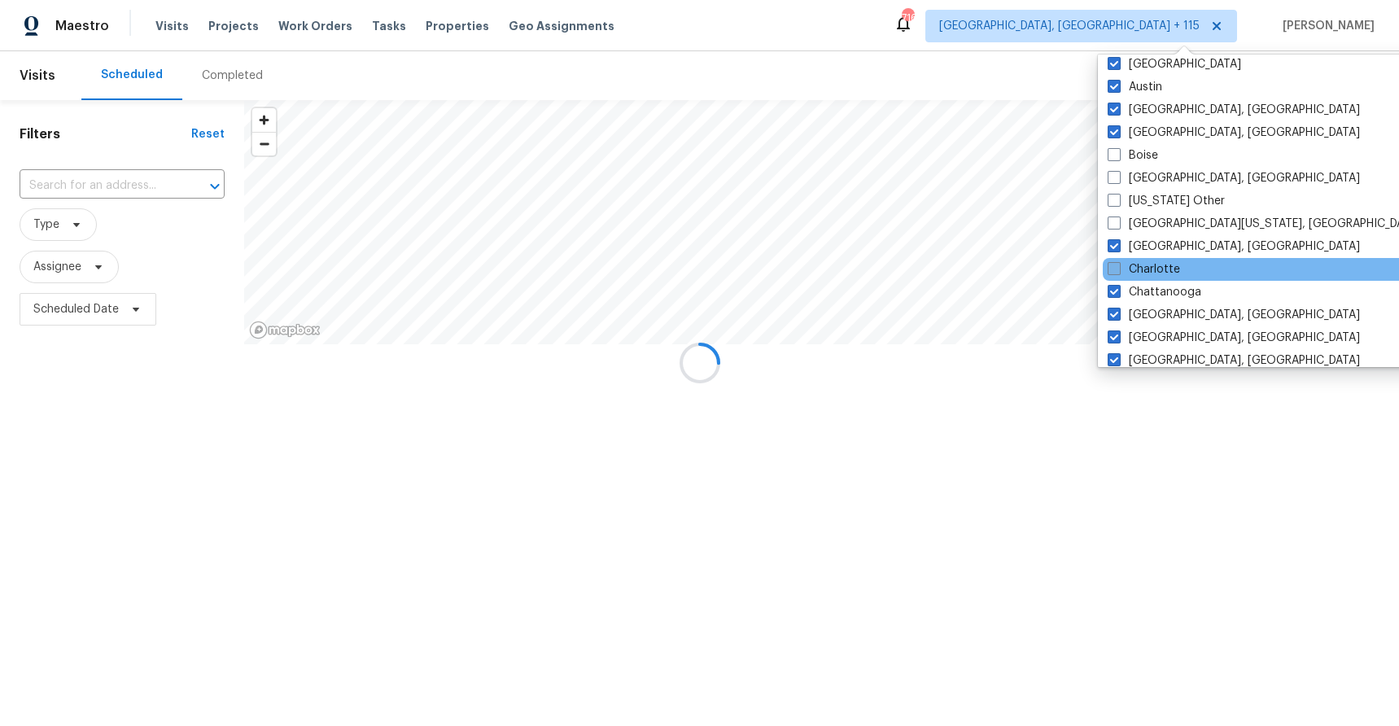
click at [1145, 266] on label "Charlotte" at bounding box center [1144, 269] width 72 height 16
click at [1119, 266] on input "Charlotte" at bounding box center [1113, 266] width 11 height 11
checkbox input "true"
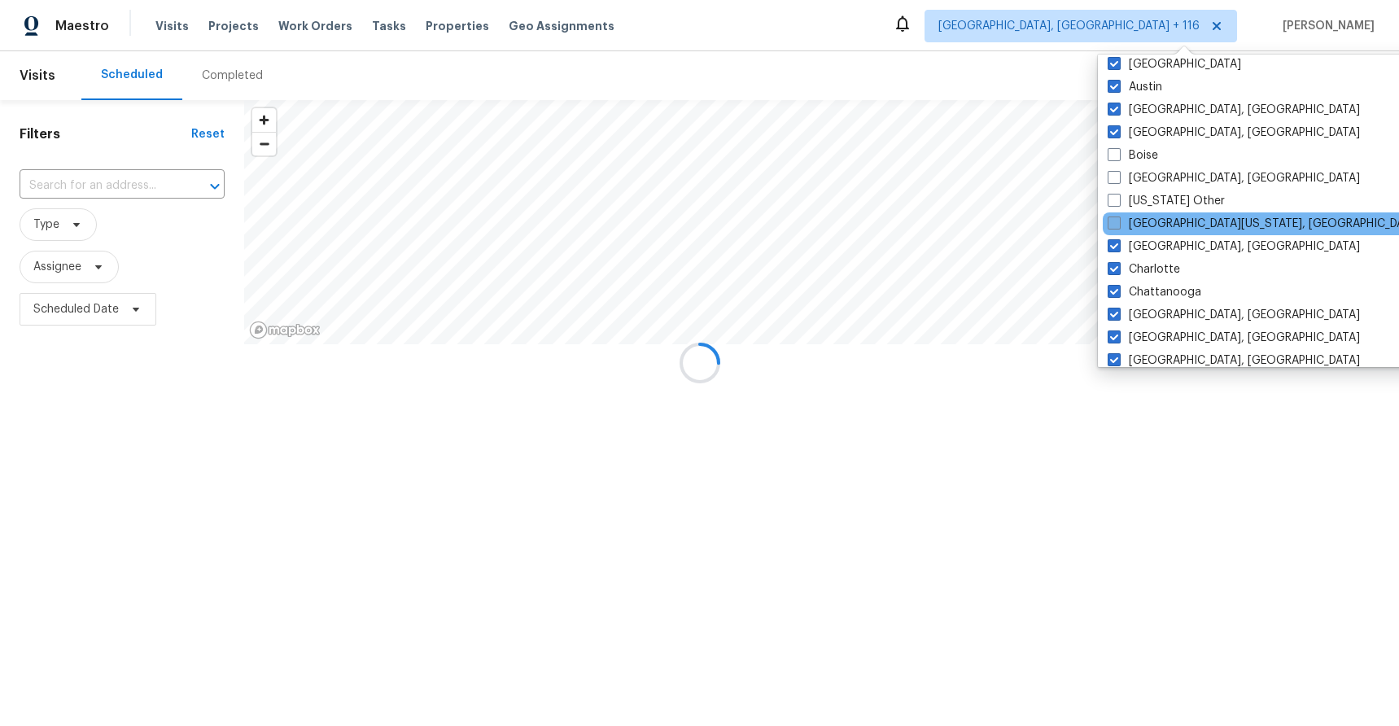
drag, startPoint x: 1147, startPoint y: 226, endPoint x: 1145, endPoint y: 216, distance: 9.9
click at [1147, 225] on label "Central California, CA" at bounding box center [1264, 224] width 313 height 16
click at [1119, 225] on input "Central California, CA" at bounding box center [1113, 221] width 11 height 11
checkbox input "true"
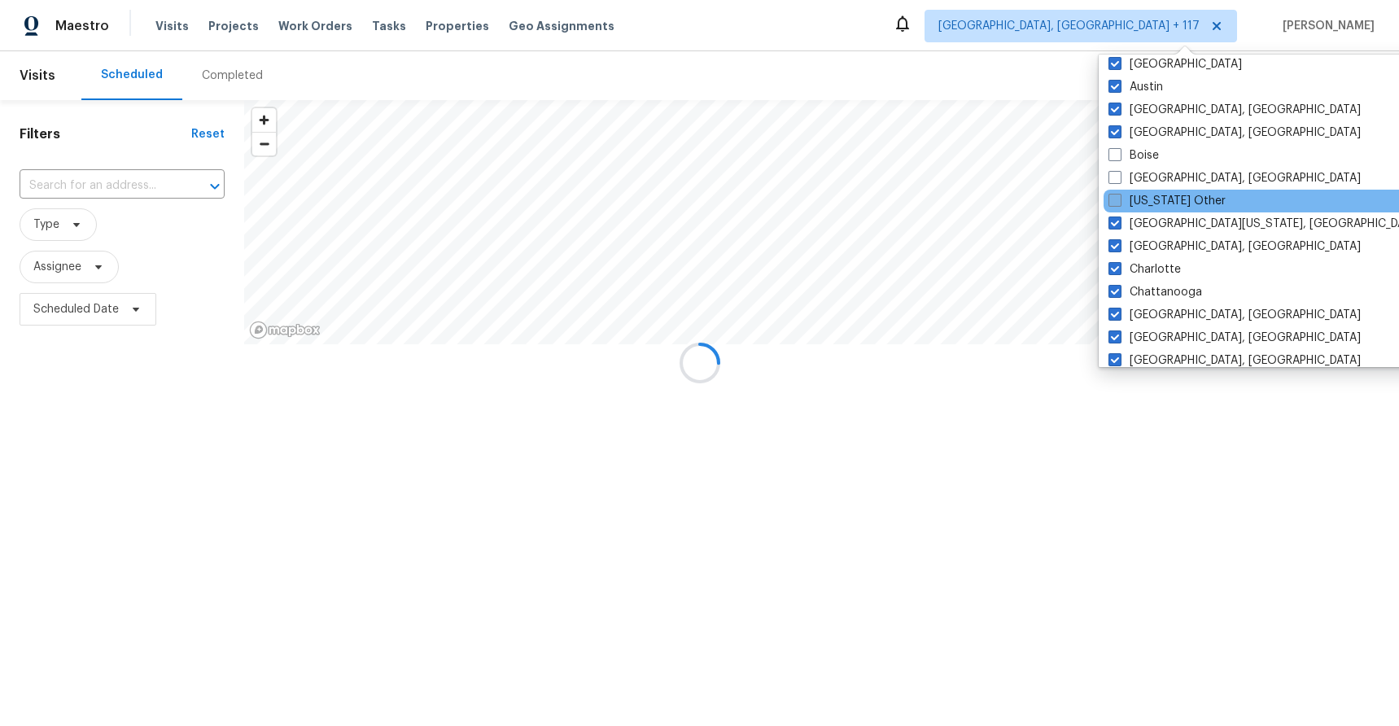
click at [1145, 199] on label "California Other" at bounding box center [1167, 201] width 117 height 16
click at [1119, 199] on input "California Other" at bounding box center [1114, 198] width 11 height 11
checkbox input "true"
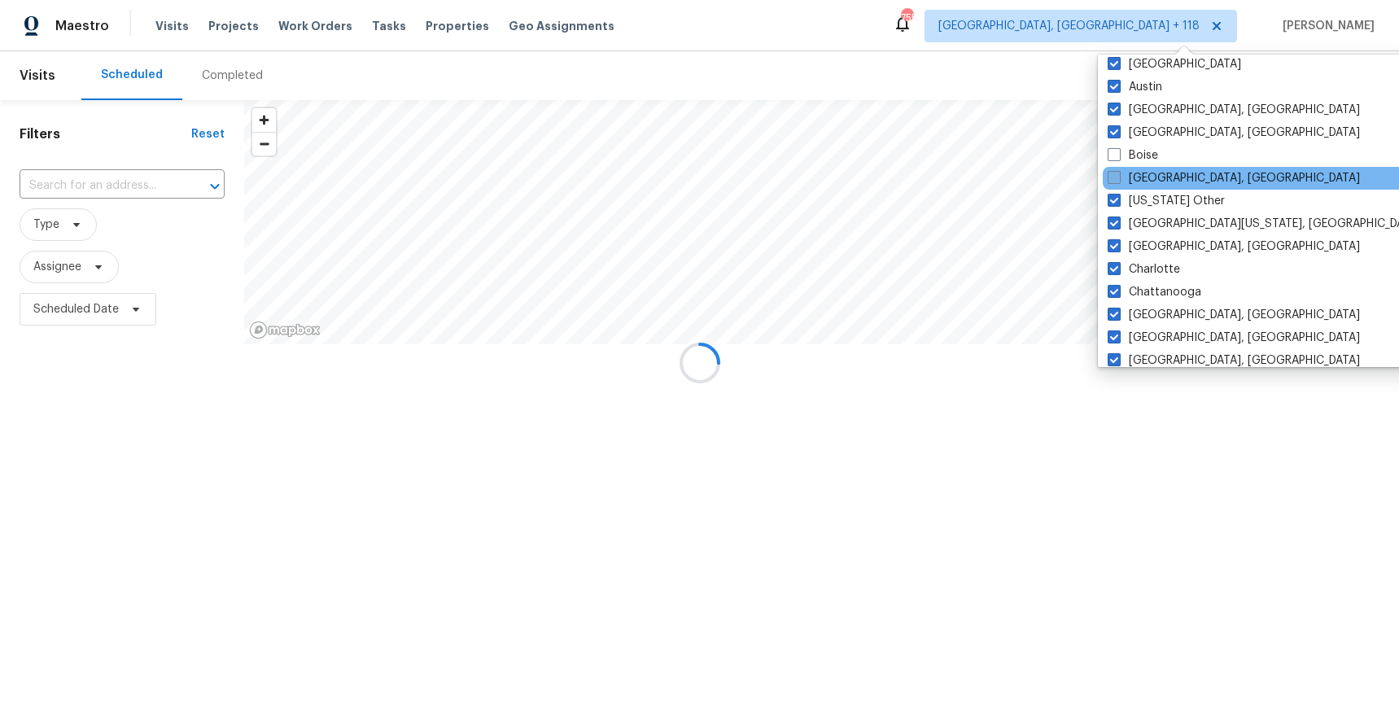
click at [1141, 180] on label "Boston, MA" at bounding box center [1234, 178] width 252 height 16
click at [1119, 180] on input "Boston, MA" at bounding box center [1113, 175] width 11 height 11
checkbox input "true"
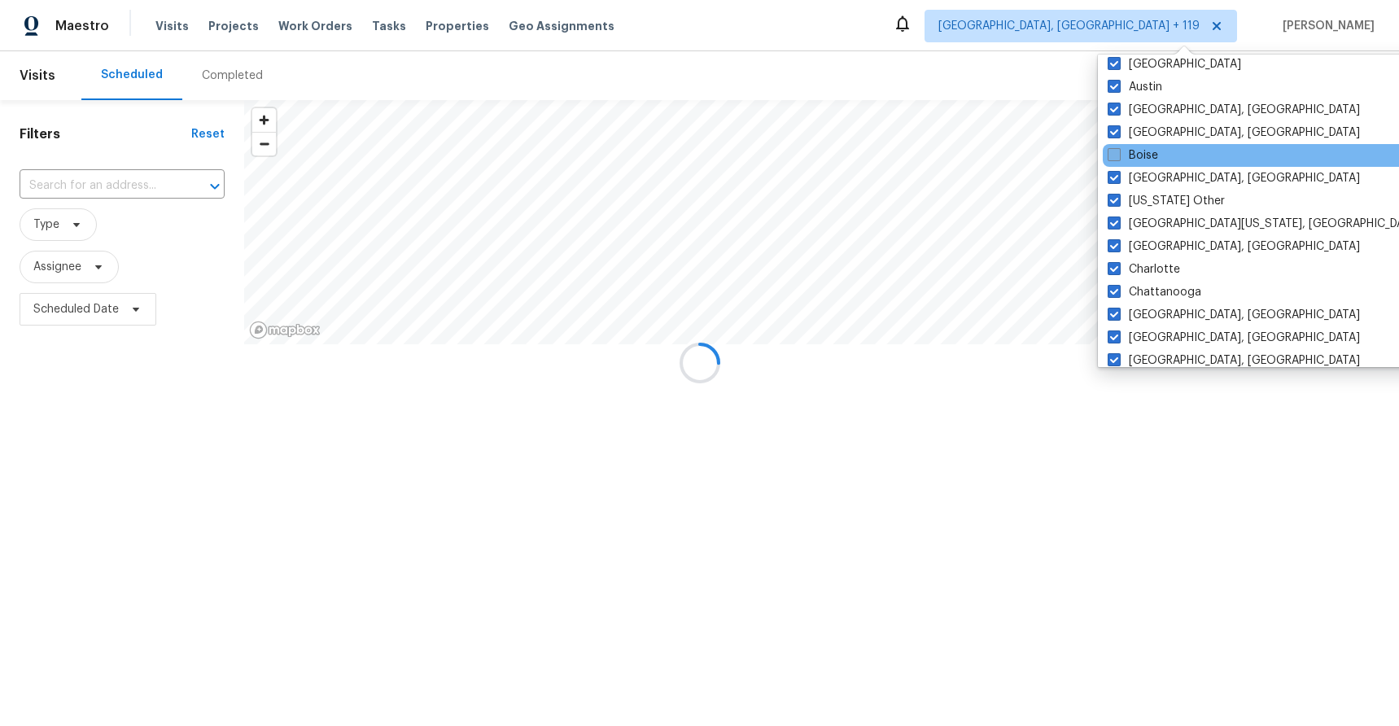
click at [1142, 155] on label "Boise" at bounding box center [1133, 155] width 50 height 16
click at [1119, 155] on input "Boise" at bounding box center [1113, 152] width 11 height 11
checkbox input "true"
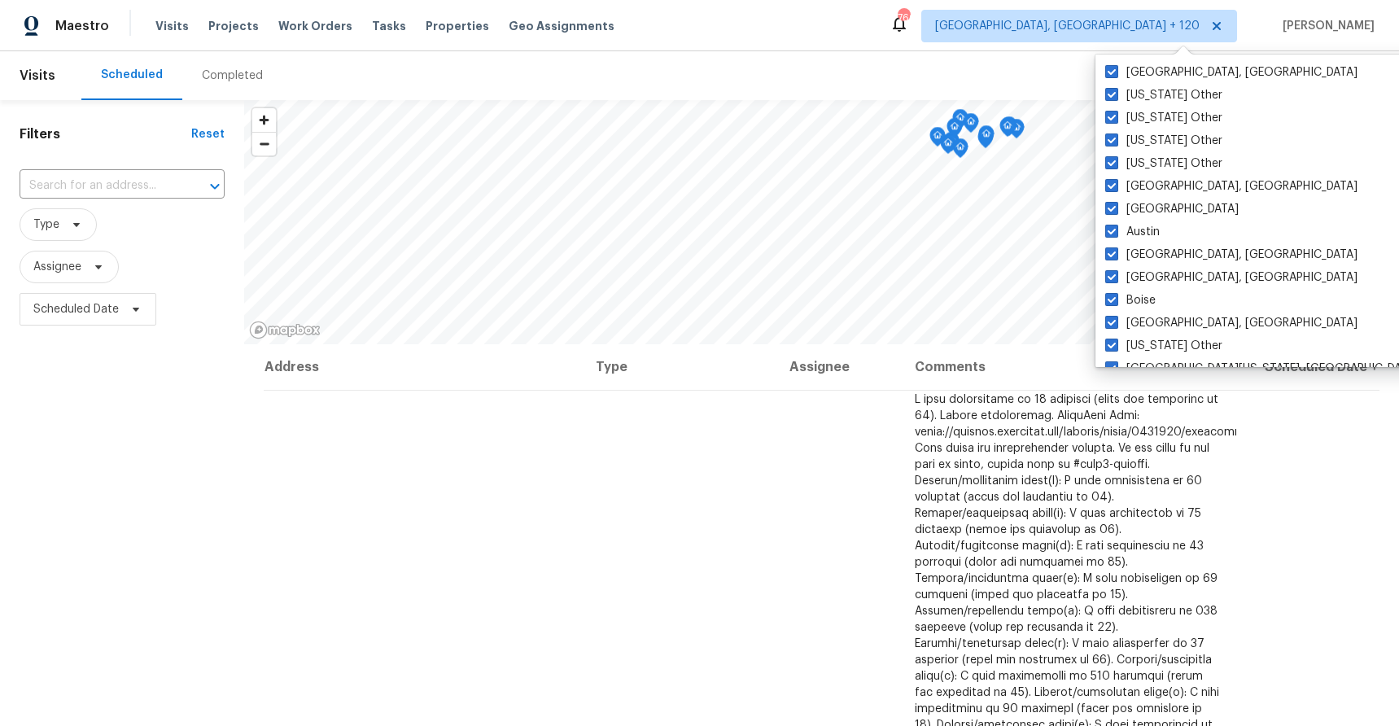
click at [870, 34] on div "Maestro Visits Projects Work Orders Tasks Properties Geo Assignments 760 Albuqu…" at bounding box center [699, 25] width 1399 height 51
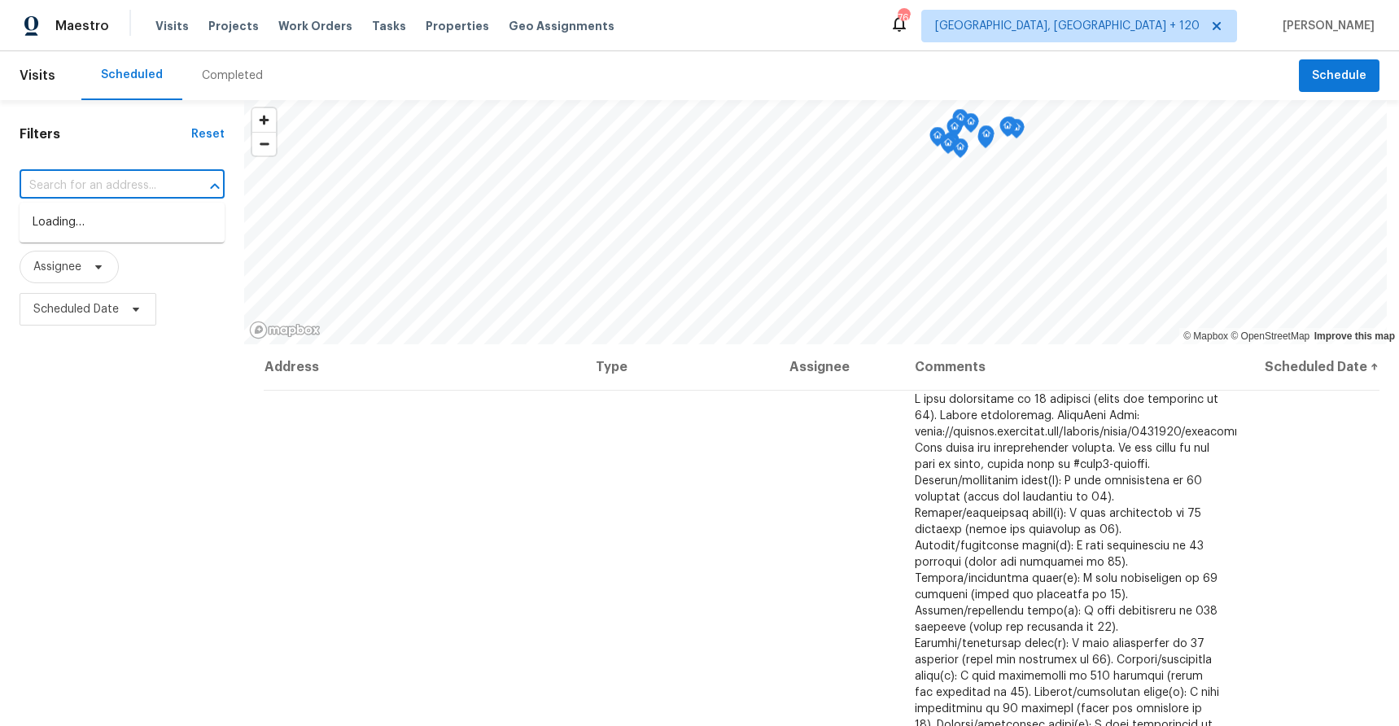
click at [90, 182] on input "text" at bounding box center [100, 185] width 160 height 25
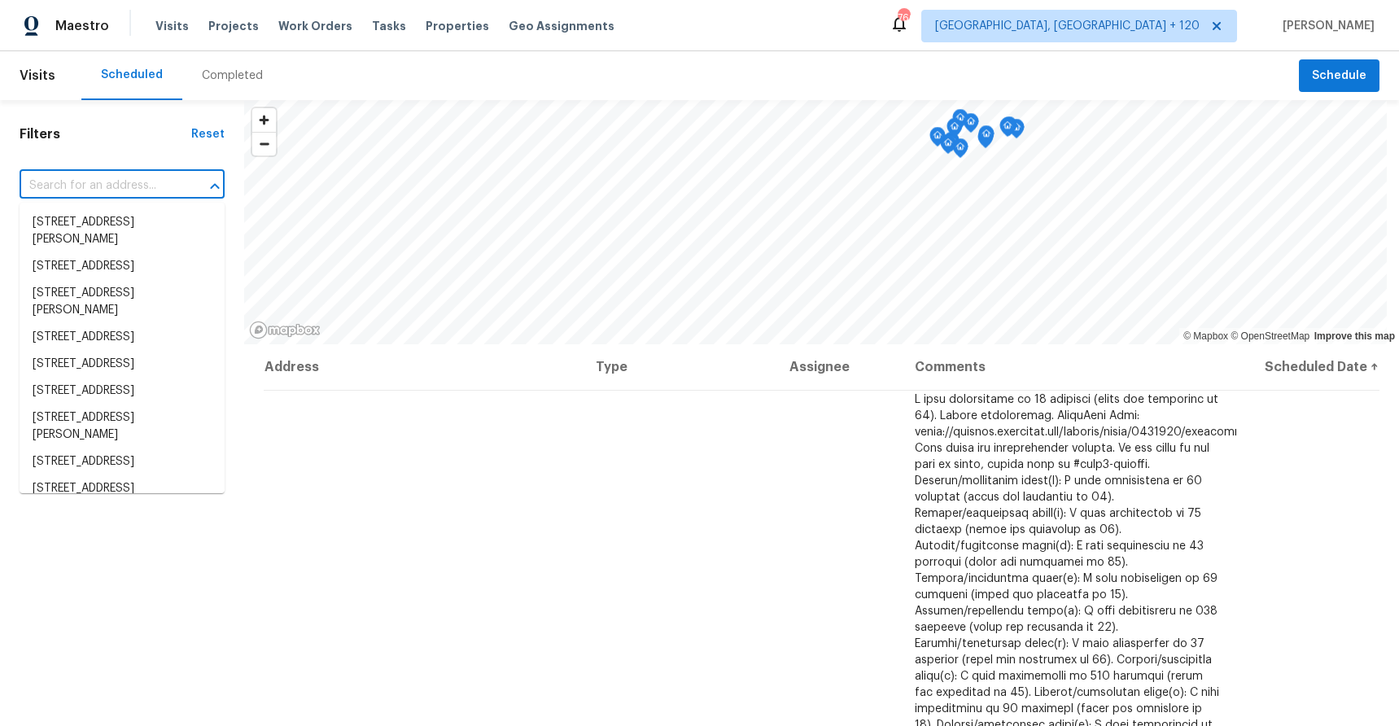
click at [918, 53] on div "Scheduled Completed" at bounding box center [690, 75] width 1218 height 49
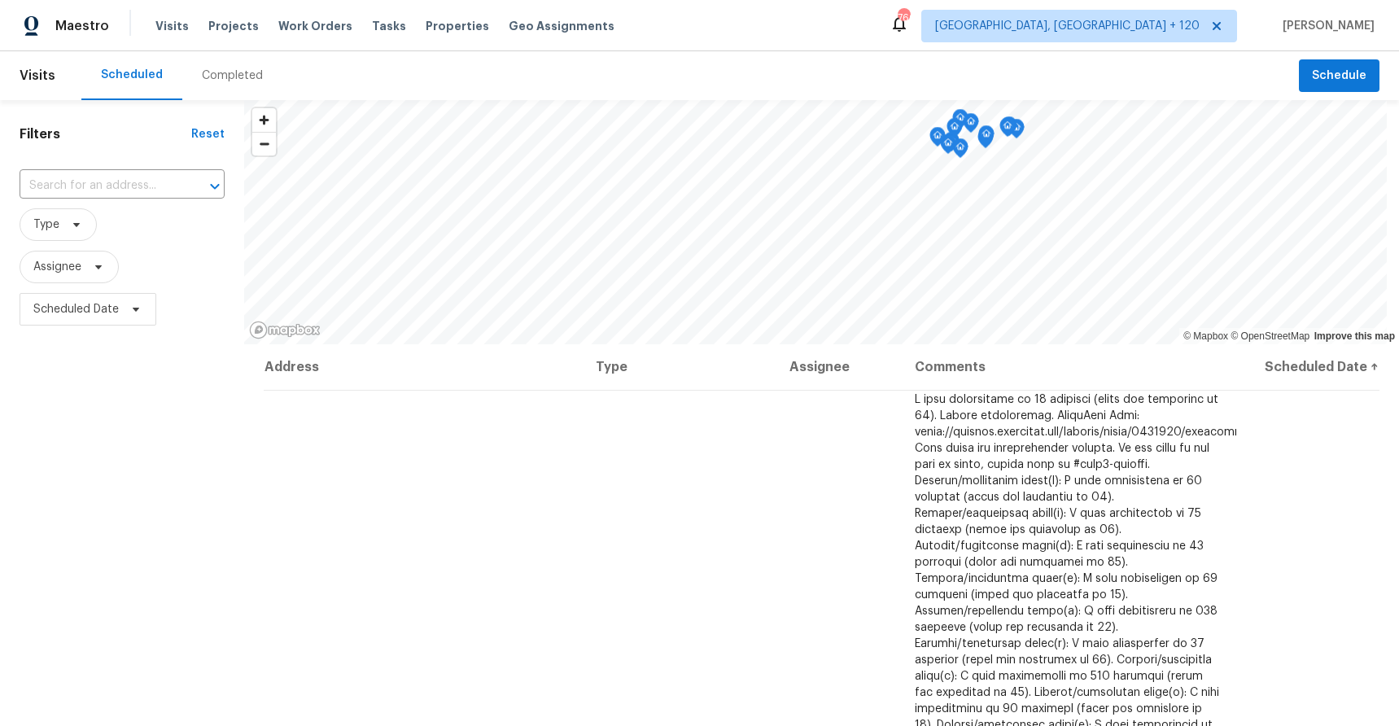
click at [45, 200] on div "​" at bounding box center [122, 186] width 205 height 35
click at [50, 193] on input "text" at bounding box center [100, 185] width 160 height 25
paste input "[STREET_ADDRESS]"
type input "[STREET_ADDRESS]"
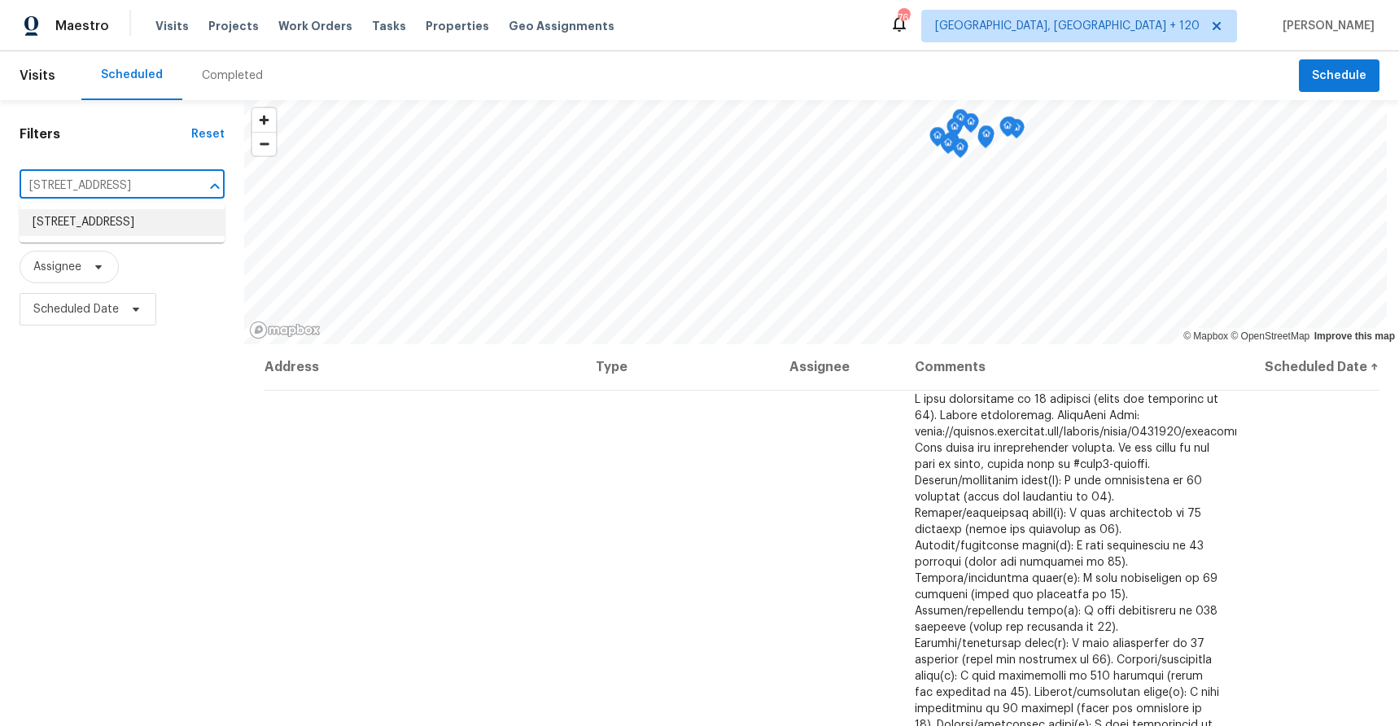
click at [93, 223] on li "[STREET_ADDRESS]" at bounding box center [122, 222] width 205 height 27
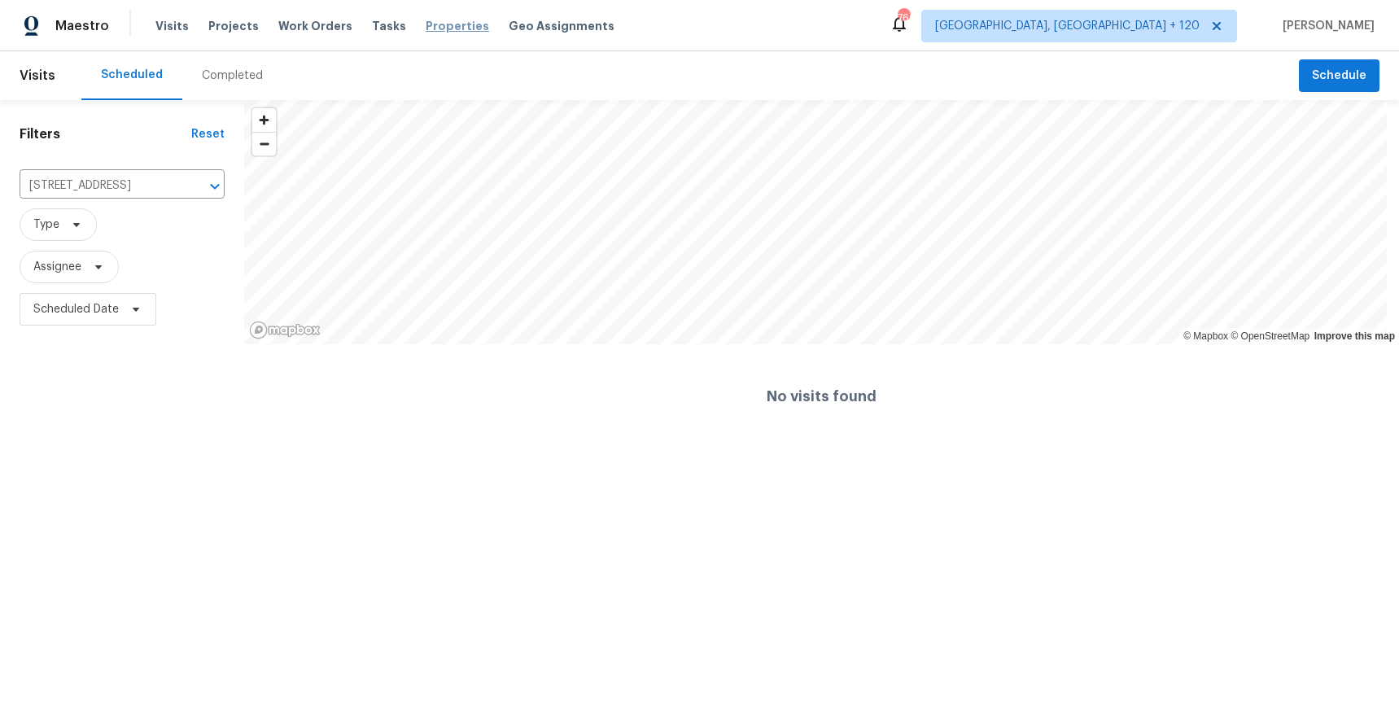
click at [426, 28] on span "Properties" at bounding box center [458, 26] width 64 height 16
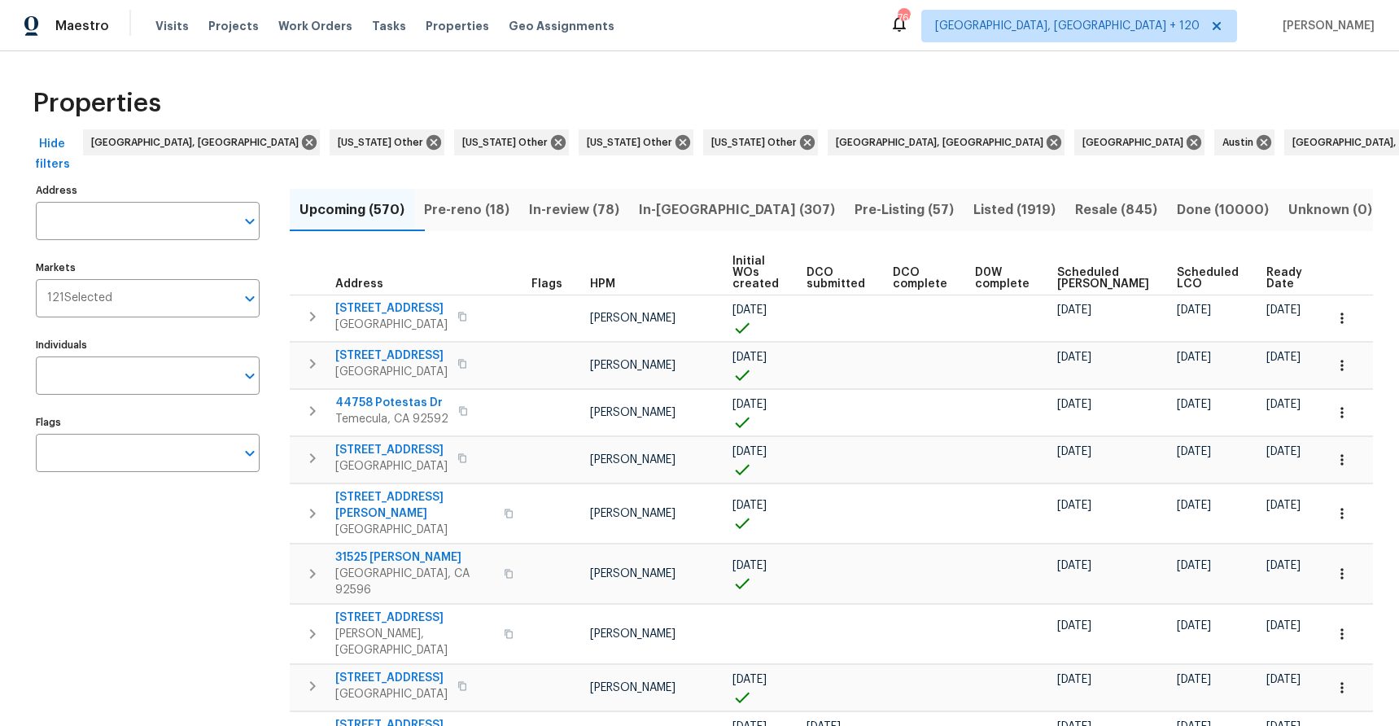
click at [107, 212] on input "Address" at bounding box center [135, 221] width 199 height 38
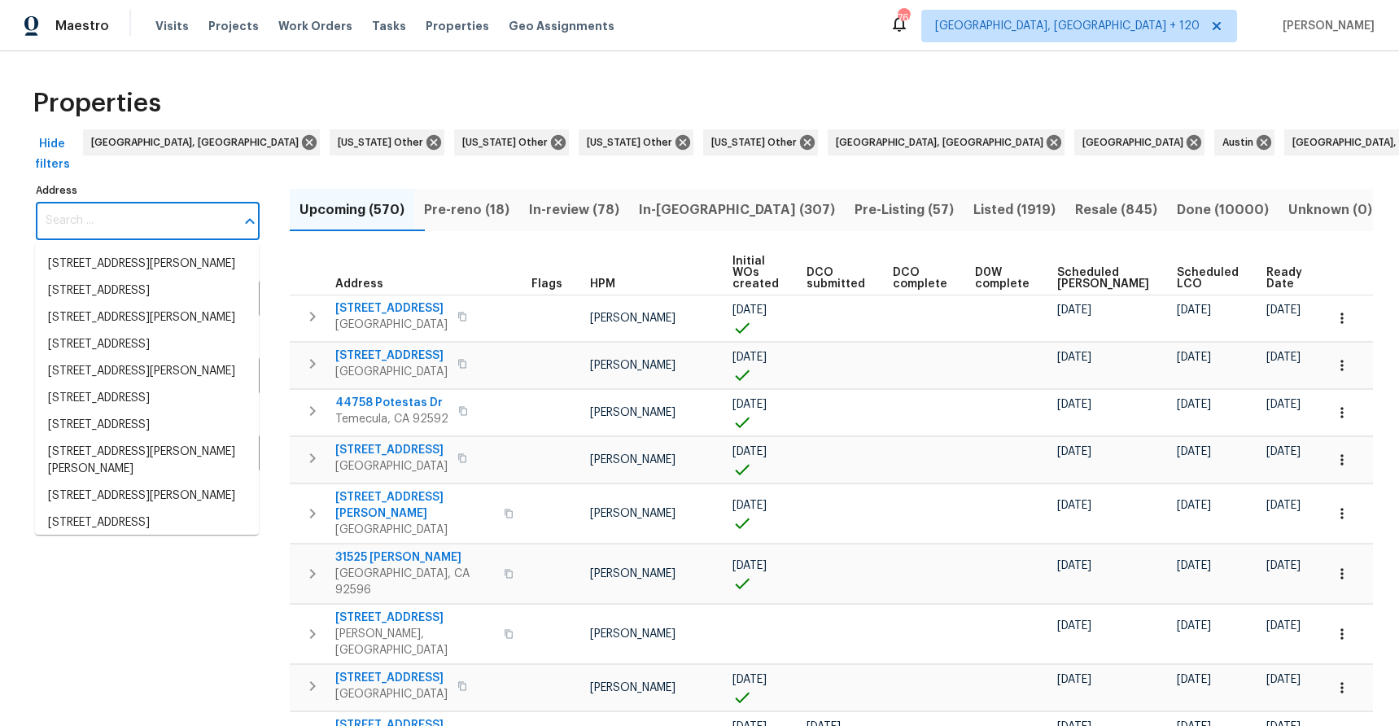
paste input "[STREET_ADDRESS]"
type input "[STREET_ADDRESS]"
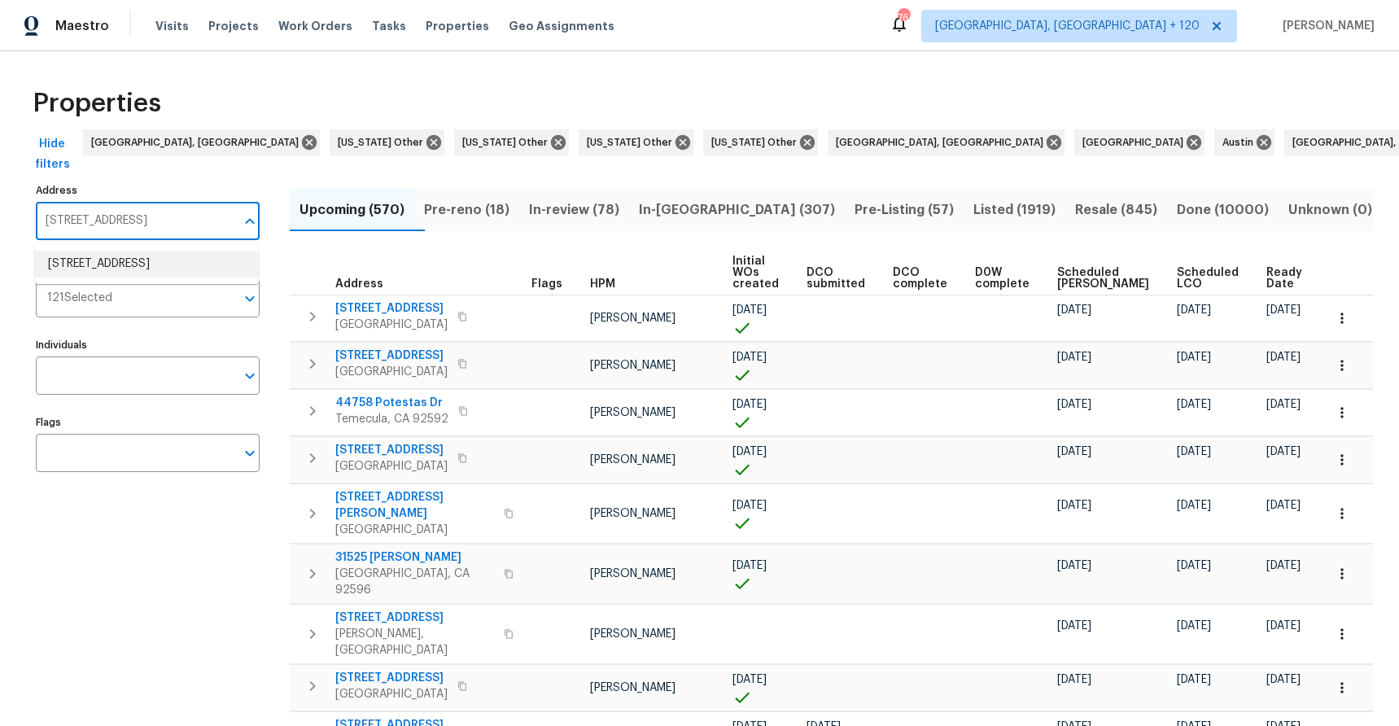
click at [122, 256] on li "4847 Longs Peak Rd NE Rio Rancho NM 87144" at bounding box center [147, 264] width 224 height 27
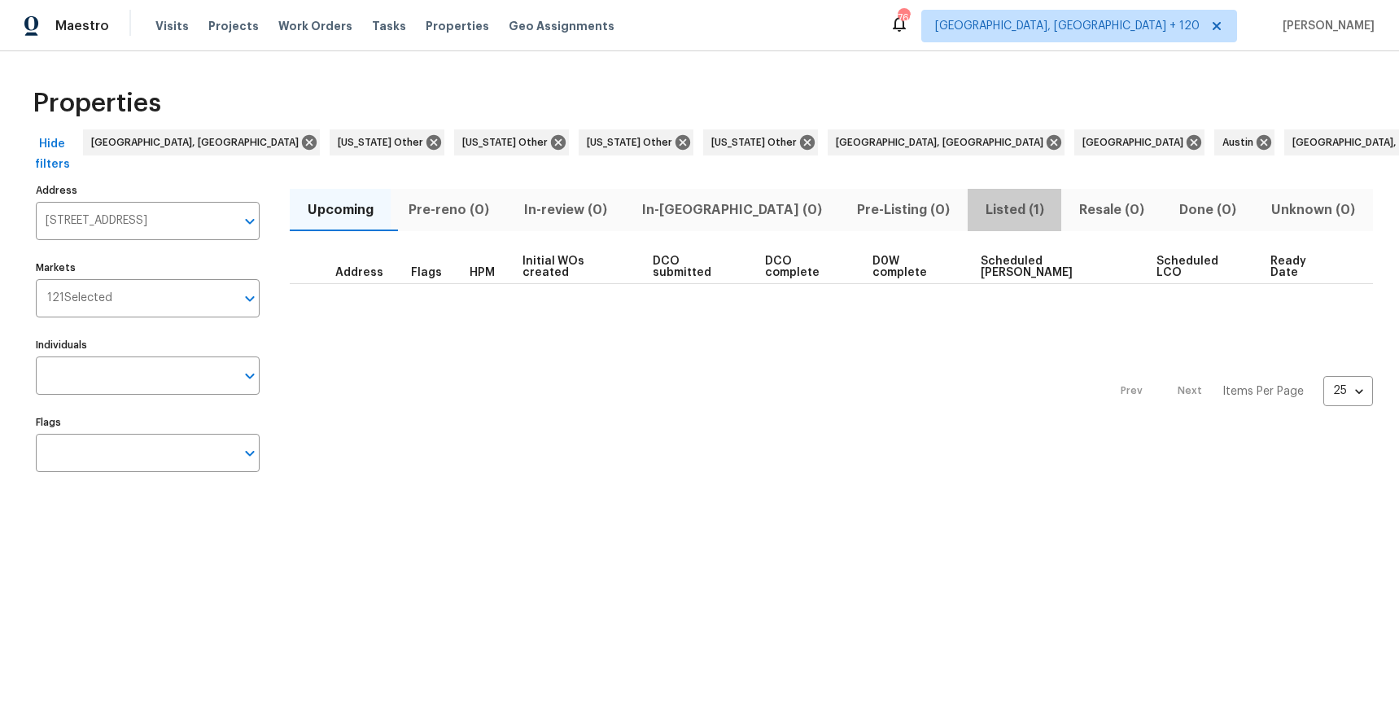
click at [978, 211] on span "Listed (1)" at bounding box center [1015, 210] width 74 height 23
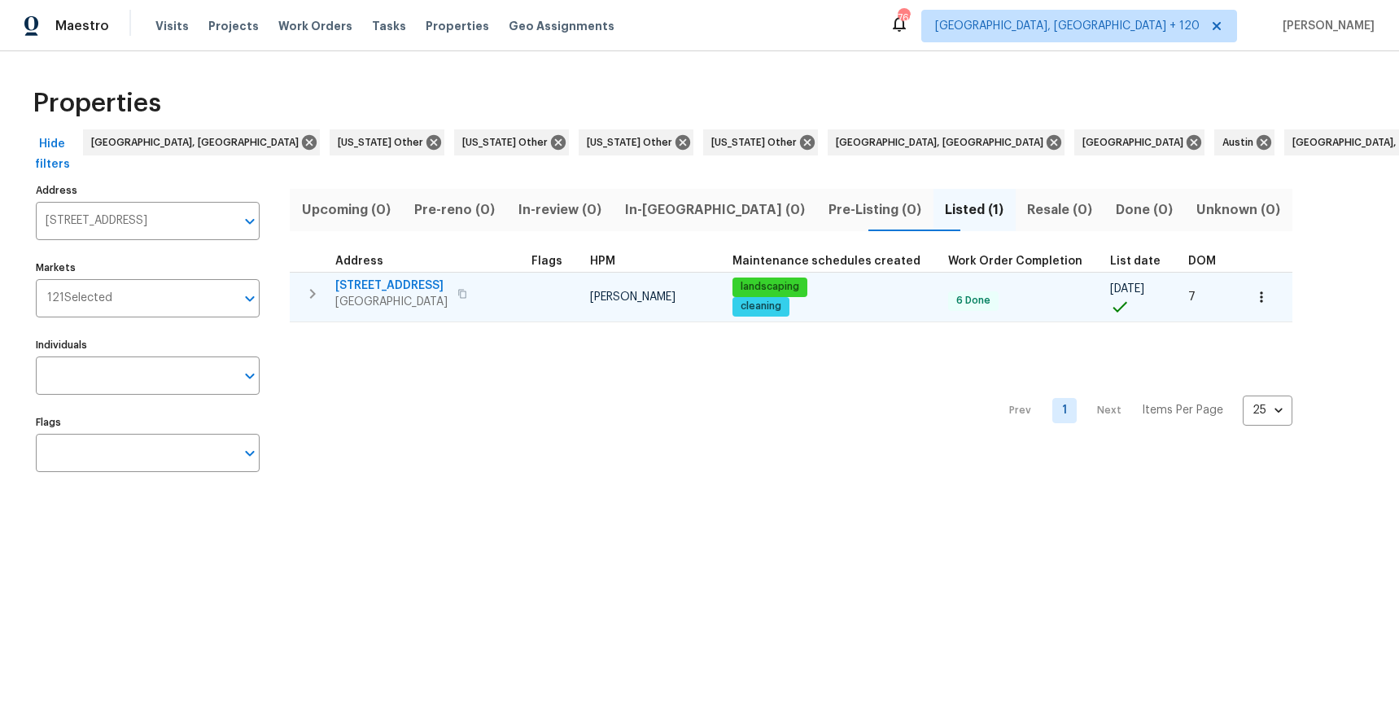
click at [401, 283] on span "4847 Longs Peak Rd NE" at bounding box center [391, 286] width 112 height 16
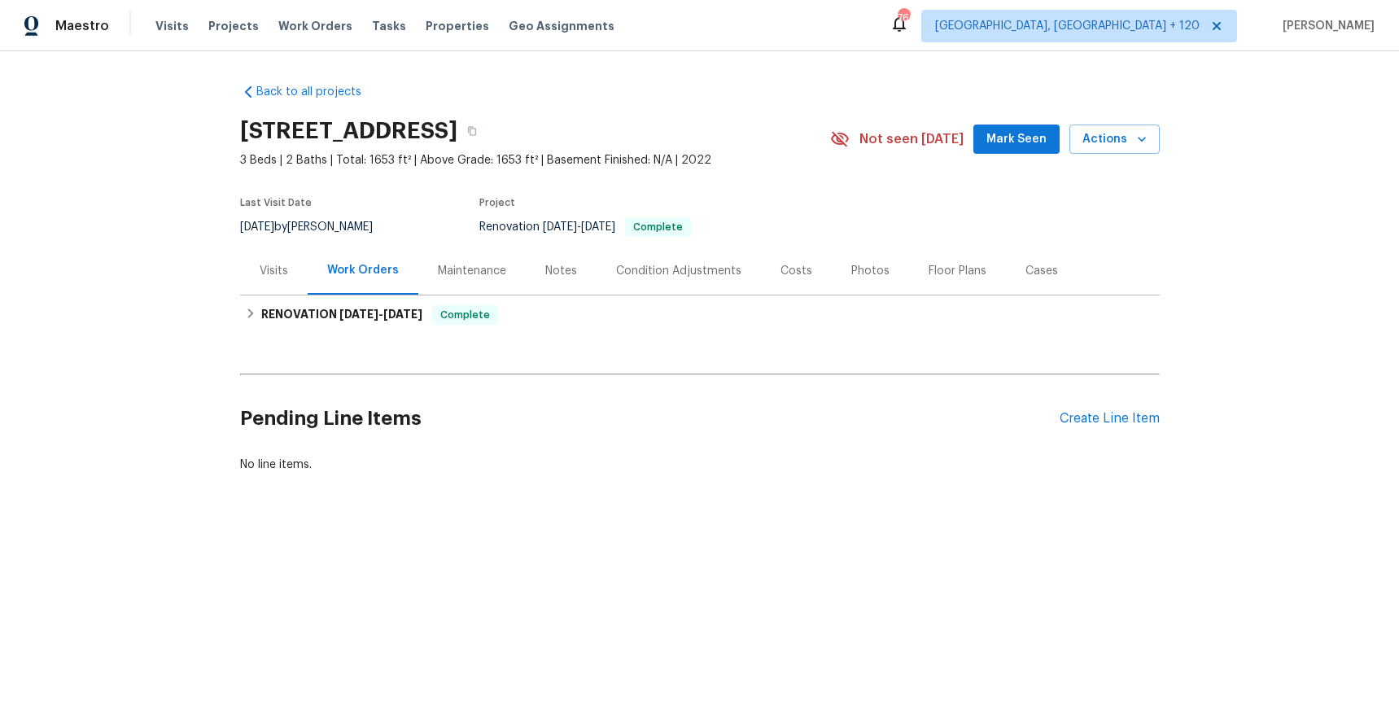
click at [779, 260] on div "Costs" at bounding box center [796, 271] width 71 height 48
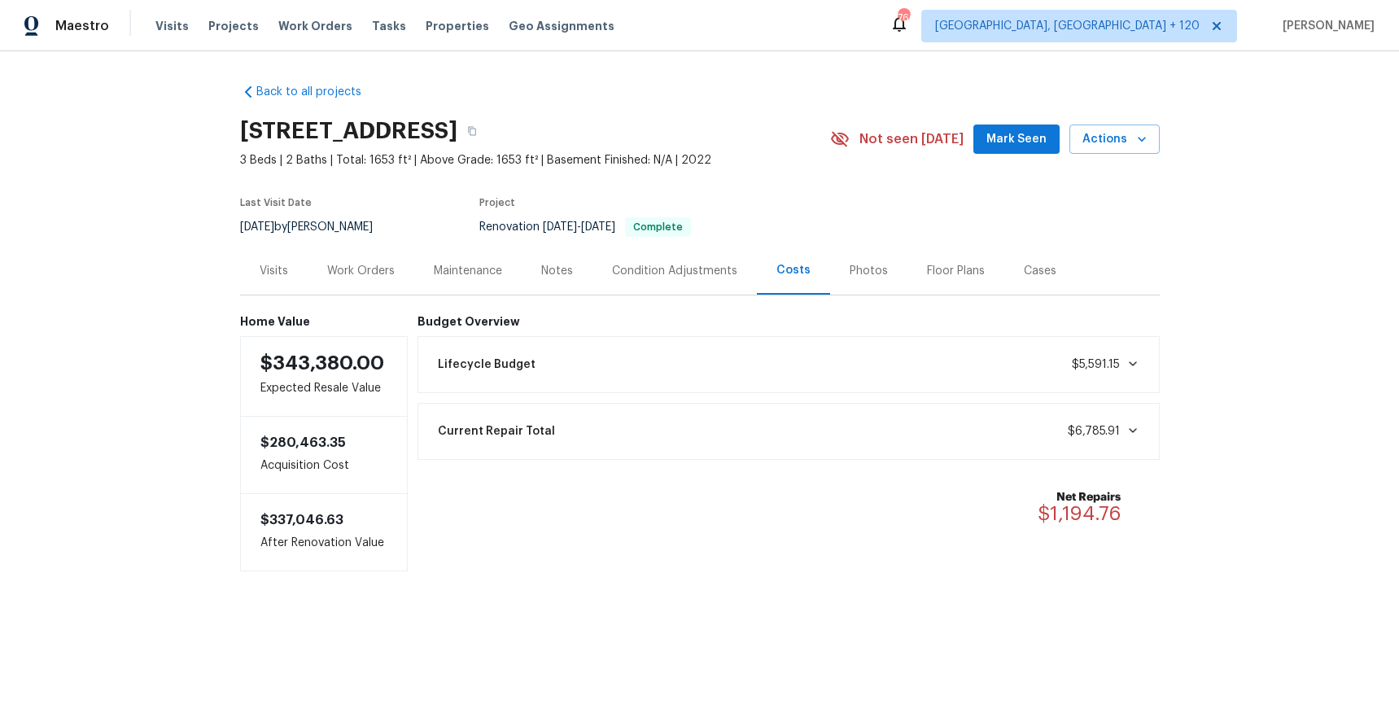
click at [941, 376] on div "Lifecycle Budget $5,591.15" at bounding box center [788, 365] width 721 height 36
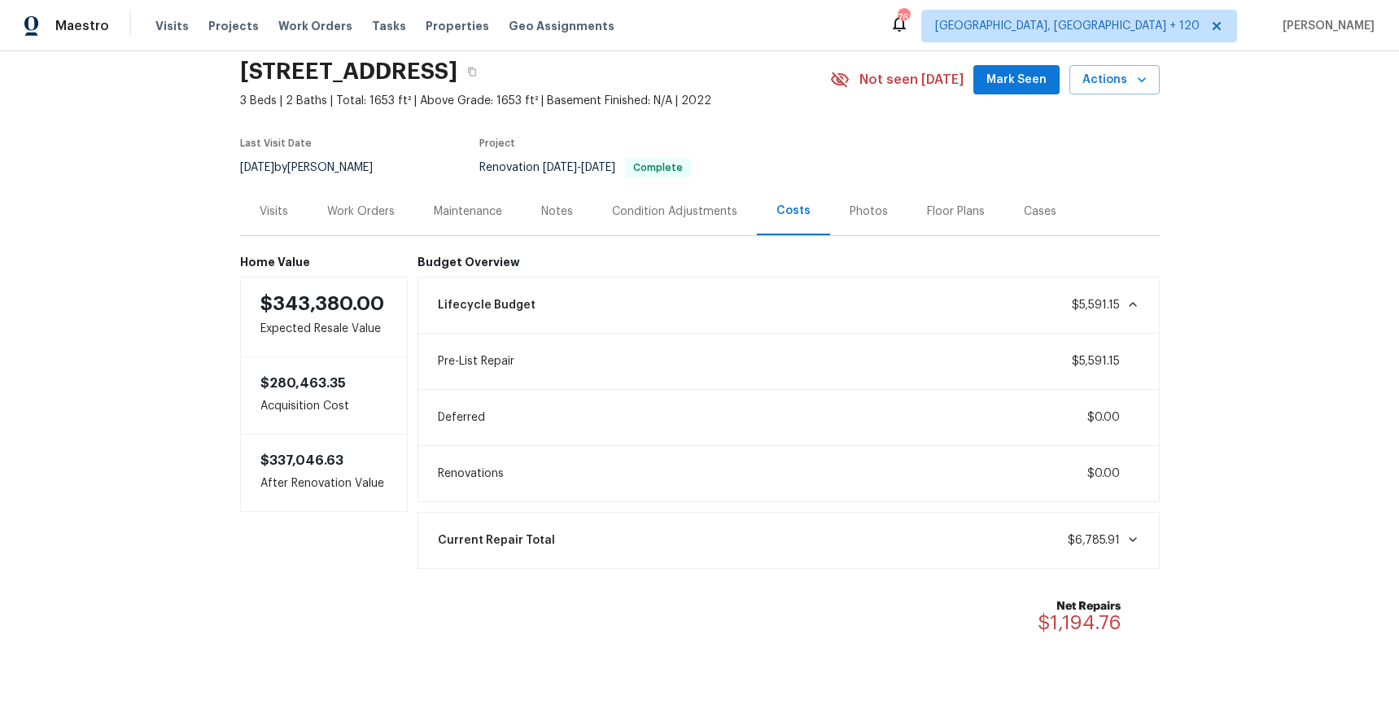
scroll to position [96, 0]
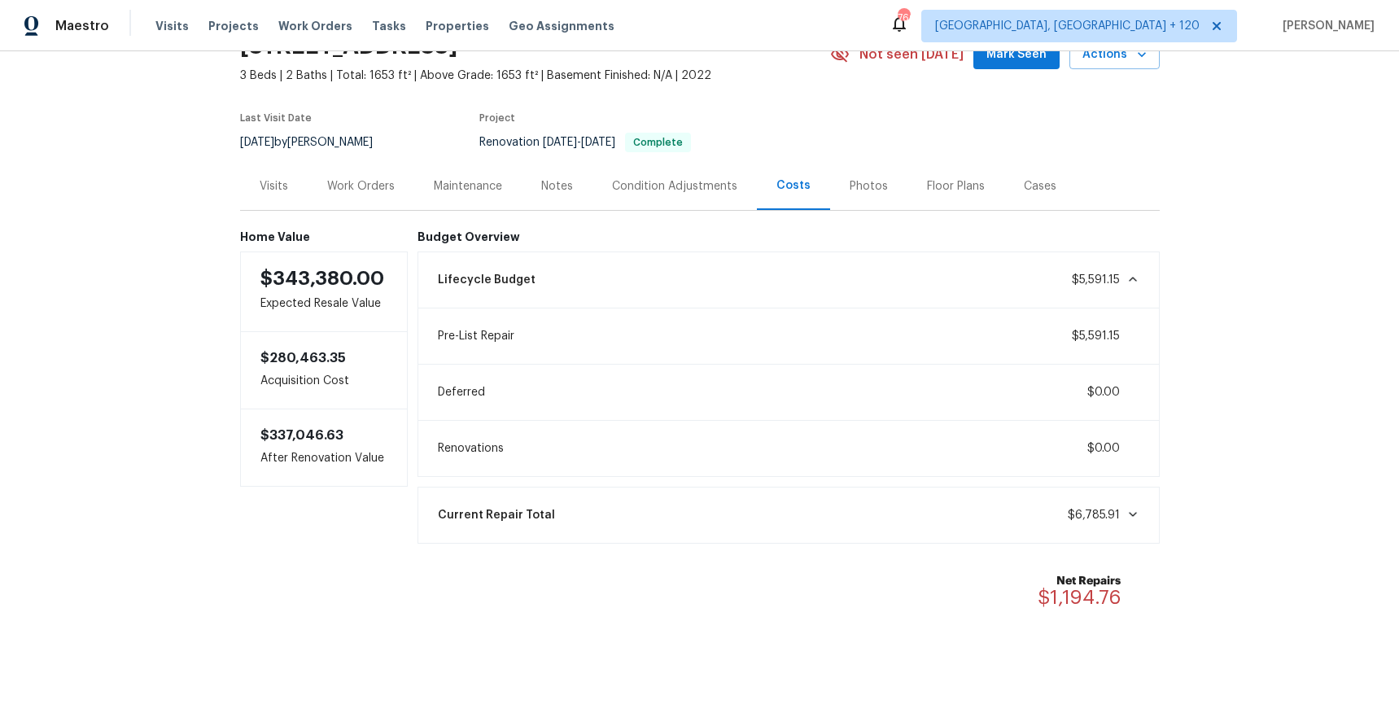
click at [977, 511] on div "Current Repair Total $6,785.91" at bounding box center [788, 515] width 721 height 36
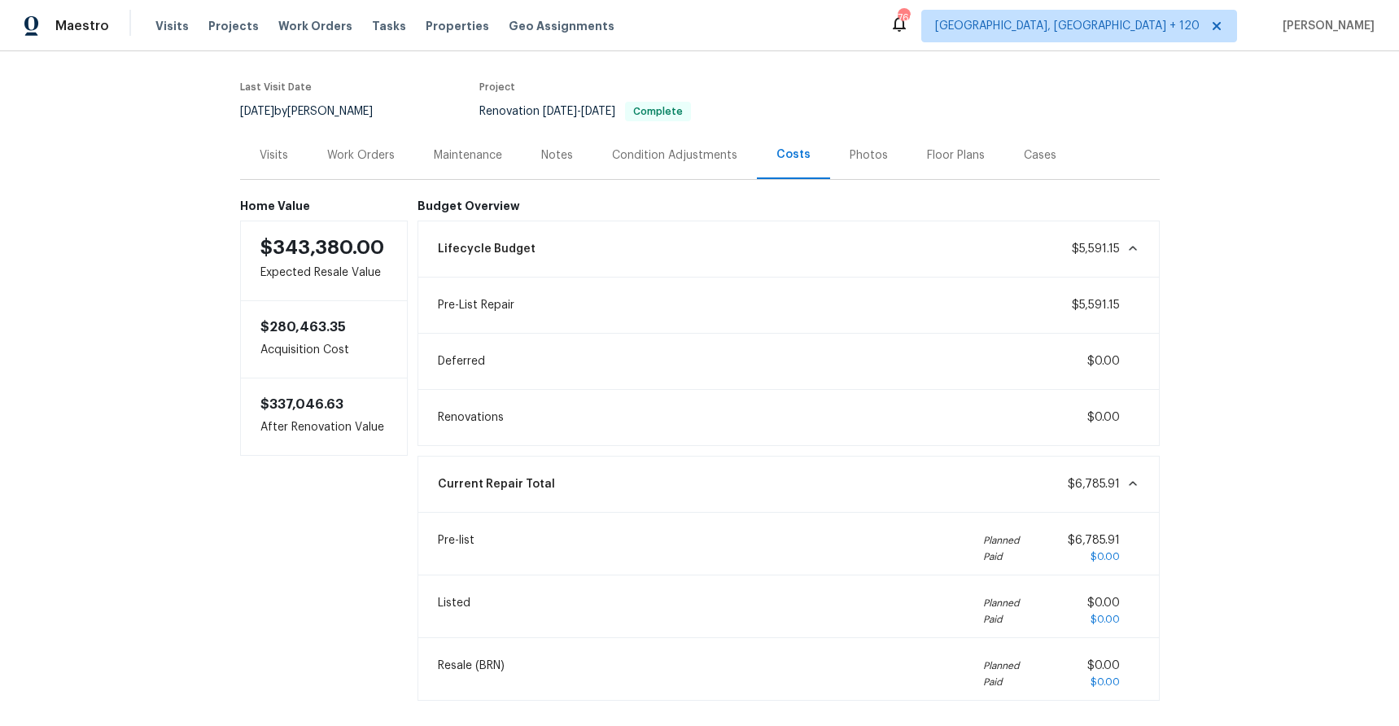
scroll to position [92, 0]
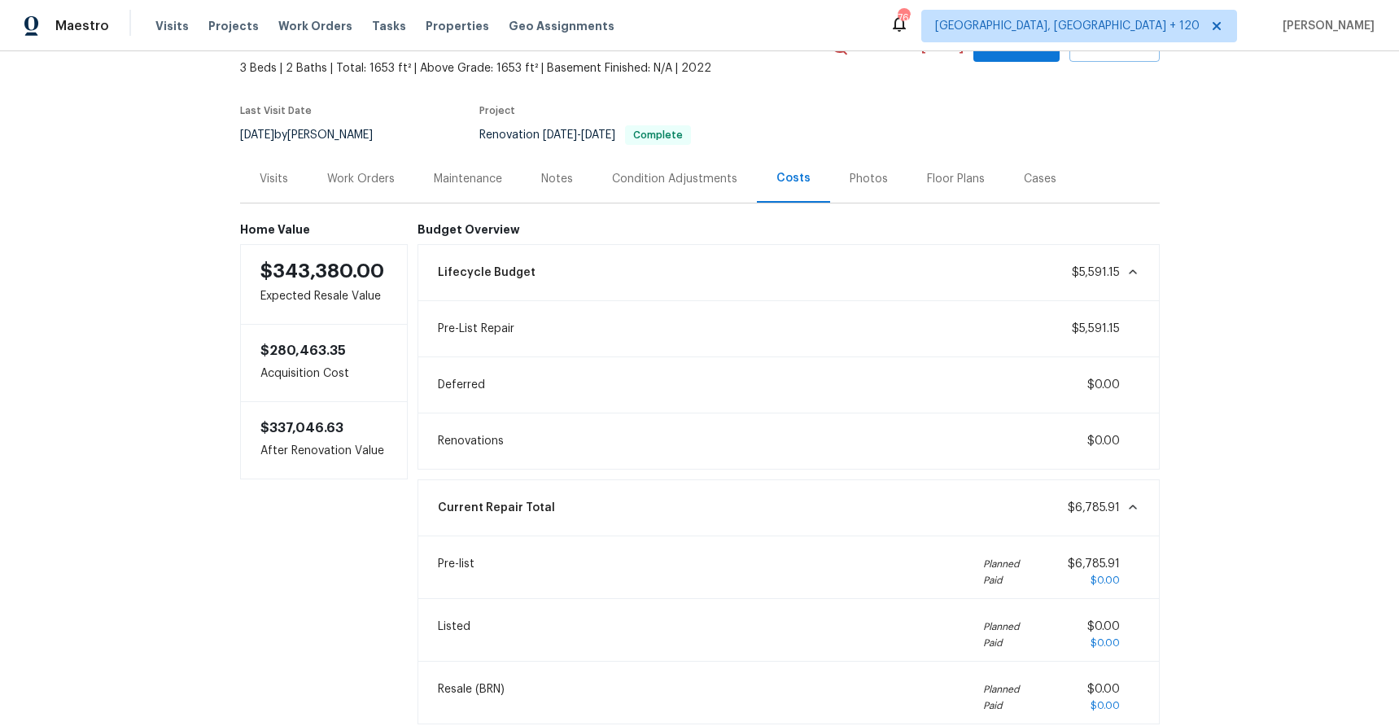
click at [329, 184] on div "Work Orders" at bounding box center [361, 179] width 68 height 16
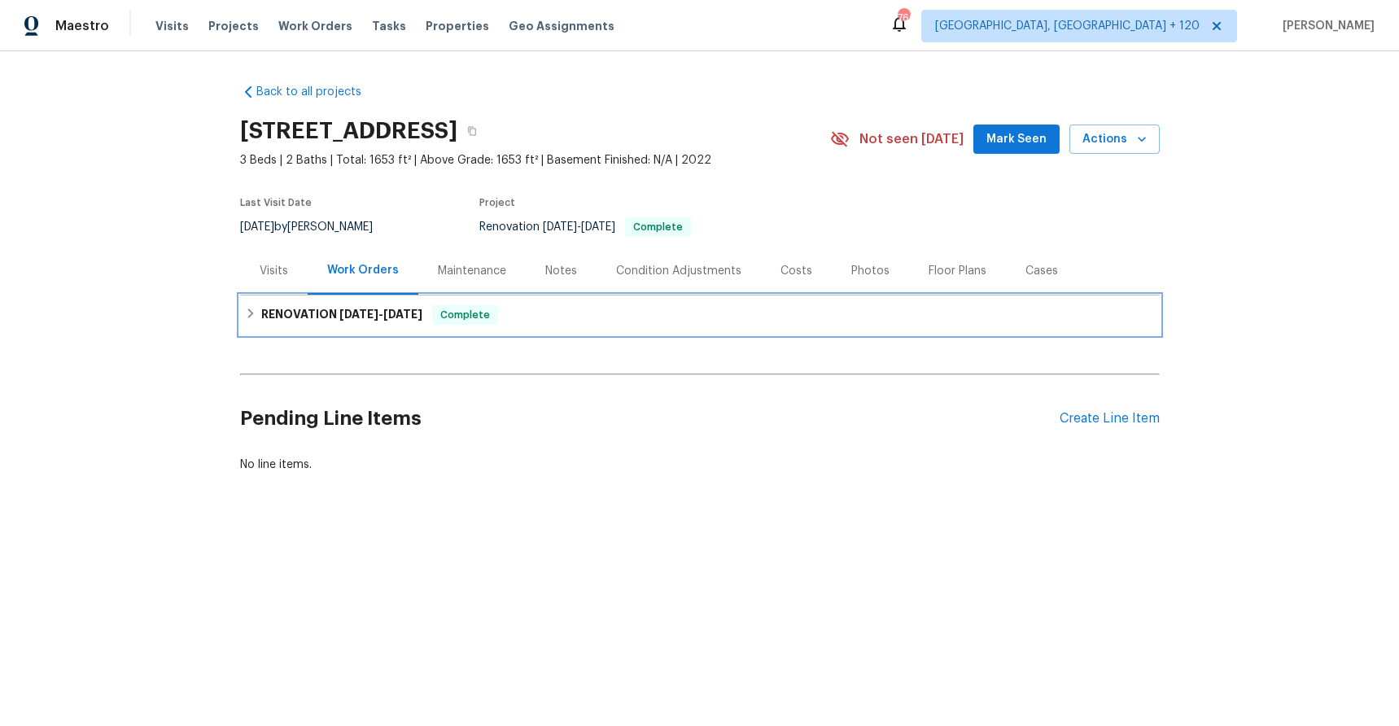
click at [271, 318] on h6 "RENOVATION [DATE] - [DATE]" at bounding box center [341, 315] width 161 height 20
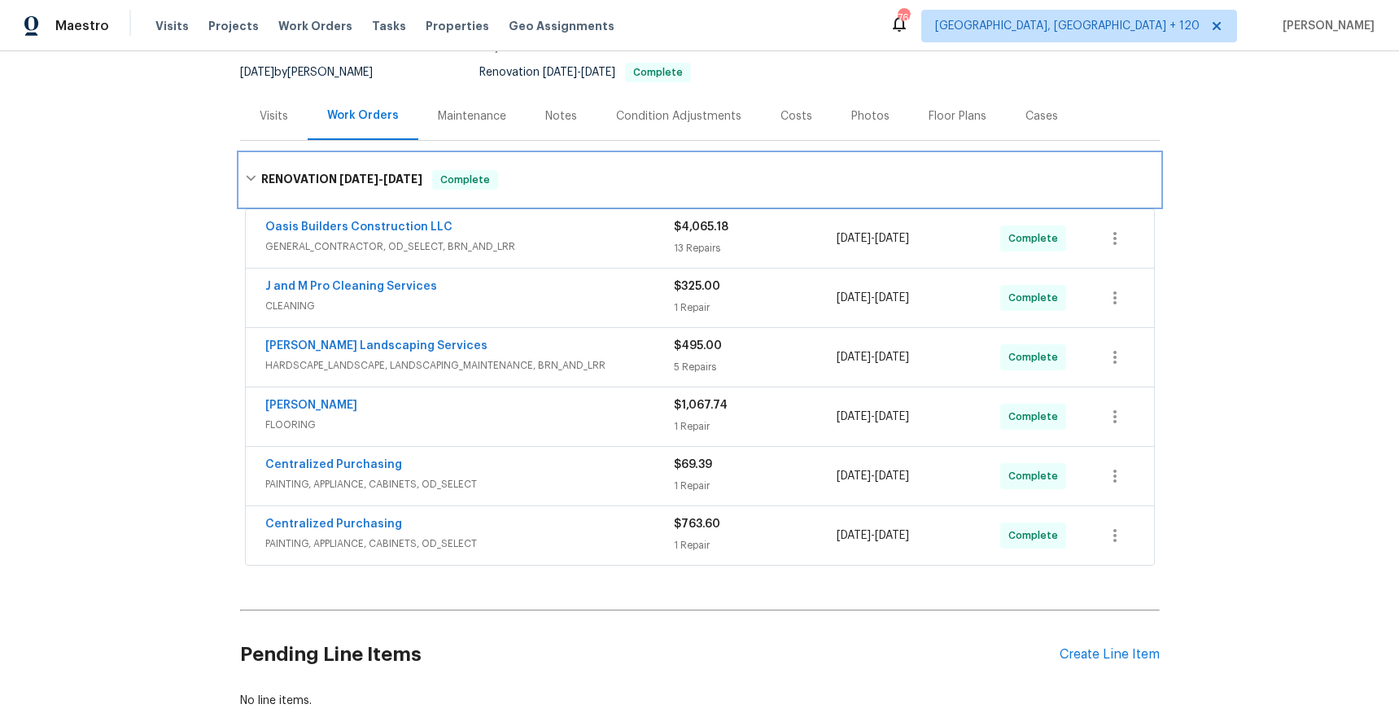
scroll to position [157, 0]
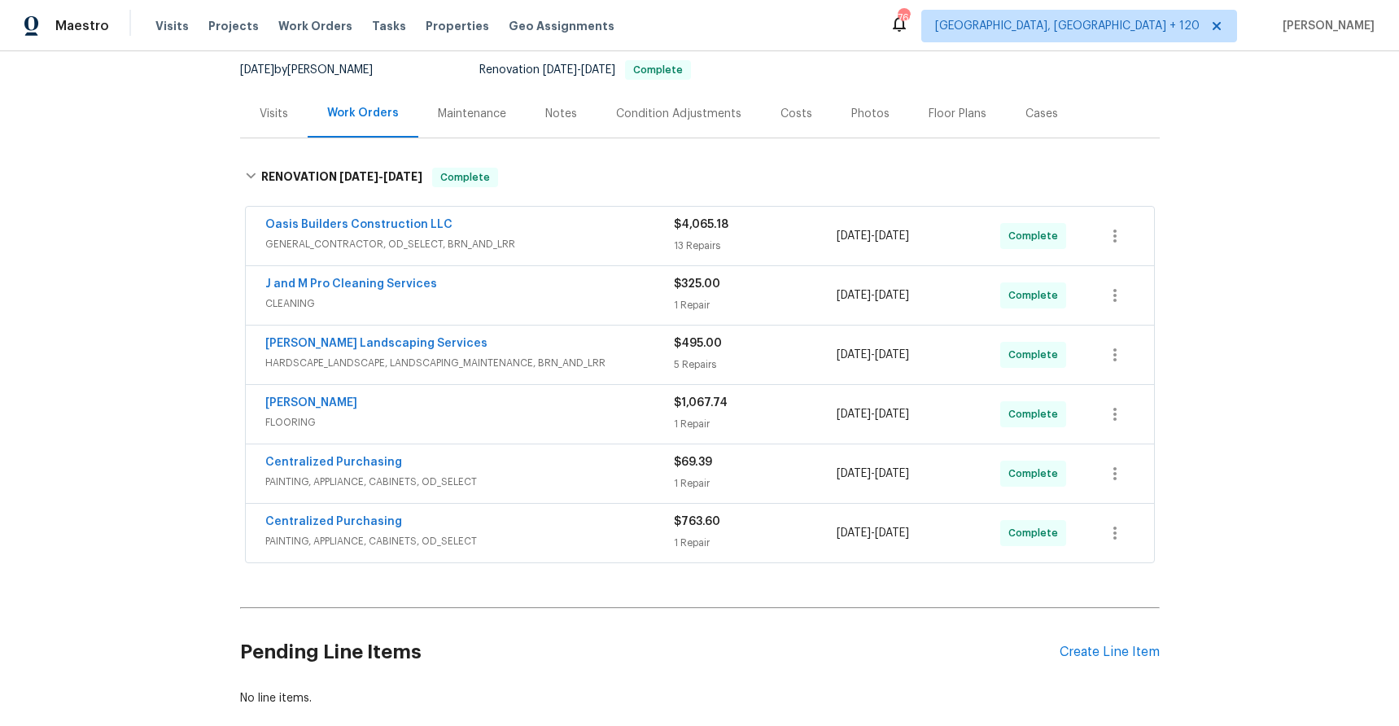
click at [495, 224] on div "Oasis Builders Construction LLC" at bounding box center [469, 227] width 409 height 20
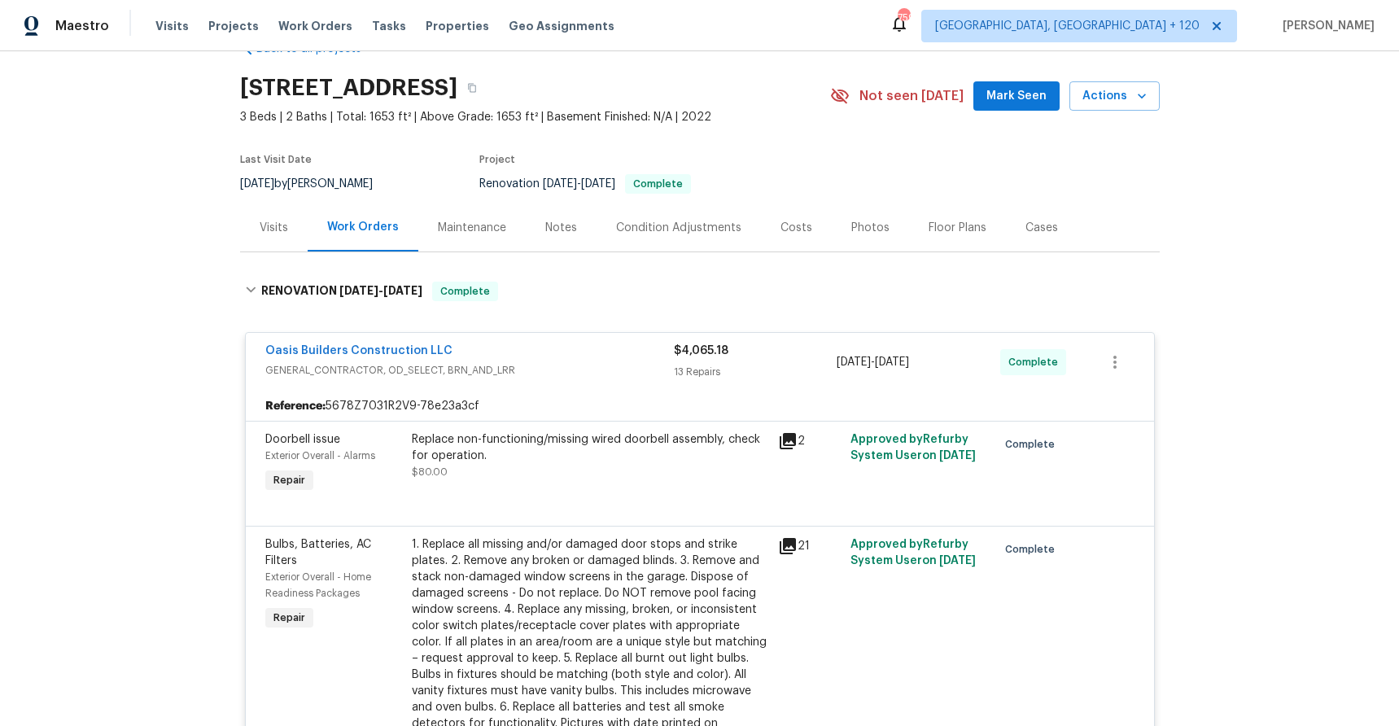
scroll to position [0, 0]
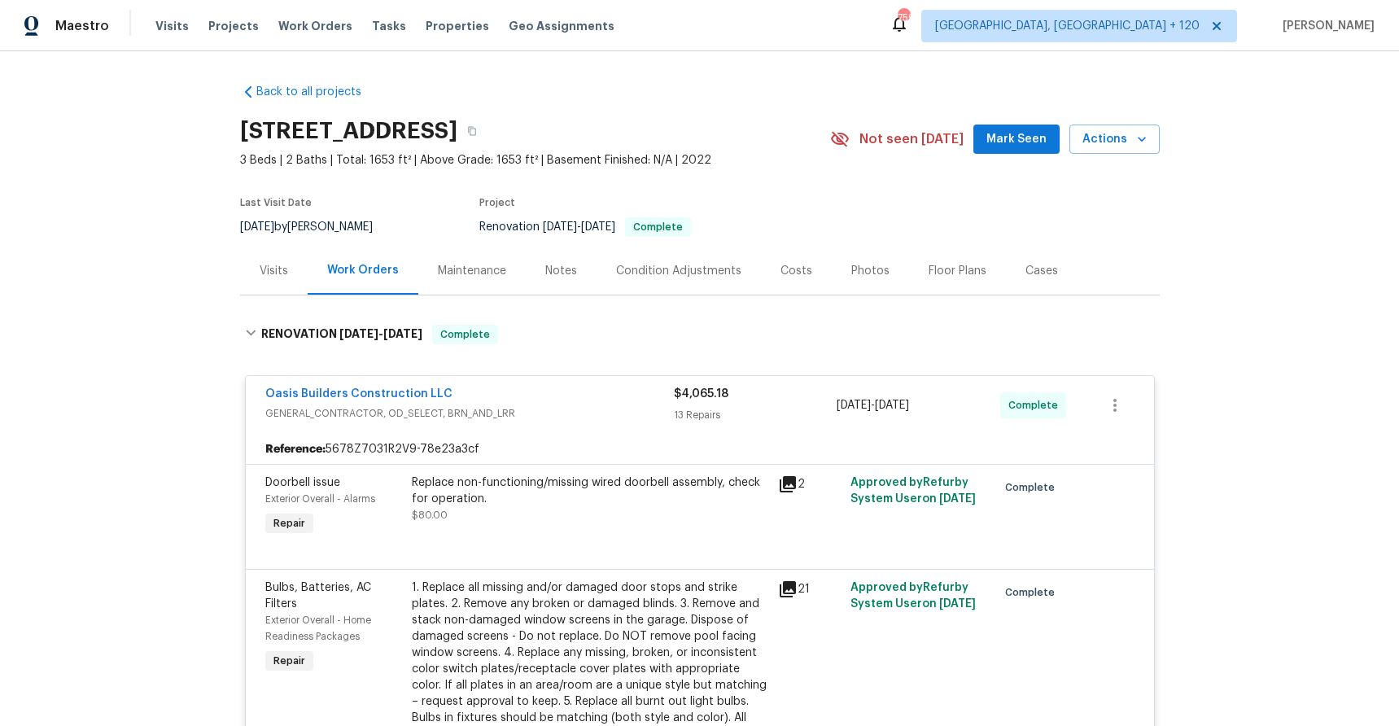
click at [277, 272] on div "Visits" at bounding box center [274, 271] width 28 height 16
